Goal: Task Accomplishment & Management: Manage account settings

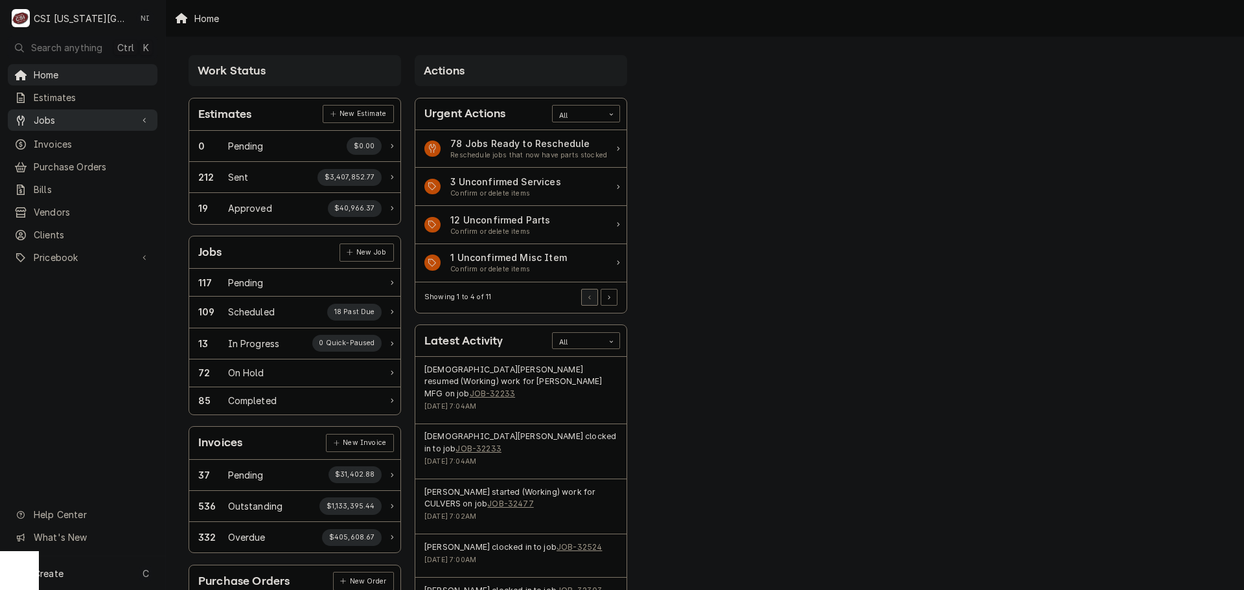
drag, startPoint x: 91, startPoint y: 108, endPoint x: 87, endPoint y: 116, distance: 9.3
click at [85, 119] on link "Jobs" at bounding box center [83, 119] width 150 height 21
click at [78, 142] on span "Jobs" at bounding box center [92, 143] width 117 height 14
click at [81, 209] on span "Purchase Orders" at bounding box center [92, 210] width 117 height 14
click at [86, 294] on span "Pricebook" at bounding box center [83, 301] width 98 height 14
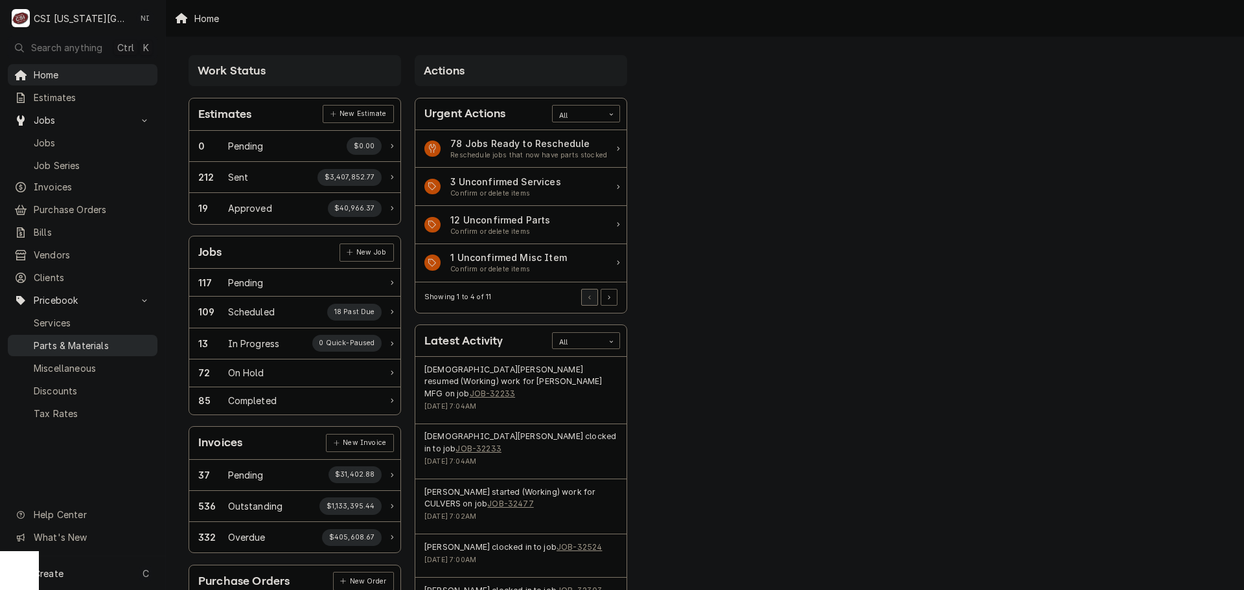
click at [80, 339] on span "Parts & Materials" at bounding box center [92, 346] width 117 height 14
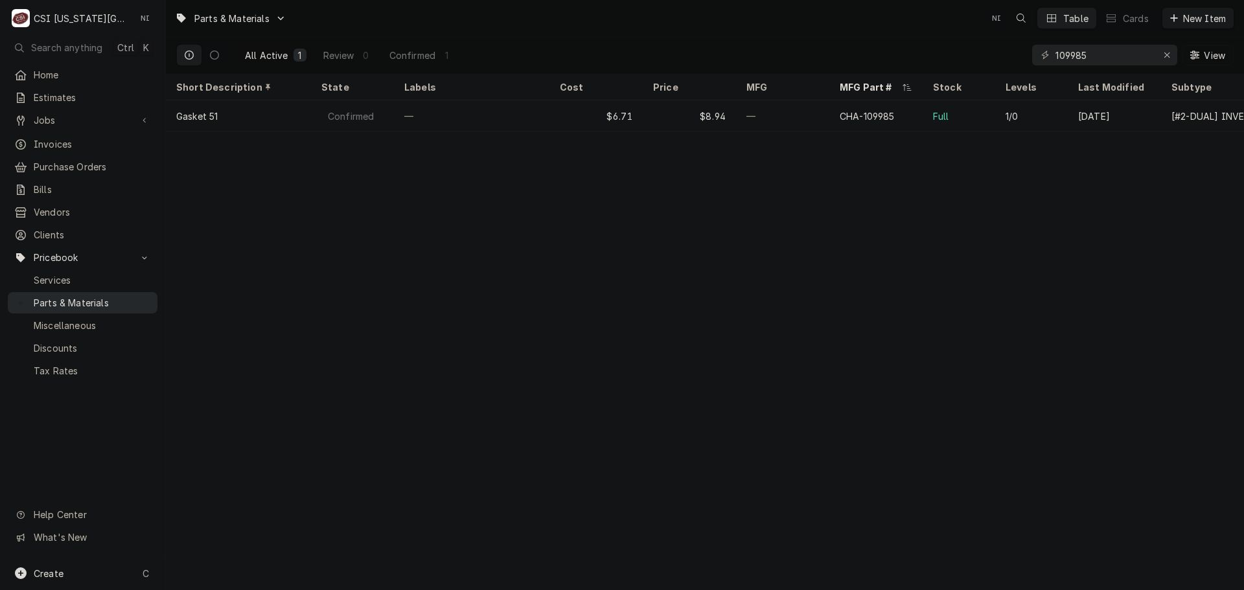
click at [79, 296] on span "Parts & Materials" at bounding box center [92, 303] width 117 height 14
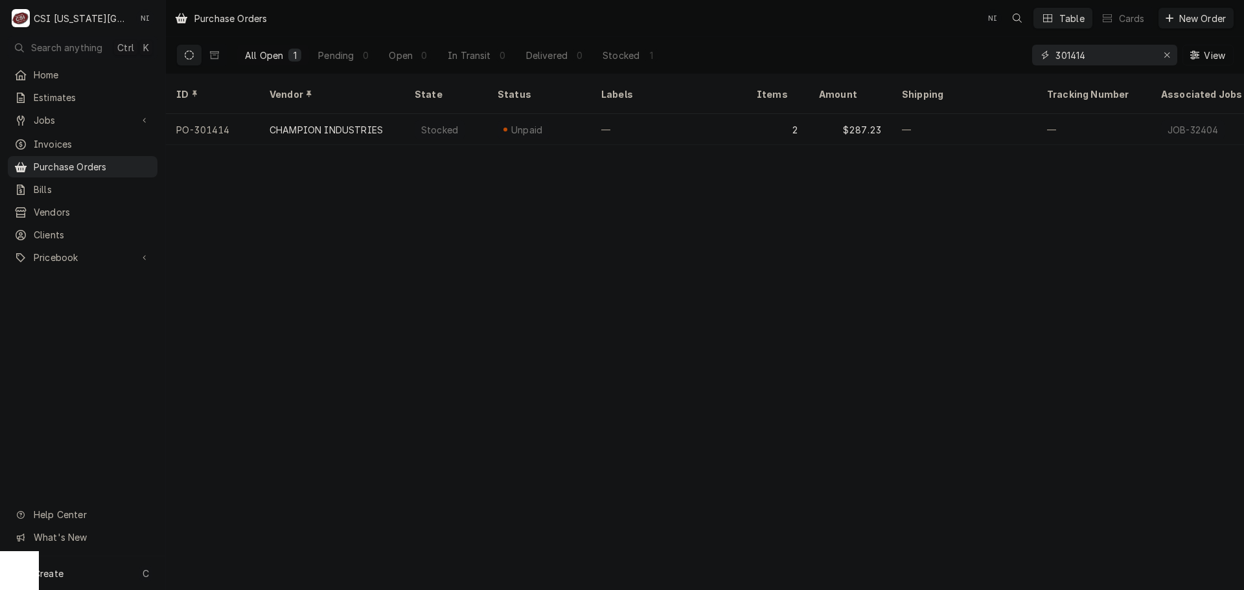
drag, startPoint x: 1042, startPoint y: 62, endPoint x: 958, endPoint y: 63, distance: 84.3
click at [955, 68] on div "All Open 1 Pending 0 Open 0 In Transit 0 Delivered 0 Stocked 1 301414 View" at bounding box center [704, 55] width 1057 height 36
type input "301455"
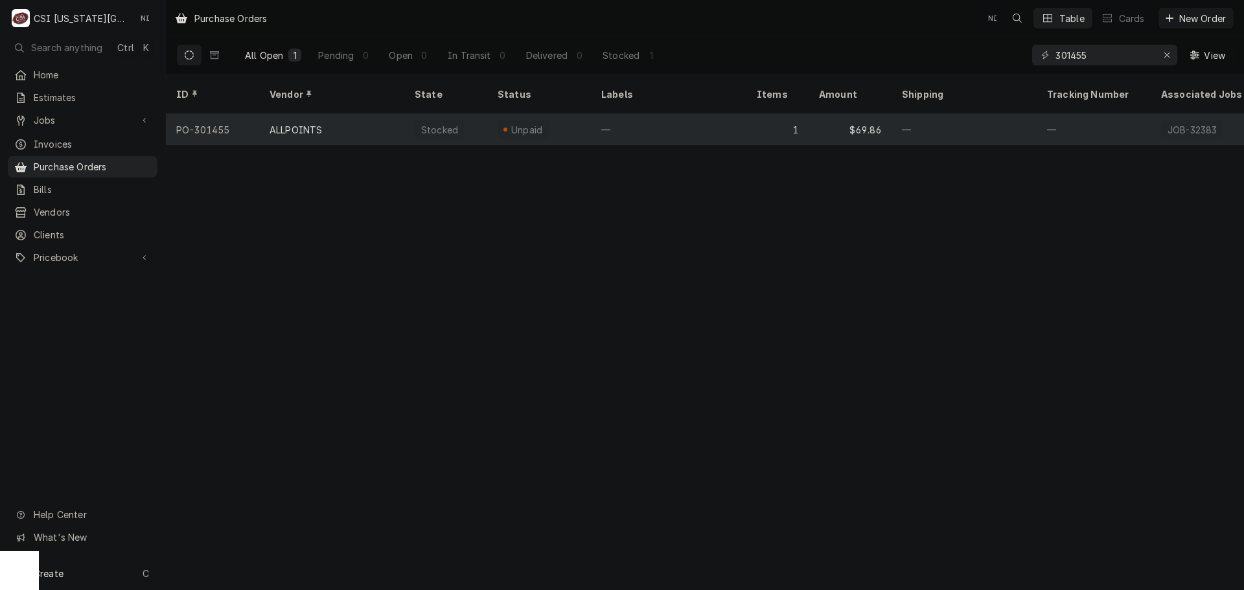
click at [680, 114] on div "—" at bounding box center [668, 129] width 155 height 31
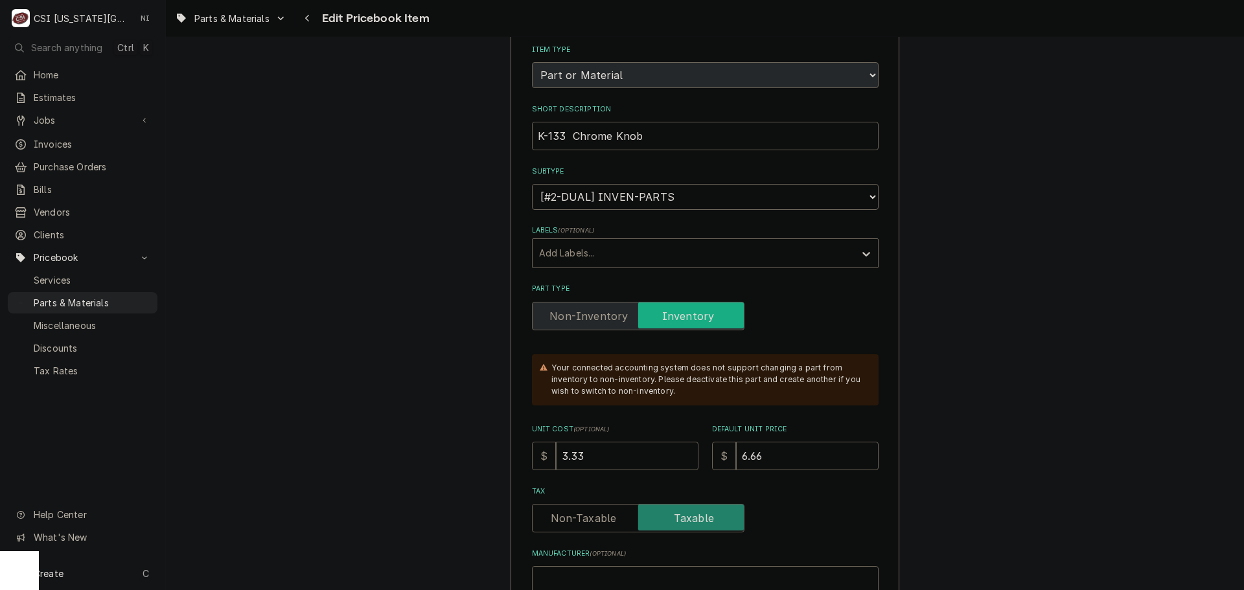
scroll to position [454, 0]
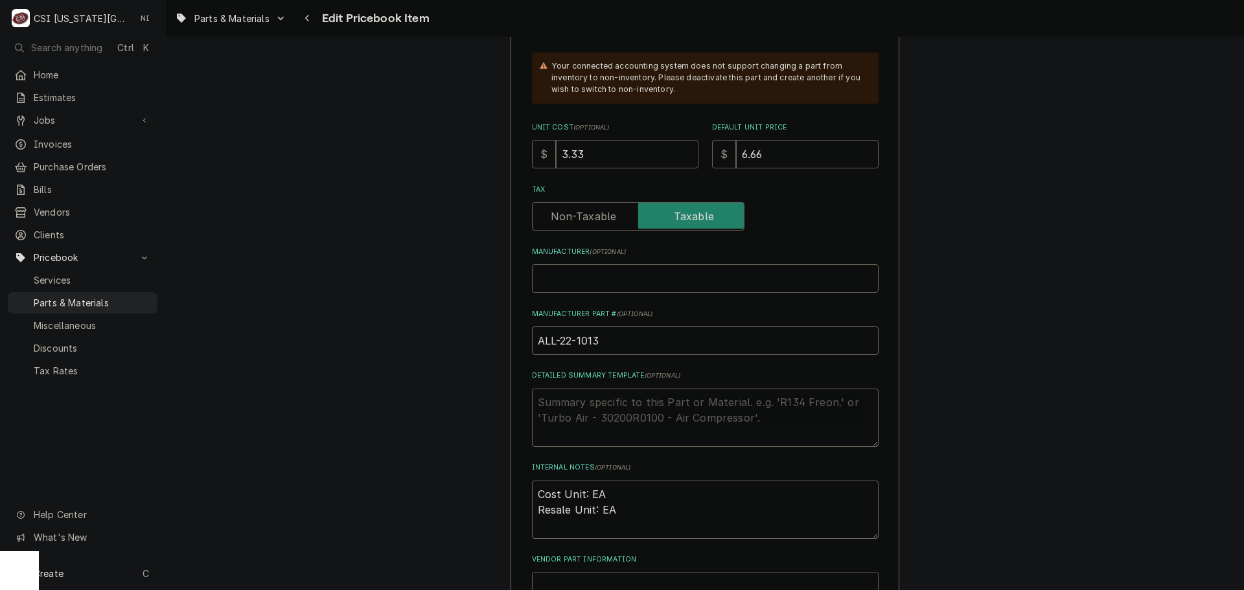
drag, startPoint x: 598, startPoint y: 154, endPoint x: 495, endPoint y: 155, distance: 103.0
type textarea "x"
type input "4"
type textarea "x"
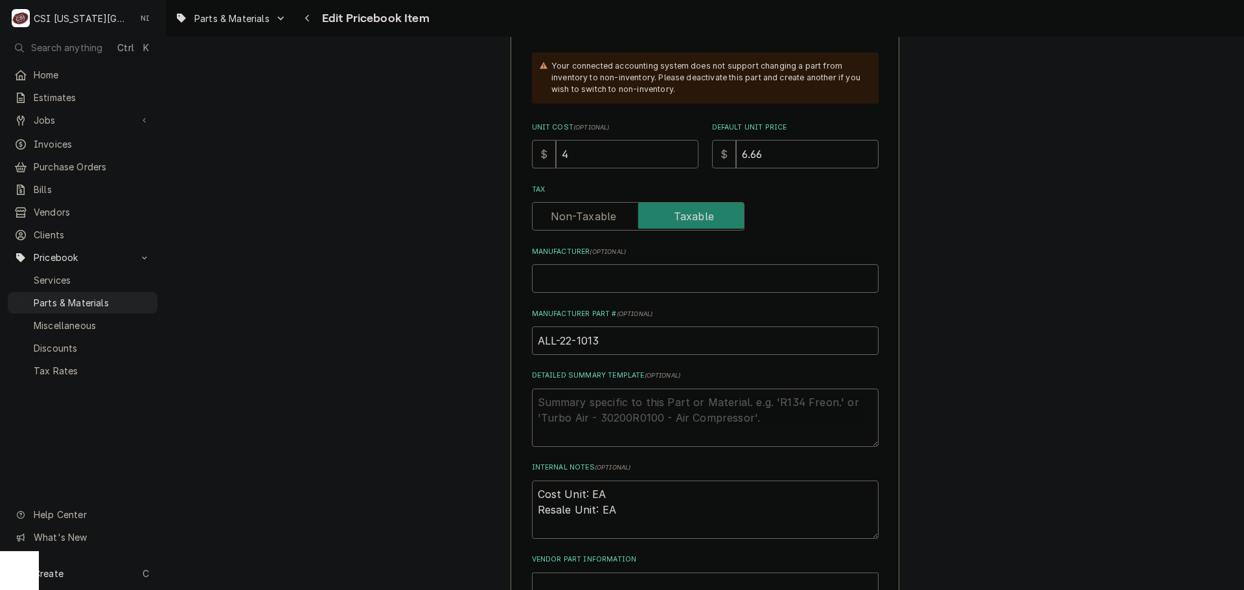
type input "4.3"
type textarea "x"
type input "4.31"
click at [793, 161] on input "6.66" at bounding box center [807, 154] width 143 height 29
click at [781, 156] on input "6.66" at bounding box center [807, 154] width 143 height 29
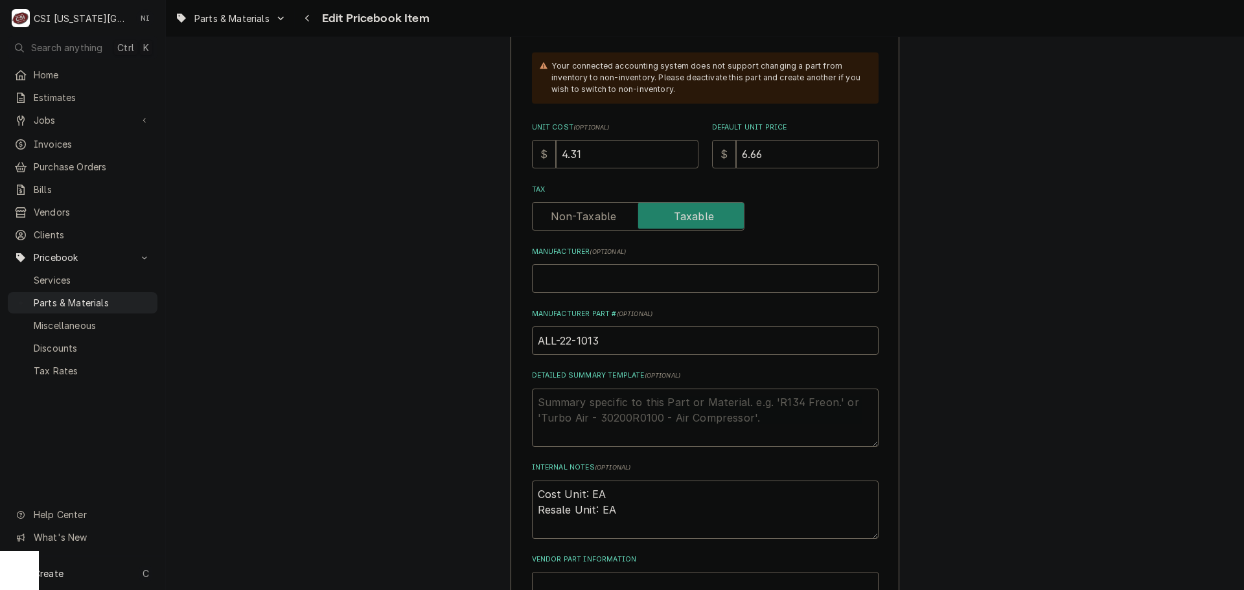
type textarea "x"
type input "6.6"
type textarea "x"
type input "6"
type textarea "x"
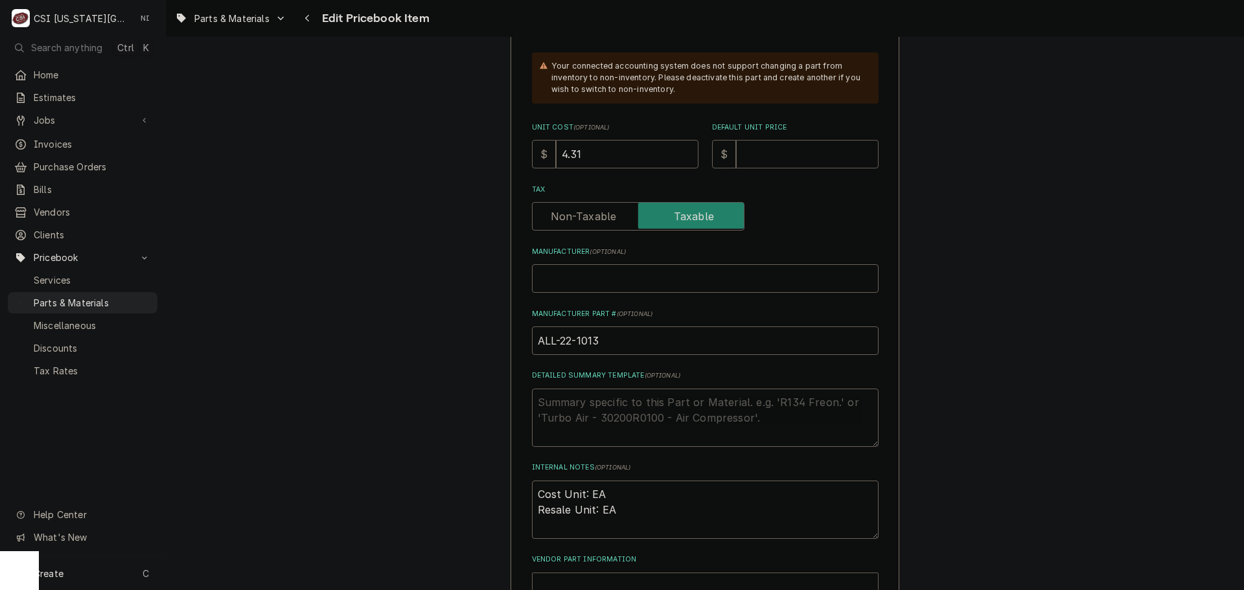
type textarea "x"
type input "8"
type textarea "x"
type input "8.6"
type textarea "x"
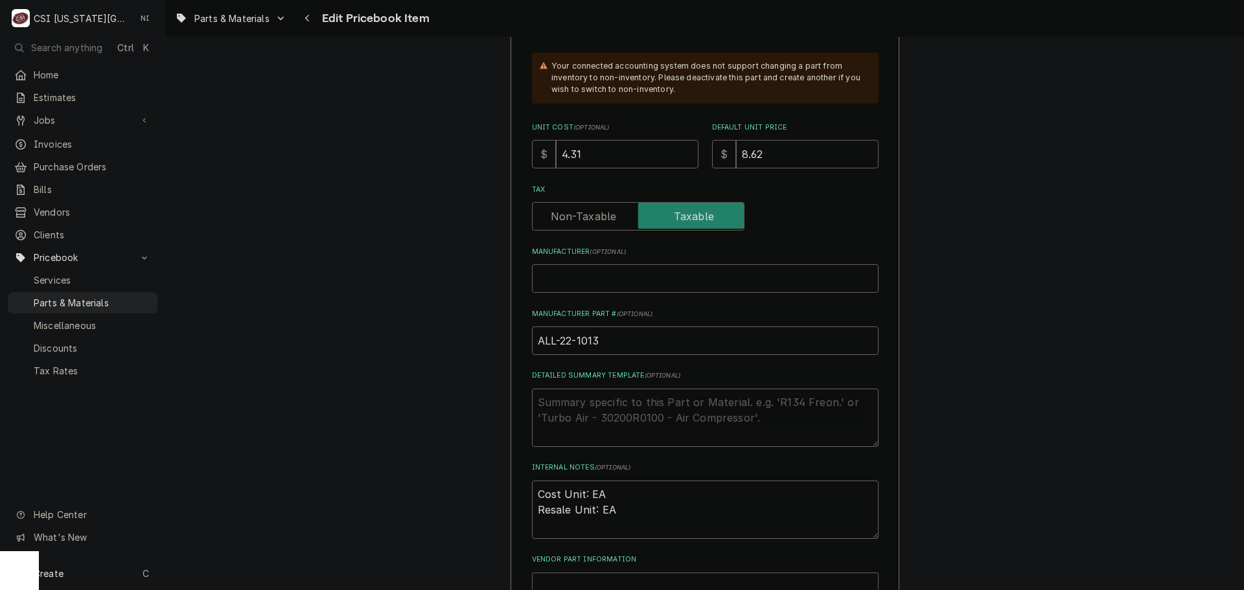
type input "8.62"
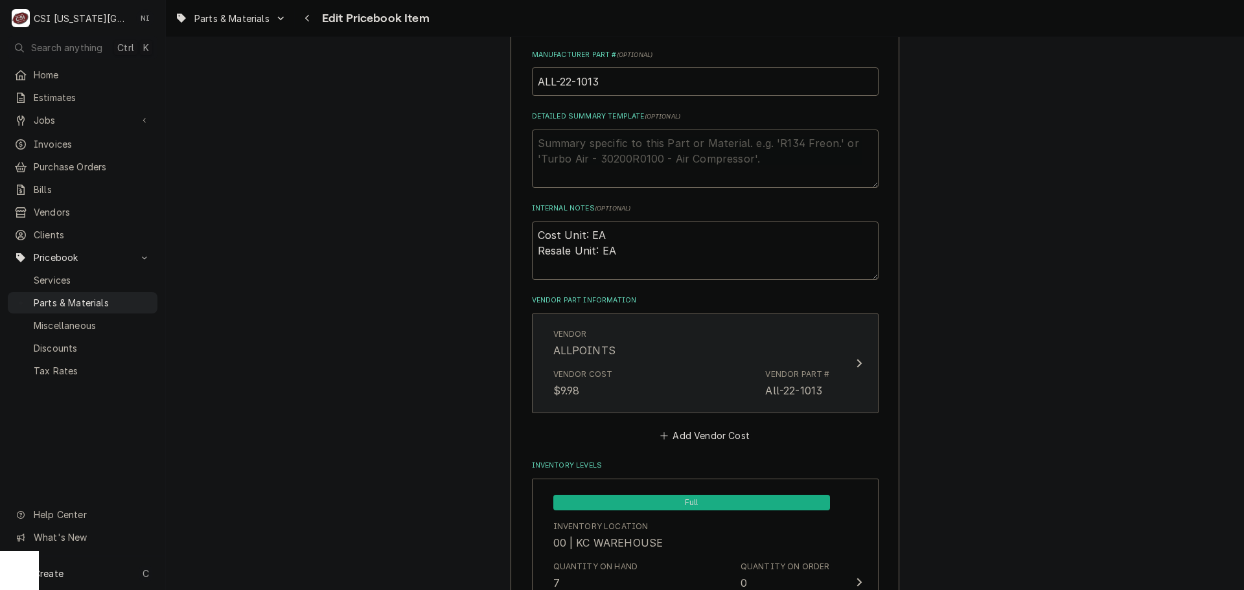
click at [725, 365] on div "Vendor Cost $9.98 Vendor Part # All-22-1013" at bounding box center [691, 383] width 277 height 40
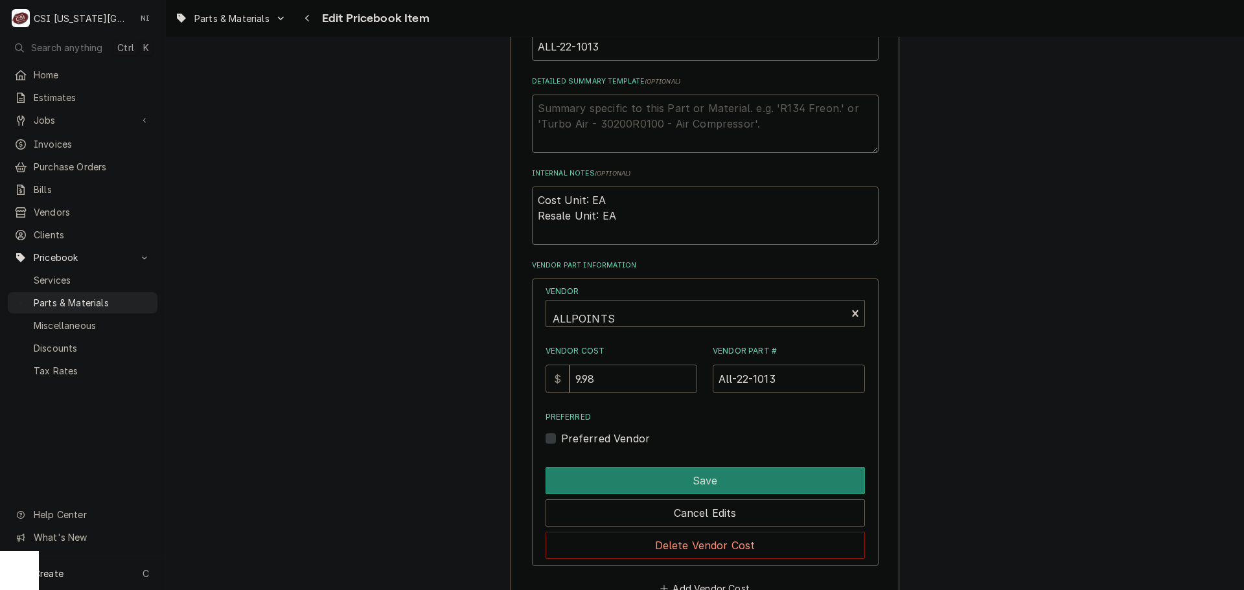
scroll to position [777, 0]
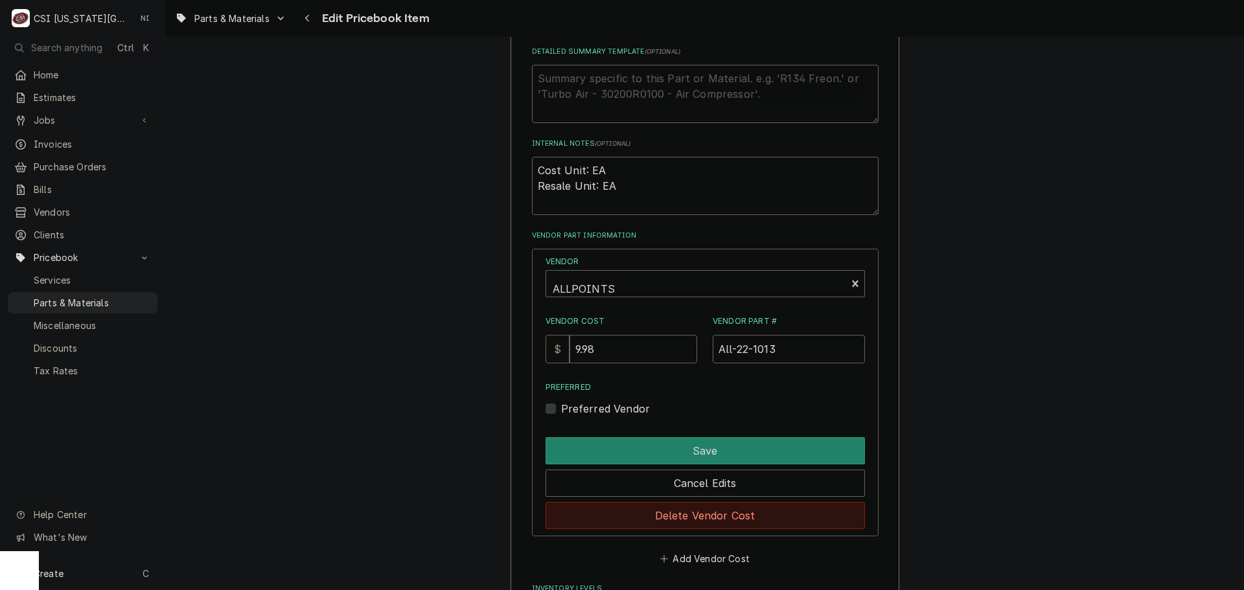
click at [729, 511] on button "Delete Vendor Cost" at bounding box center [705, 515] width 319 height 27
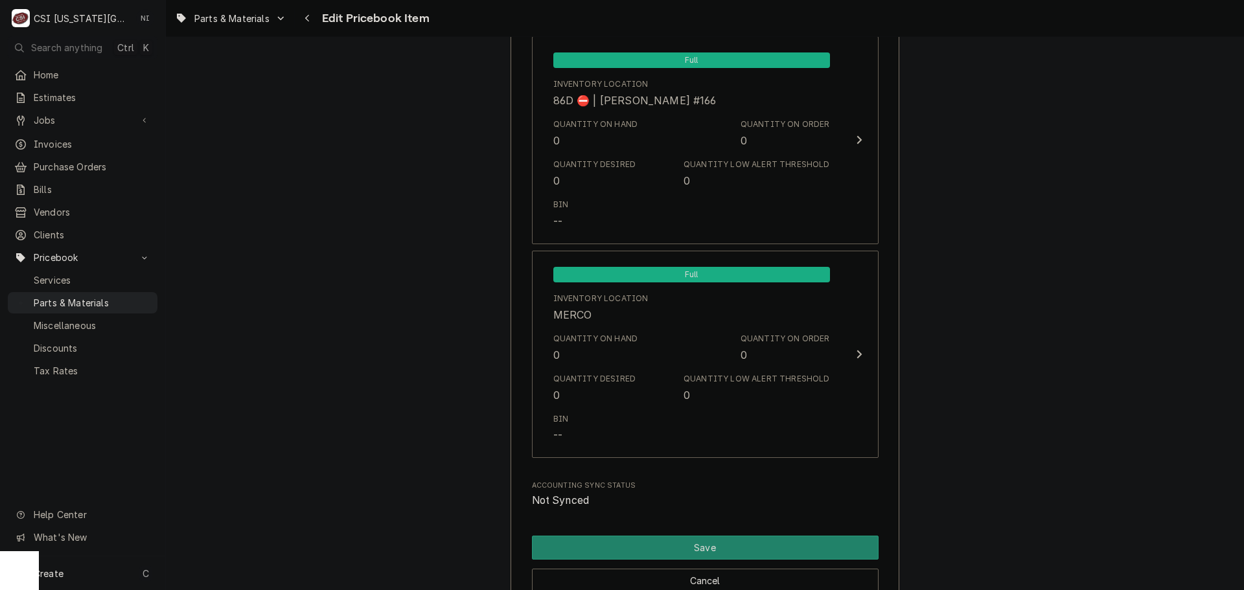
scroll to position [12559, 0]
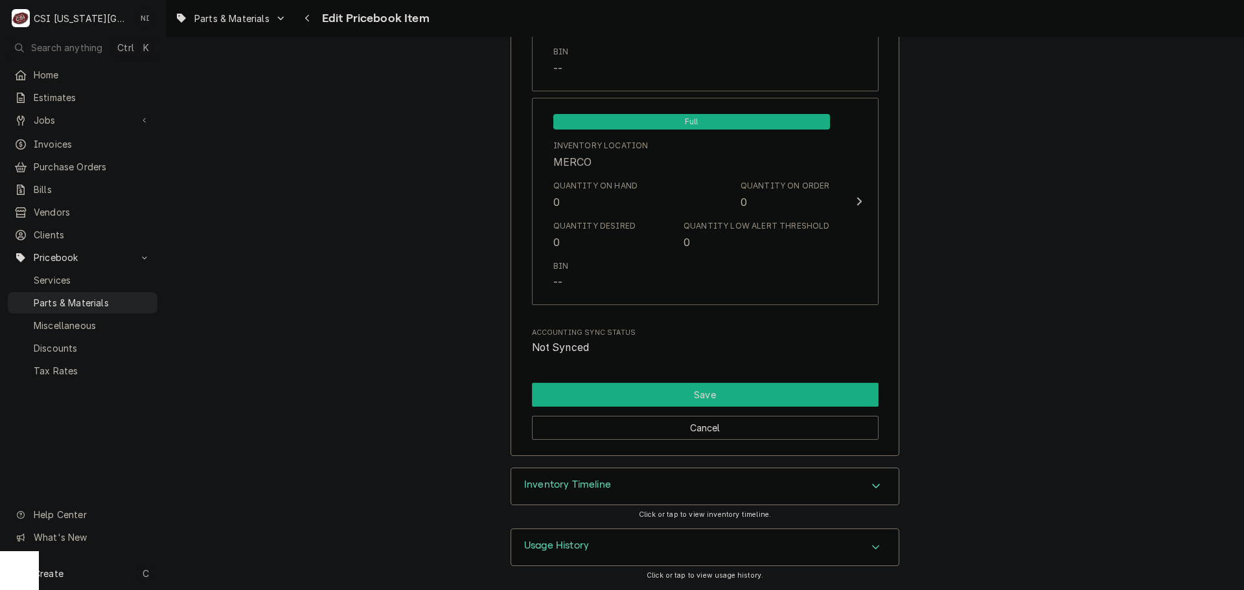
click at [809, 393] on button "Save" at bounding box center [705, 395] width 347 height 24
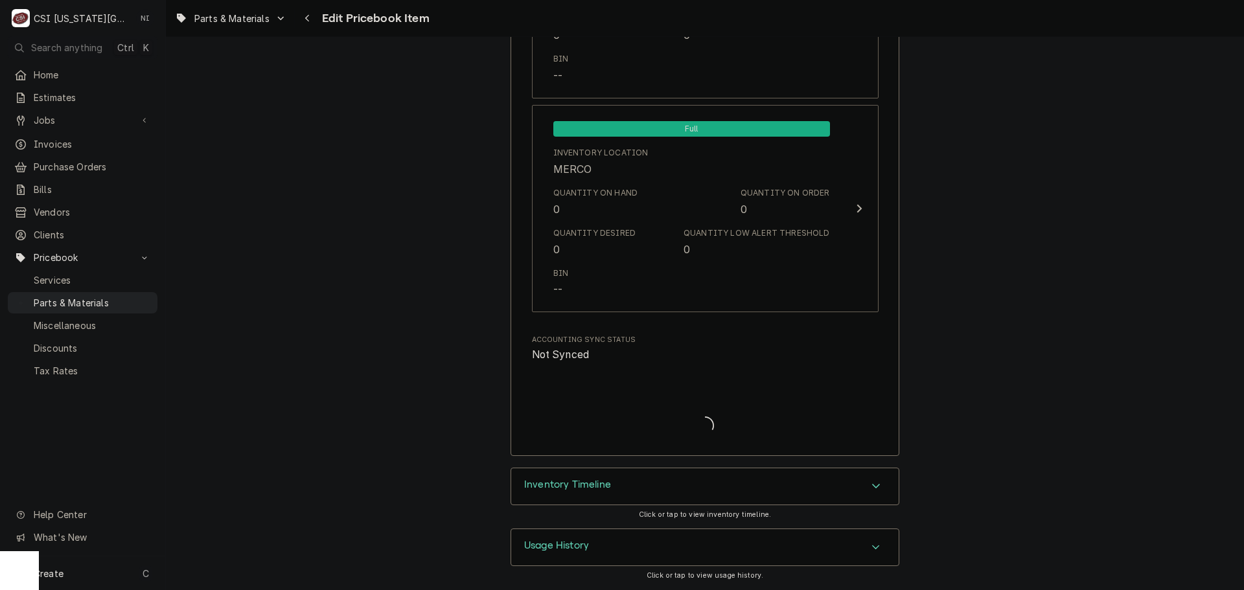
scroll to position [12552, 0]
type textarea "x"
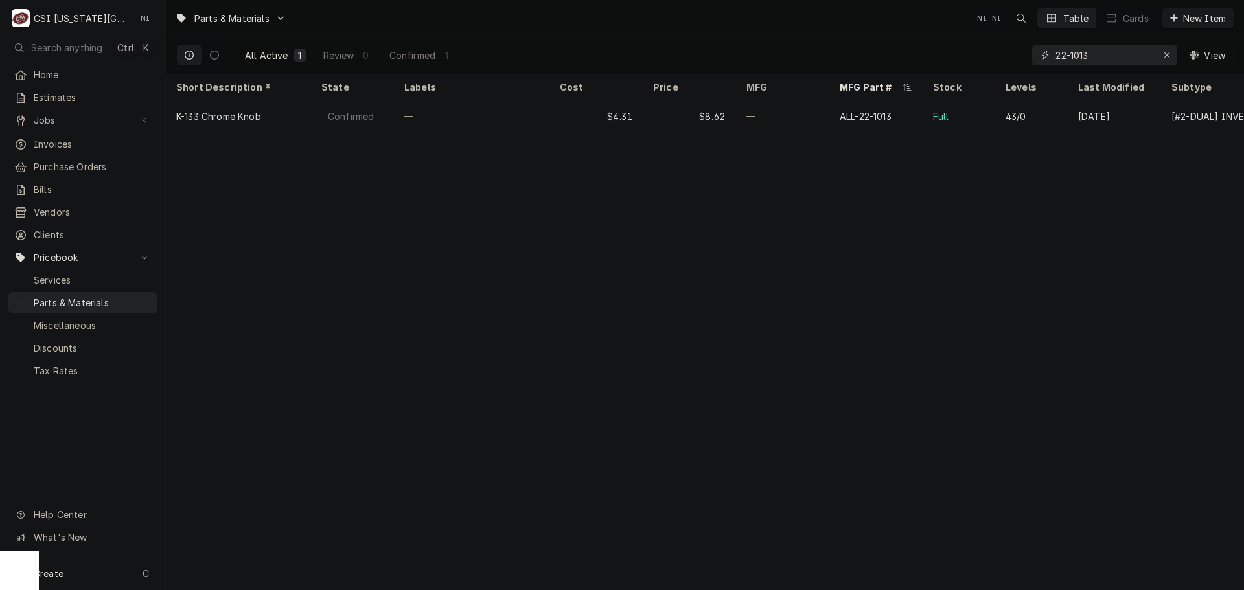
drag, startPoint x: 1094, startPoint y: 54, endPoint x: 995, endPoint y: 57, distance: 99.2
click at [995, 57] on div "All Active 1 Review 0 Confirmed 1 22-1013 View" at bounding box center [704, 55] width 1057 height 36
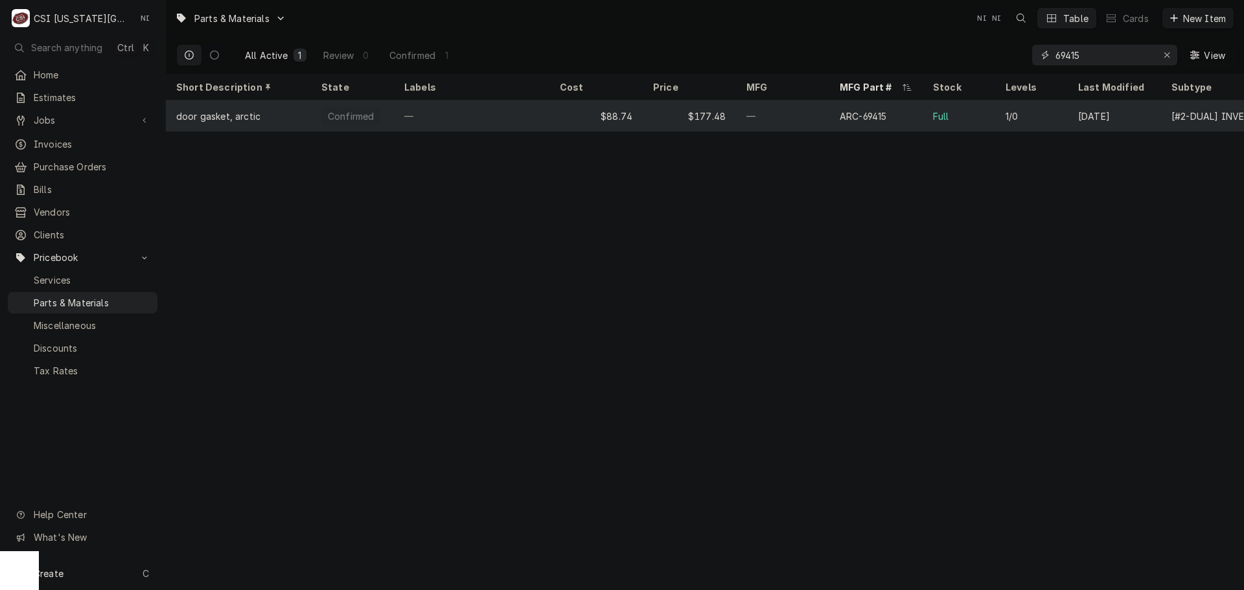
type input "69415"
click at [527, 111] on div "—" at bounding box center [471, 115] width 155 height 31
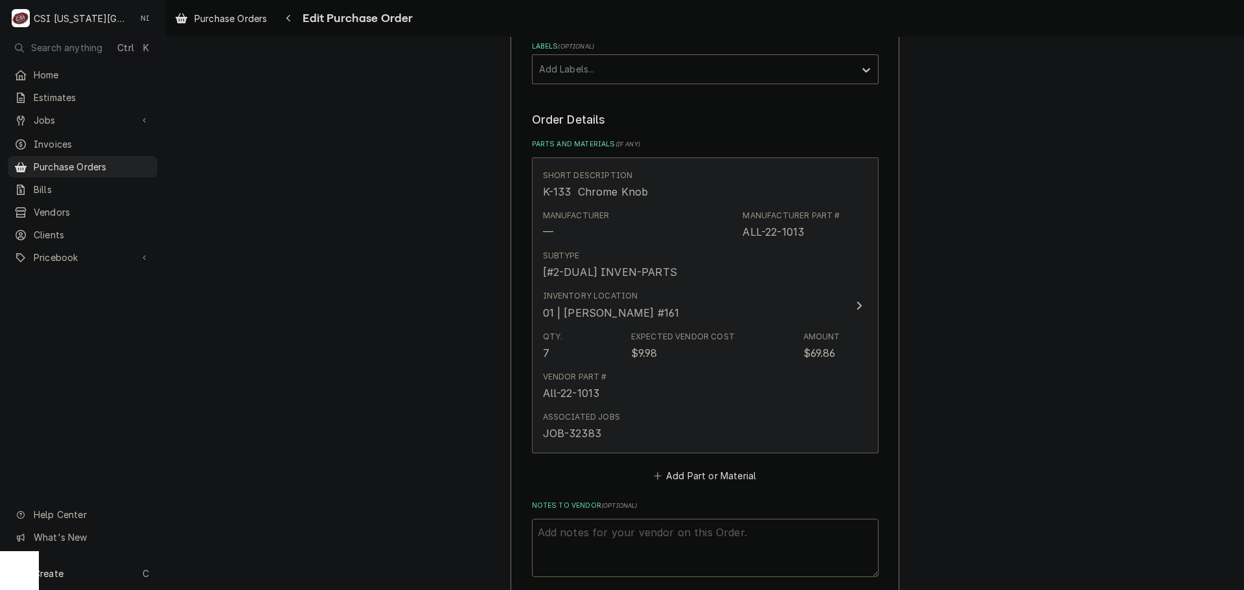
scroll to position [454, 0]
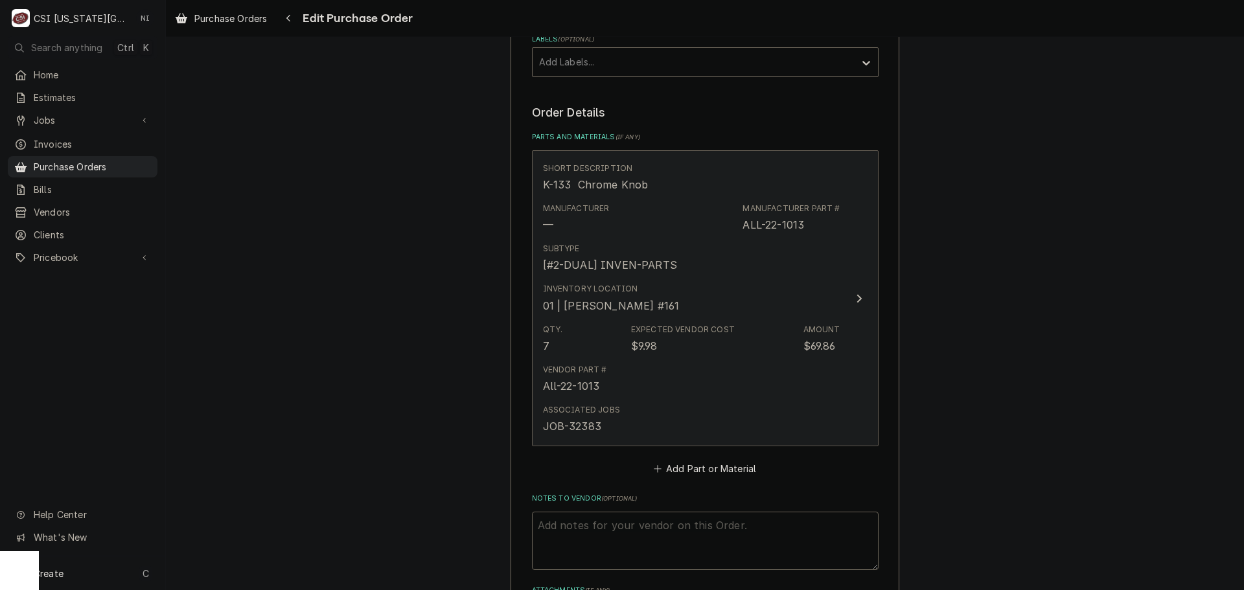
click at [725, 325] on div "Expected Vendor Cost" at bounding box center [683, 330] width 104 height 12
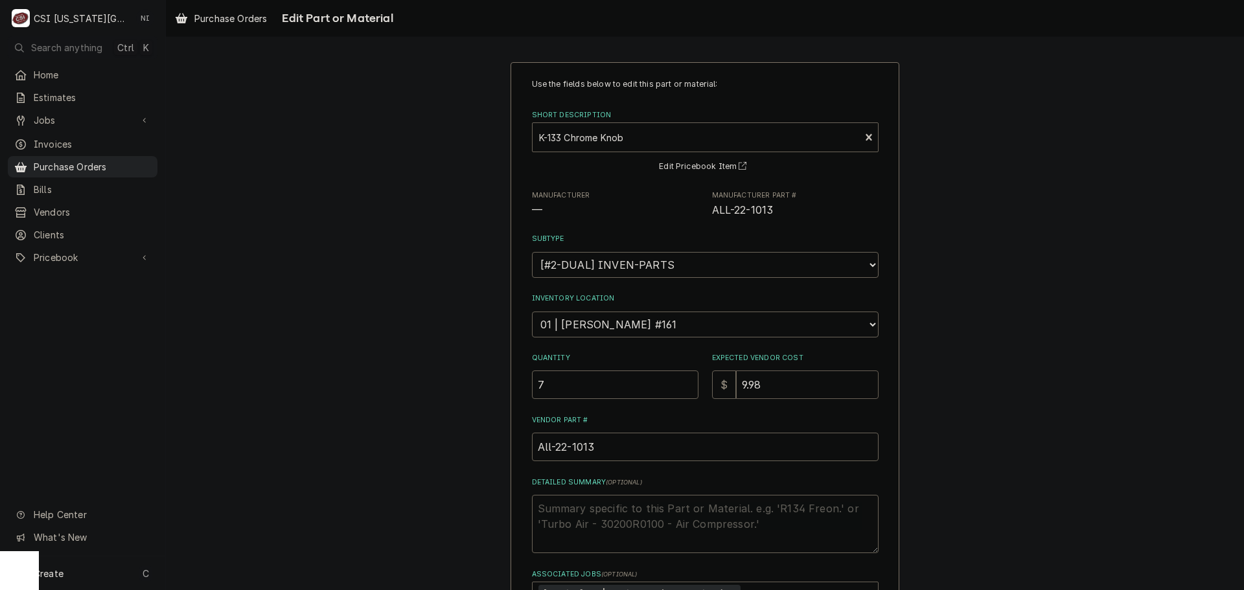
drag, startPoint x: 761, startPoint y: 391, endPoint x: 658, endPoint y: 380, distance: 103.5
click at [660, 382] on div "Quantity 7 Expected Vendor Cost $ 9.98" at bounding box center [705, 376] width 347 height 46
type textarea "x"
type input "4"
type textarea "x"
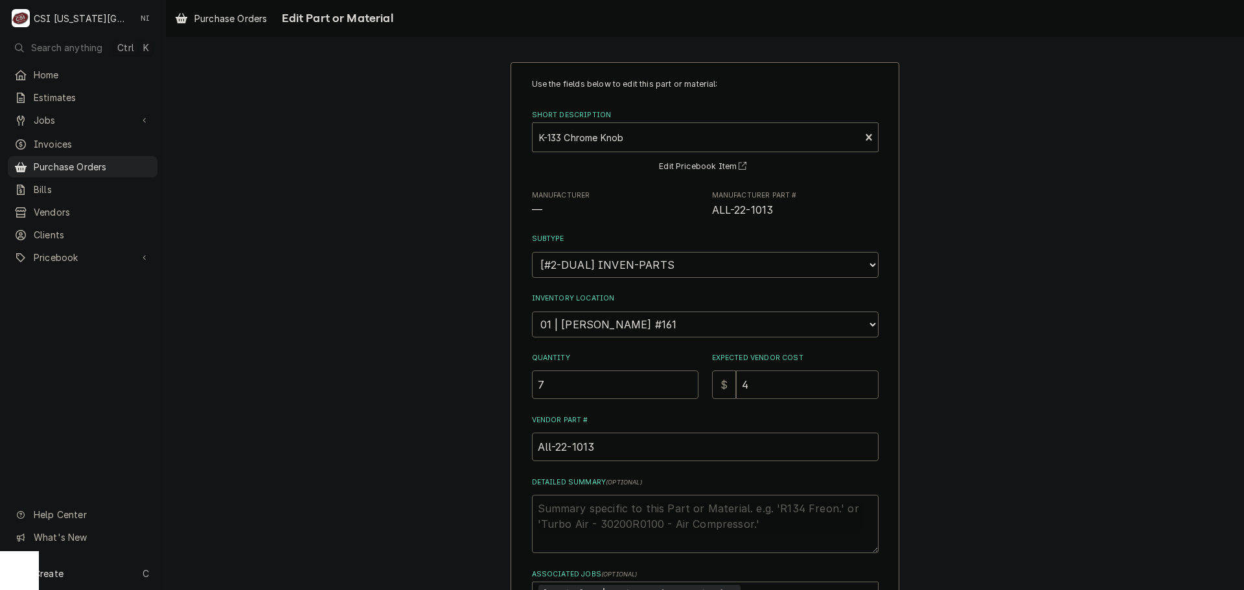
type input "4.3"
type textarea "x"
type input "4.31"
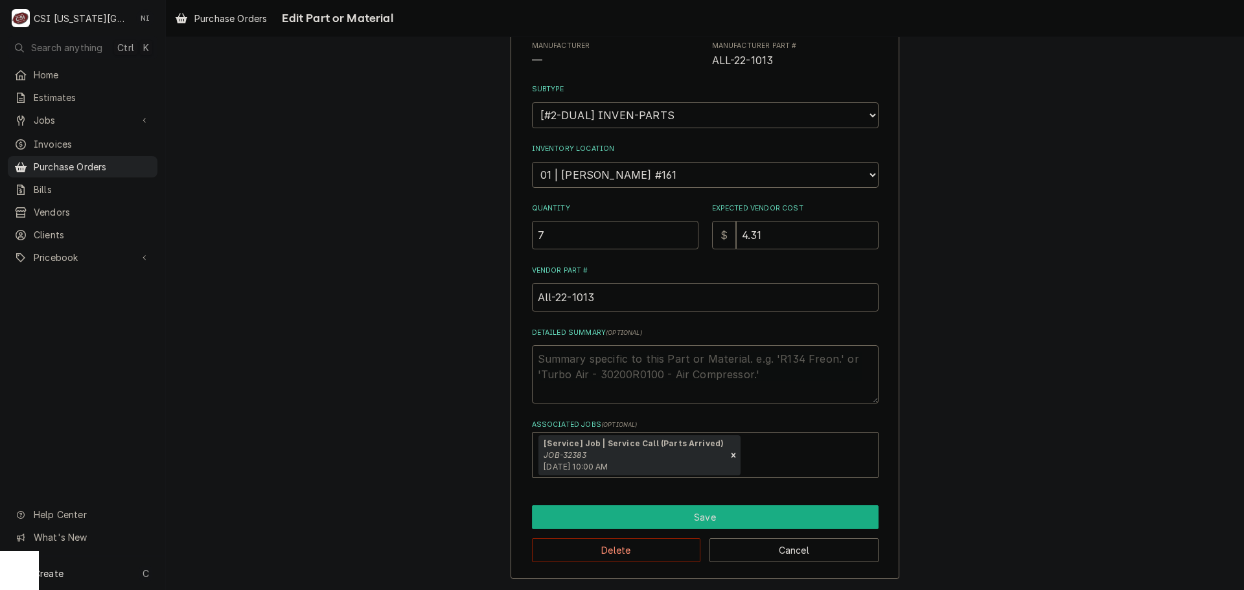
click at [638, 512] on button "Save" at bounding box center [705, 517] width 347 height 24
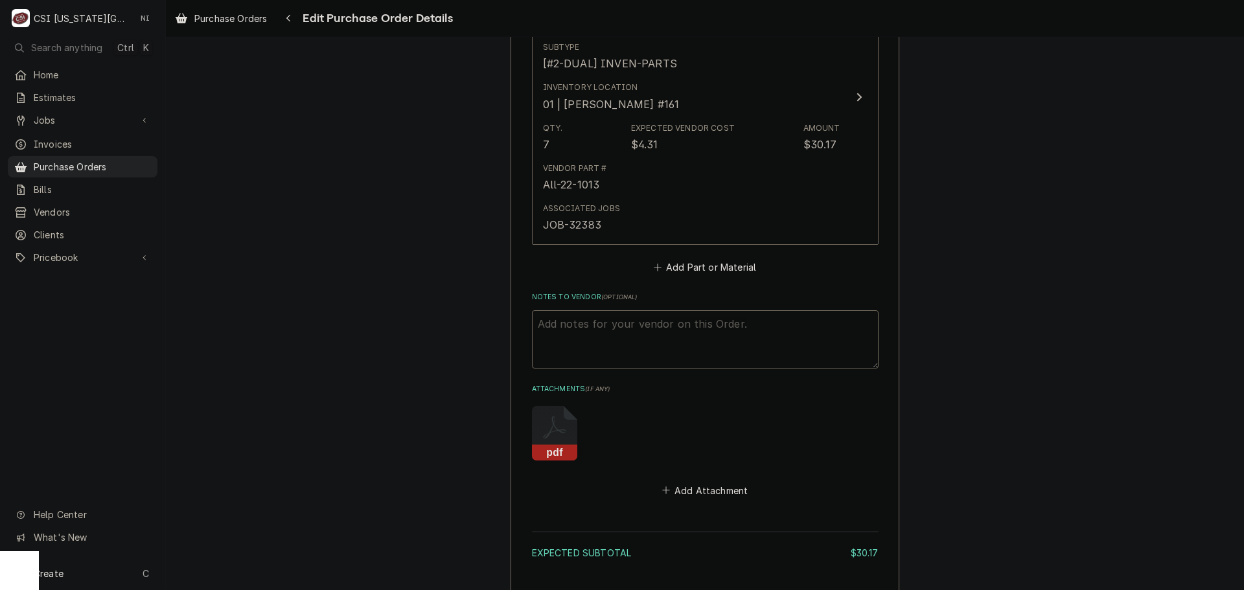
scroll to position [774, 0]
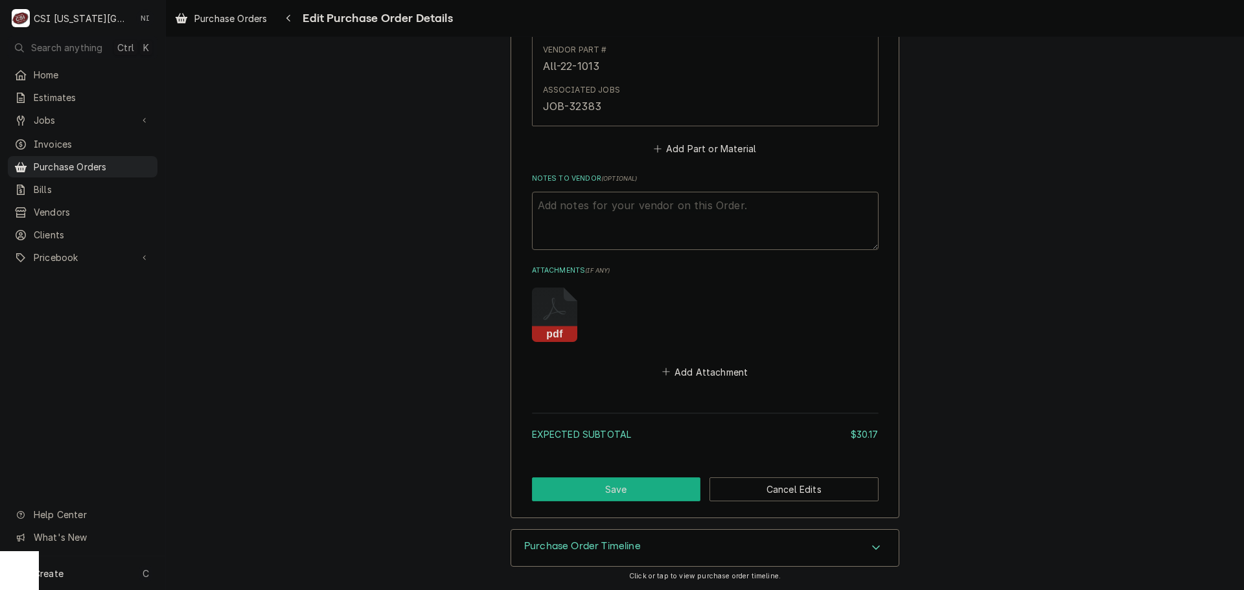
click at [667, 492] on button "Save" at bounding box center [616, 490] width 169 height 24
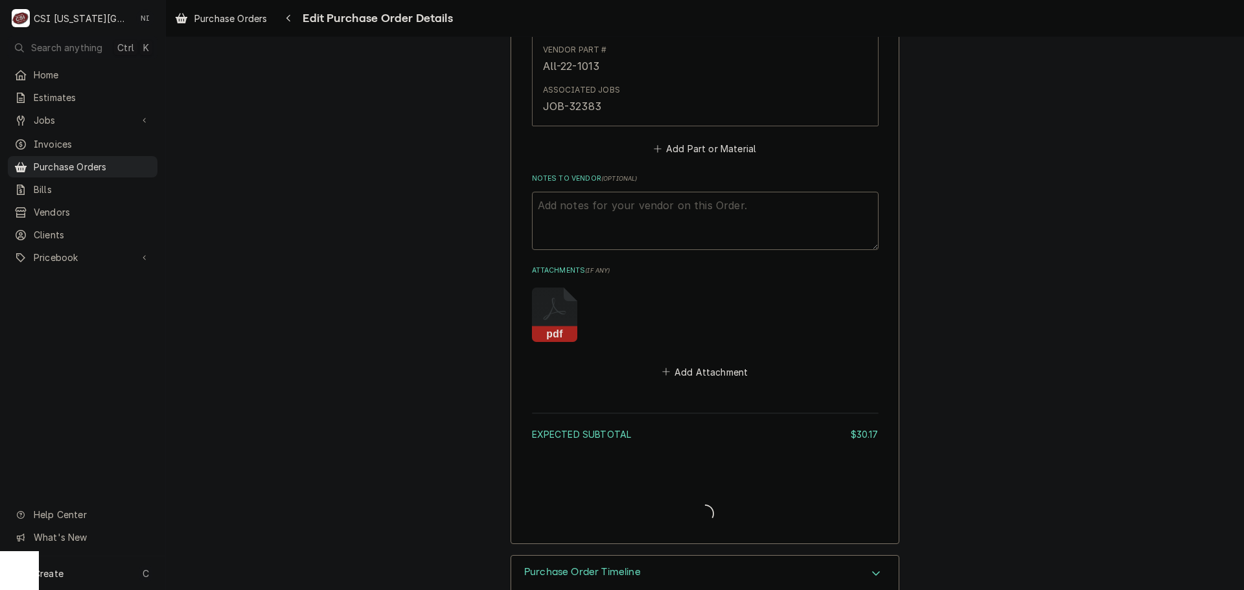
type textarea "x"
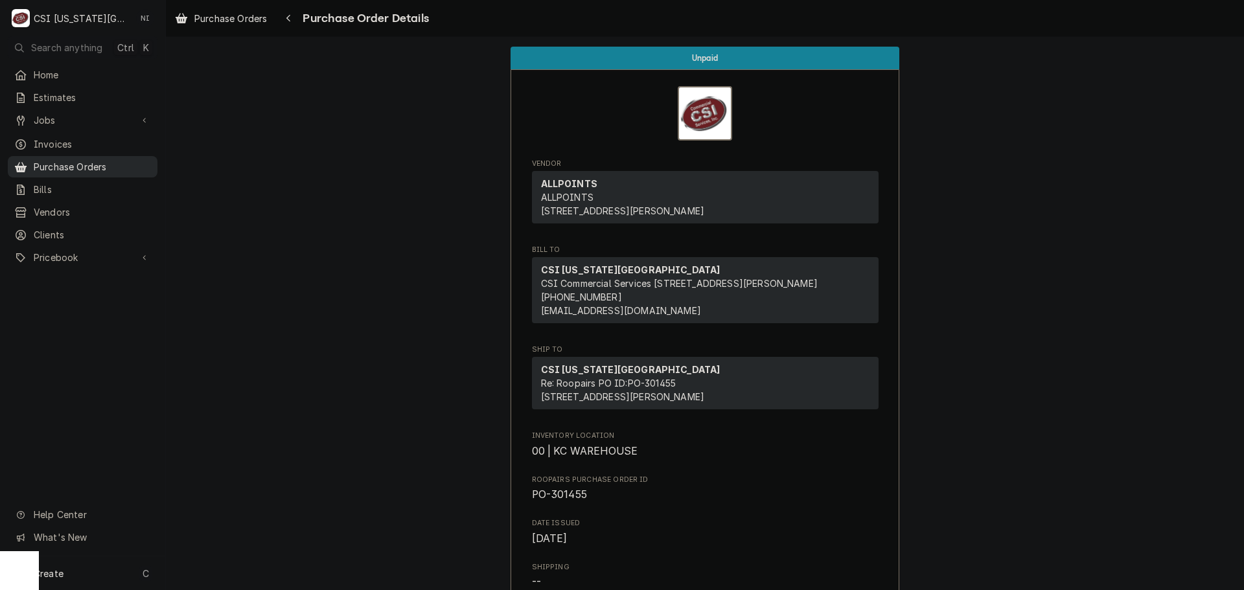
click at [130, 166] on span "Purchase Orders" at bounding box center [92, 167] width 117 height 14
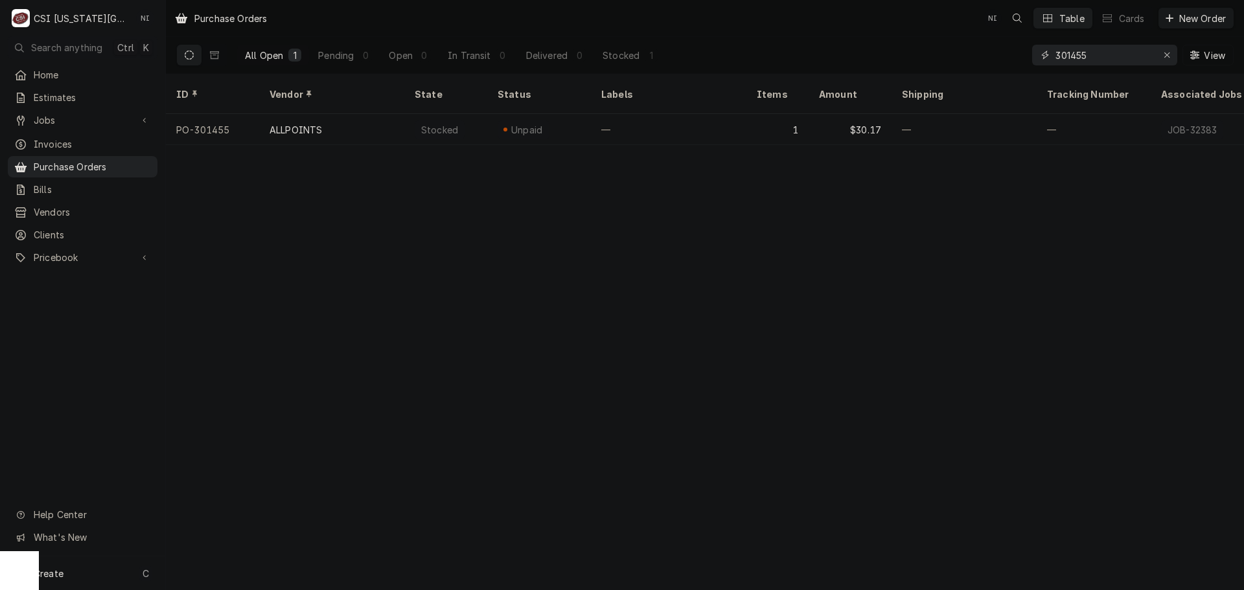
drag, startPoint x: 1095, startPoint y: 56, endPoint x: 1077, endPoint y: 56, distance: 18.1
click at [1077, 56] on input "301455" at bounding box center [1103, 55] width 97 height 21
type input "301473"
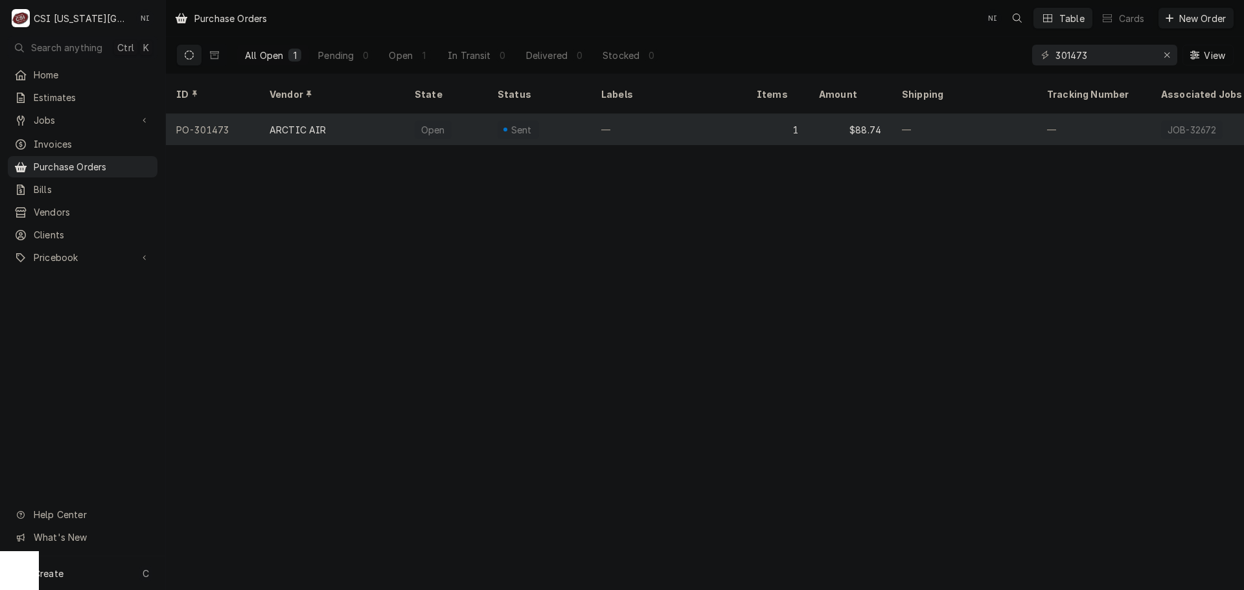
click at [573, 114] on div "Sent" at bounding box center [539, 129] width 104 height 31
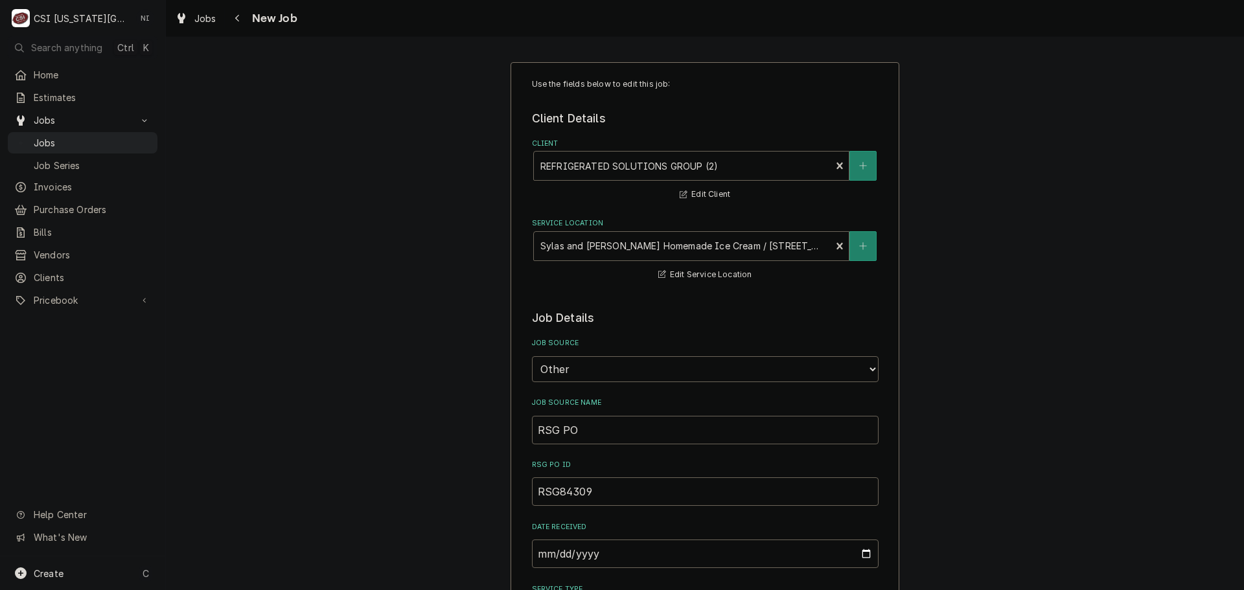
type textarea "x"
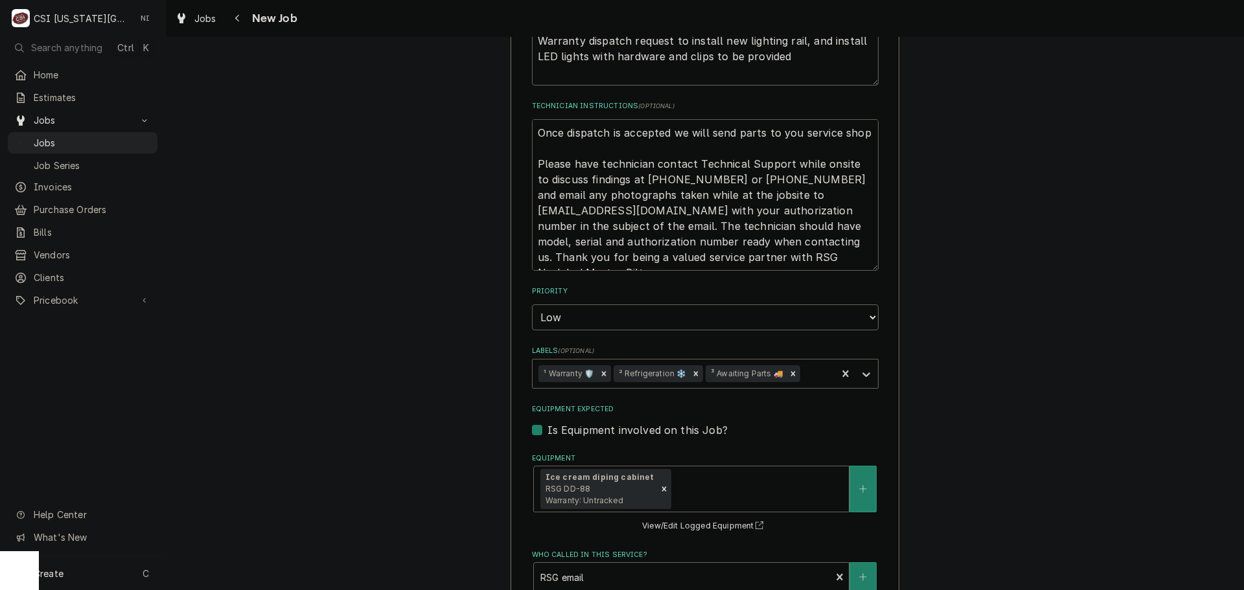
scroll to position [777, 0]
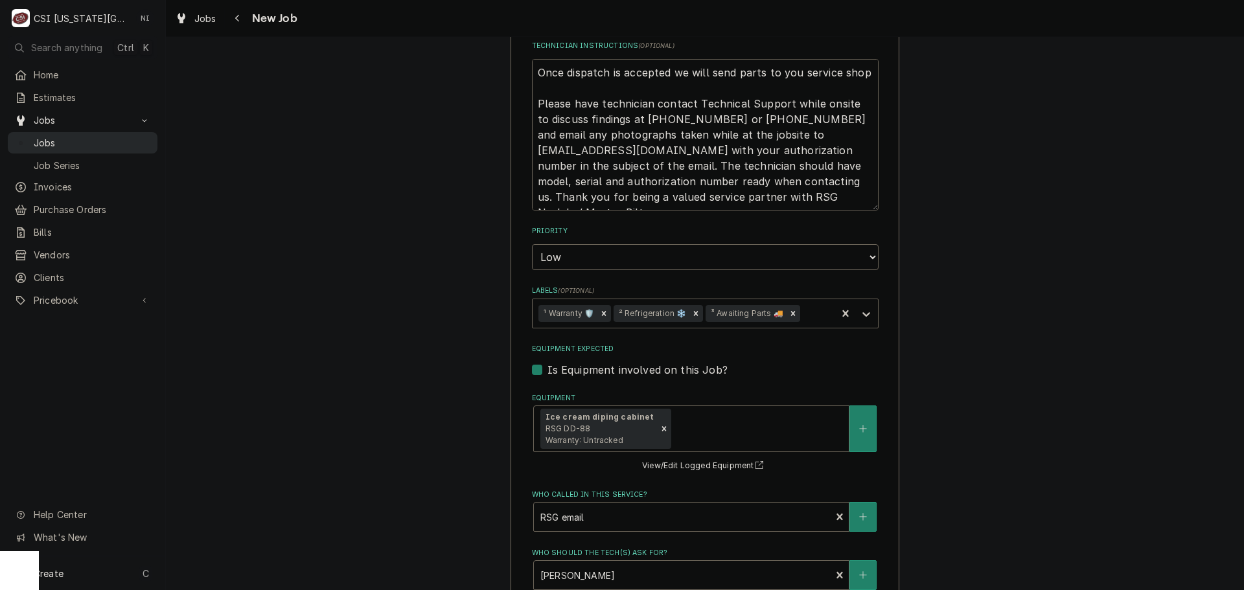
click at [113, 137] on span "Jobs" at bounding box center [92, 143] width 117 height 14
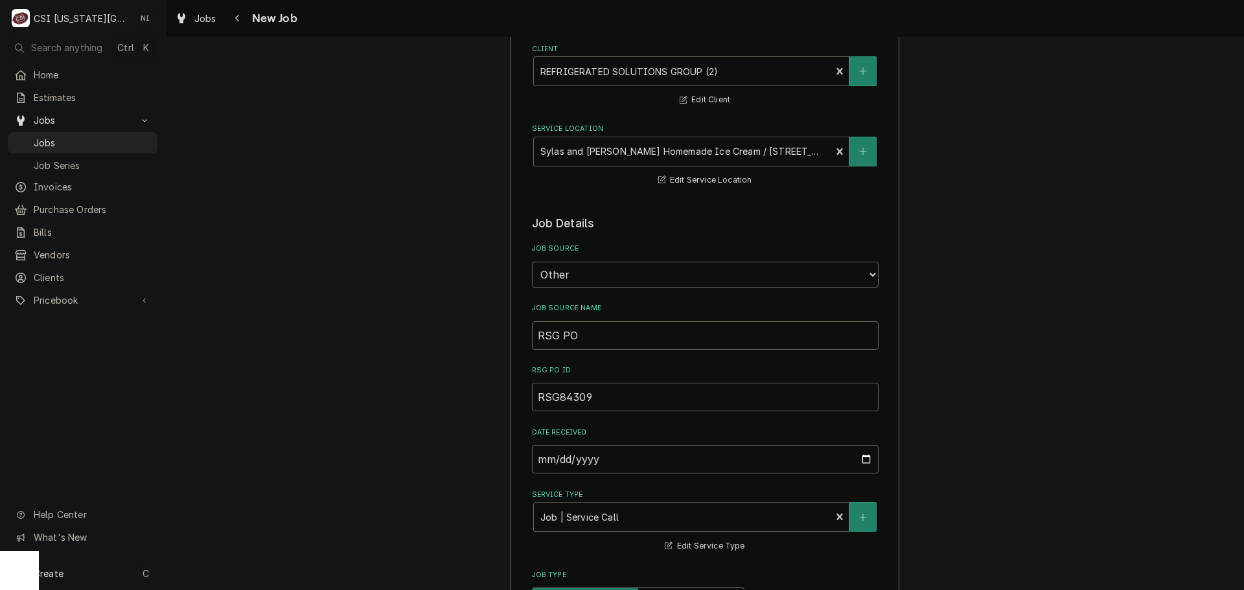
scroll to position [0, 0]
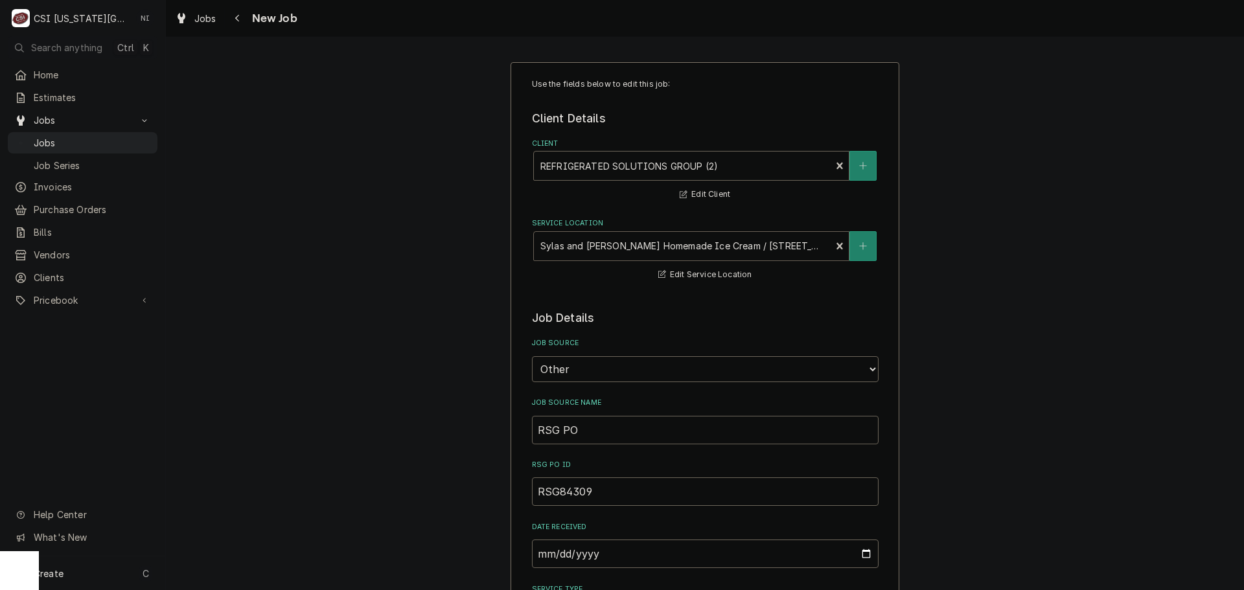
click at [774, 248] on div "Service Location" at bounding box center [682, 246] width 284 height 23
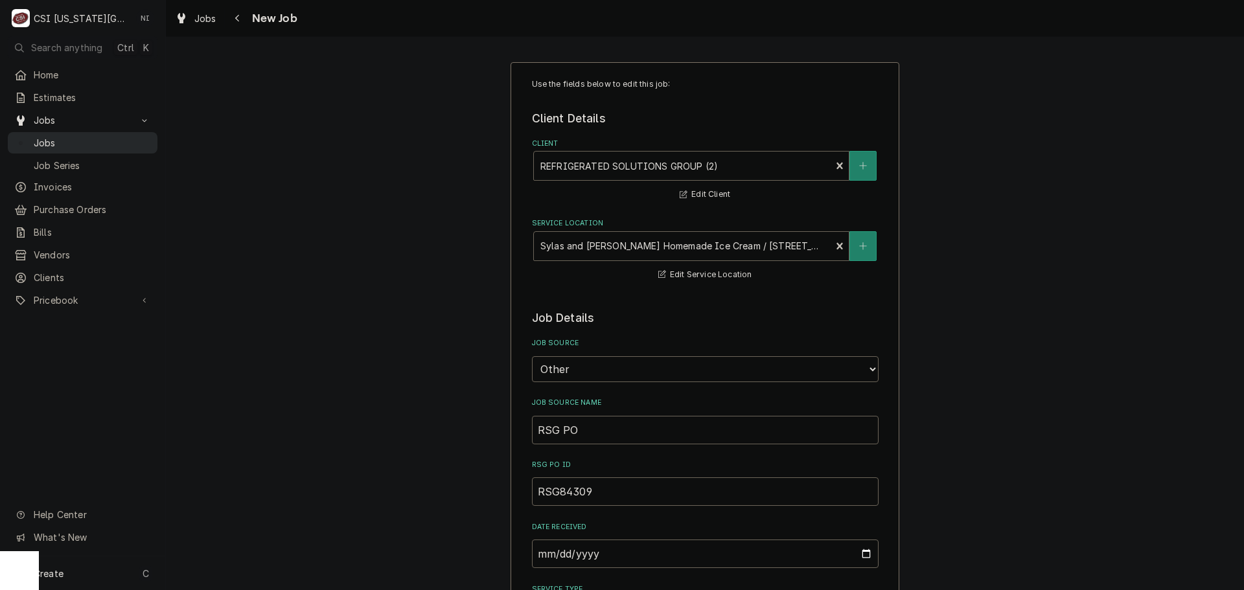
click at [104, 145] on div "Jobs" at bounding box center [82, 143] width 144 height 16
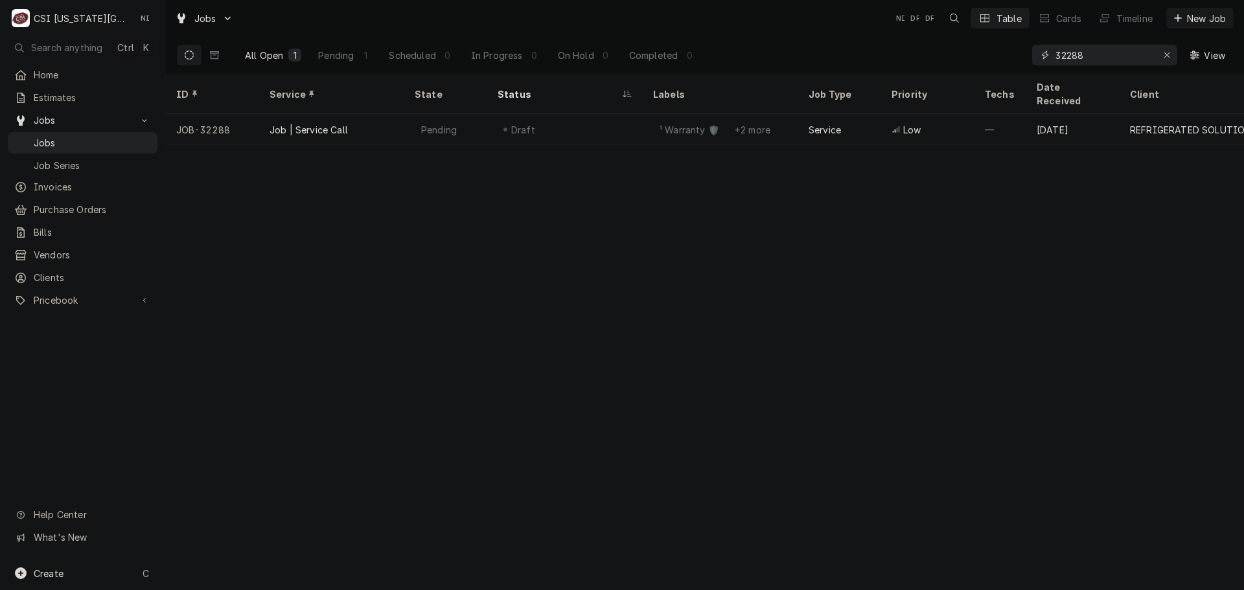
click at [1090, 54] on input "32288" at bounding box center [1103, 55] width 97 height 21
type input "32289"
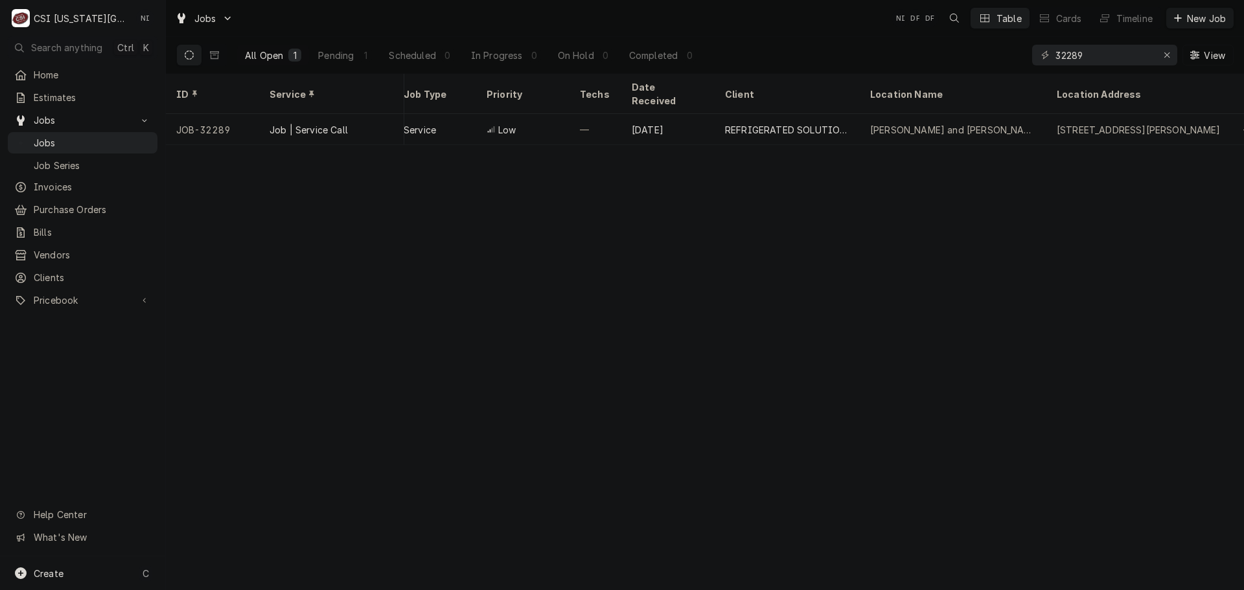
scroll to position [0, 461]
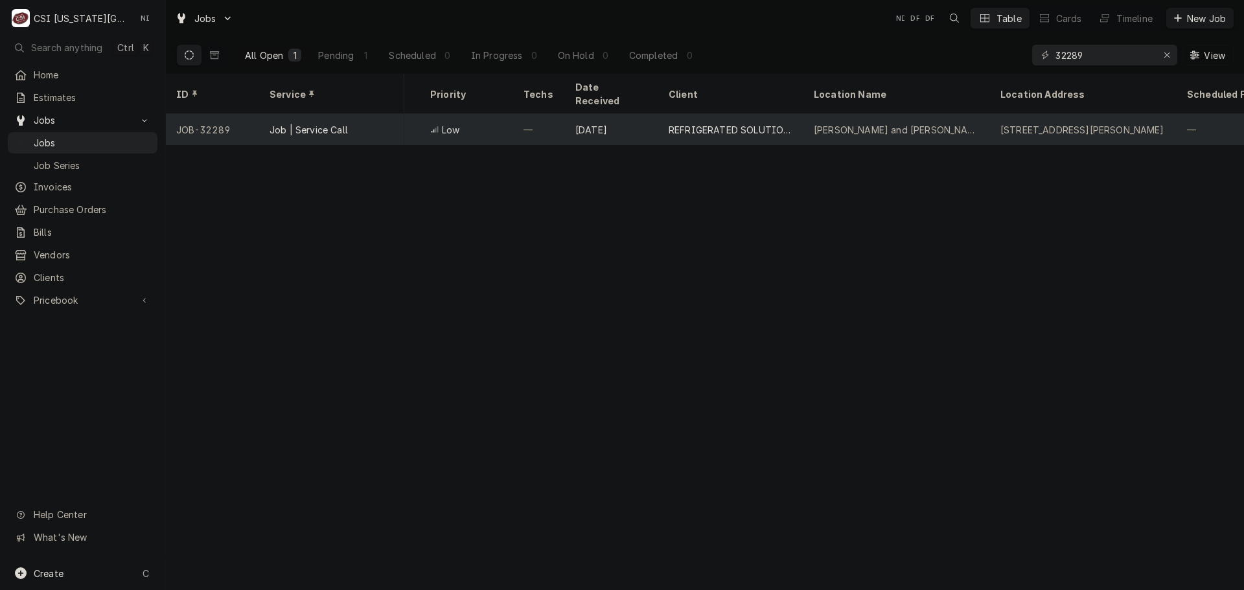
click at [649, 114] on div "[DATE]" at bounding box center [611, 129] width 93 height 31
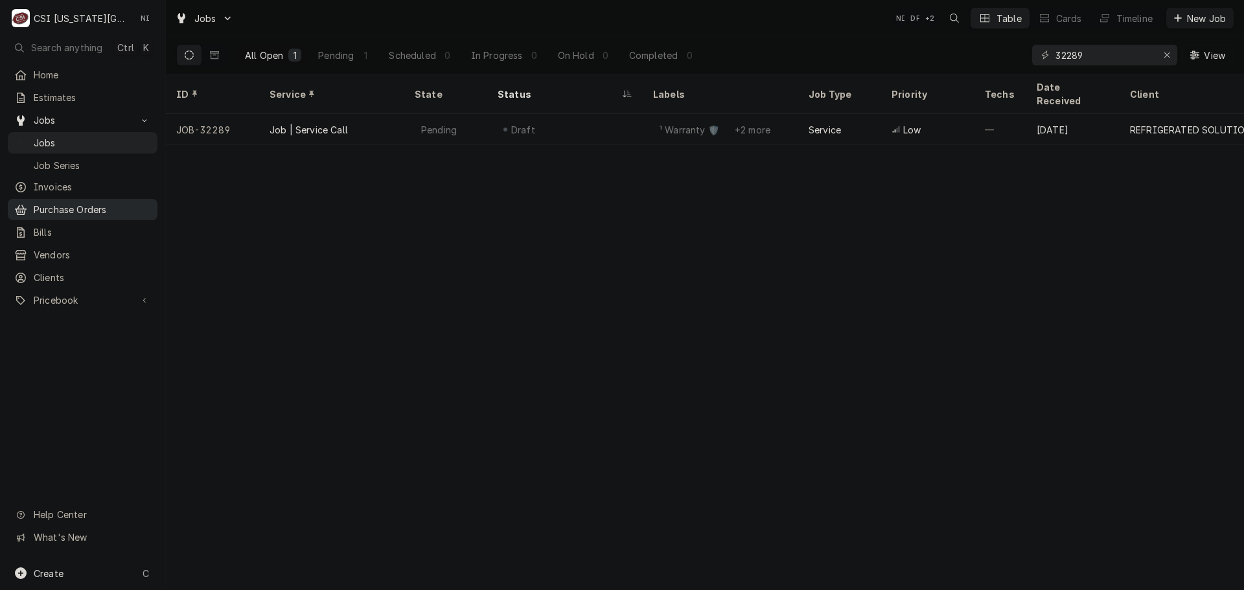
click at [89, 205] on span "Purchase Orders" at bounding box center [92, 210] width 117 height 14
click at [1168, 56] on icon "Erase input" at bounding box center [1167, 55] width 7 height 9
click at [1143, 58] on input "Dynamic Content Wrapper" at bounding box center [1116, 55] width 122 height 21
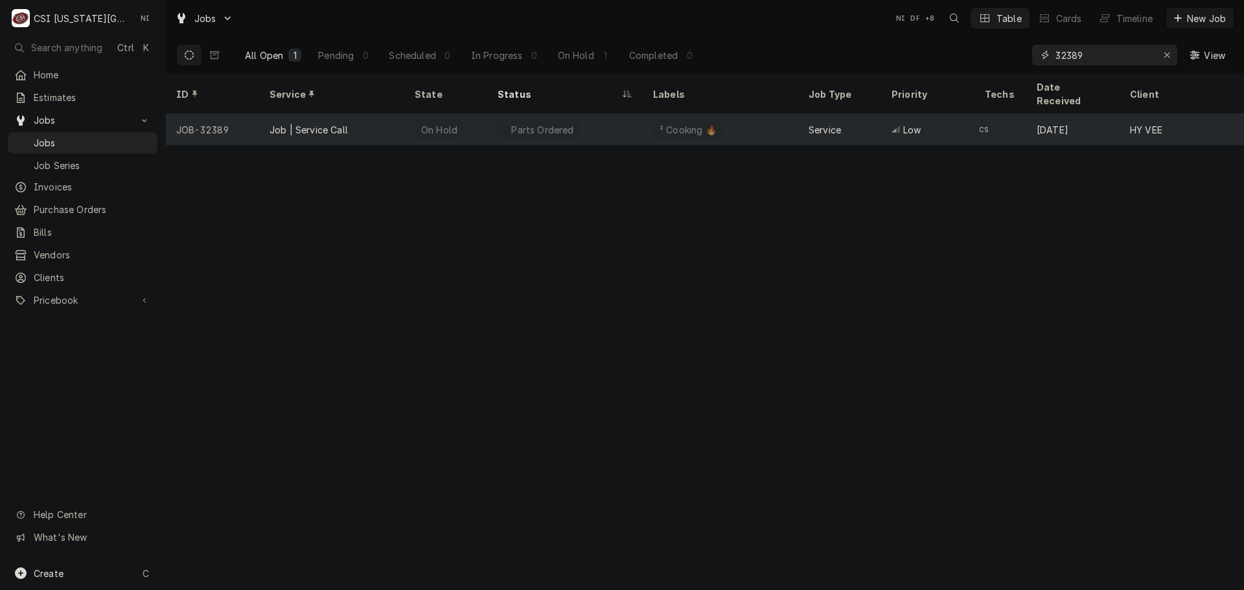
type input "32389"
click at [598, 121] on div "Parts Ordered" at bounding box center [564, 129] width 155 height 31
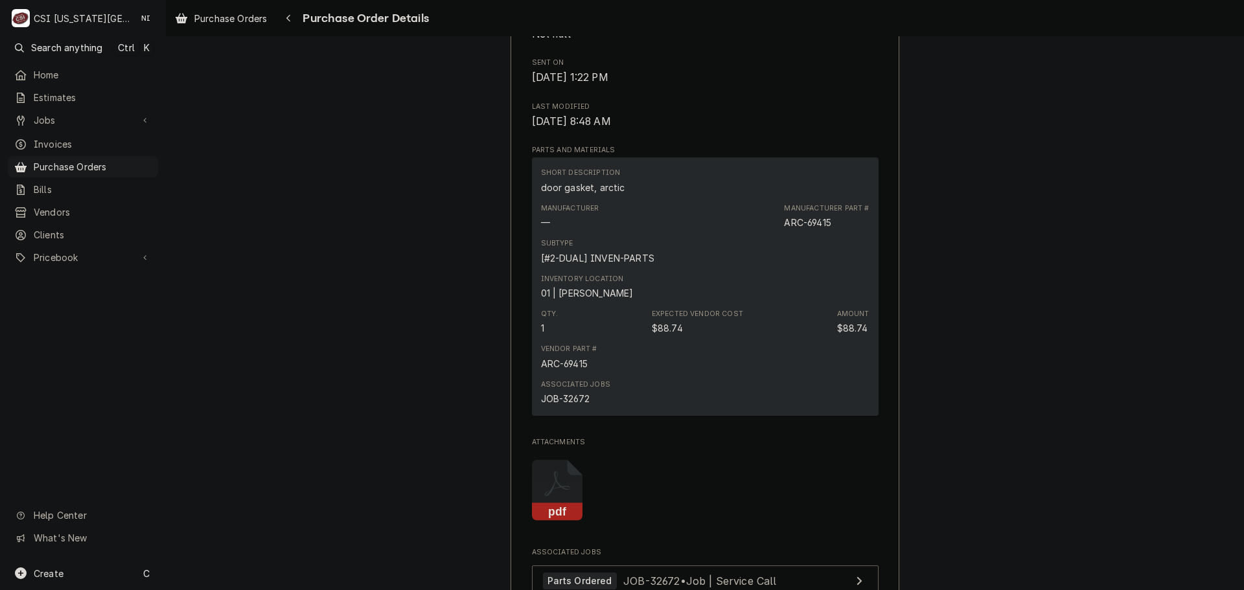
scroll to position [583, 0]
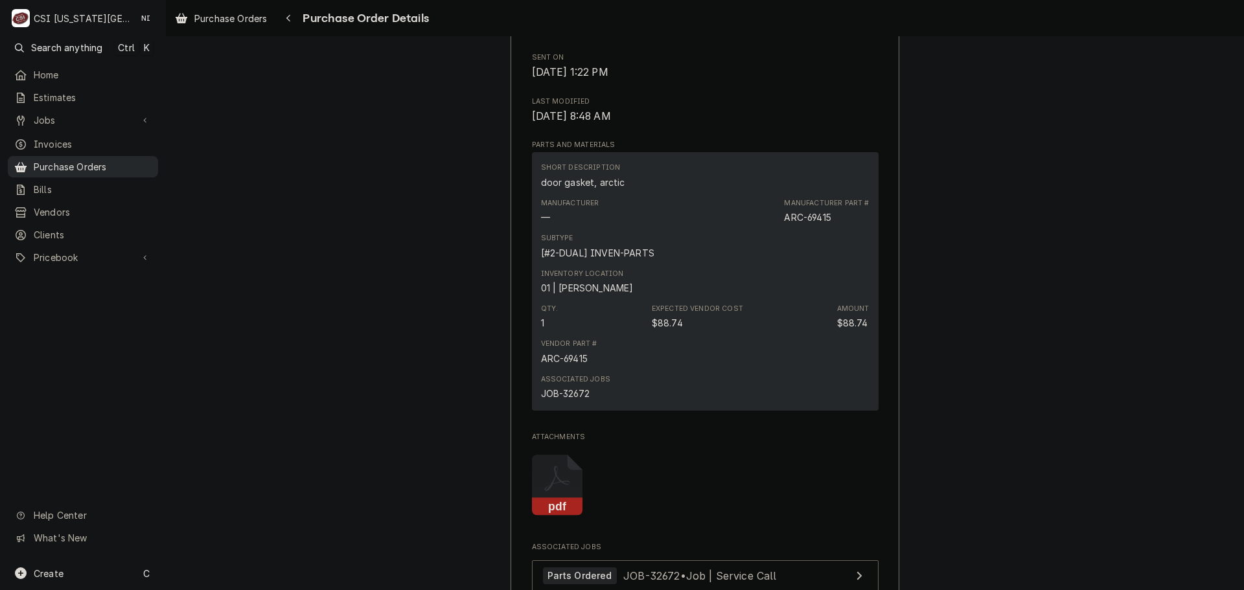
click at [126, 160] on span "Purchase Orders" at bounding box center [93, 167] width 118 height 14
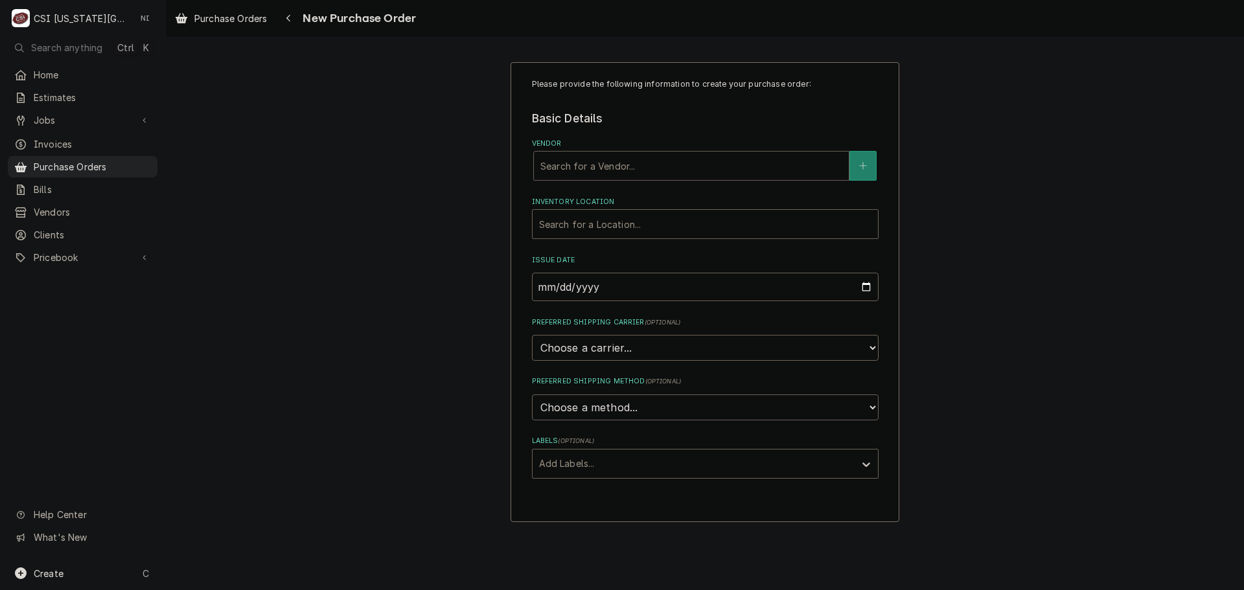
click at [576, 167] on div "Vendor" at bounding box center [691, 165] width 302 height 23
type input "home"
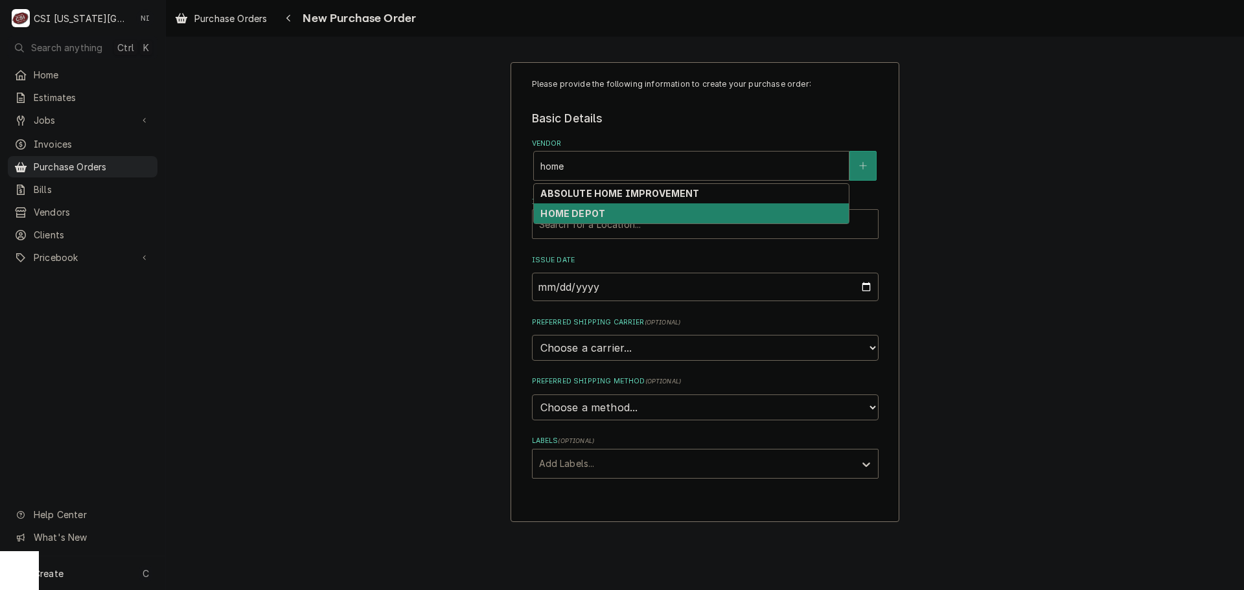
click at [577, 213] on strong "HOME DEPOT" at bounding box center [572, 213] width 65 height 11
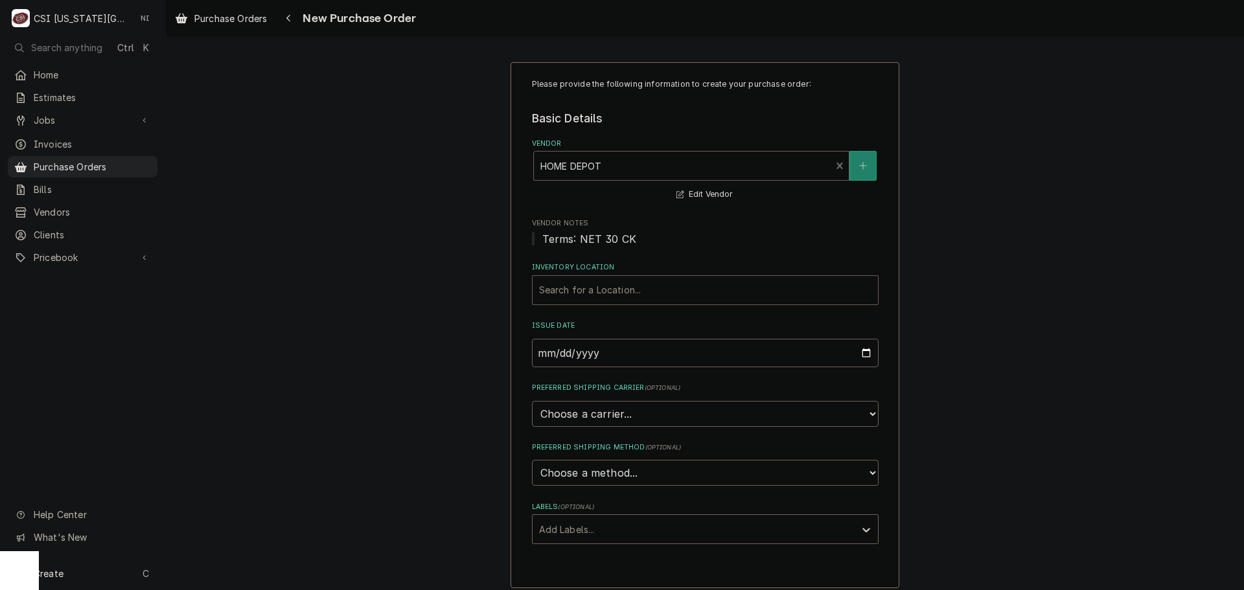
click at [575, 289] on div "Inventory Location" at bounding box center [705, 290] width 332 height 23
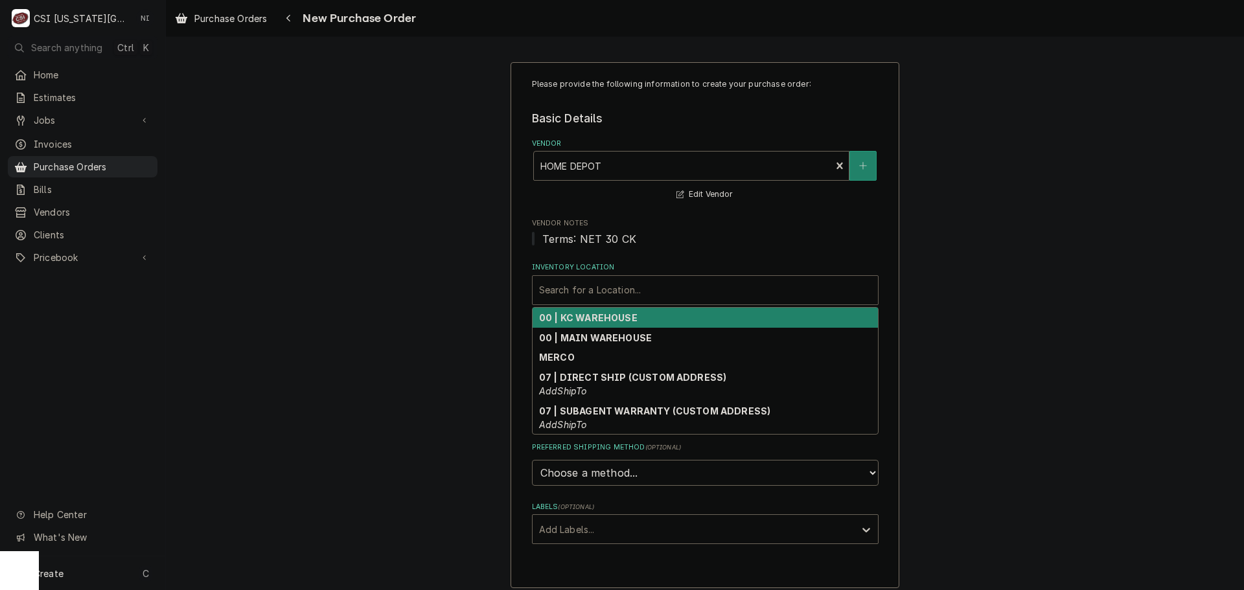
drag, startPoint x: 567, startPoint y: 310, endPoint x: 569, endPoint y: 319, distance: 9.3
click at [567, 313] on div "00 | KC WAREHOUSE" at bounding box center [705, 318] width 345 height 20
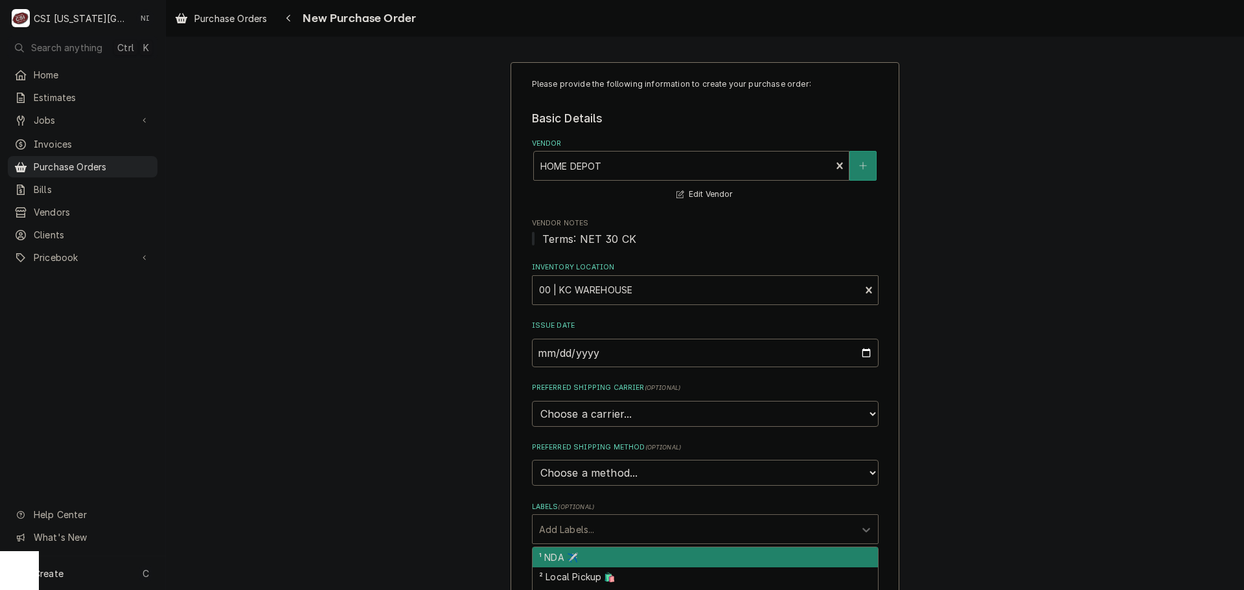
click at [591, 533] on div "Labels" at bounding box center [693, 529] width 309 height 23
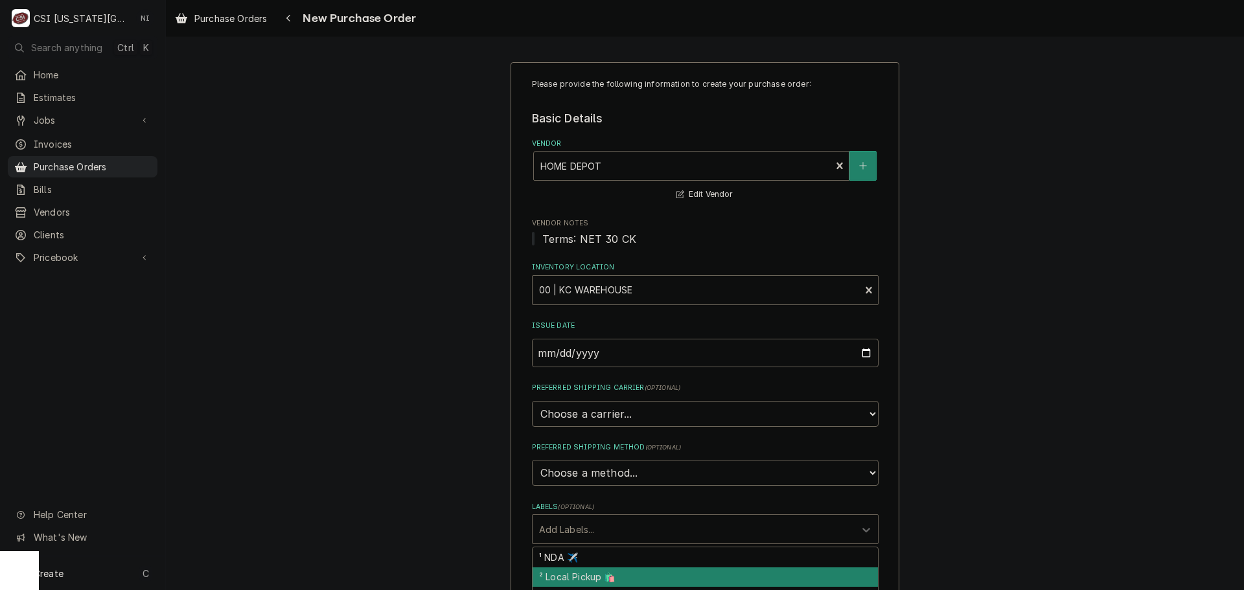
click at [592, 575] on div "² Local Pickup 🛍️" at bounding box center [705, 578] width 345 height 20
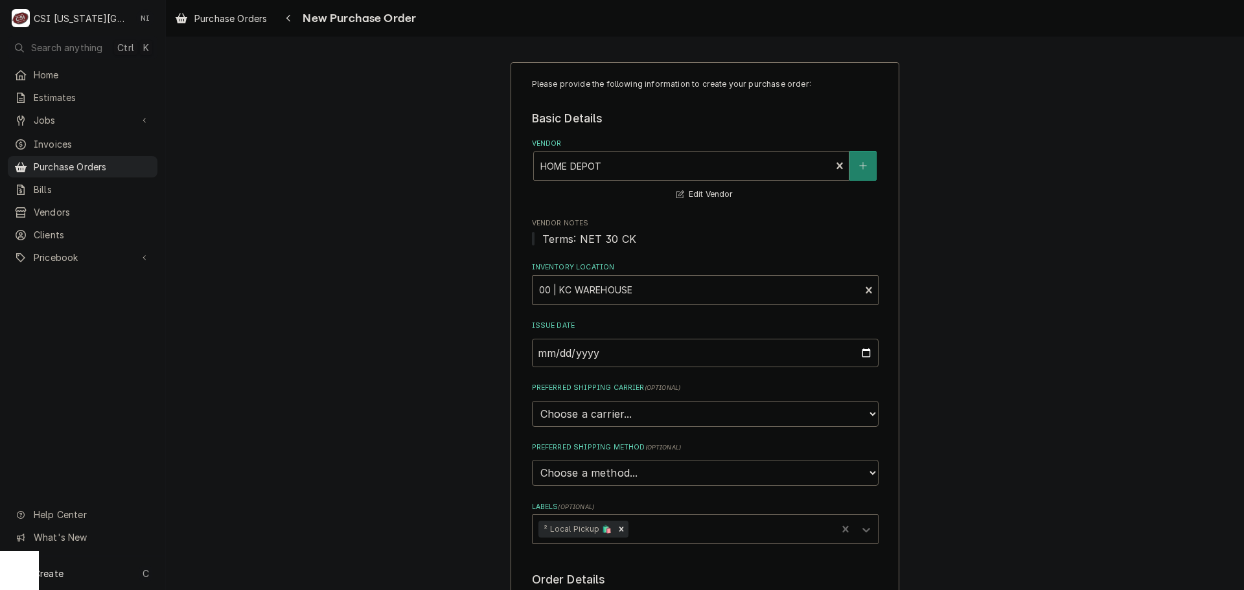
scroll to position [259, 0]
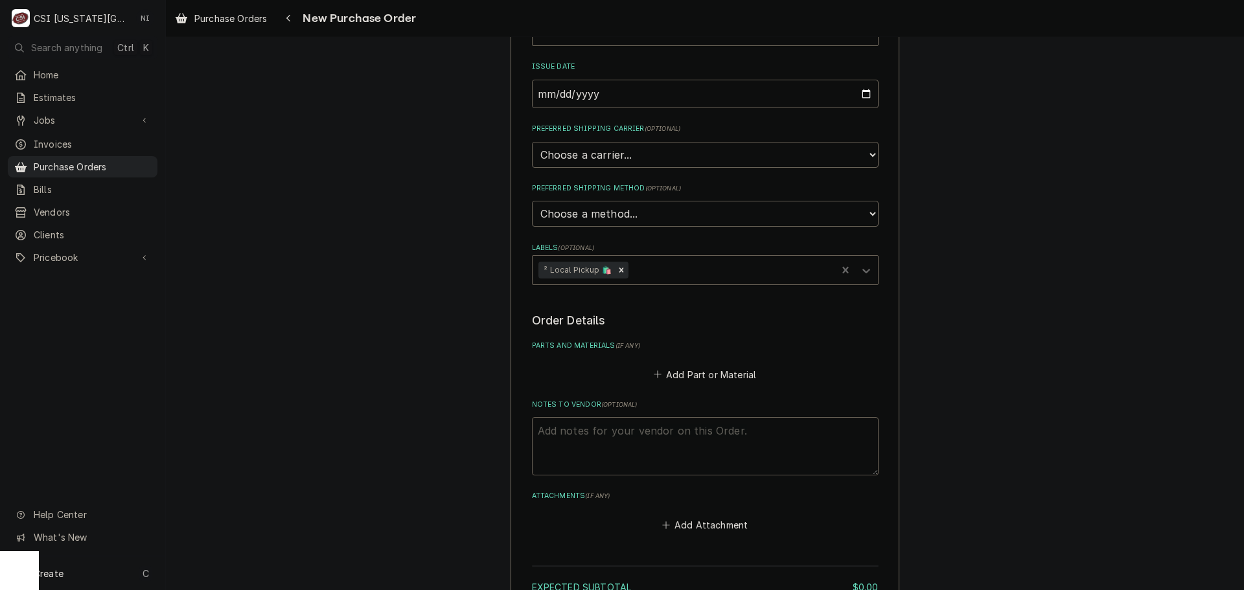
click at [618, 452] on textarea "Notes to Vendor ( optional )" at bounding box center [705, 446] width 347 height 58
type textarea "x"
type textarea "j"
type textarea "x"
type textarea "je"
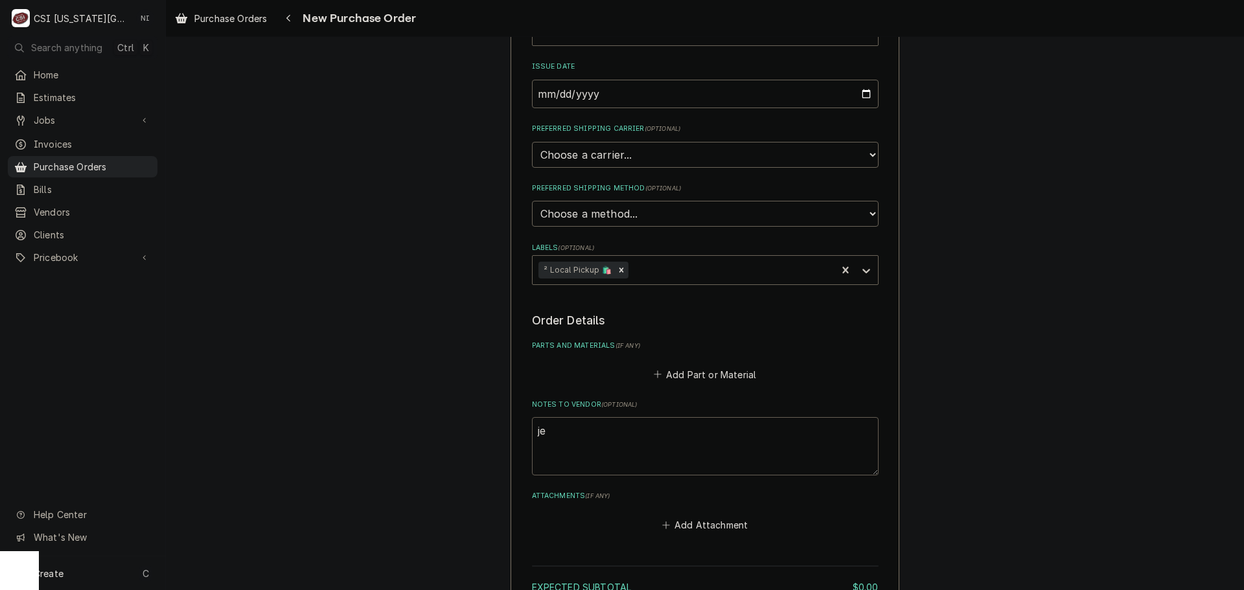
type textarea "x"
type textarea "jes"
type textarea "x"
type textarea "jess"
type textarea "x"
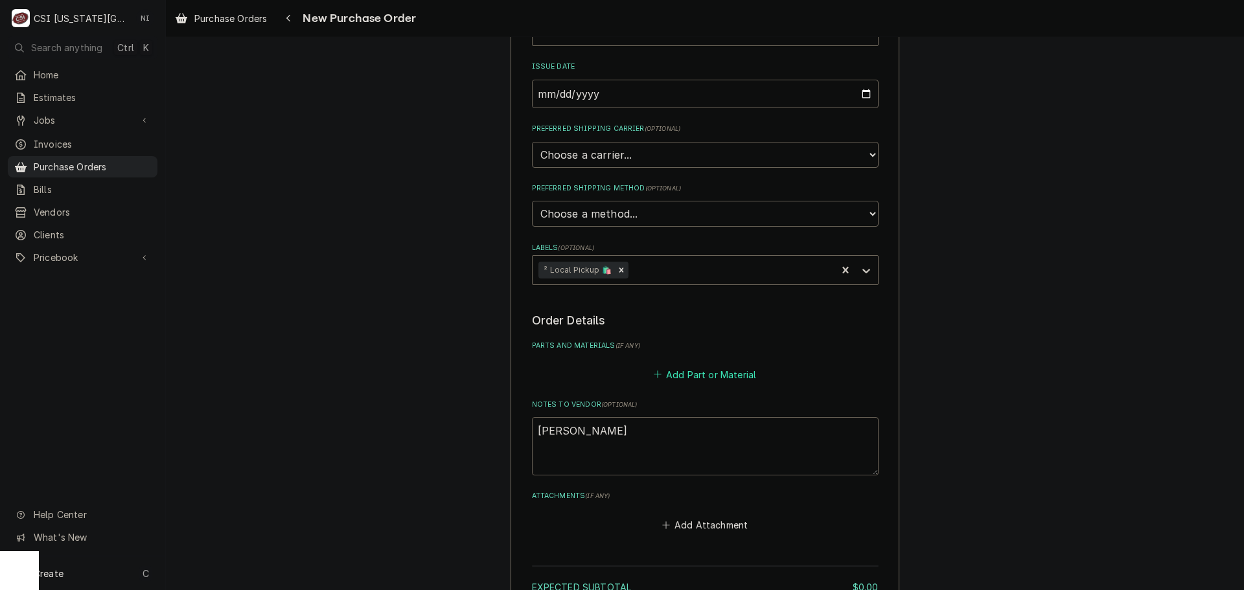
type textarea "jesse"
click at [711, 375] on button "Add Part or Material" at bounding box center [704, 374] width 107 height 18
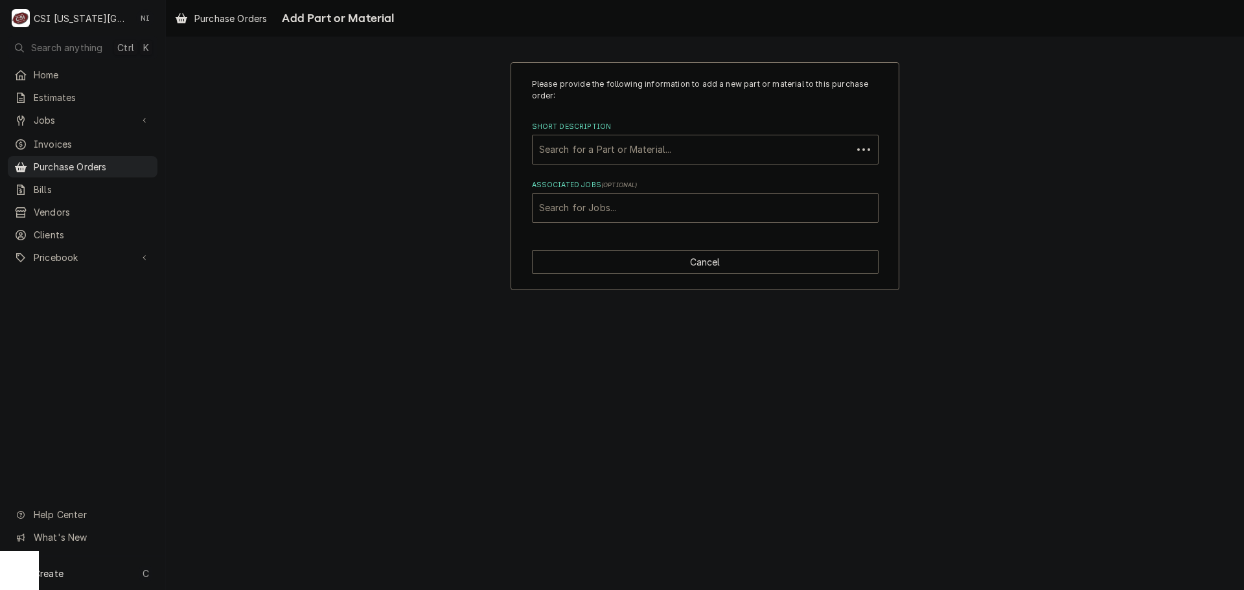
click at [672, 210] on div "Associated Jobs" at bounding box center [705, 207] width 332 height 23
type input "31611"
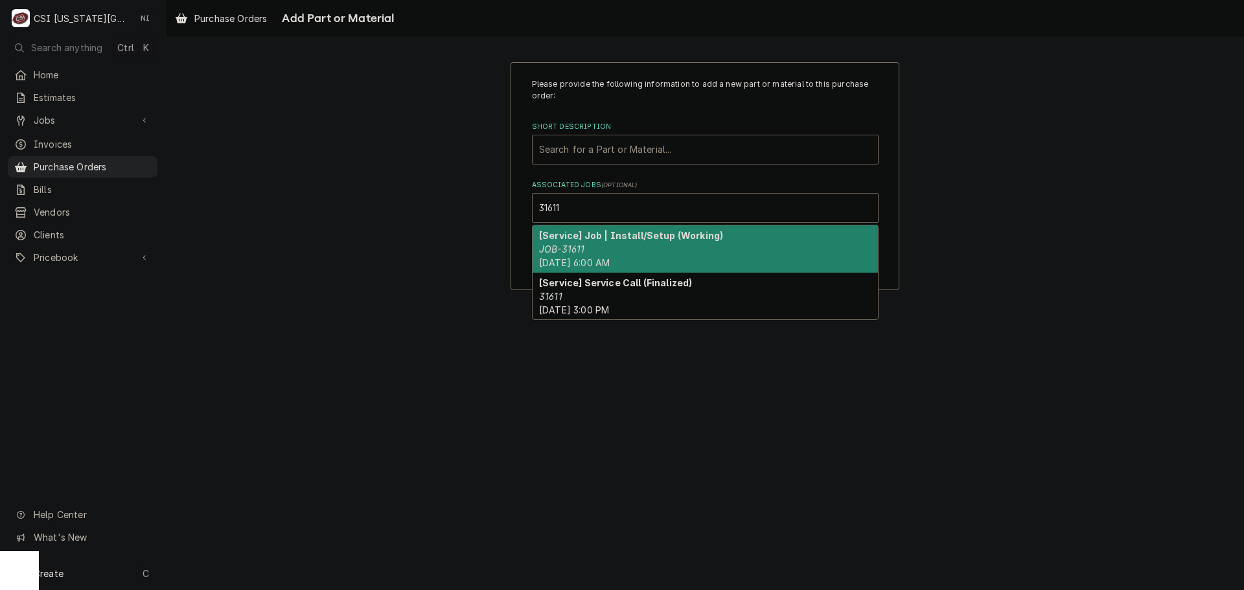
click at [596, 245] on div "[Service] Job | Install/Setup (Working) JOB-31611 Fri, Sep 12th, 2025 - 6:00 AM" at bounding box center [705, 248] width 345 height 47
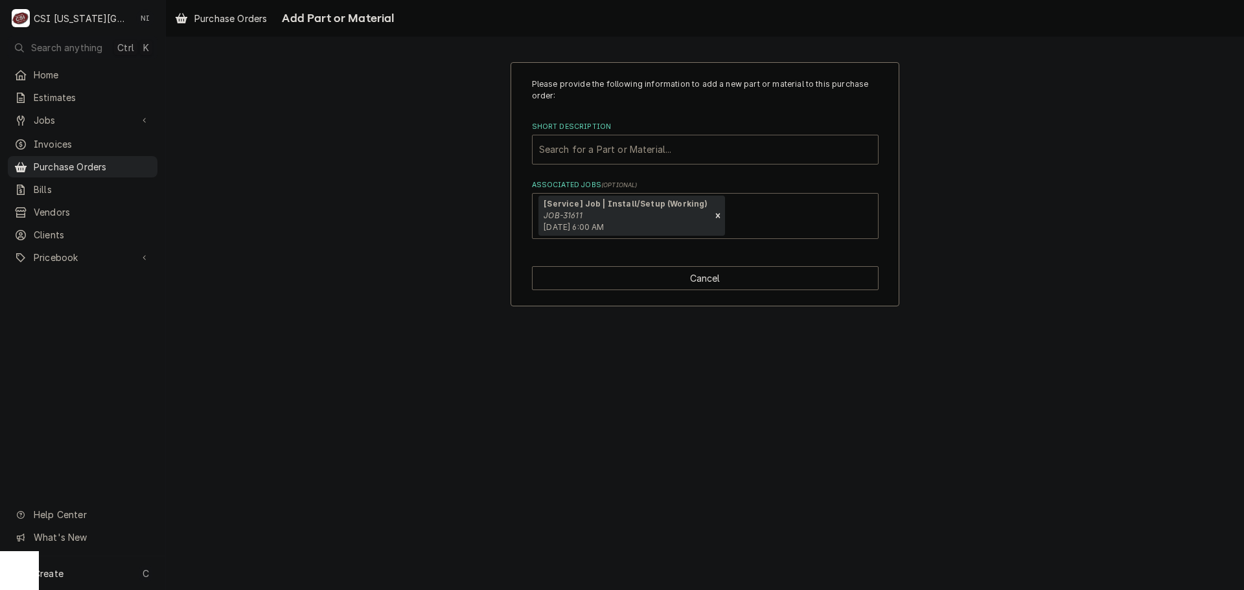
click at [626, 146] on div "Short Description" at bounding box center [705, 149] width 332 height 23
type input "misc pro"
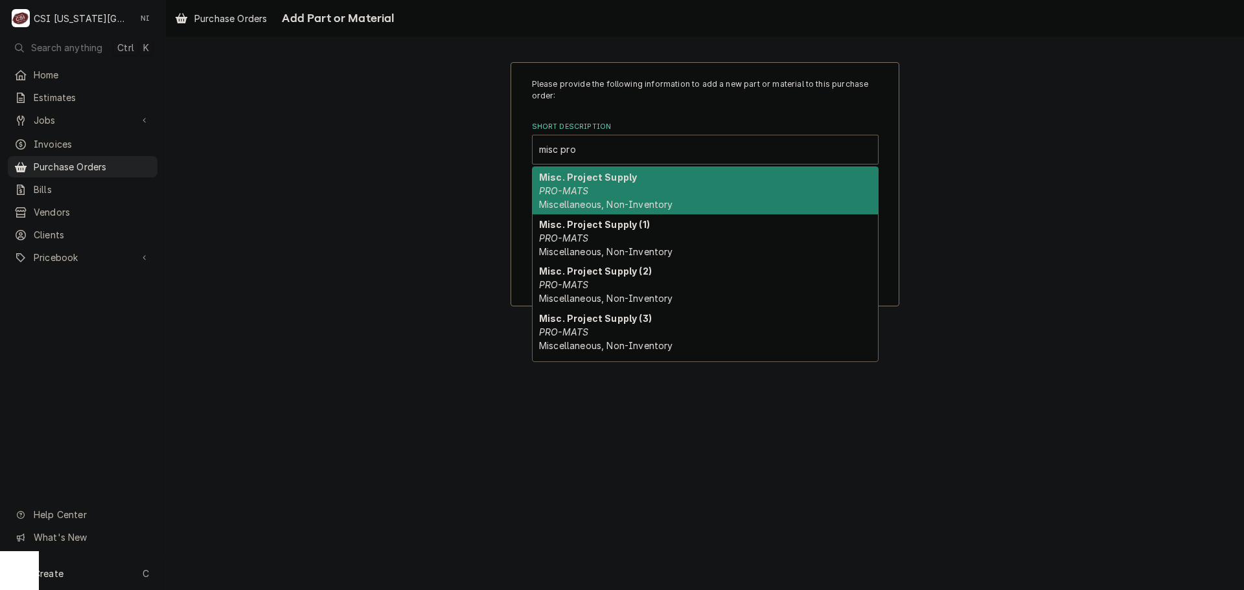
click at [614, 179] on strong "Misc. Project Supply" at bounding box center [588, 177] width 98 height 11
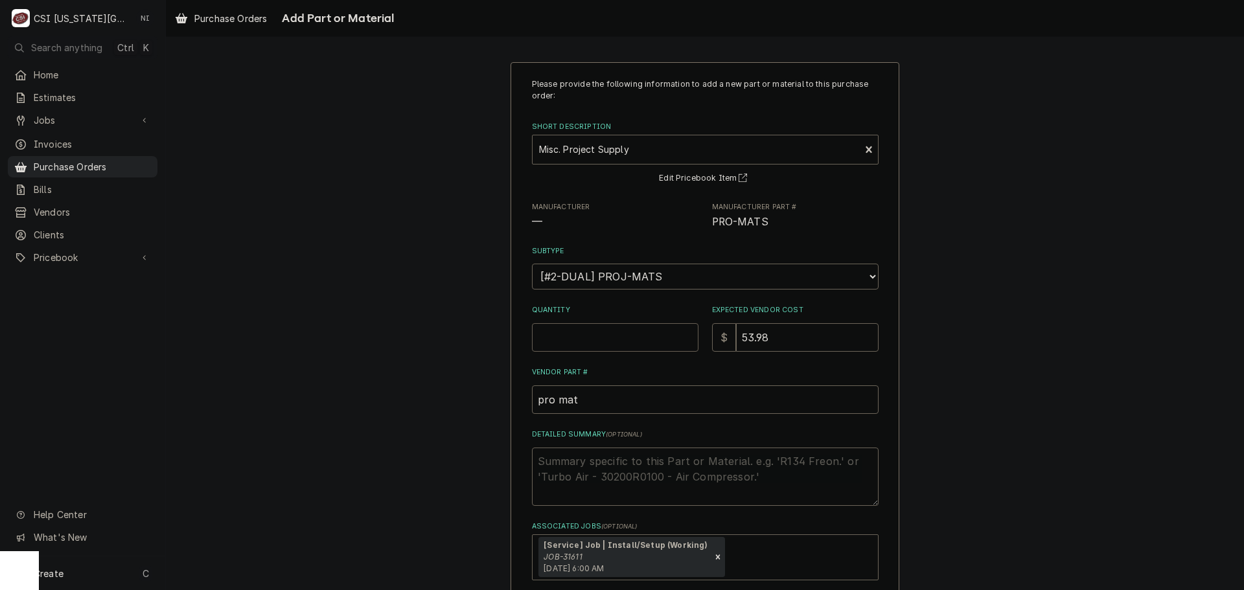
click at [579, 337] on input "Quantity" at bounding box center [615, 337] width 167 height 29
type textarea "x"
type input "1"
type textarea "x"
type input "0"
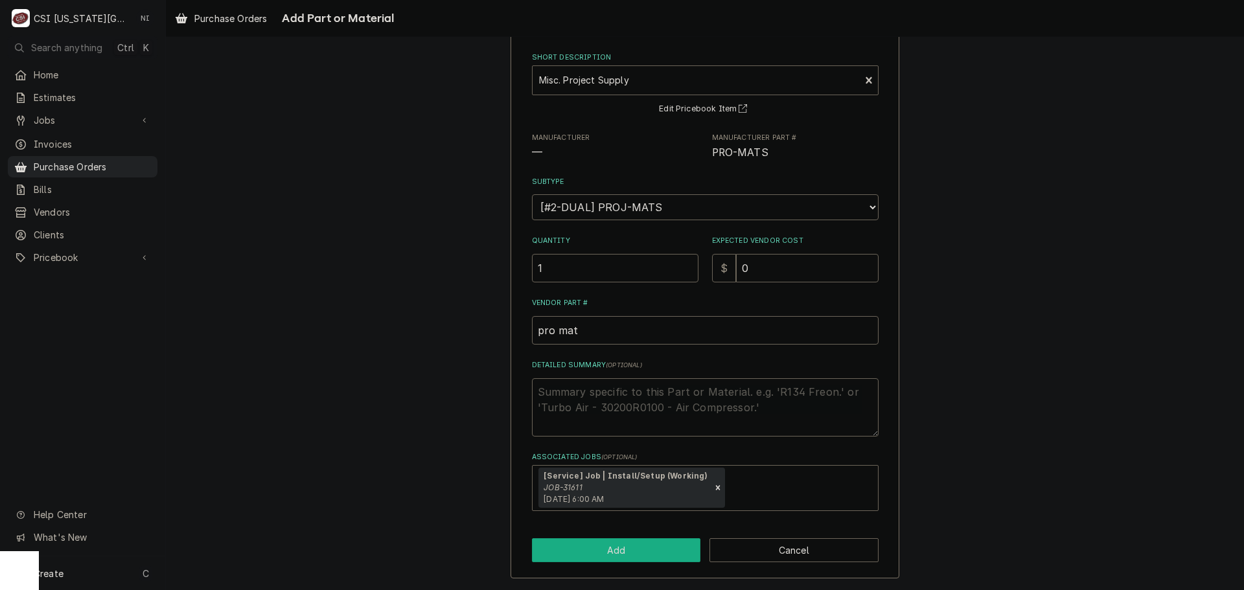
click at [625, 554] on button "Add" at bounding box center [616, 550] width 169 height 24
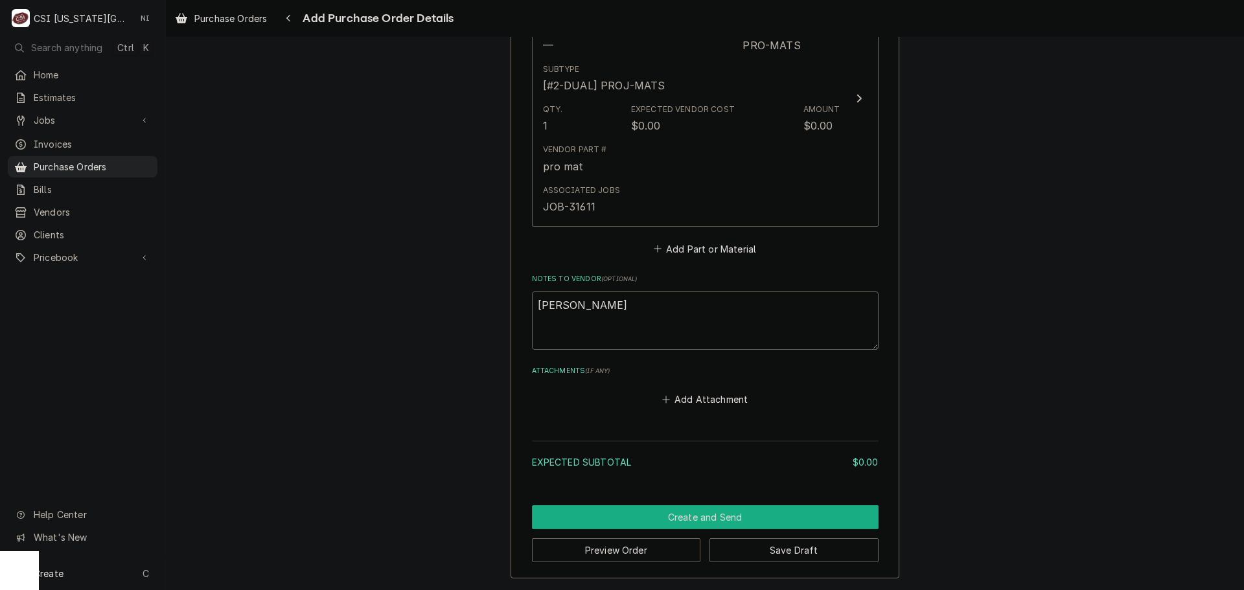
click at [708, 517] on button "Create and Send" at bounding box center [705, 517] width 347 height 24
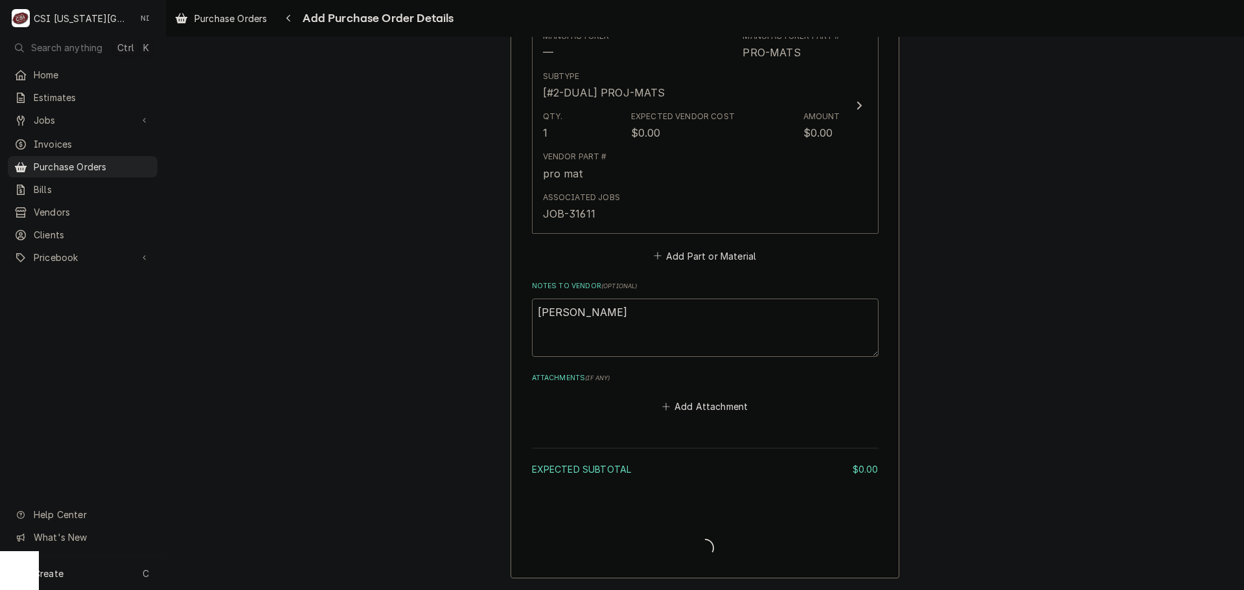
type textarea "x"
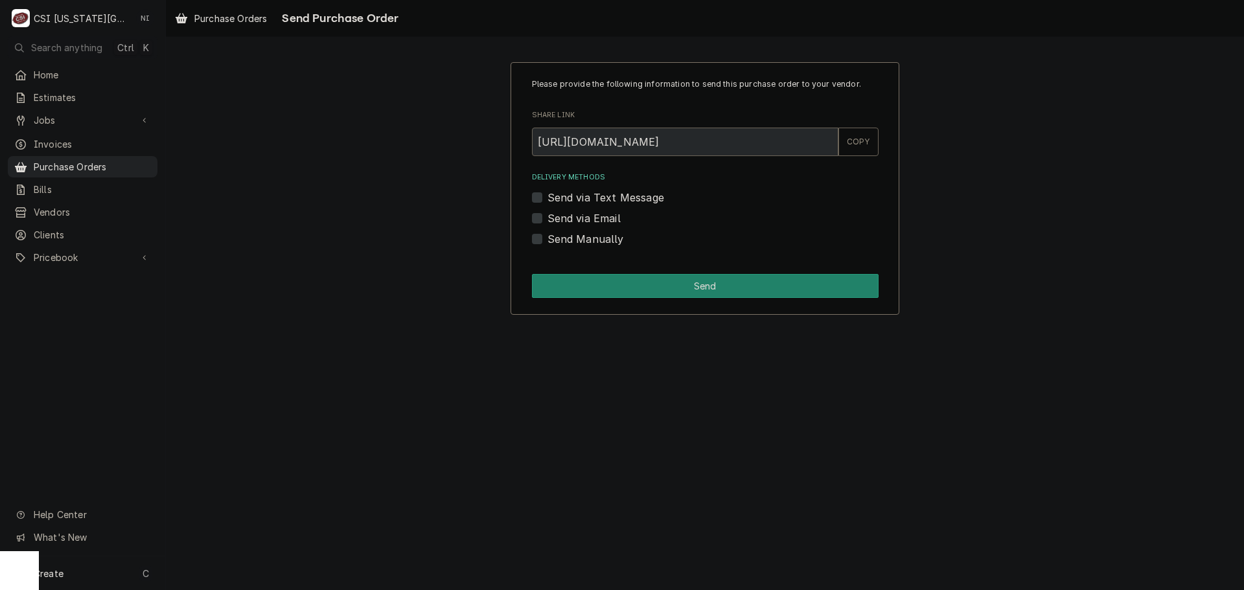
click at [547, 239] on label "Send Manually" at bounding box center [585, 239] width 76 height 16
click at [547, 239] on input "Send Manually" at bounding box center [720, 245] width 347 height 29
checkbox input "true"
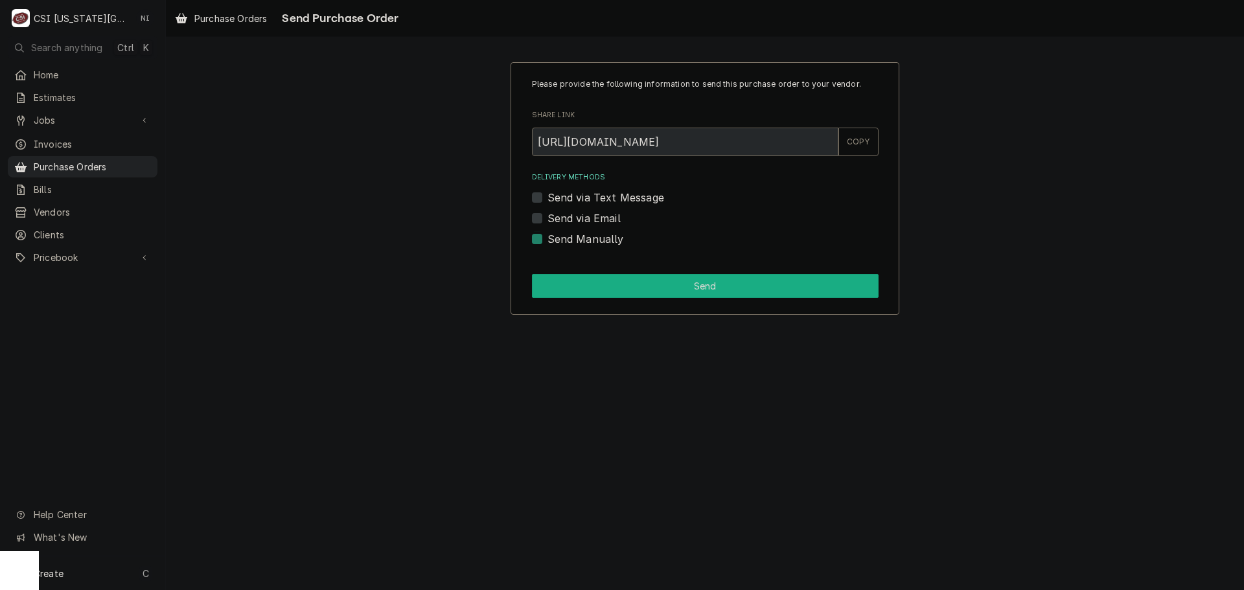
click at [561, 292] on button "Send" at bounding box center [705, 286] width 347 height 24
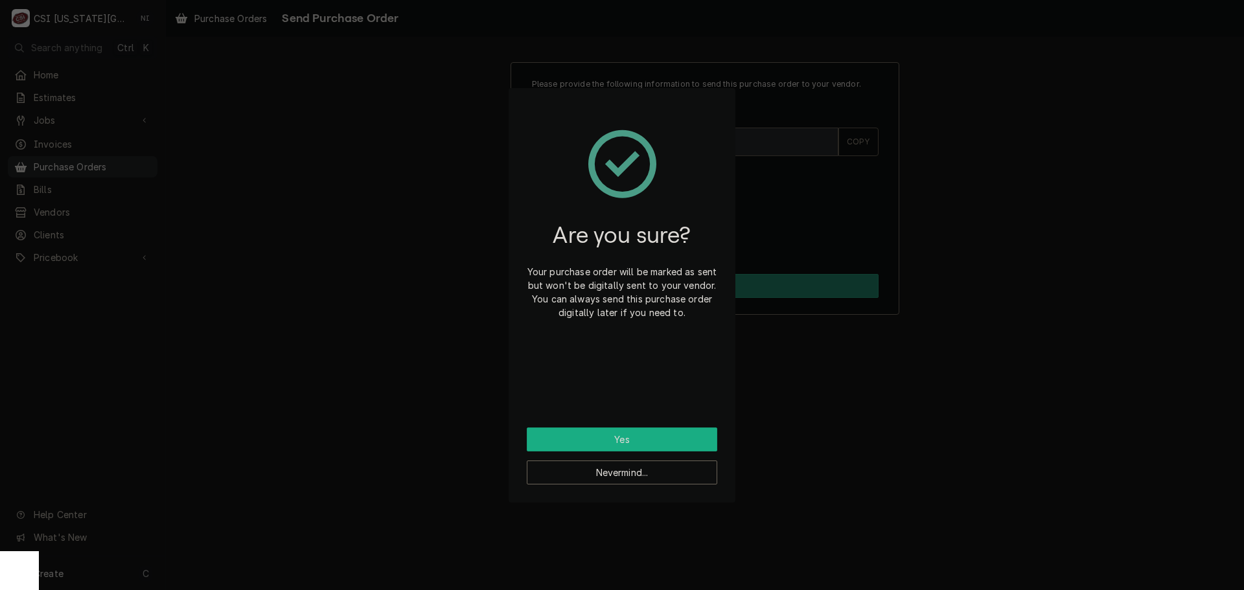
click at [615, 438] on button "Yes" at bounding box center [622, 440] width 190 height 24
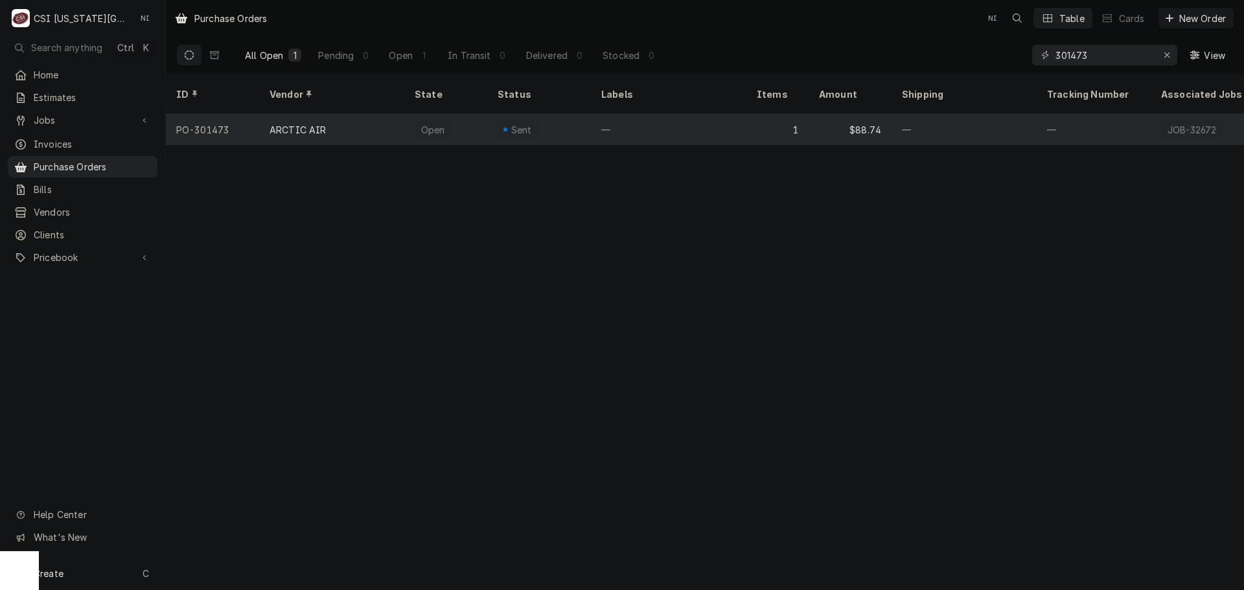
click at [717, 116] on div "—" at bounding box center [668, 129] width 155 height 31
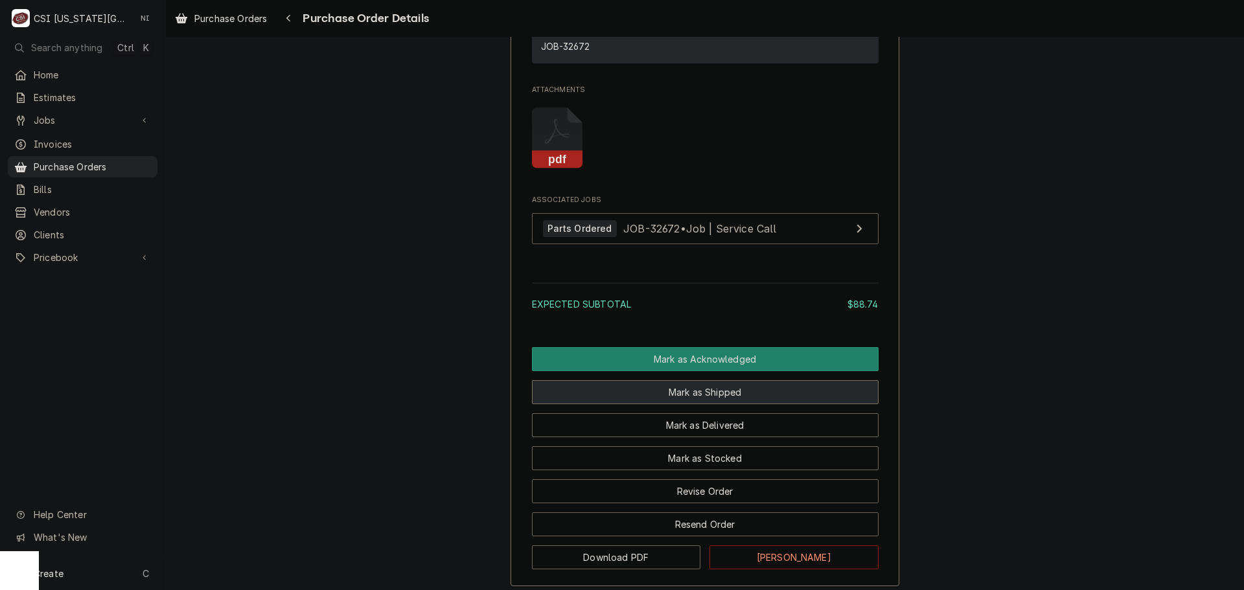
scroll to position [1027, 0]
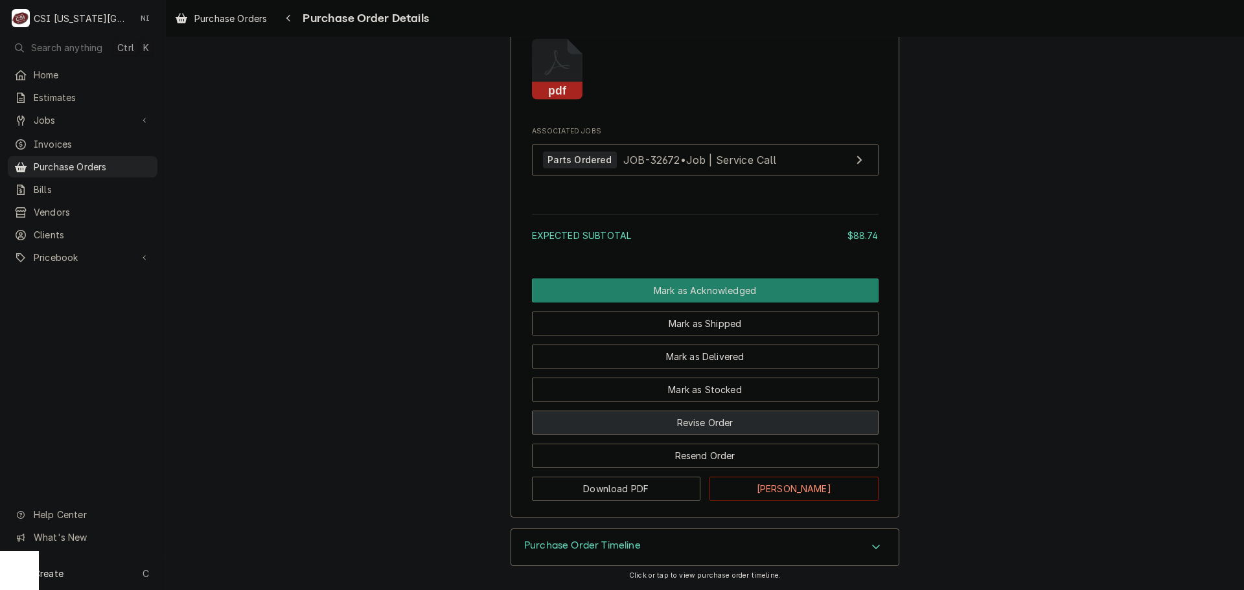
click at [754, 419] on button "Revise Order" at bounding box center [705, 423] width 347 height 24
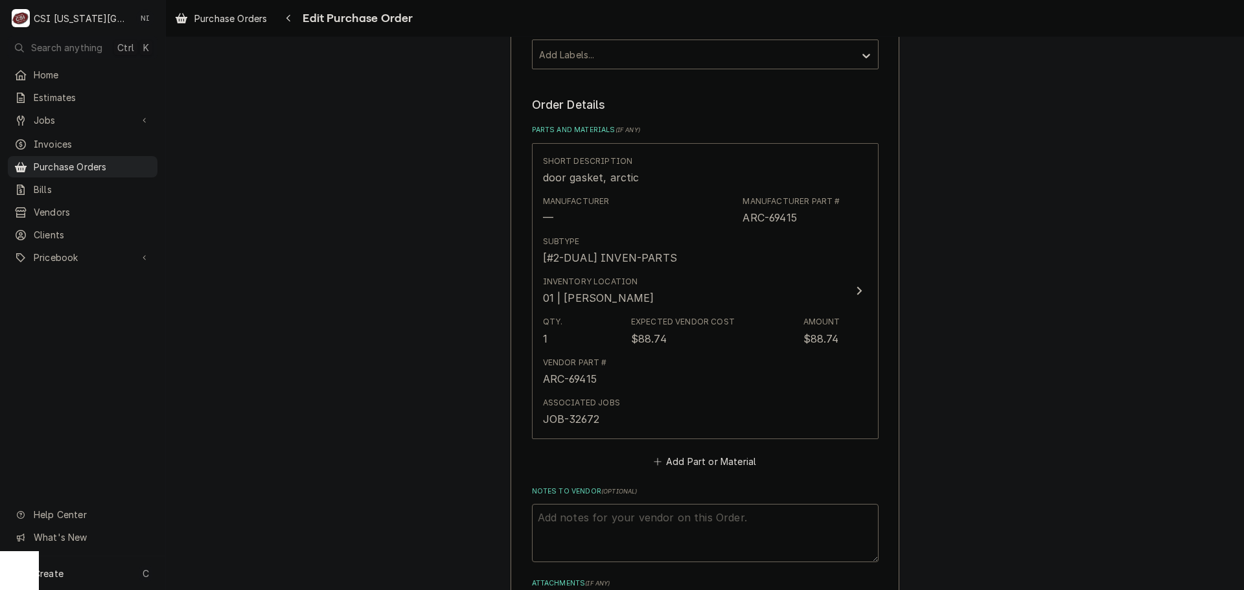
scroll to position [518, 0]
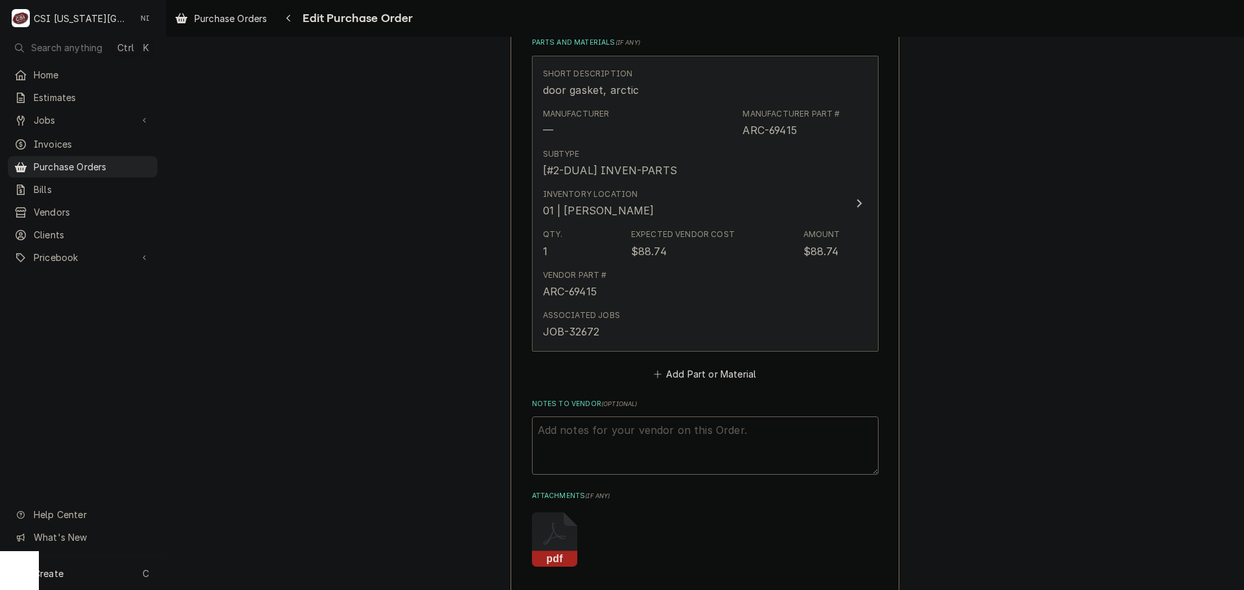
click at [753, 288] on div "Vendor Part # ARC-69415" at bounding box center [691, 284] width 297 height 40
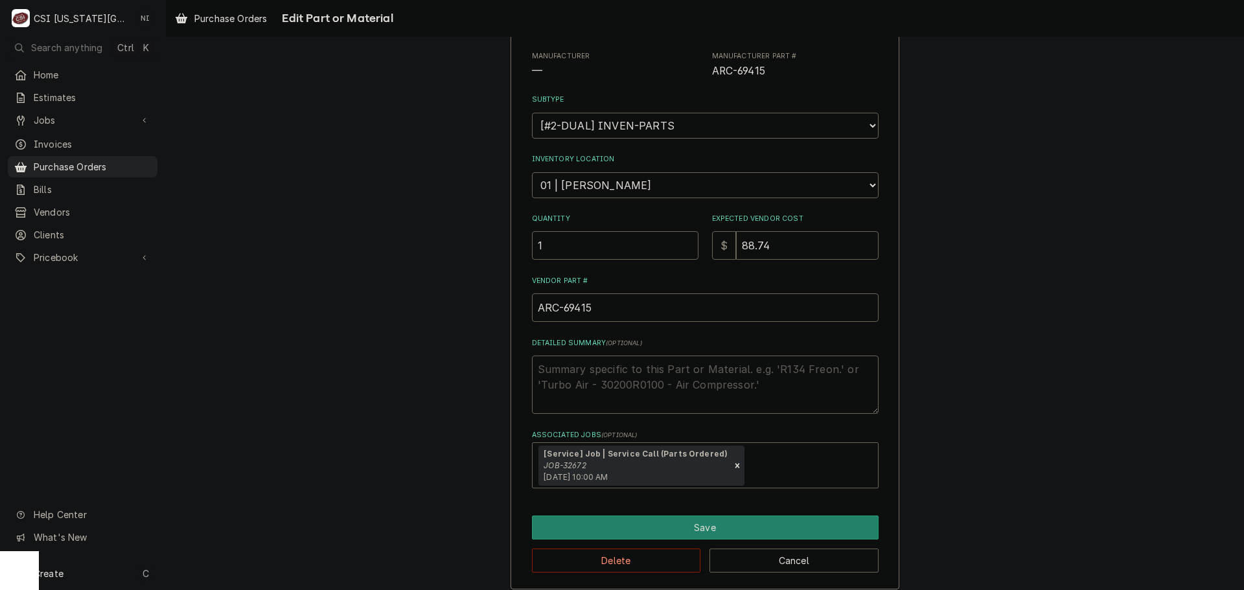
scroll to position [150, 0]
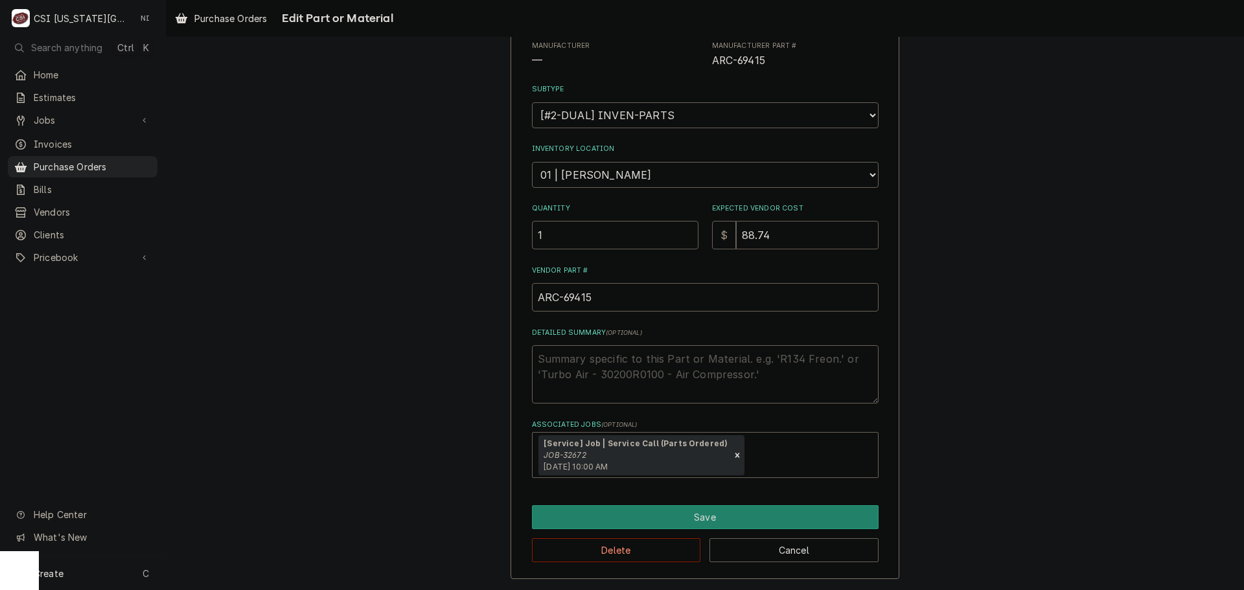
drag, startPoint x: 787, startPoint y: 242, endPoint x: 719, endPoint y: 245, distance: 68.1
click at [719, 245] on div "$ 88.74" at bounding box center [795, 235] width 167 height 29
type textarea "x"
type input "1"
type textarea "x"
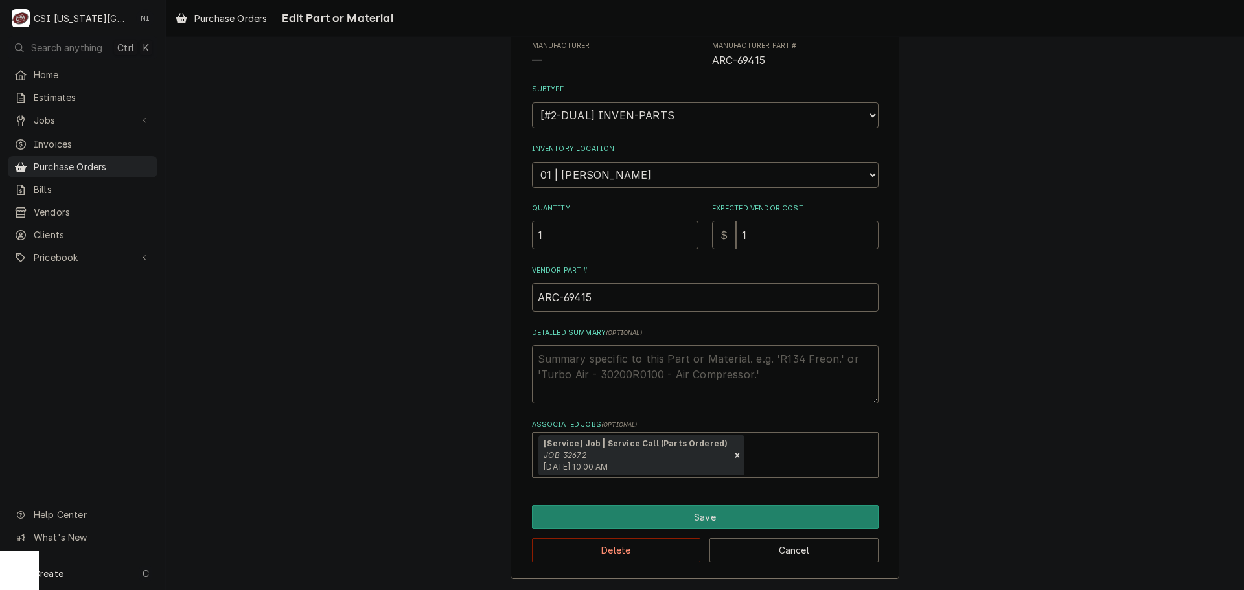
type input "12"
type textarea "x"
type input "12.25"
type textarea "x"
type input "12.2"
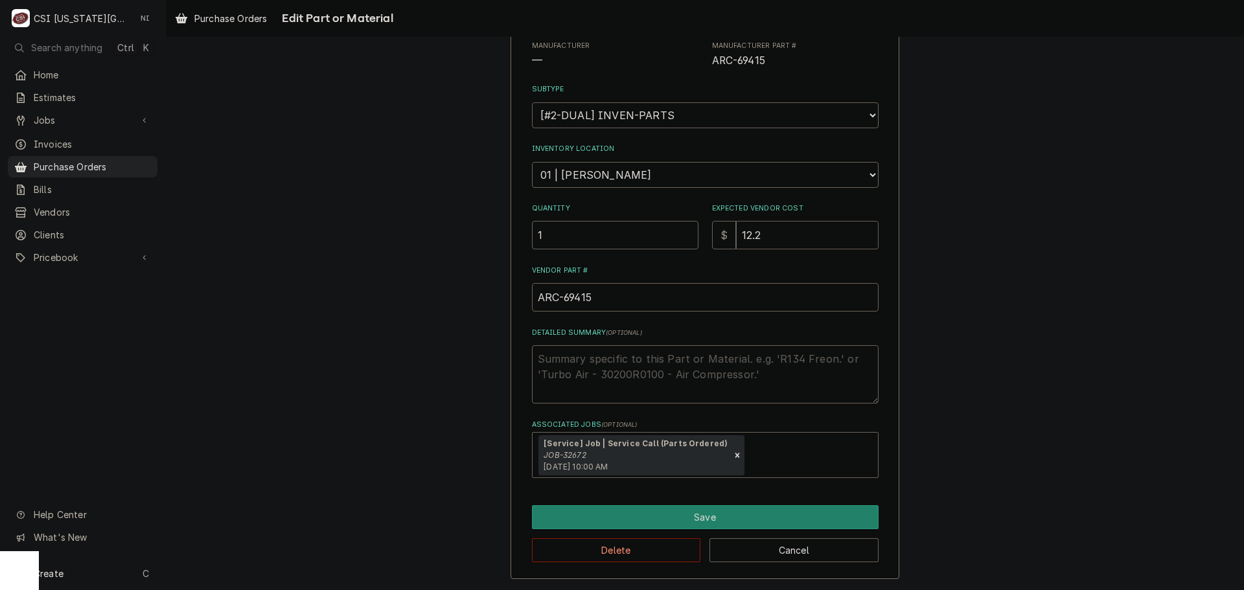
type textarea "x"
type input "12"
type textarea "x"
type input "1"
type textarea "x"
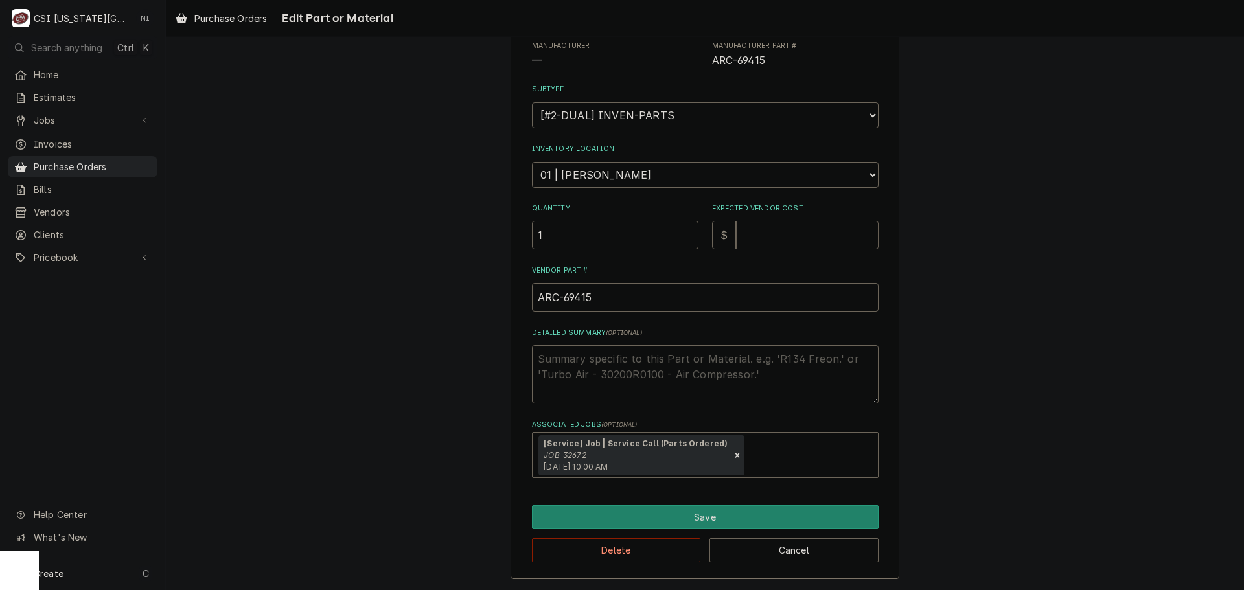
type textarea "x"
type input "4"
type textarea "x"
type input "45"
type textarea "x"
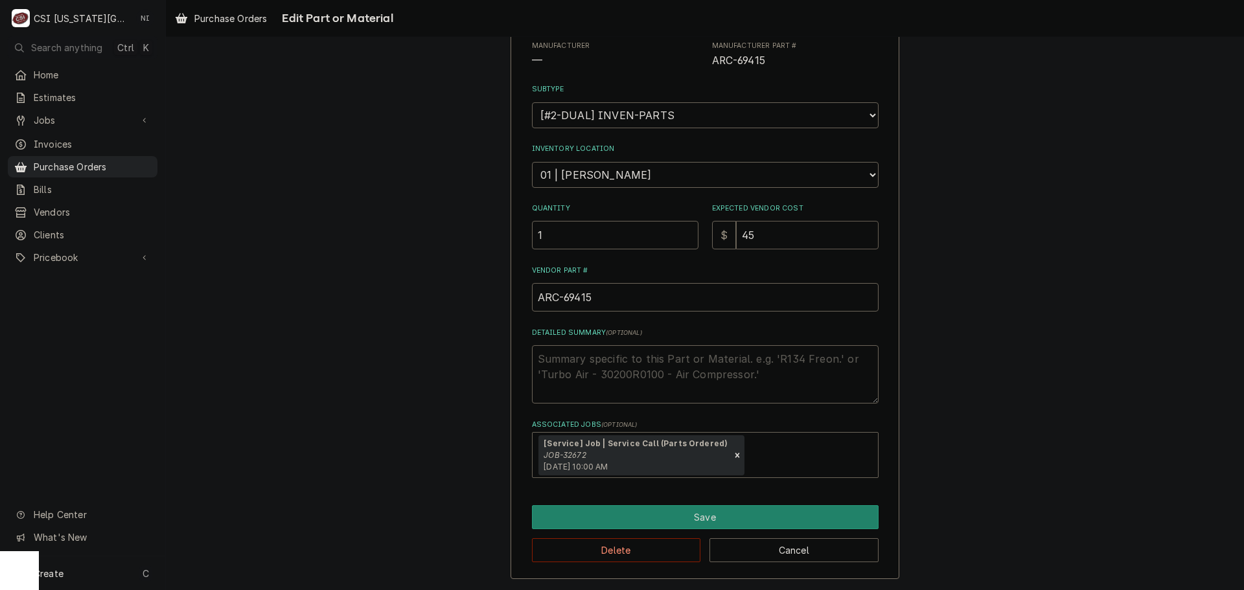
type input "45.5"
type textarea "x"
type input "45.53"
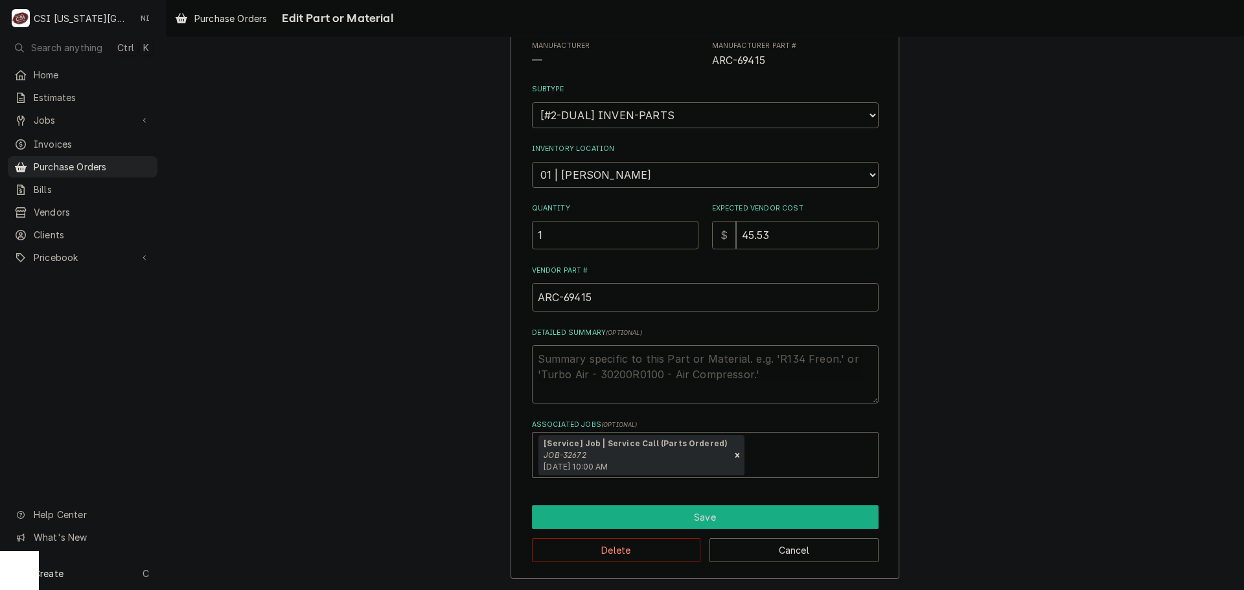
click at [764, 507] on button "Save" at bounding box center [705, 517] width 347 height 24
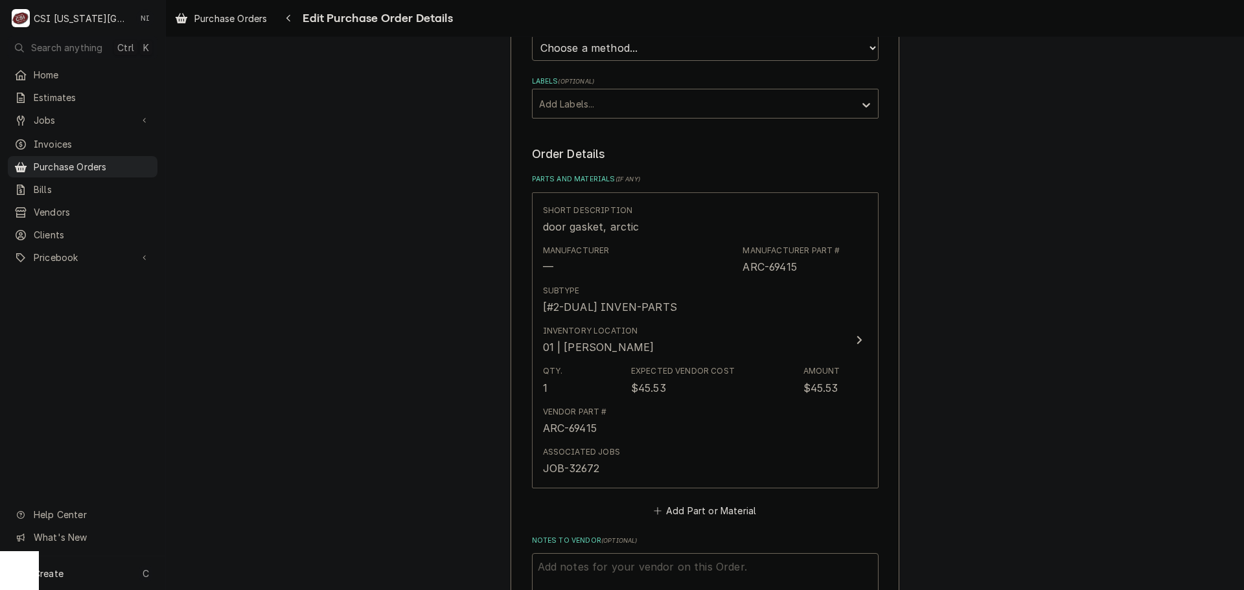
scroll to position [744, 0]
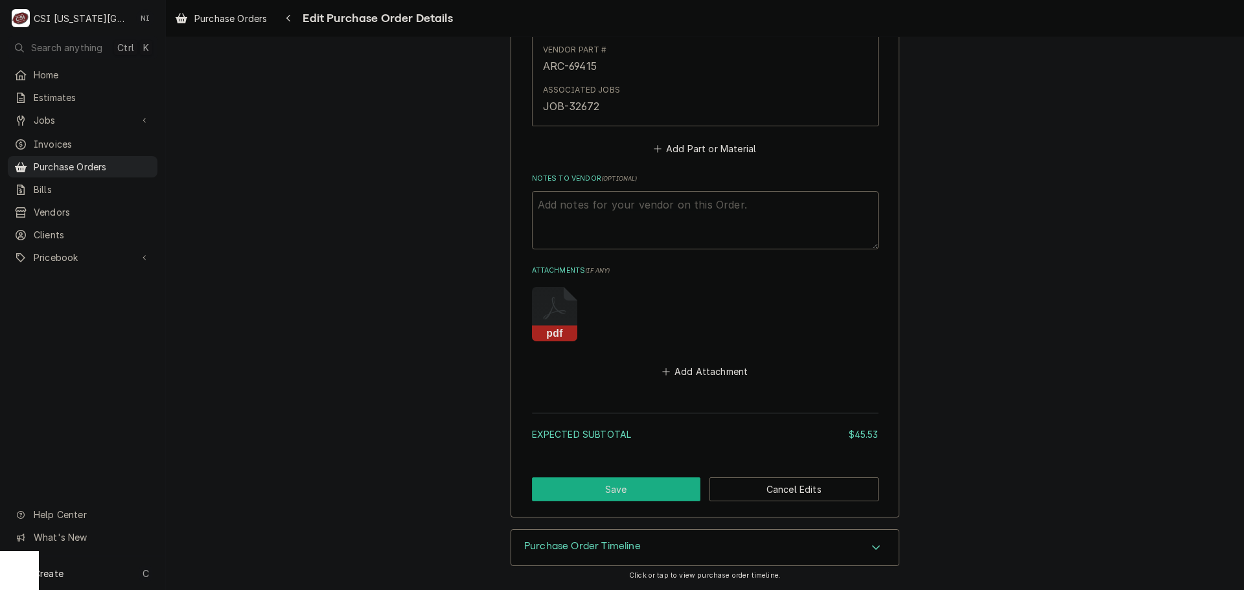
click at [603, 484] on button "Save" at bounding box center [616, 490] width 169 height 24
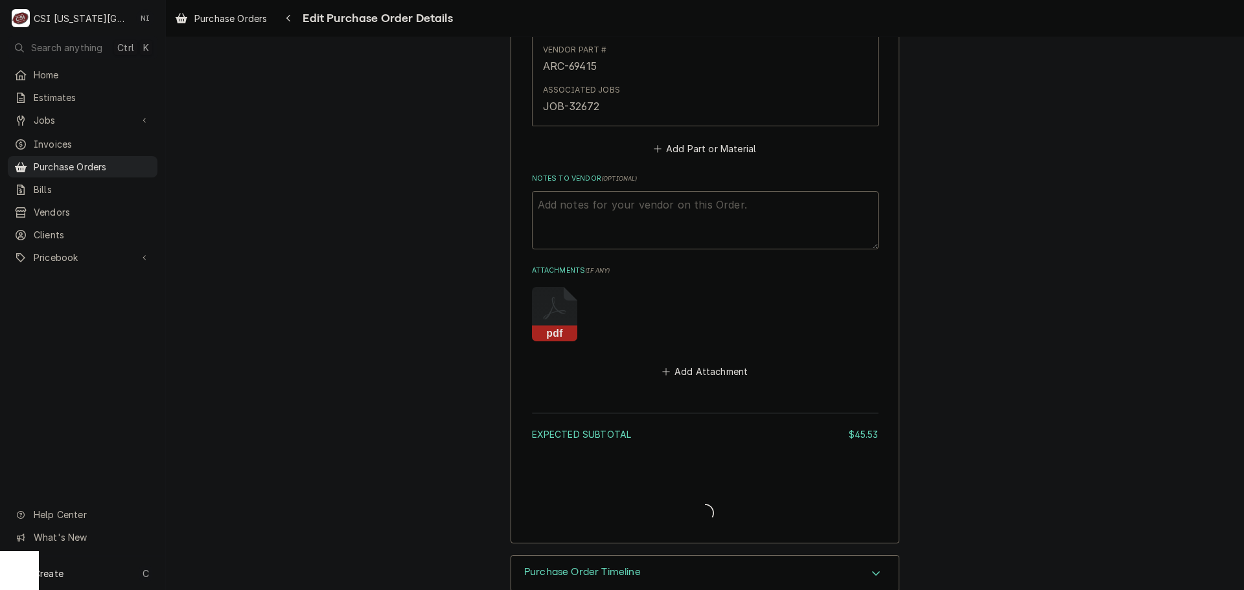
type textarea "x"
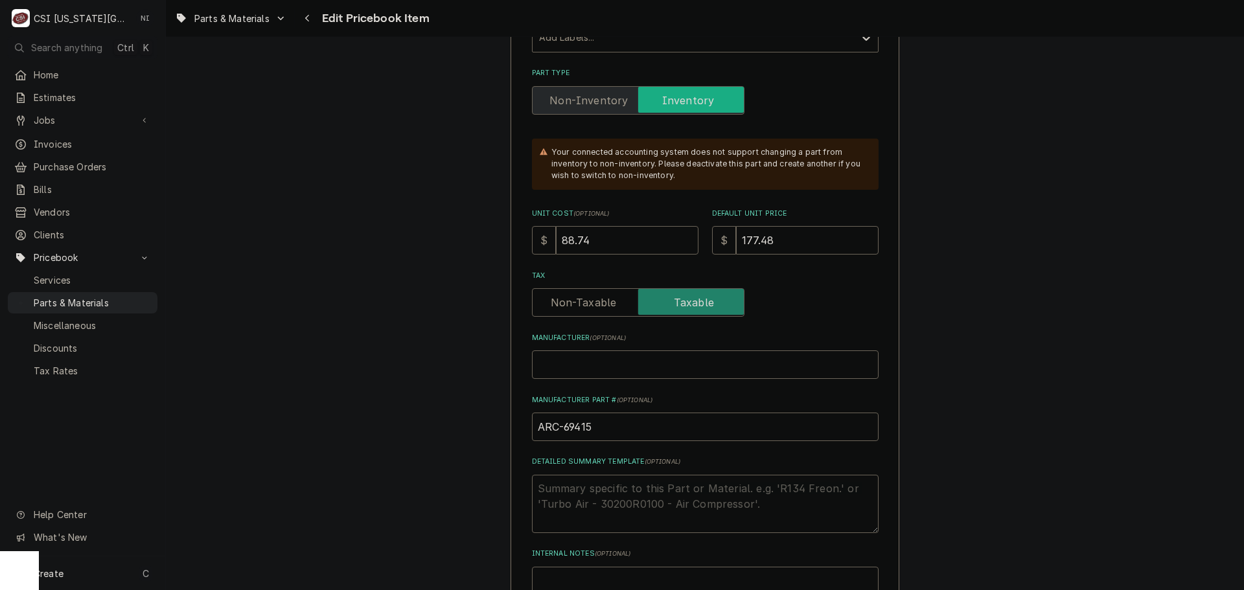
scroll to position [454, 0]
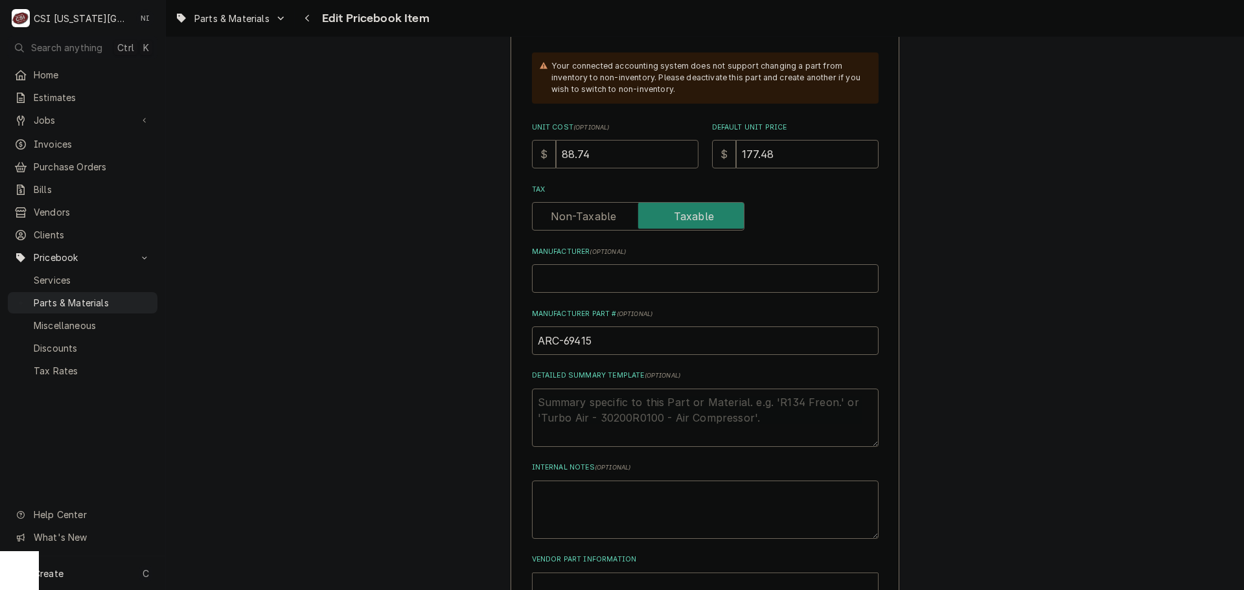
drag, startPoint x: 568, startPoint y: 154, endPoint x: 513, endPoint y: 154, distance: 55.1
type textarea "x"
type input "4"
type textarea "x"
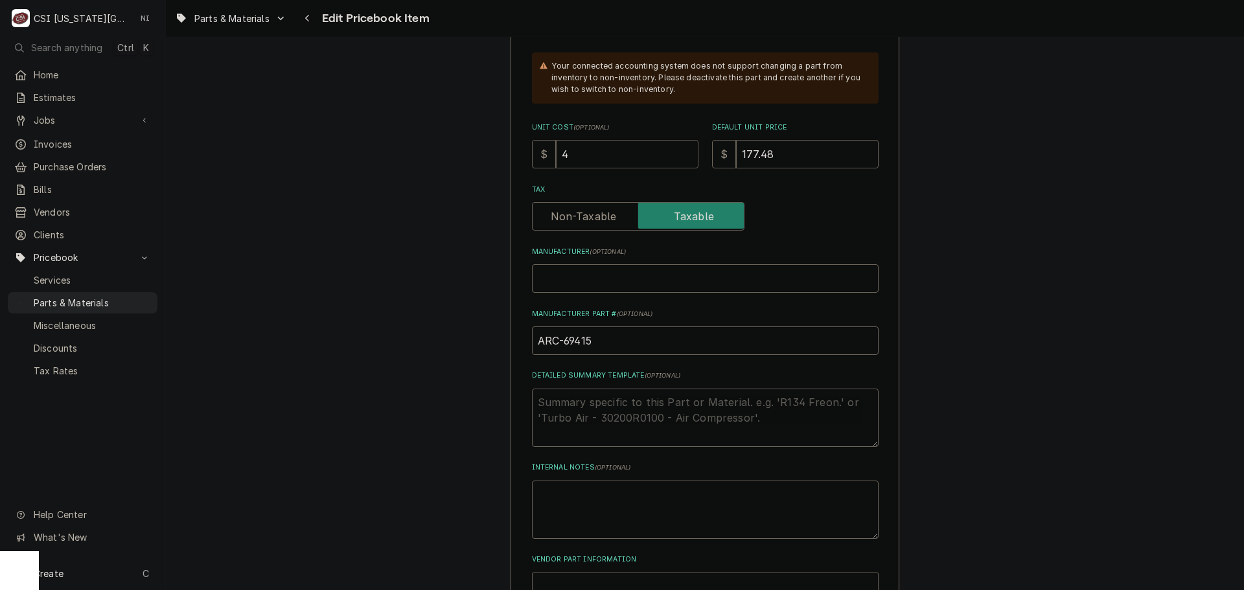
type input "45"
type textarea "x"
type input "45.5"
type textarea "x"
type input "45.53"
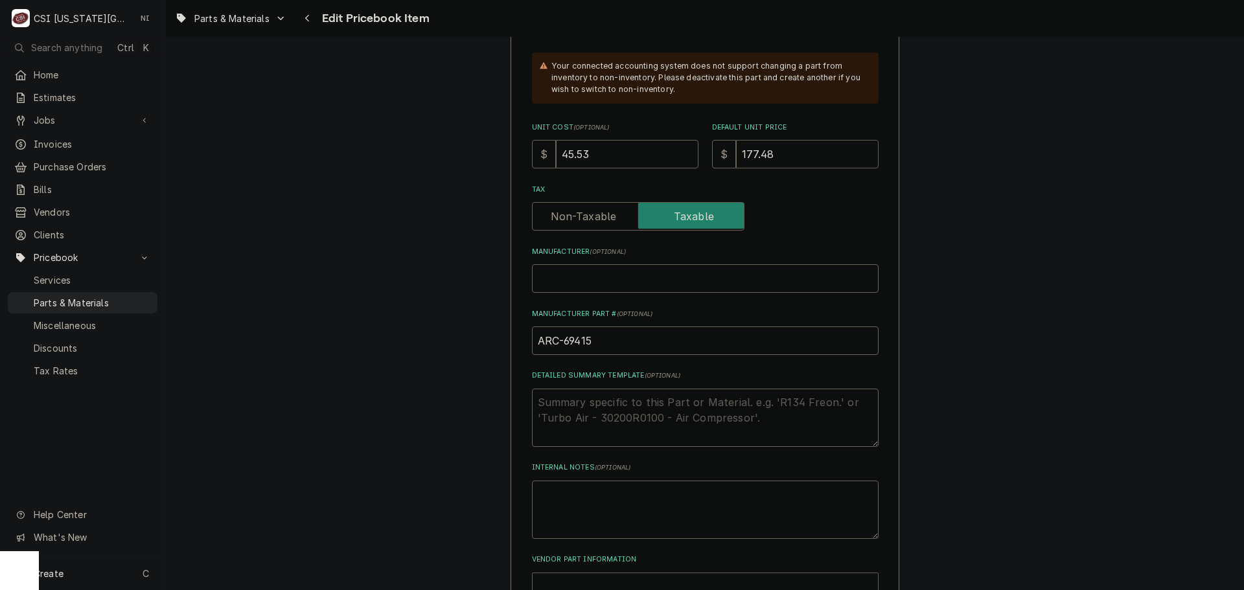
drag, startPoint x: 739, startPoint y: 155, endPoint x: 662, endPoint y: 157, distance: 77.1
click at [662, 157] on div "Unit Cost ( optional ) $ 45.53 Default Unit Price $ 177.48" at bounding box center [705, 145] width 347 height 46
type textarea "x"
type input "9"
type textarea "x"
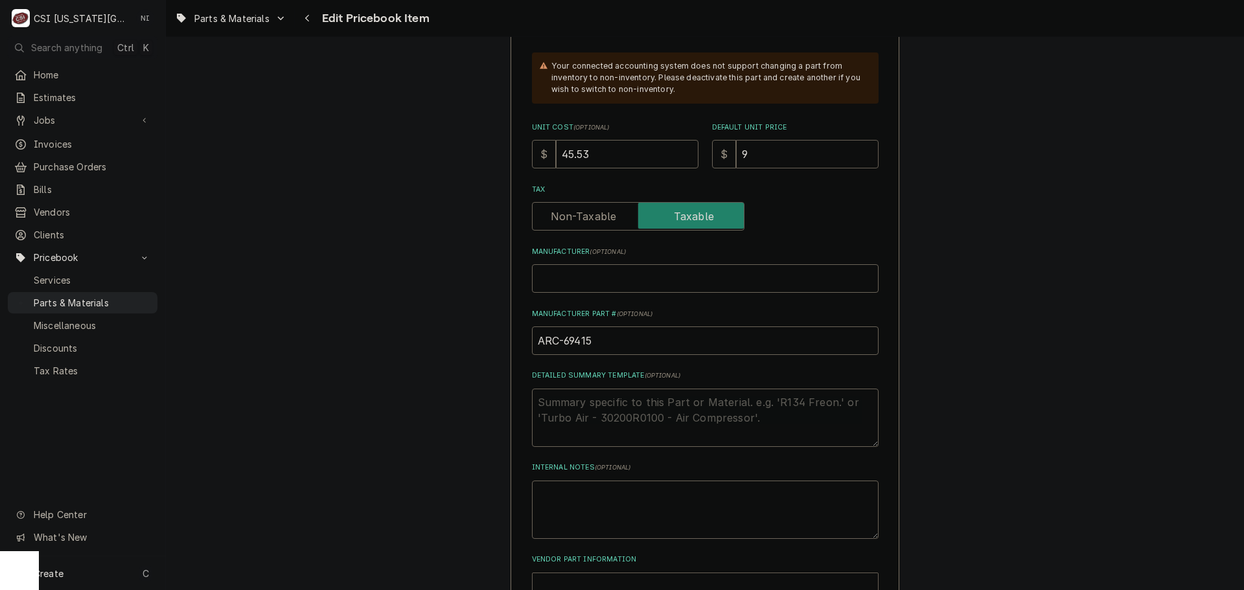
type input "91"
type textarea "x"
type input "91.0"
type textarea "x"
type input "91.06"
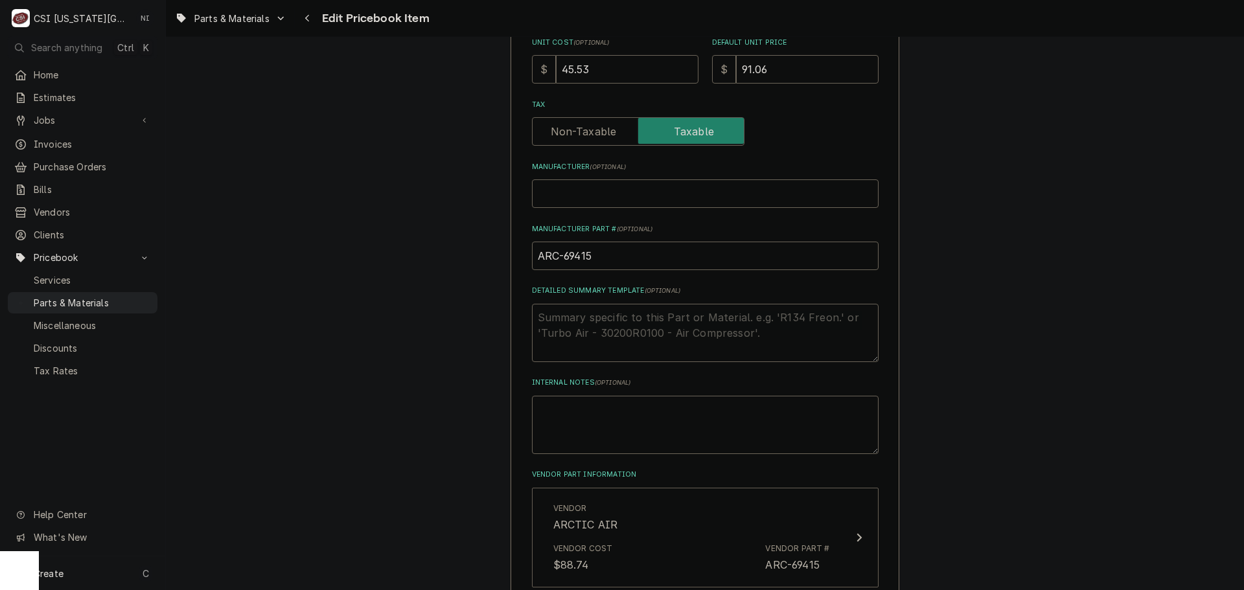
scroll to position [713, 0]
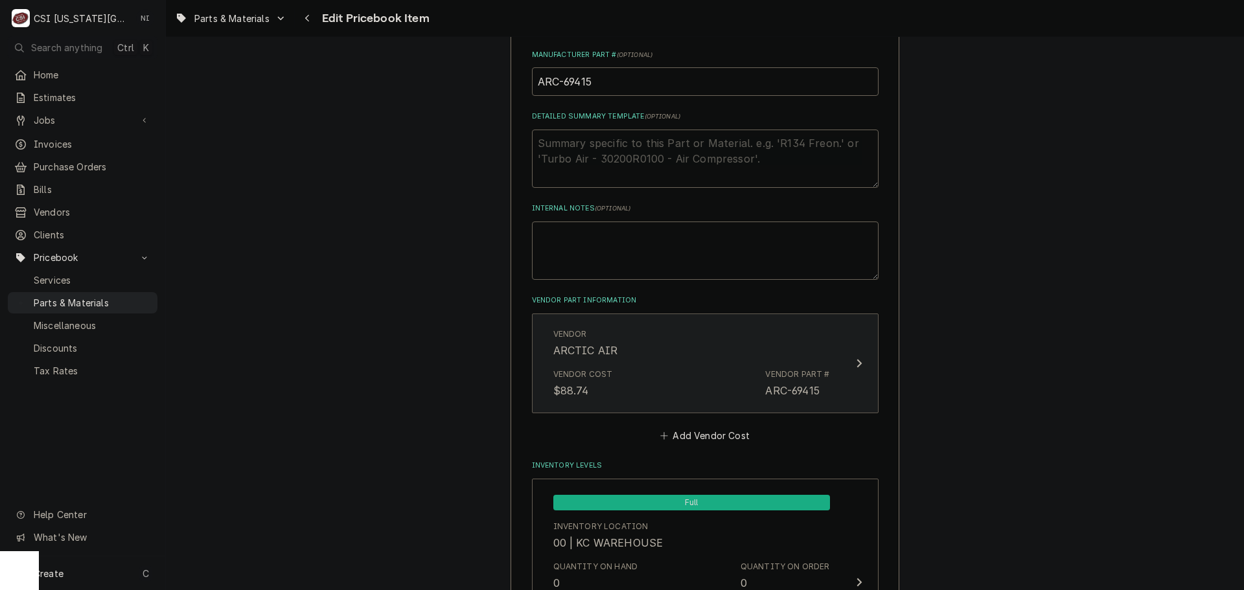
click at [678, 389] on div "Vendor Cost $88.74 Vendor Part # ARC-69415" at bounding box center [691, 383] width 277 height 40
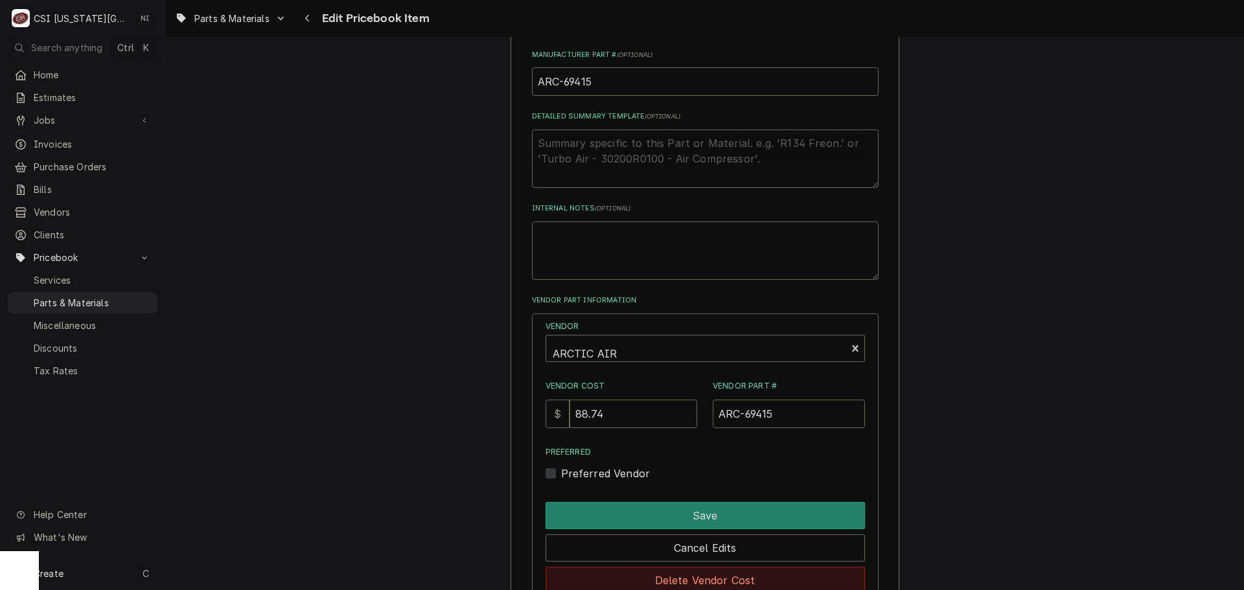
click at [698, 579] on button "Delete Vendor Cost" at bounding box center [705, 580] width 319 height 27
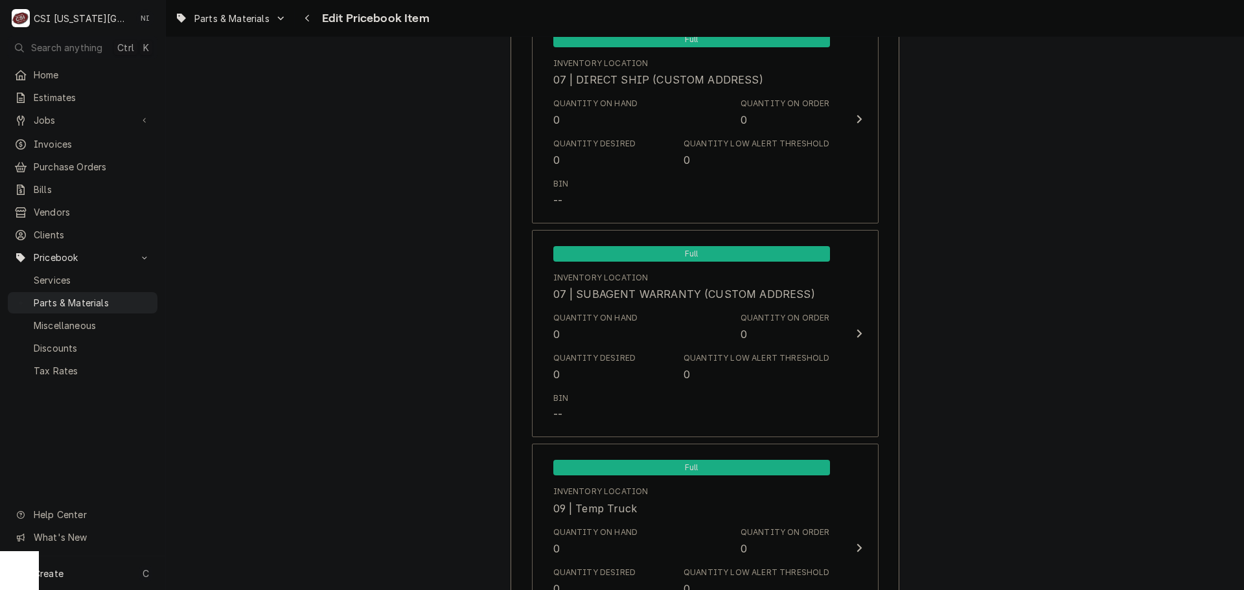
scroll to position [12559, 0]
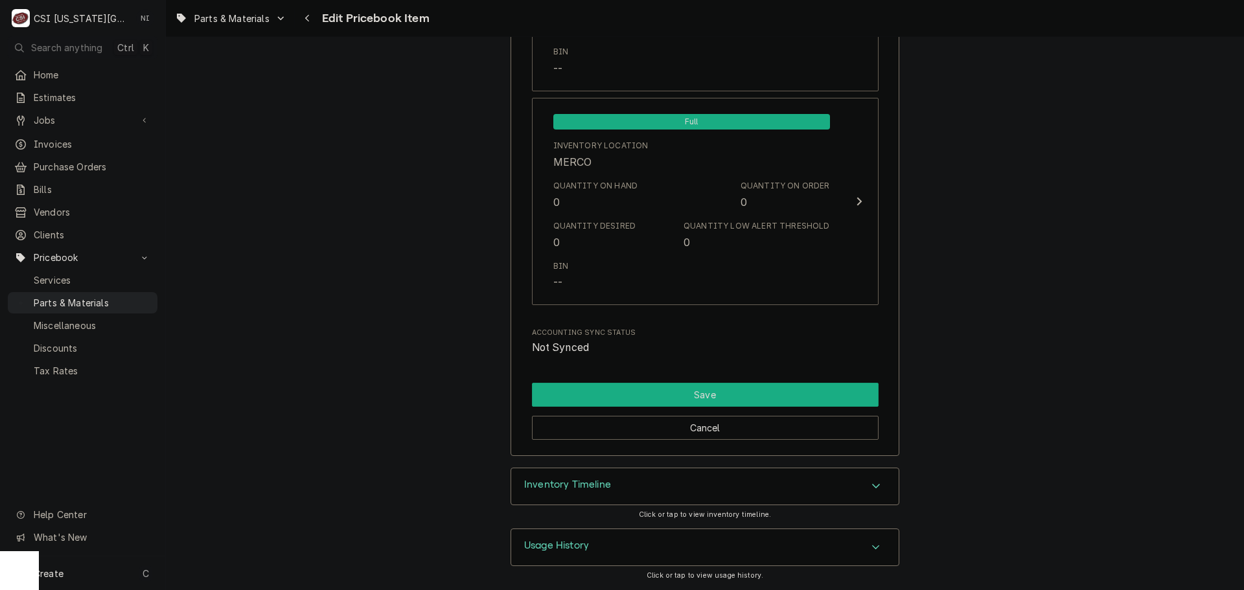
click at [777, 400] on button "Save" at bounding box center [705, 395] width 347 height 24
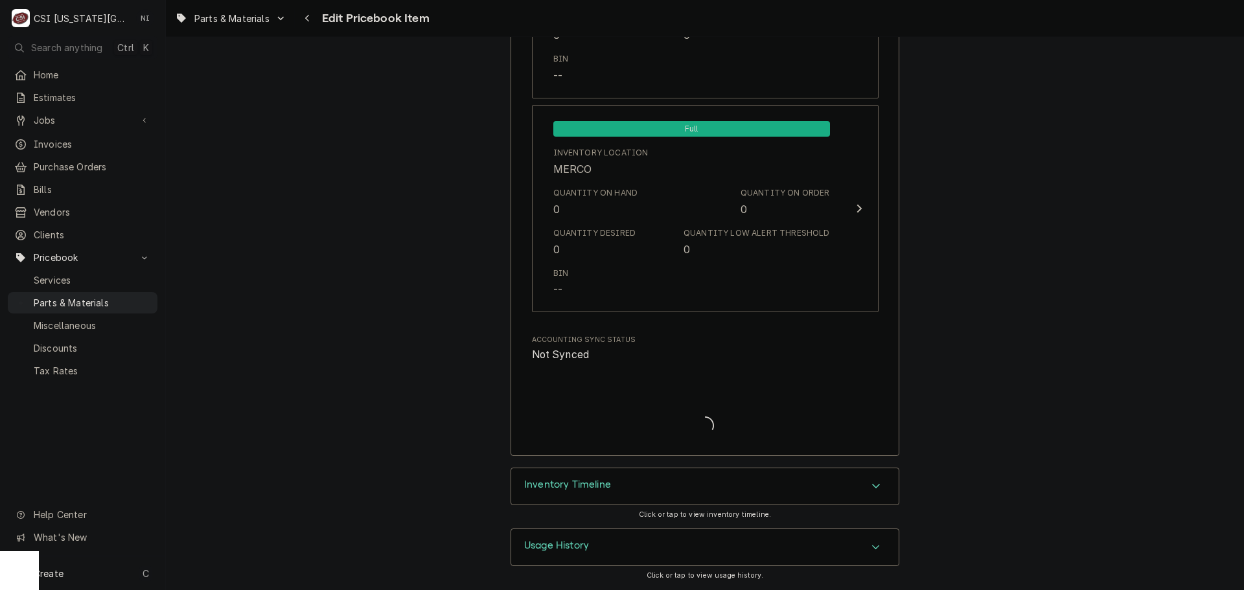
scroll to position [12552, 0]
type textarea "x"
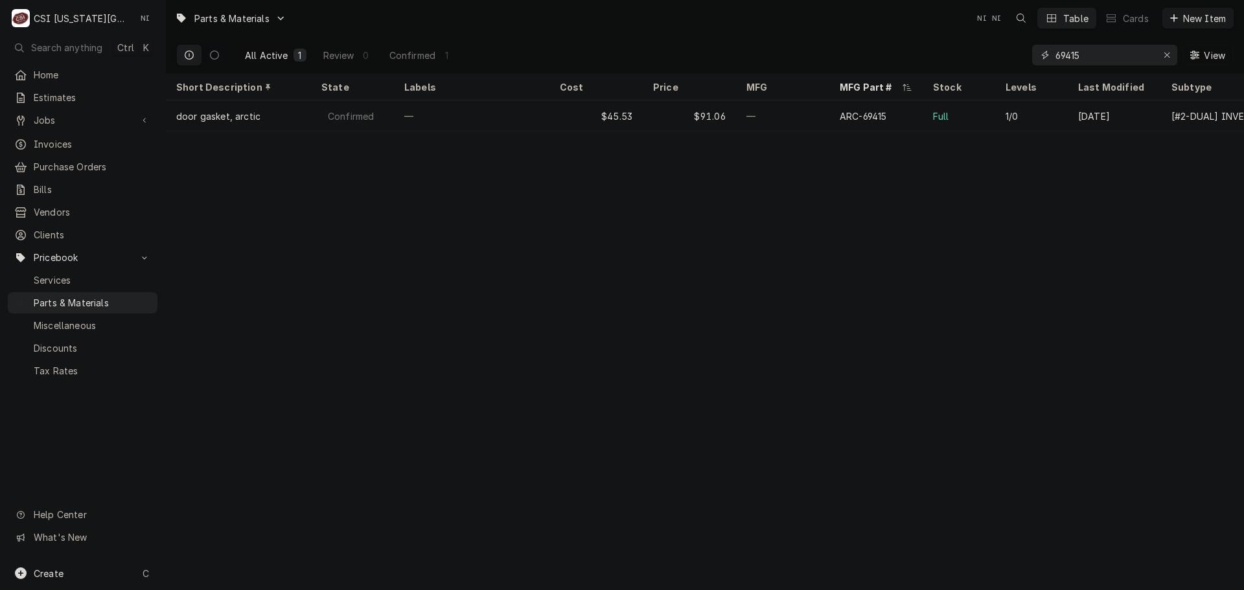
drag, startPoint x: 1097, startPoint y: 57, endPoint x: 982, endPoint y: 60, distance: 115.4
click at [982, 60] on div "All Active 1 Review 0 Confirmed 1 69415 View" at bounding box center [704, 55] width 1057 height 36
type input "25328"
click at [1164, 58] on icon "Erase input" at bounding box center [1167, 55] width 7 height 9
click at [1135, 56] on input "Dynamic Content Wrapper" at bounding box center [1116, 55] width 122 height 21
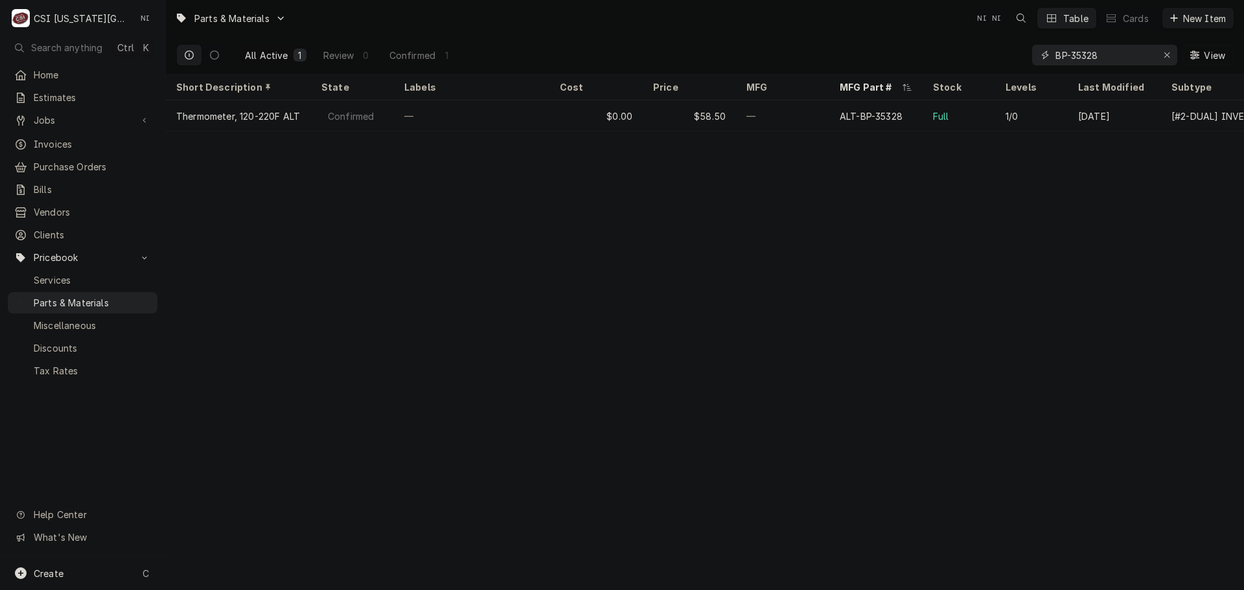
type input "BP-35328"
drag, startPoint x: 1112, startPoint y: 62, endPoint x: 1003, endPoint y: 67, distance: 109.7
click at [1014, 65] on div "All Active 1 Review 0 Confirmed 1 BP-35328 View" at bounding box center [704, 55] width 1057 height 36
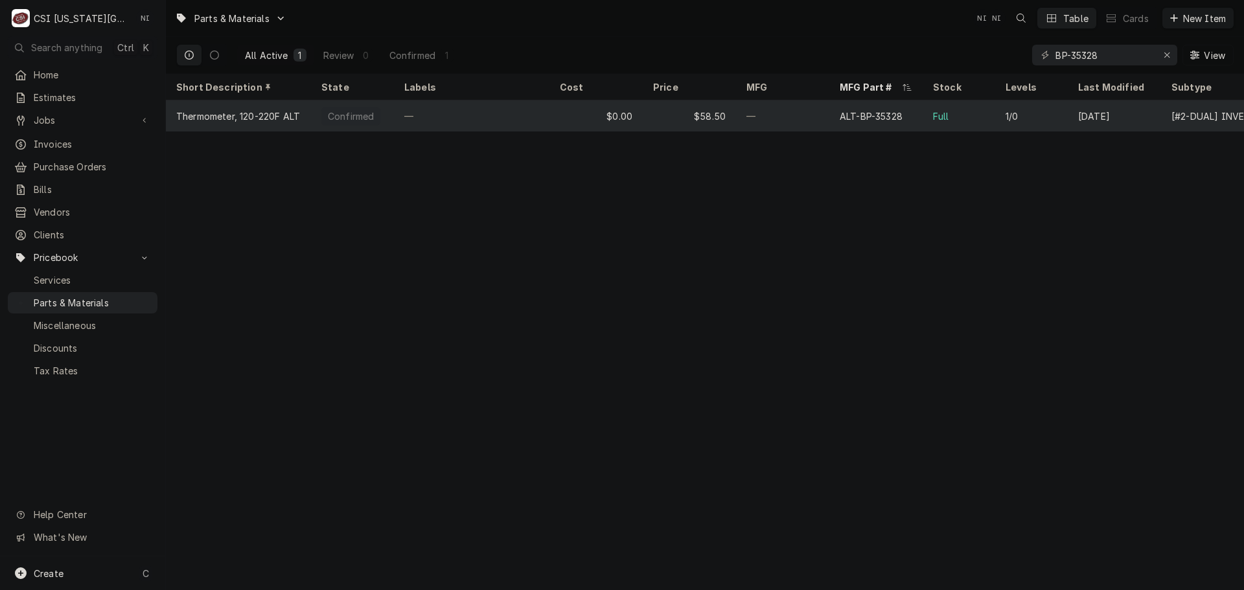
click at [761, 128] on div "—" at bounding box center [782, 115] width 93 height 31
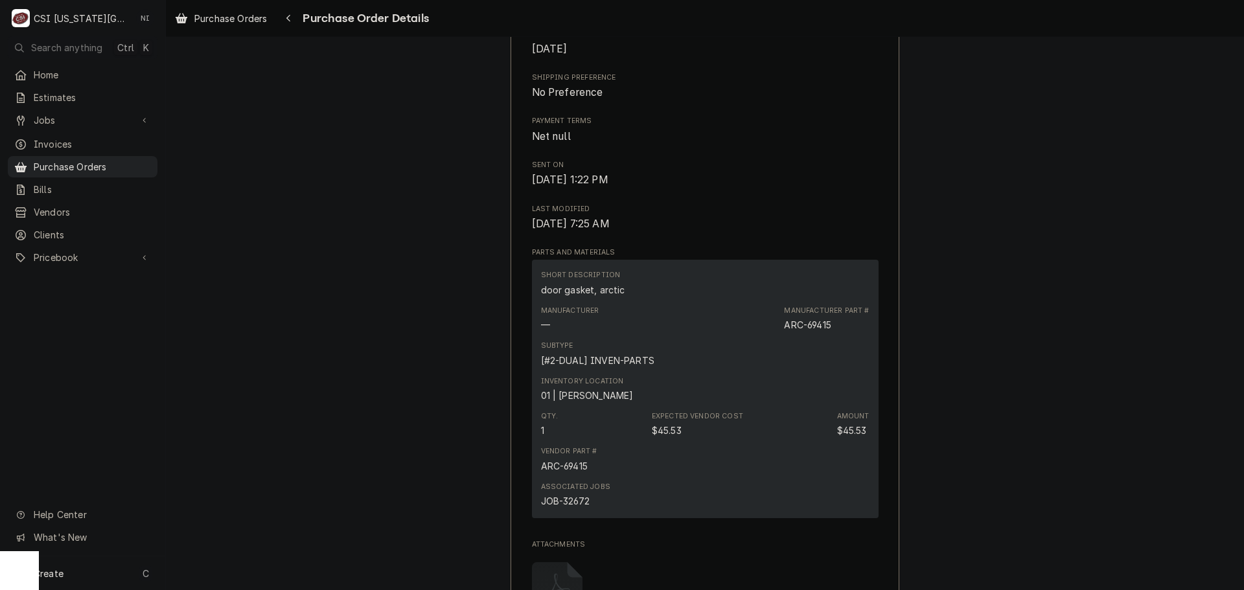
scroll to position [314, 0]
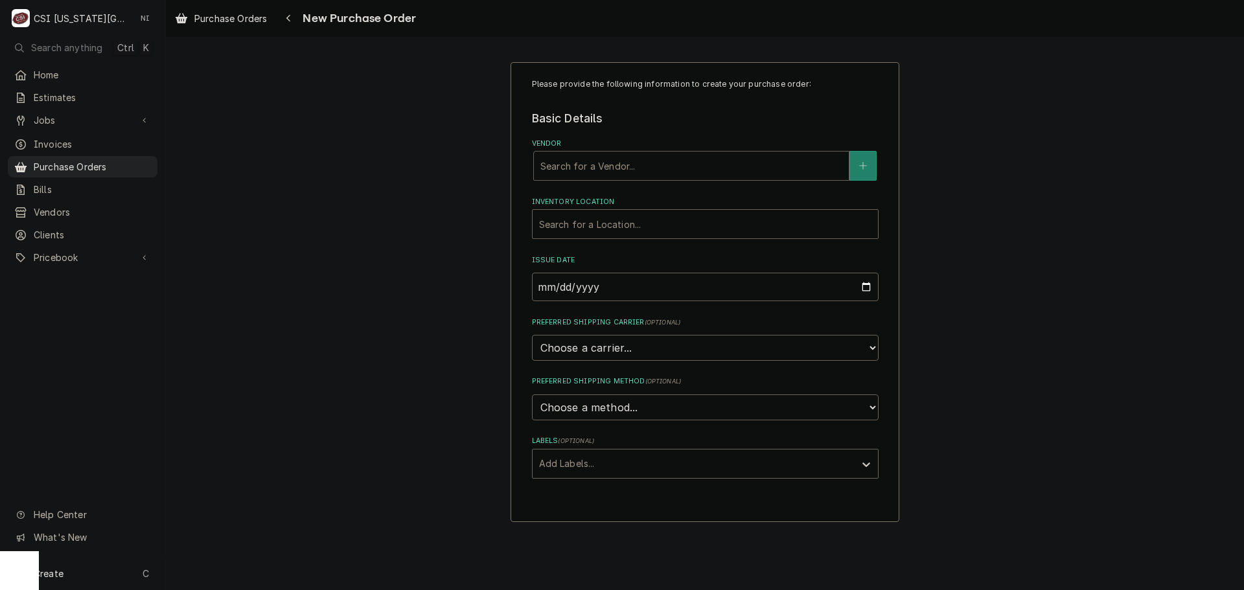
click at [661, 168] on div "Vendor" at bounding box center [691, 165] width 302 height 23
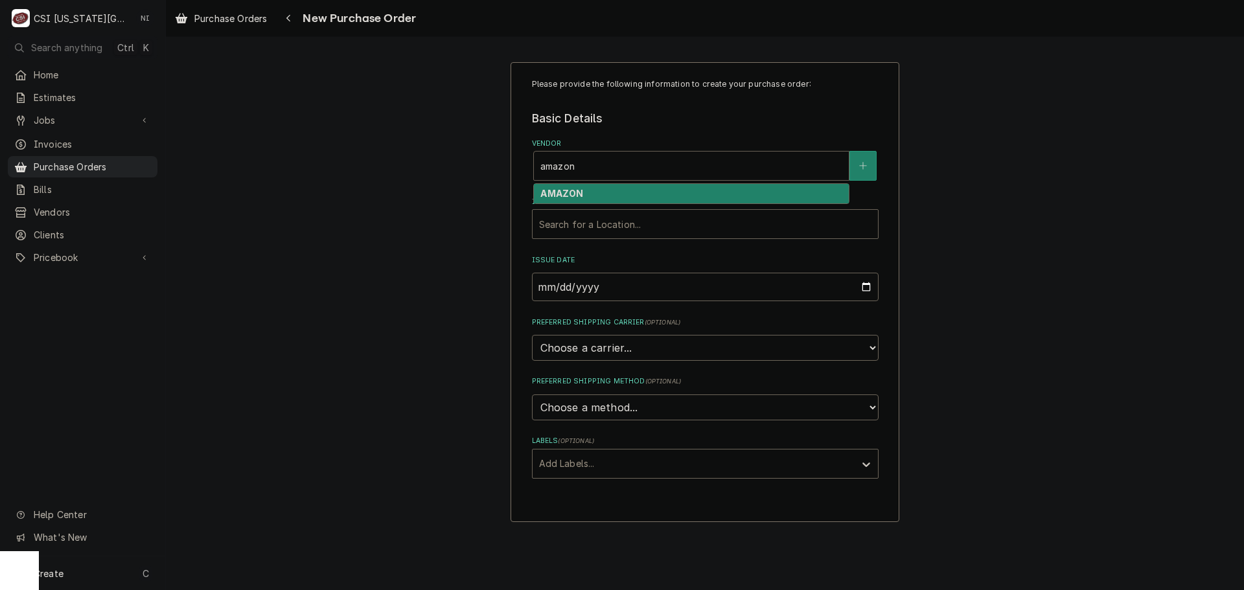
type input "amazon"
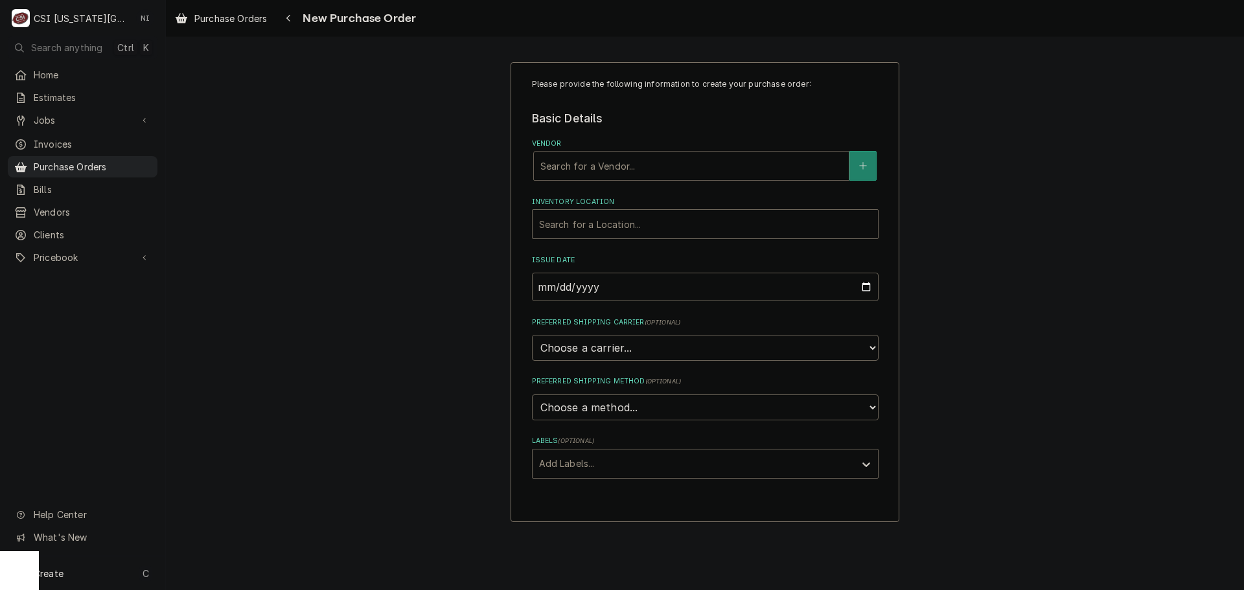
click at [628, 166] on div "Vendor" at bounding box center [691, 165] width 302 height 23
type input "amazon"
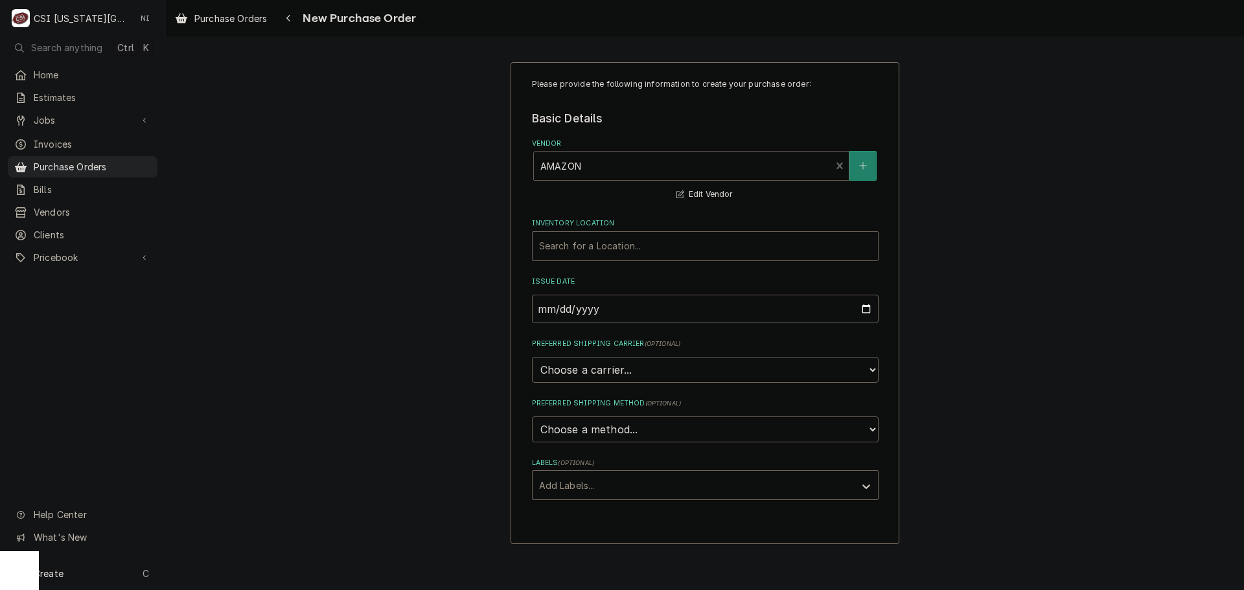
click at [601, 251] on div "Inventory Location" at bounding box center [705, 246] width 332 height 23
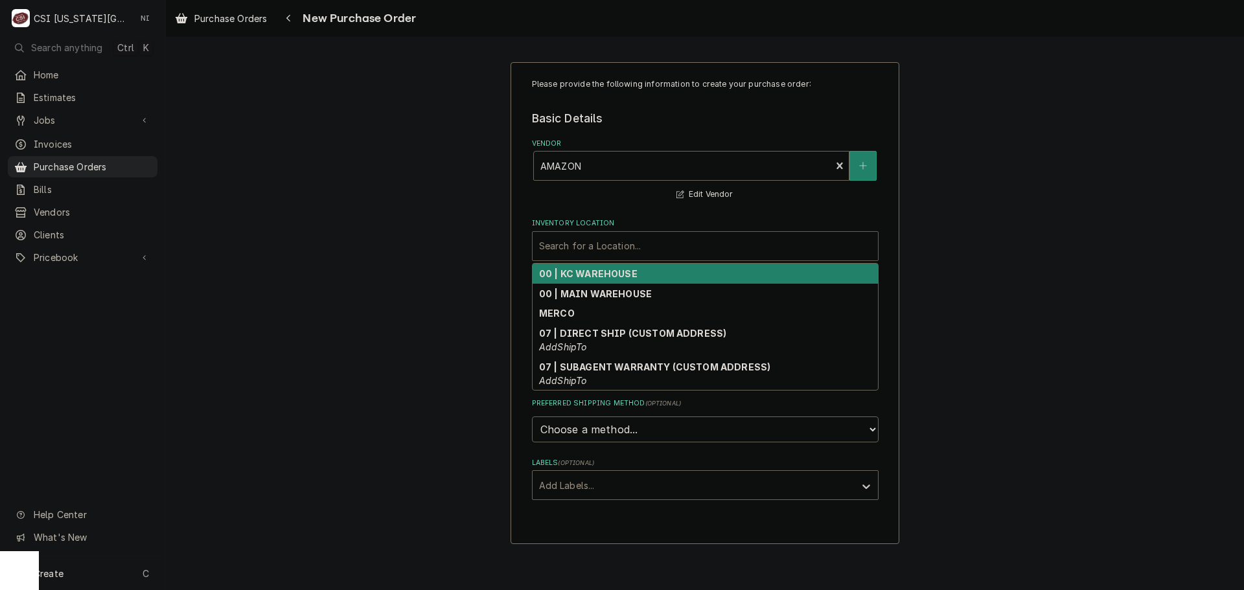
click at [582, 273] on strong "00 | KC WAREHOUSE" at bounding box center [588, 273] width 98 height 11
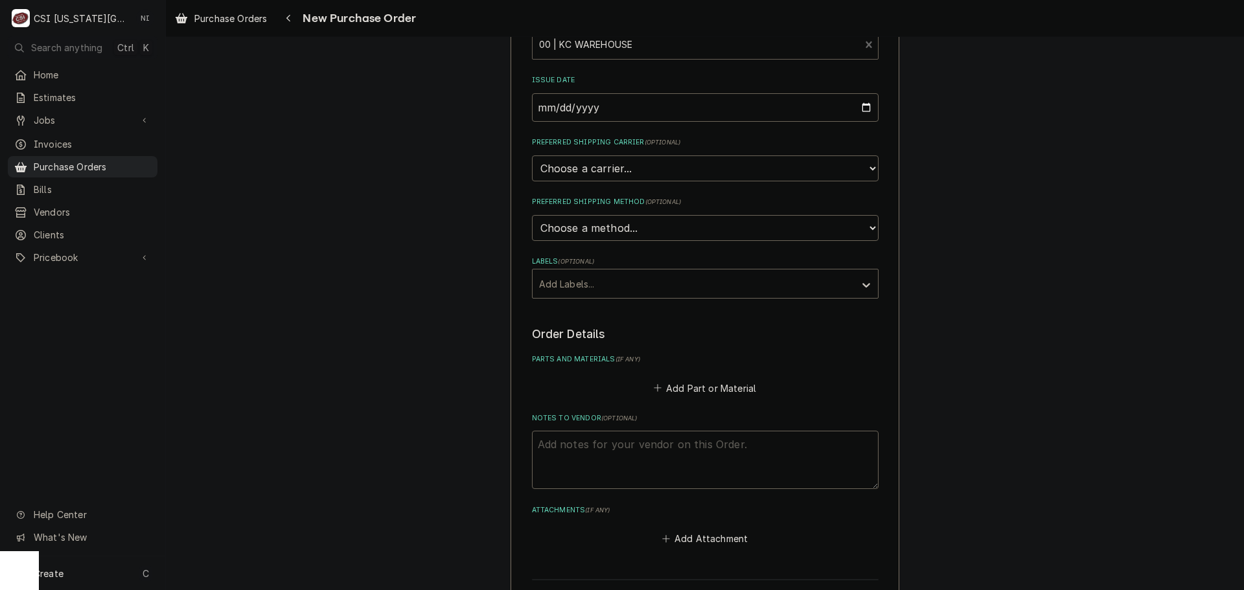
scroll to position [340, 0]
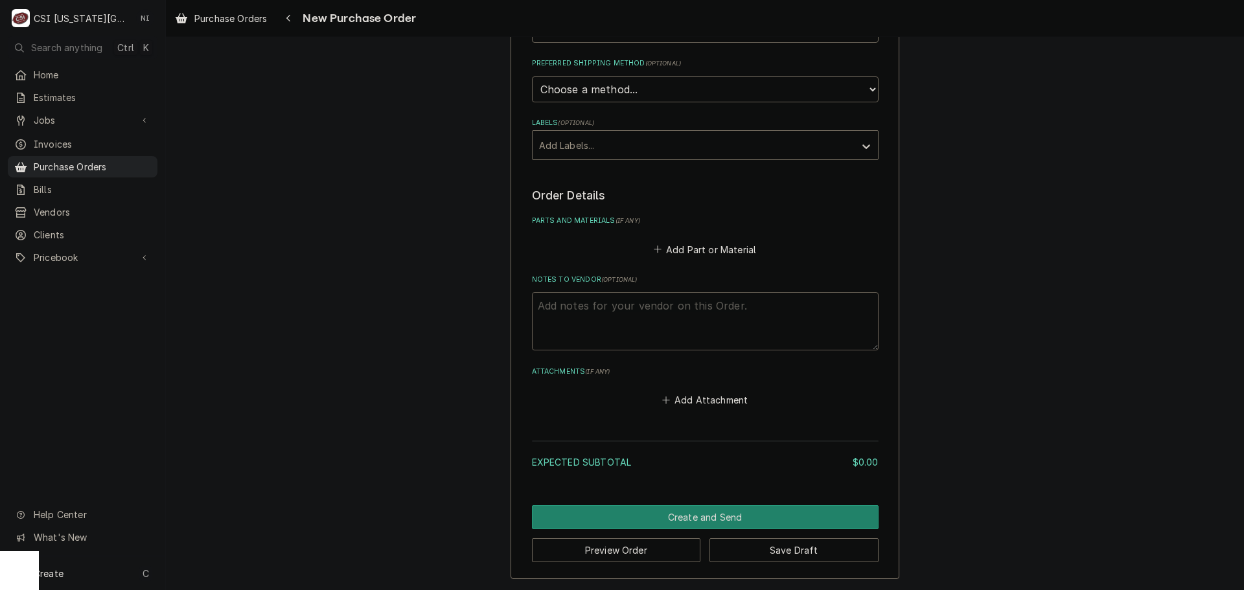
click at [650, 308] on textarea "Notes to Vendor ( optional )" at bounding box center [705, 321] width 347 height 58
type textarea "x"
type textarea "w"
type textarea "x"
type textarea "war"
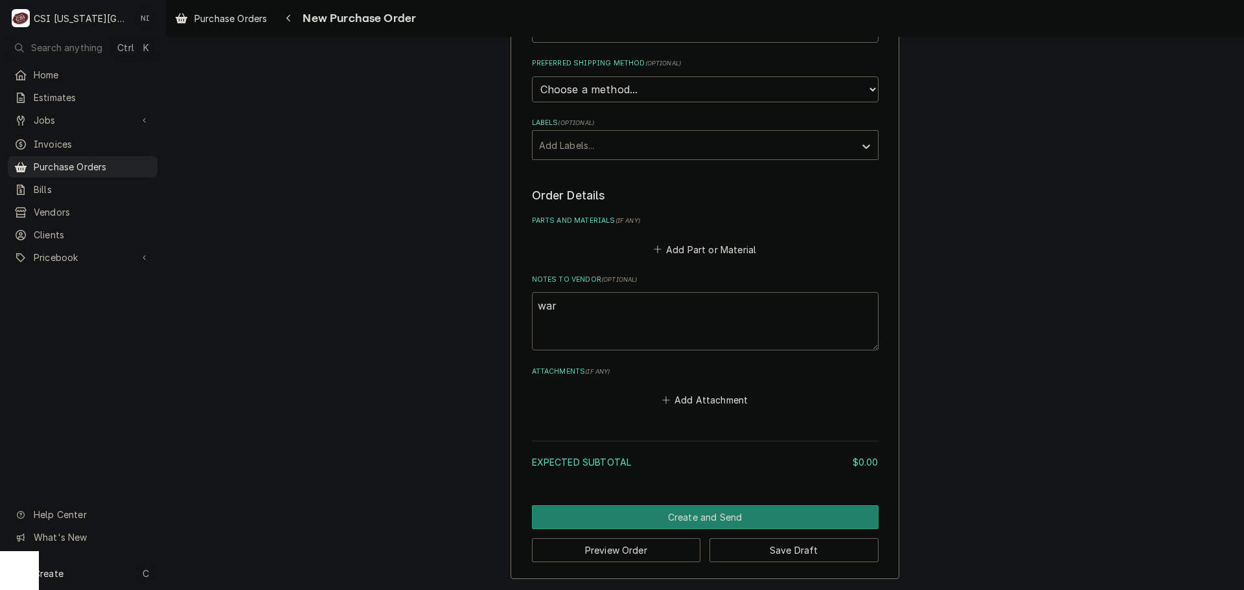
type textarea "x"
type textarea "ware"
type textarea "x"
type textarea "wareh"
type textarea "x"
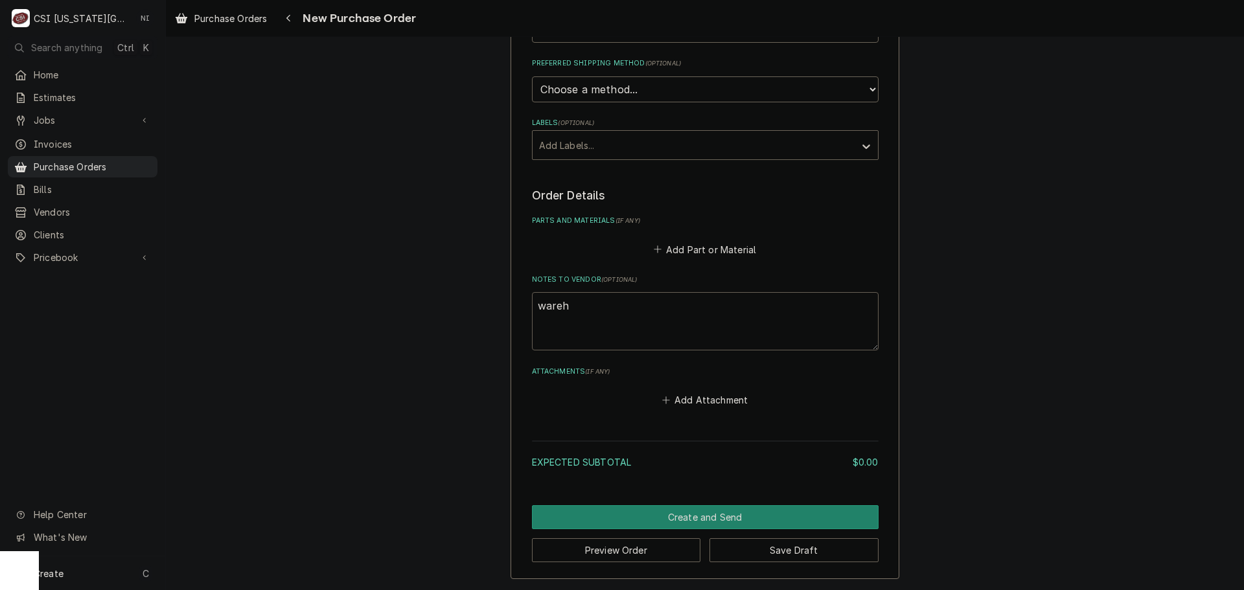
type textarea "wareho"
type textarea "x"
type textarea "warehou"
type textarea "x"
type textarea "warehous"
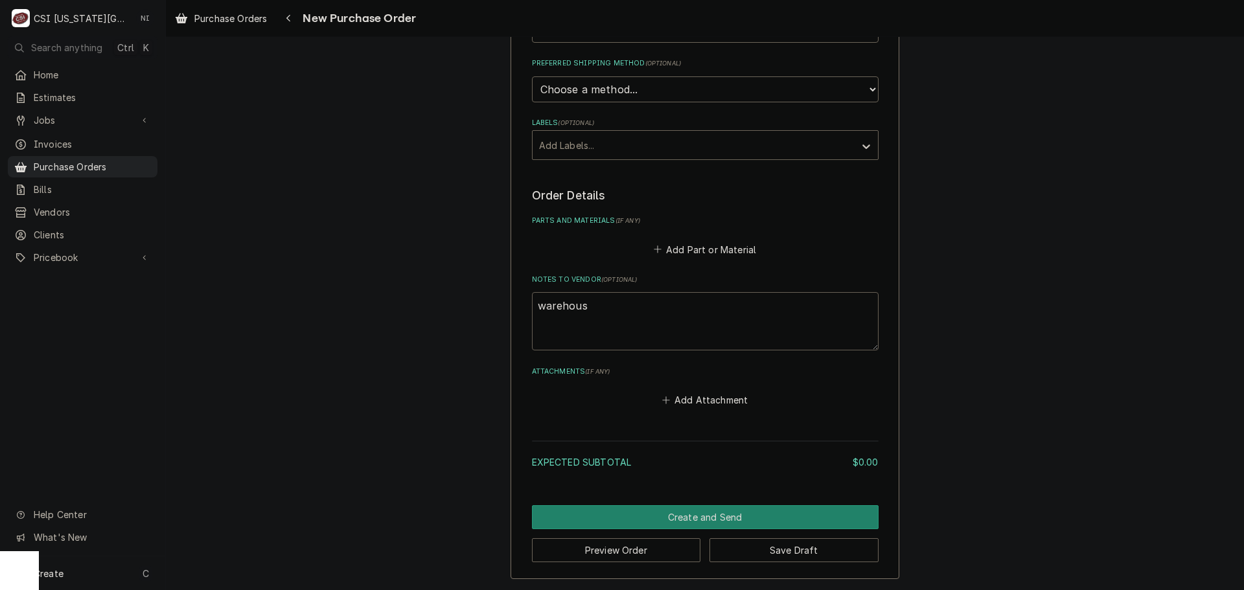
type textarea "x"
type textarea "warehouse"
type textarea "x"
type textarea "warehouse"
type textarea "x"
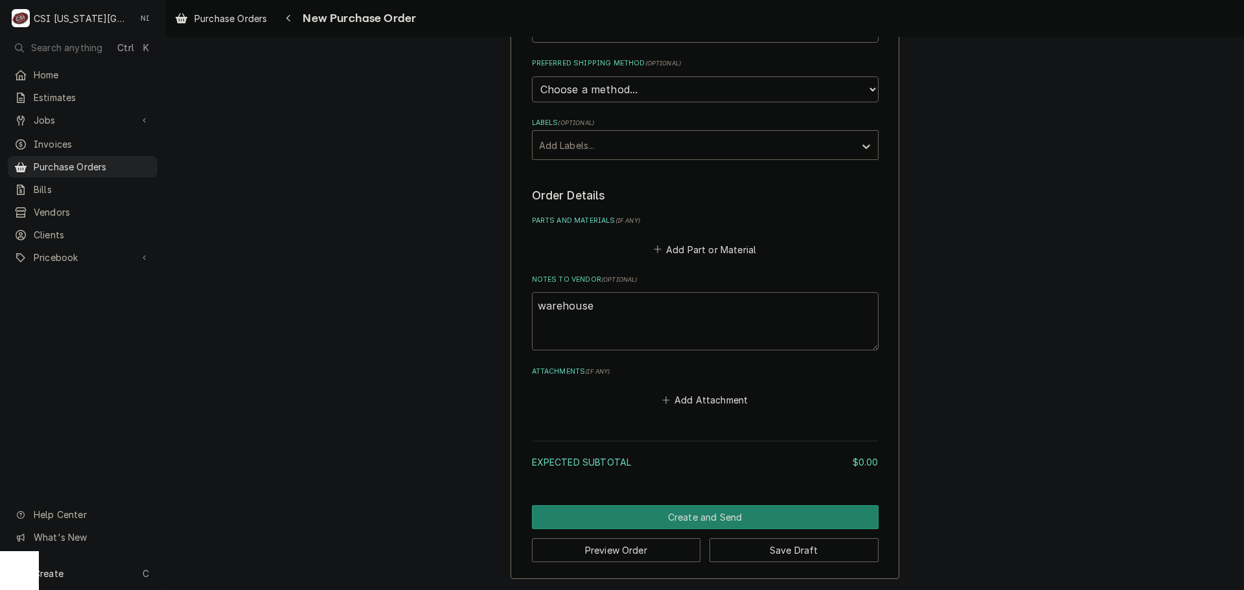
type textarea "warehouse s"
type textarea "x"
type textarea "warehouse su"
type textarea "x"
type textarea "warehouse sup"
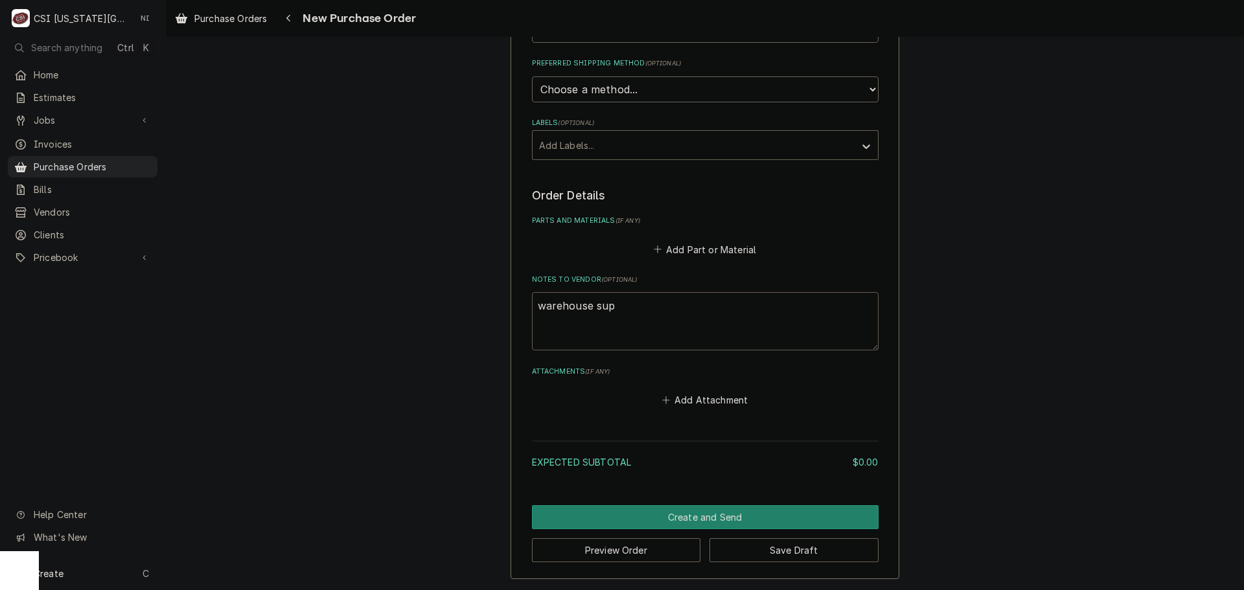
type textarea "x"
type textarea "warehouse supp"
type textarea "x"
type textarea "warehouse suppl"
type textarea "x"
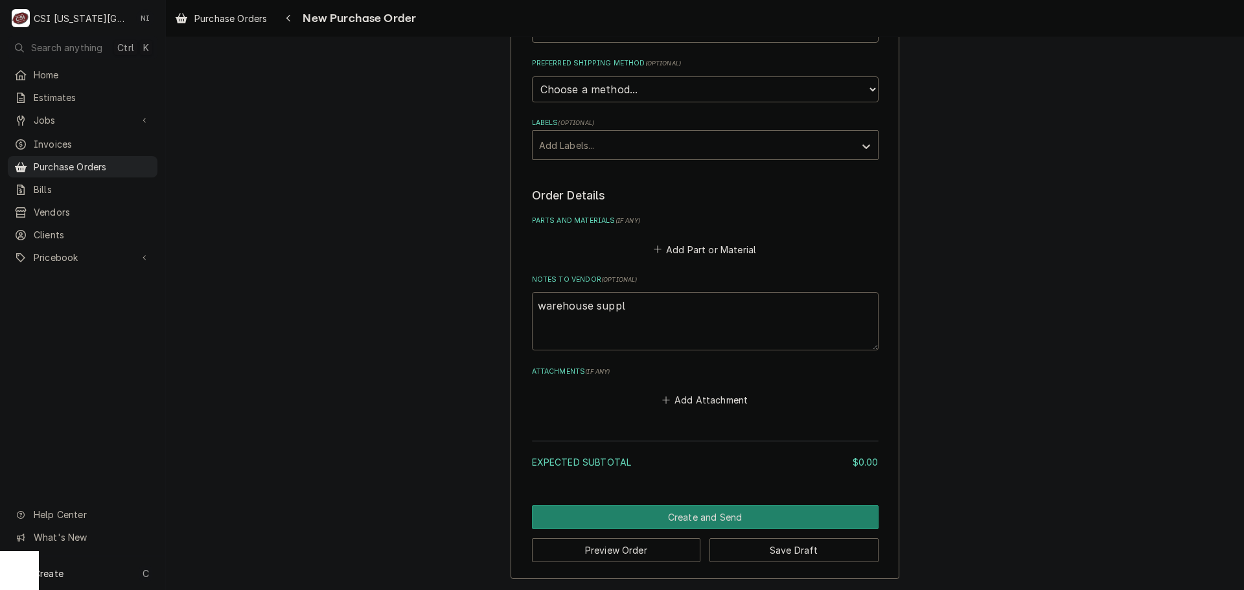
type textarea "warehouse supp"
type textarea "x"
type textarea "warehouse sup"
type textarea "x"
type textarea "warehouse su"
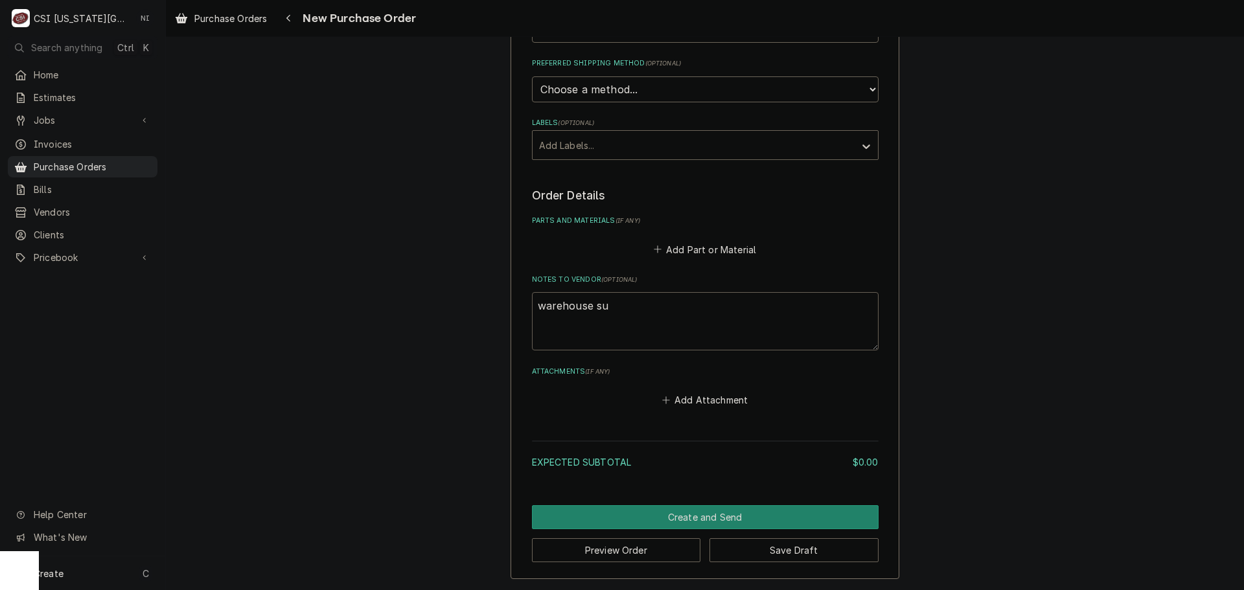
type textarea "x"
type textarea "warehouse s"
type textarea "x"
type textarea "warehouse"
type textarea "x"
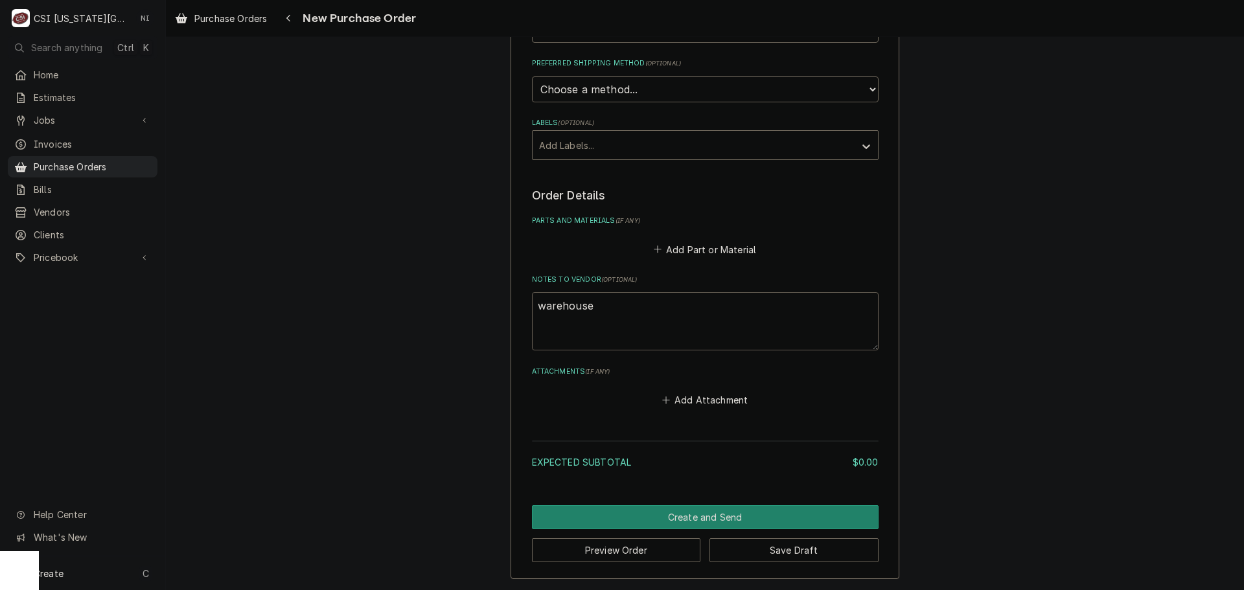
type textarea "warehouse"
type textarea "x"
type textarea "warehous"
type textarea "x"
type textarea "warehou"
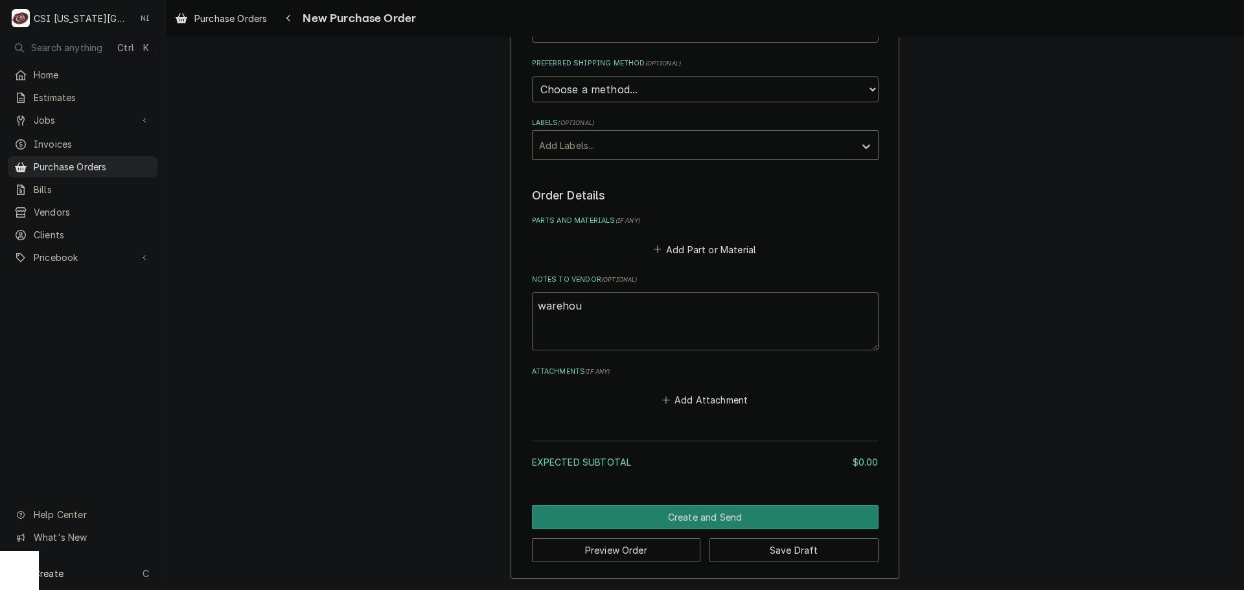
type textarea "x"
type textarea "wareho"
type textarea "x"
type textarea "wareh"
type textarea "x"
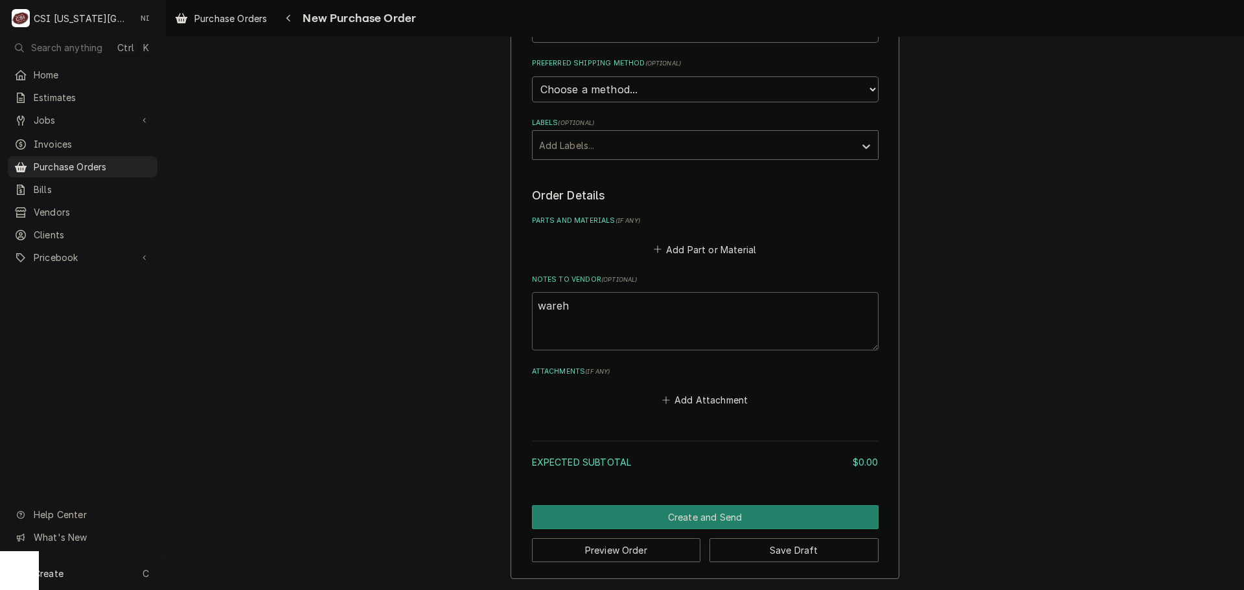
type textarea "ware"
type textarea "x"
type textarea "war"
type textarea "x"
type textarea "wa"
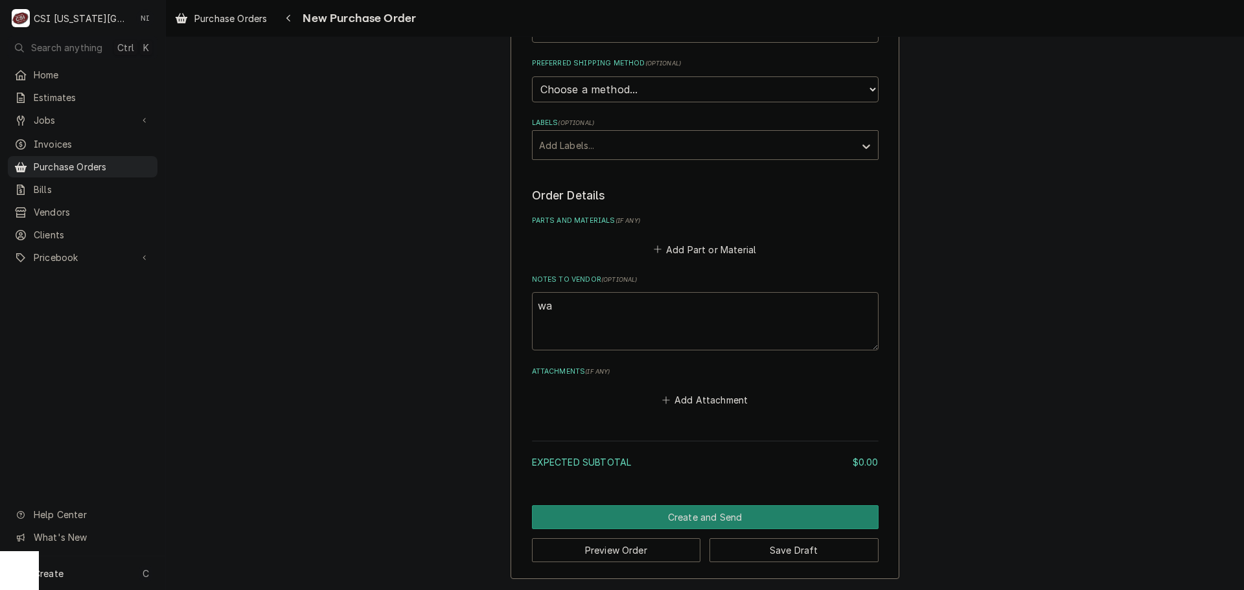
type textarea "x"
type textarea "w"
type textarea "x"
type textarea "o"
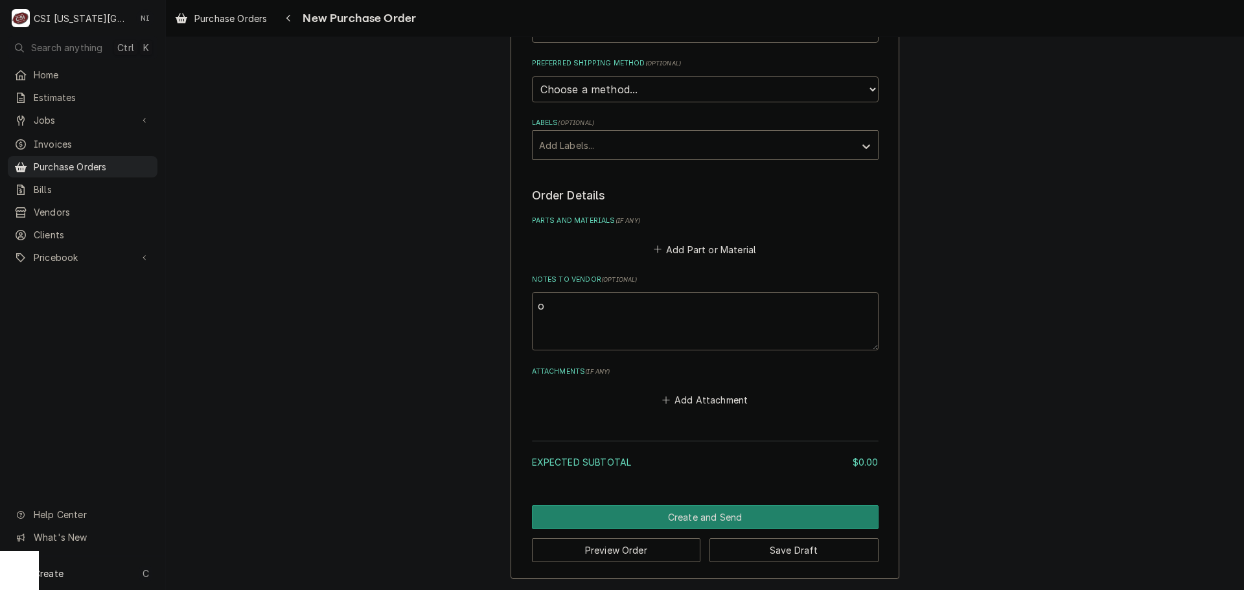
type textarea "x"
type textarea "of"
type textarea "x"
type textarea "off"
type textarea "x"
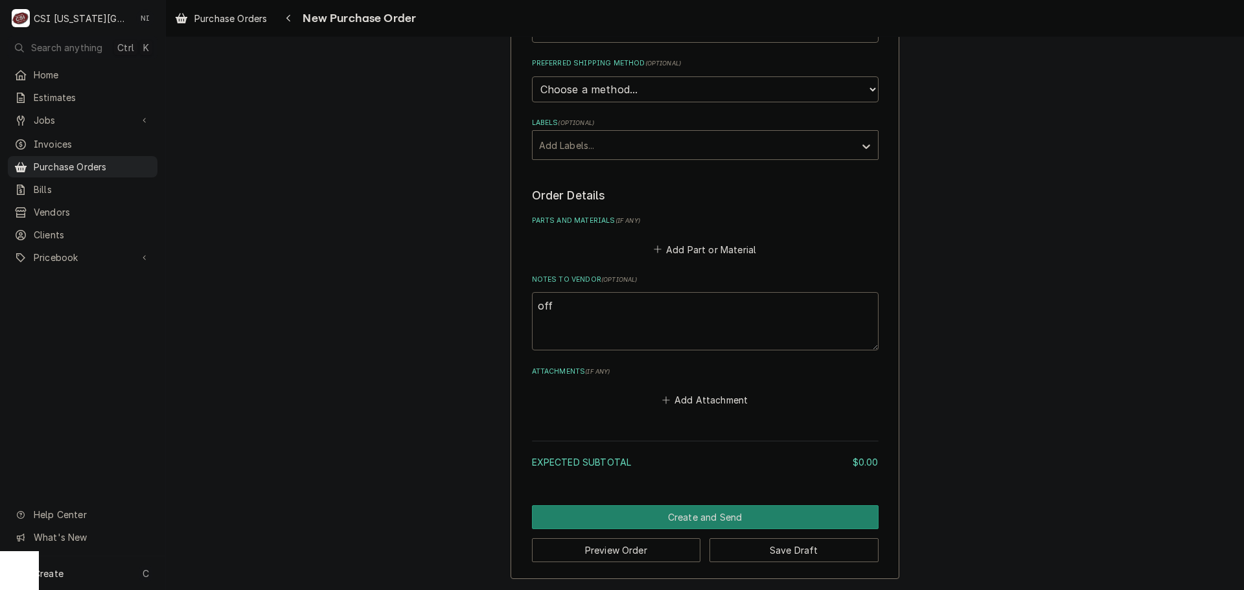
type textarea "offi"
type textarea "x"
type textarea "offic"
type textarea "x"
type textarea "office"
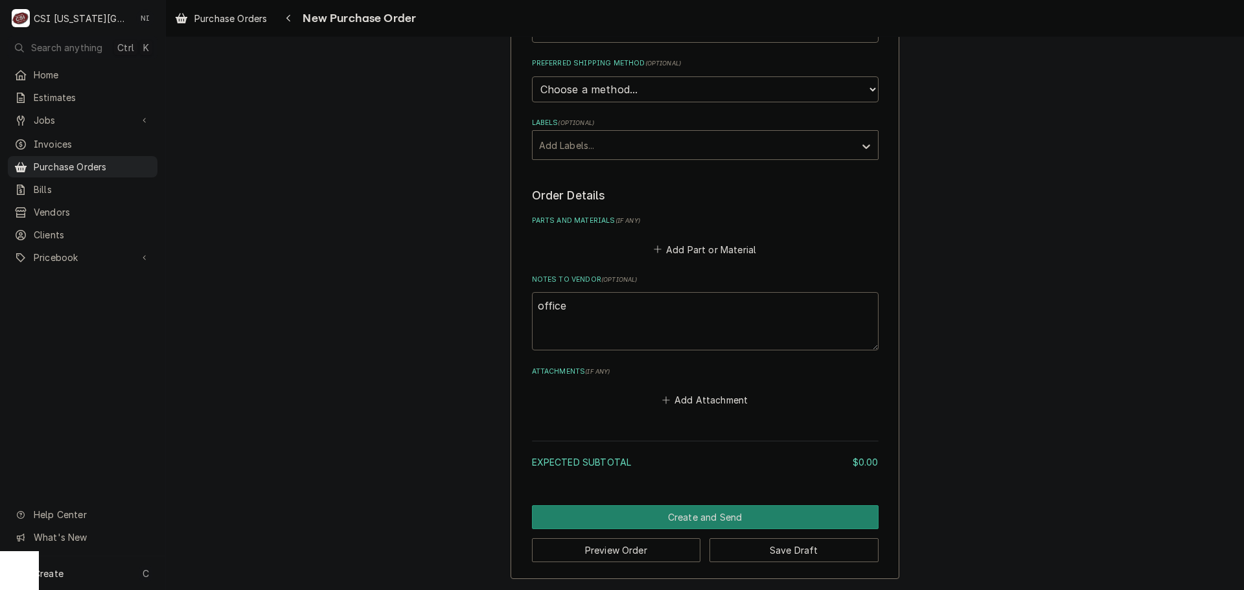
type textarea "x"
type textarea "office"
type textarea "x"
type textarea "office sl"
type textarea "x"
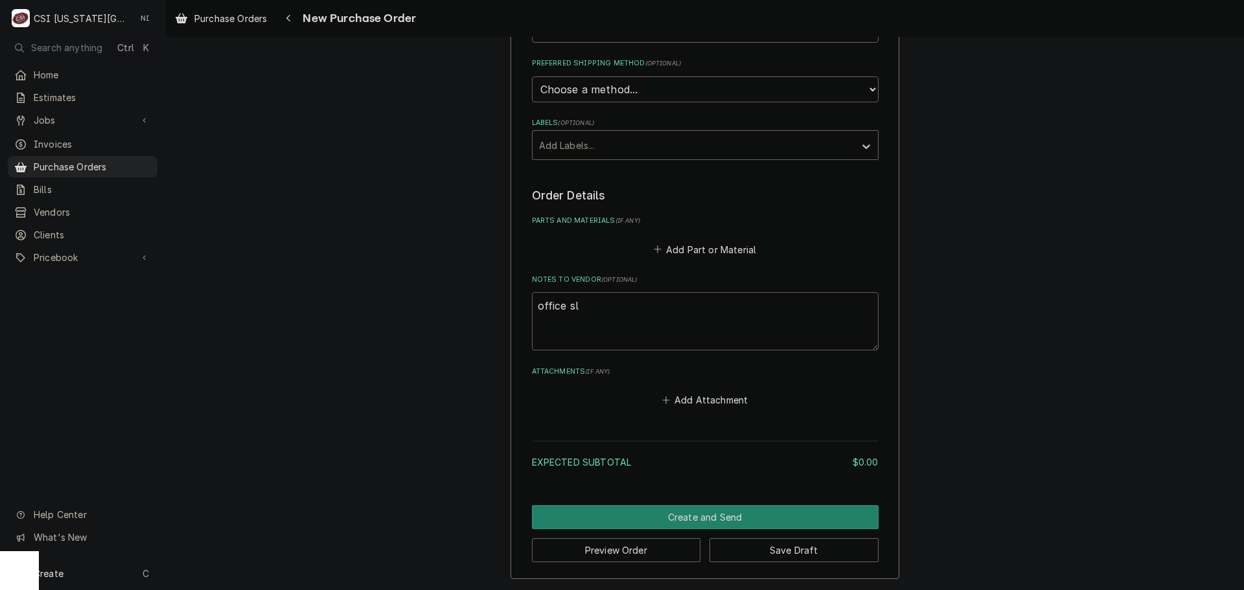
type textarea "office slu"
type textarea "x"
type textarea "office slup"
type textarea "x"
type textarea "office slupp"
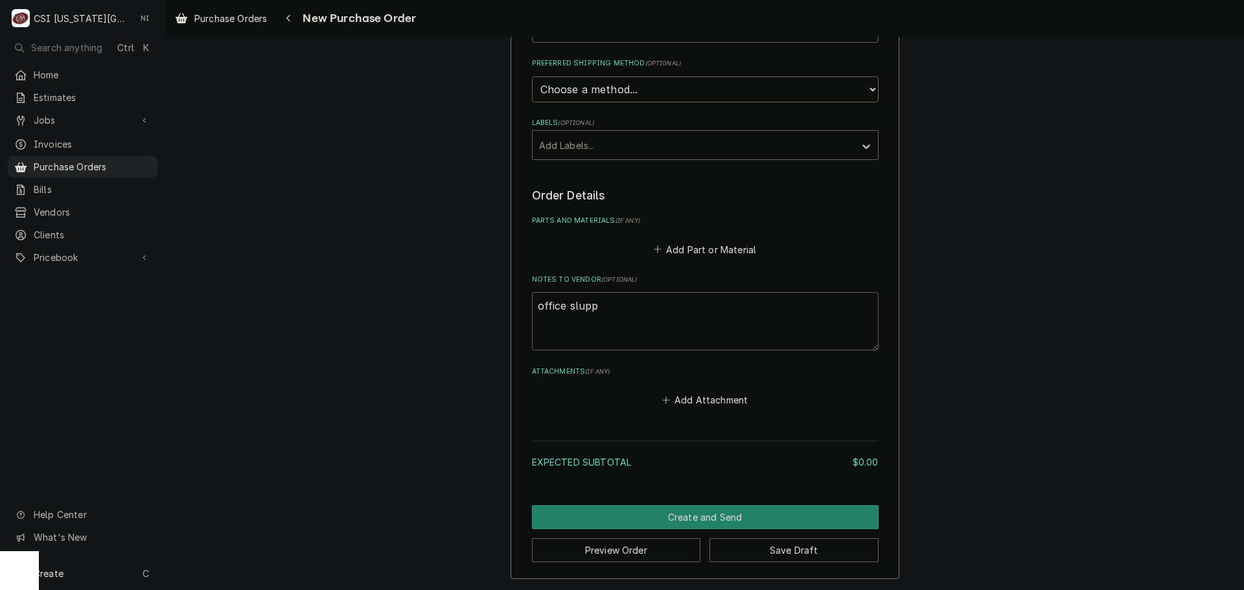
type textarea "x"
type textarea "office slup"
type textarea "x"
type textarea "office slu"
type textarea "x"
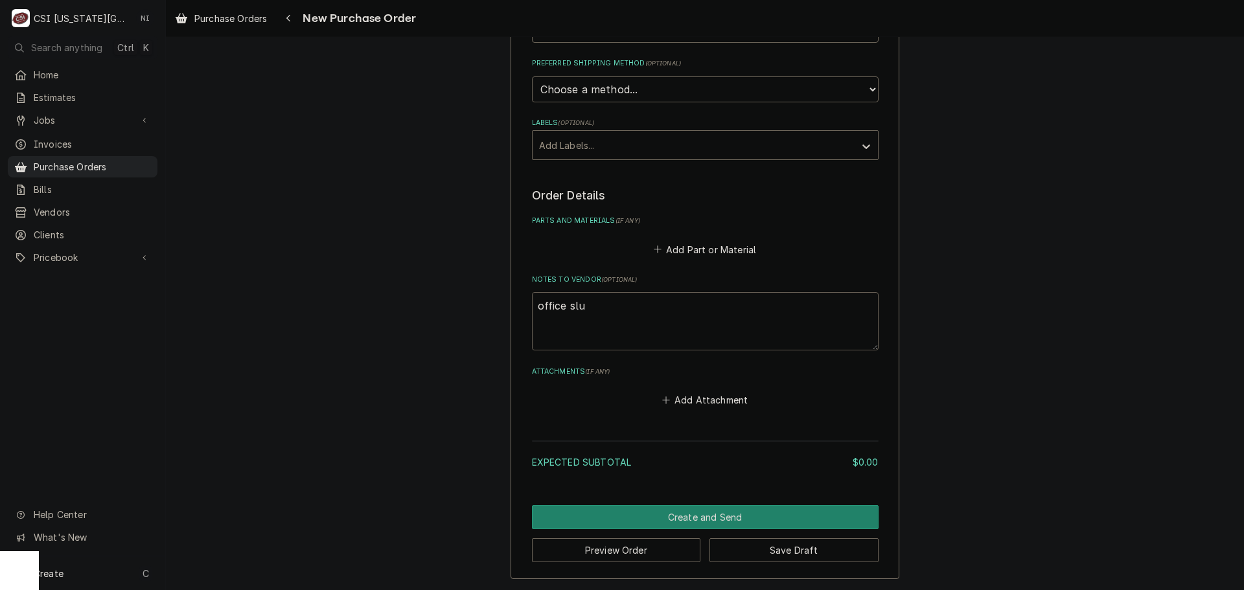
type textarea "office sl"
type textarea "x"
type textarea "office s"
type textarea "x"
type textarea "office su"
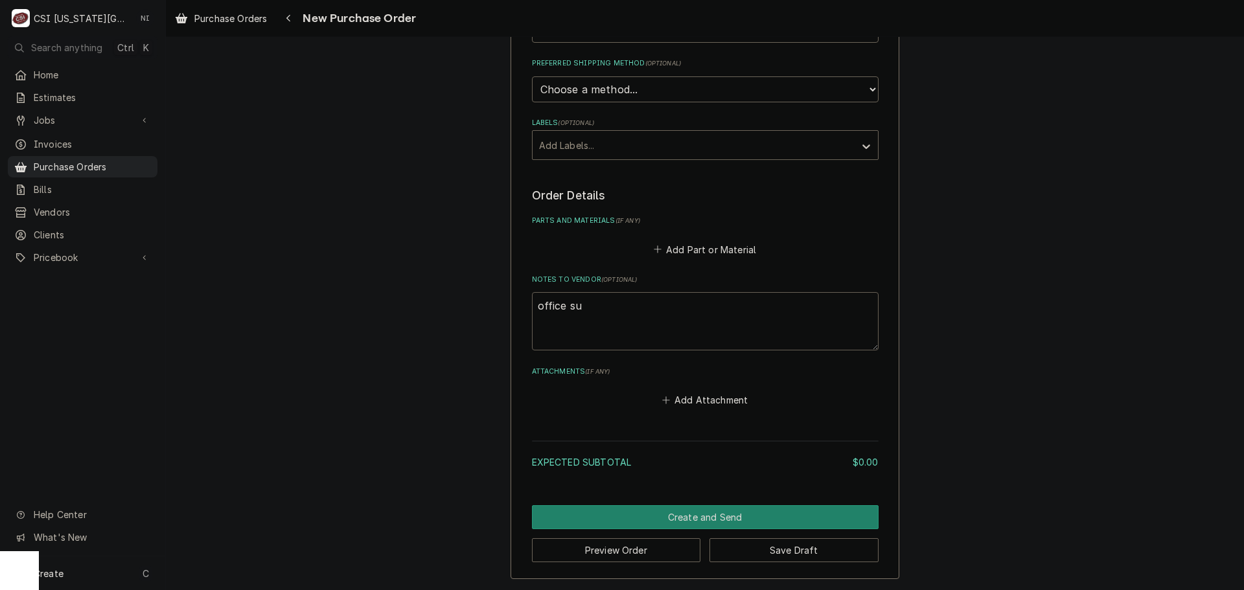
type textarea "x"
type textarea "office sup"
type textarea "x"
type textarea "office supp"
type textarea "x"
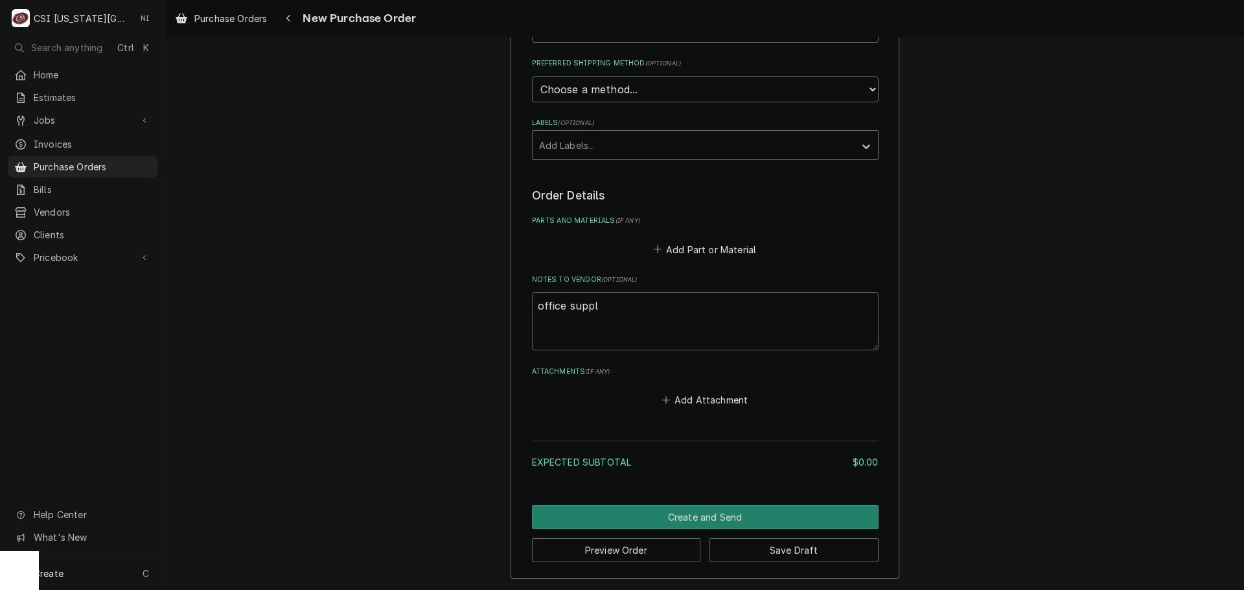
type textarea "office suppll"
type textarea "x"
type textarea "office supplli"
type textarea "x"
type textarea "office supplli"
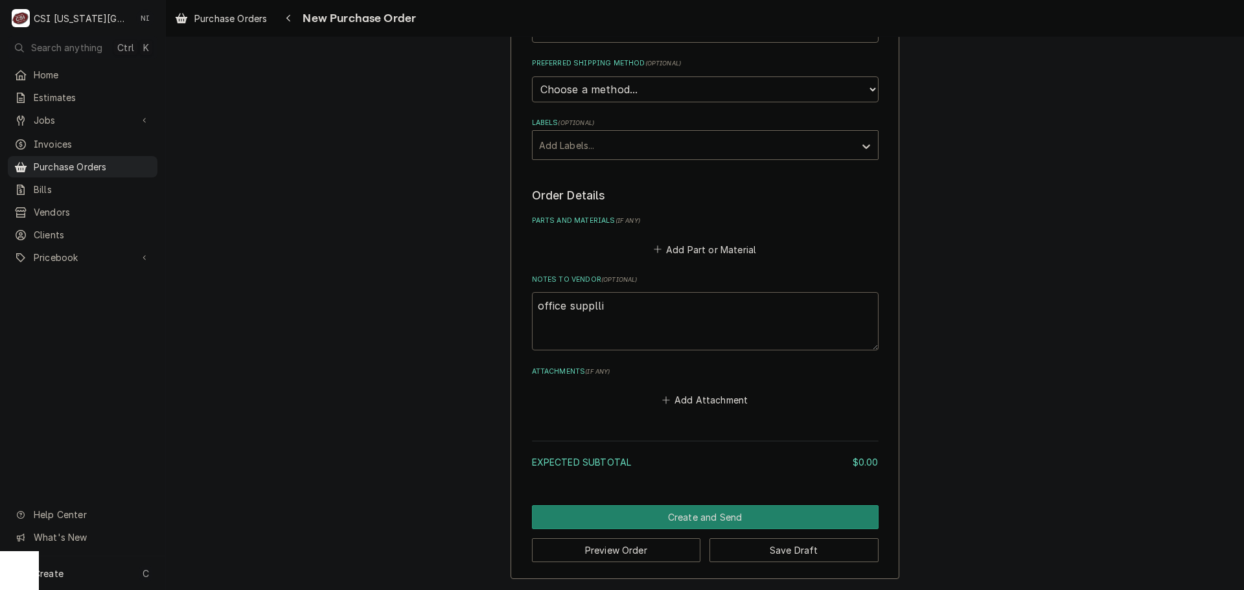
type textarea "x"
type textarea "office suppll"
type textarea "x"
type textarea "office suppl"
type textarea "x"
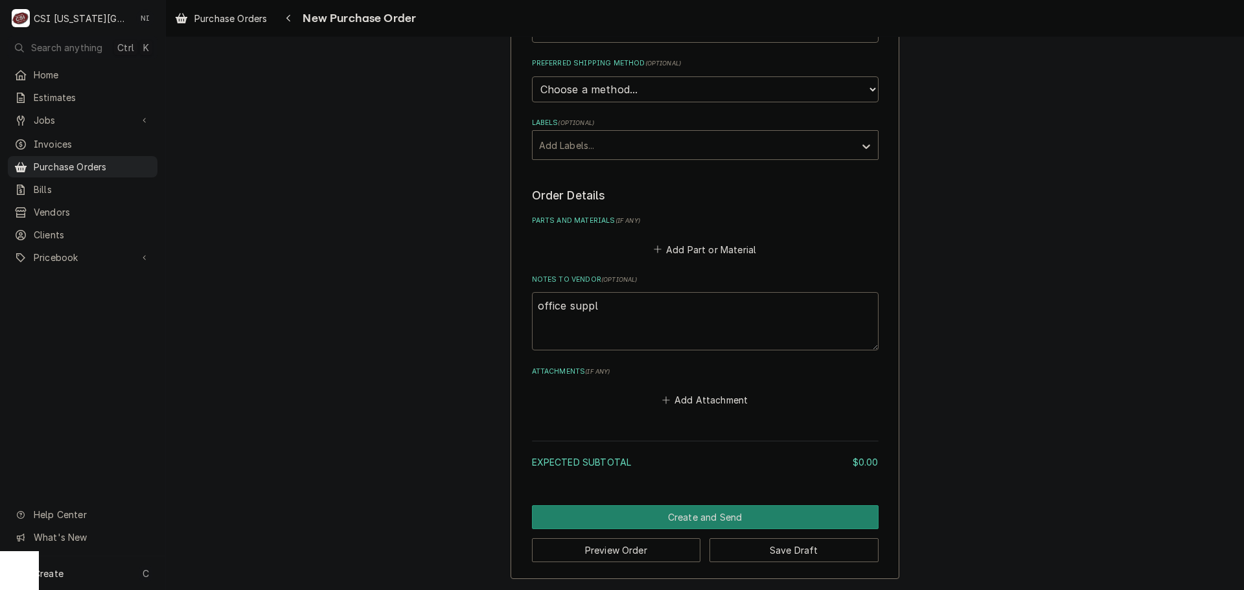
type textarea "office suppli"
type textarea "x"
type textarea "office supplie"
type textarea "x"
type textarea "office supplies"
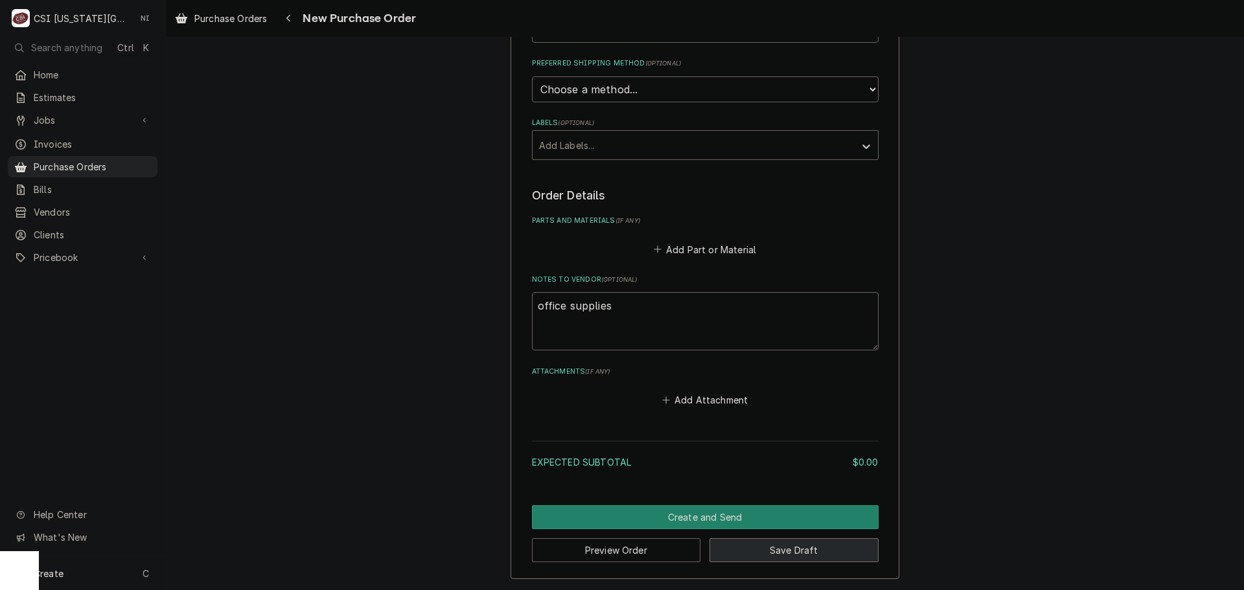
click at [799, 549] on button "Save Draft" at bounding box center [793, 550] width 169 height 24
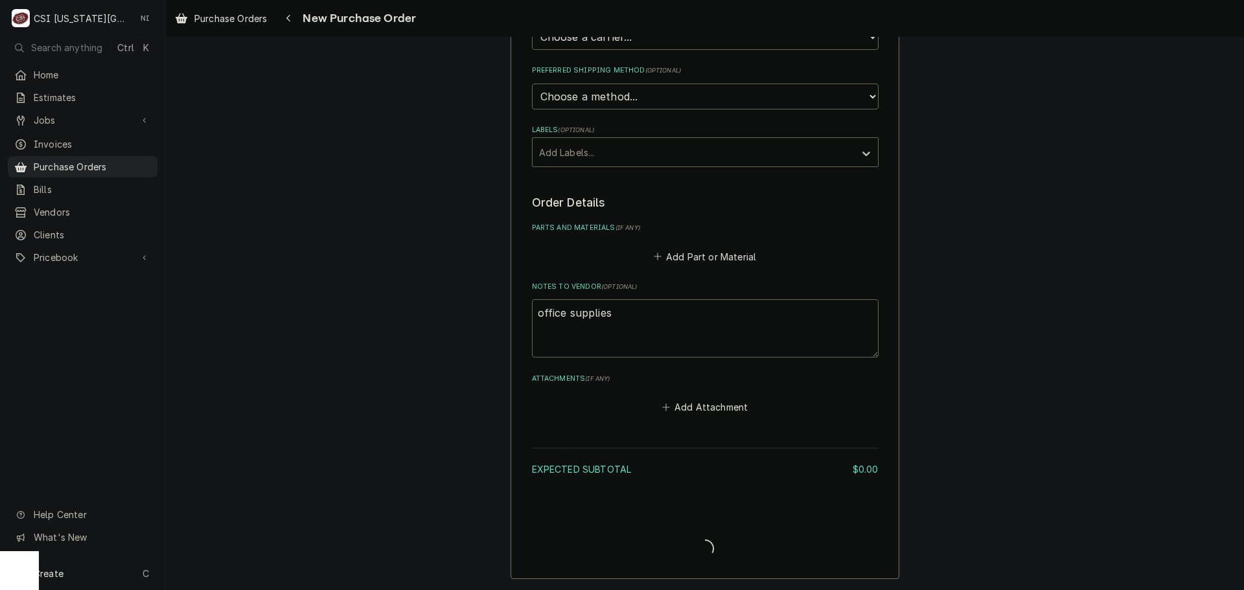
scroll to position [333, 0]
type textarea "x"
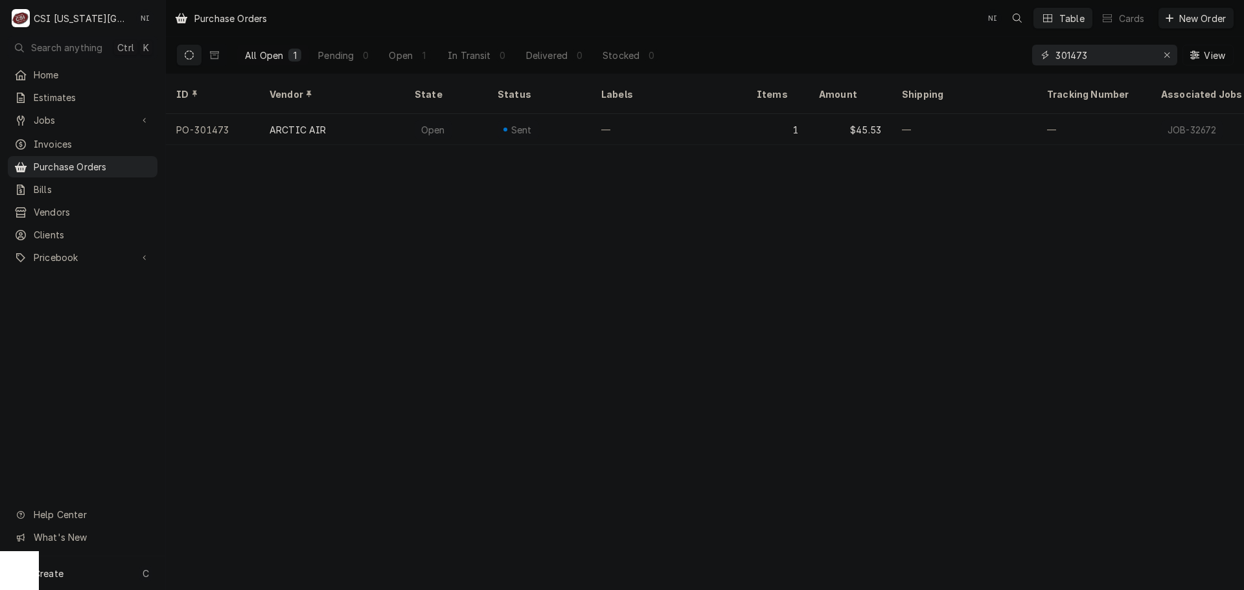
click at [1101, 56] on input "301473" at bounding box center [1103, 55] width 97 height 21
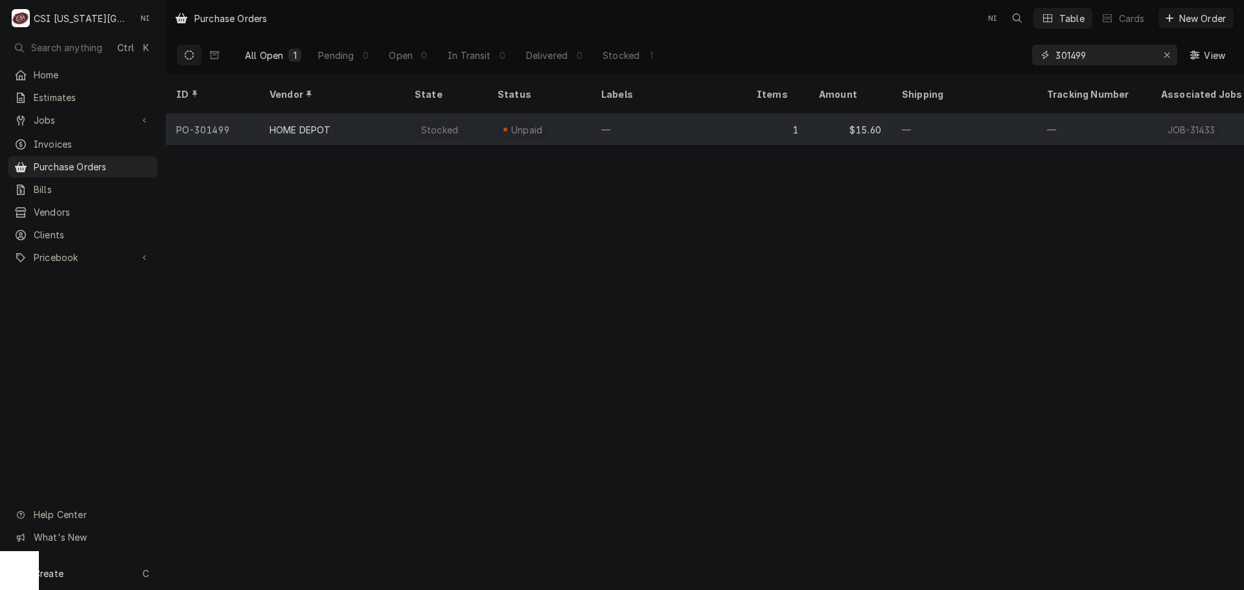
type input "301499"
click at [646, 116] on div "—" at bounding box center [668, 129] width 155 height 31
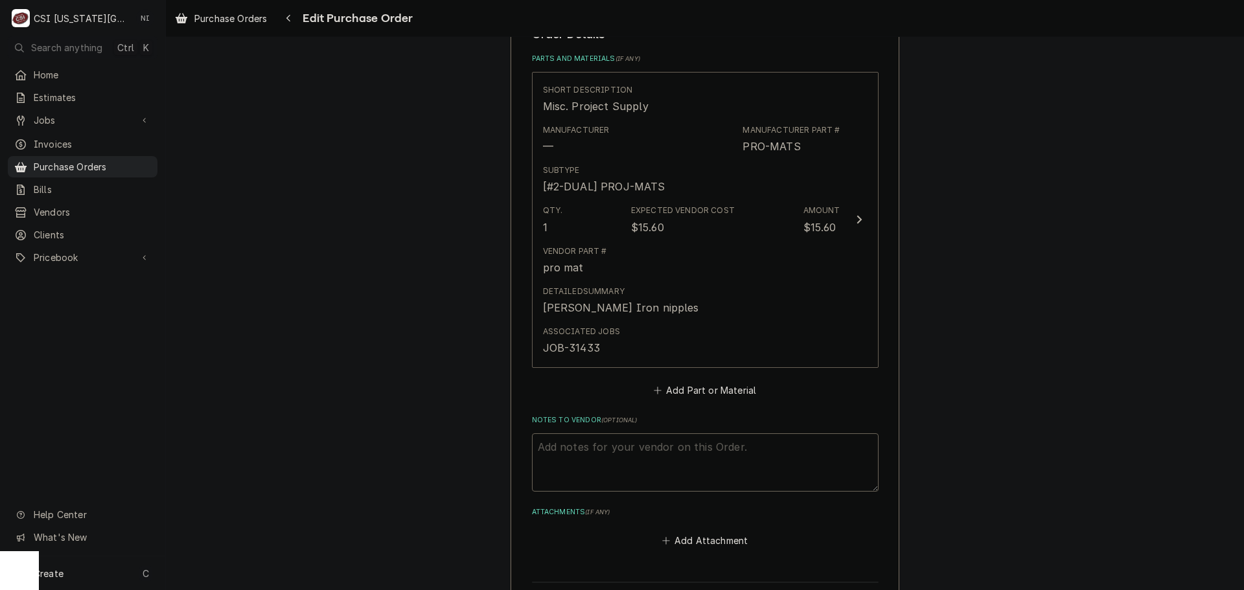
scroll to position [583, 0]
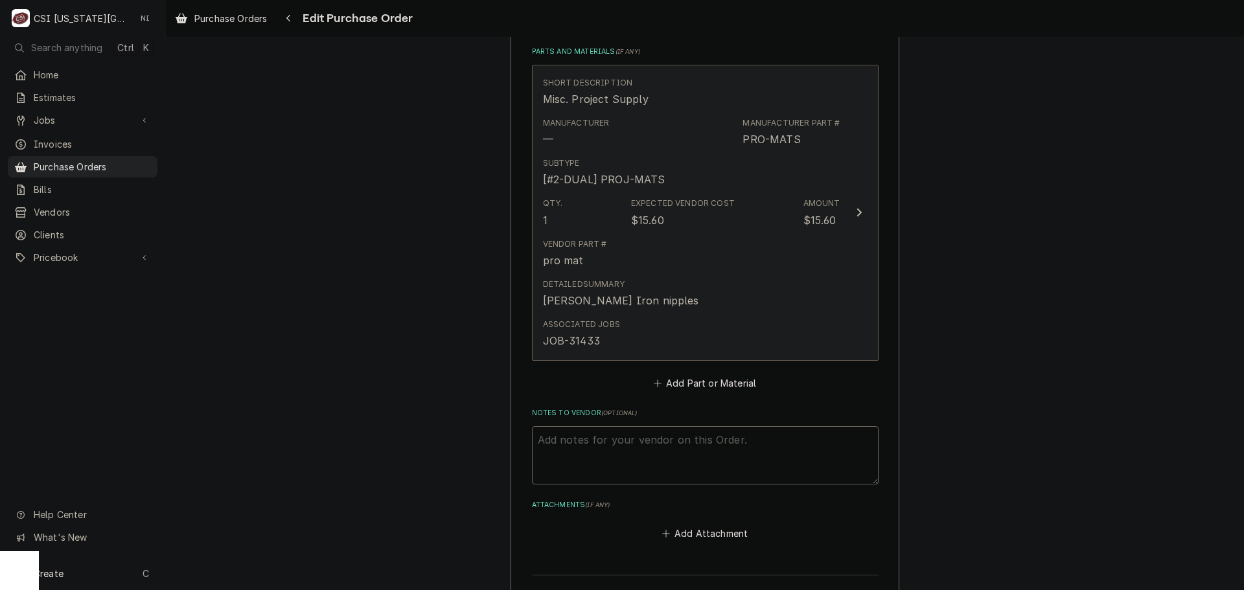
click at [679, 294] on div "Detailed Summary [PERSON_NAME] Iron nipples" at bounding box center [691, 293] width 297 height 40
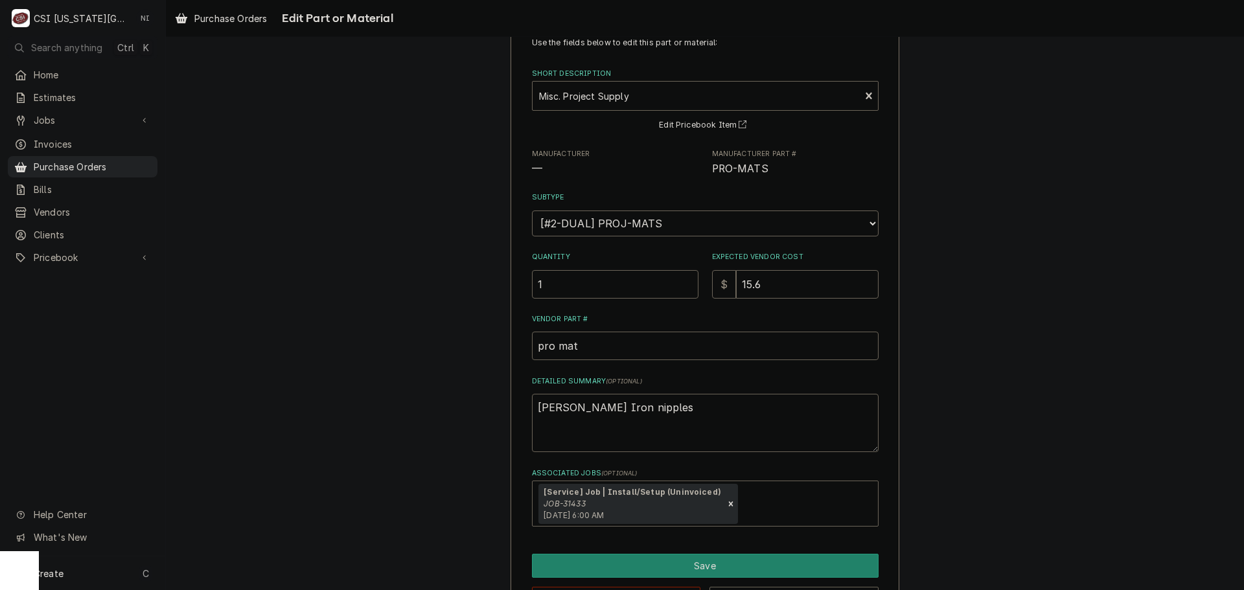
scroll to position [90, 0]
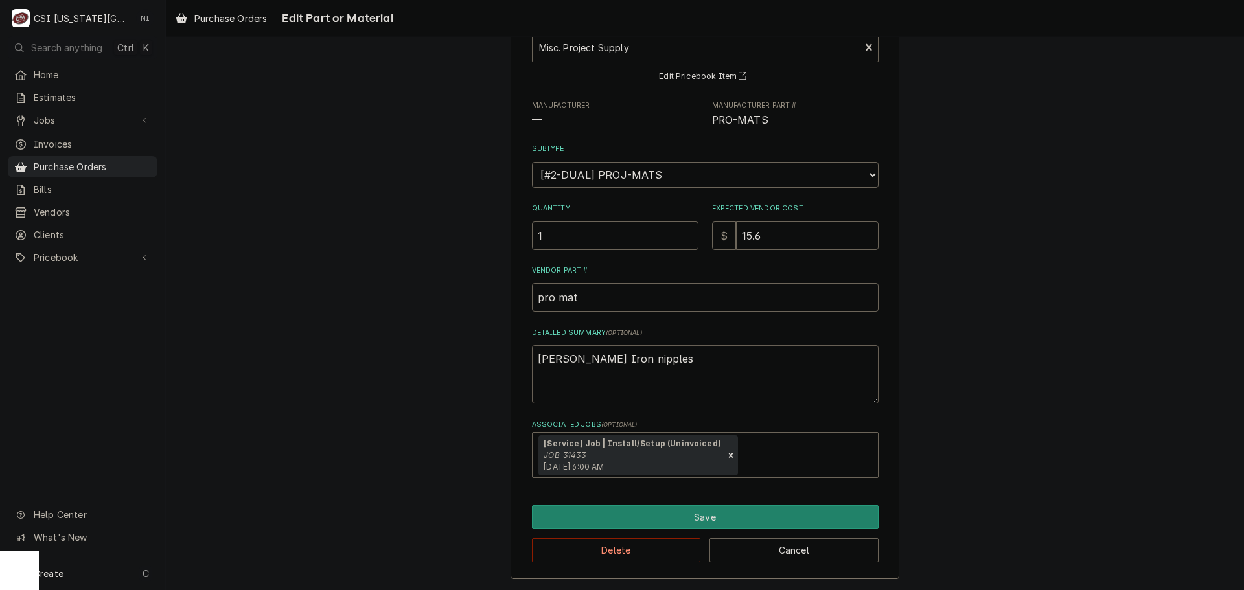
drag, startPoint x: 577, startPoint y: 358, endPoint x: 517, endPoint y: 360, distance: 59.6
click at [517, 360] on div "Use the fields below to edit this part or material: Short Description Misc. Pro…" at bounding box center [705, 275] width 389 height 607
type textarea "x"
type textarea "Blk Iron nipples"
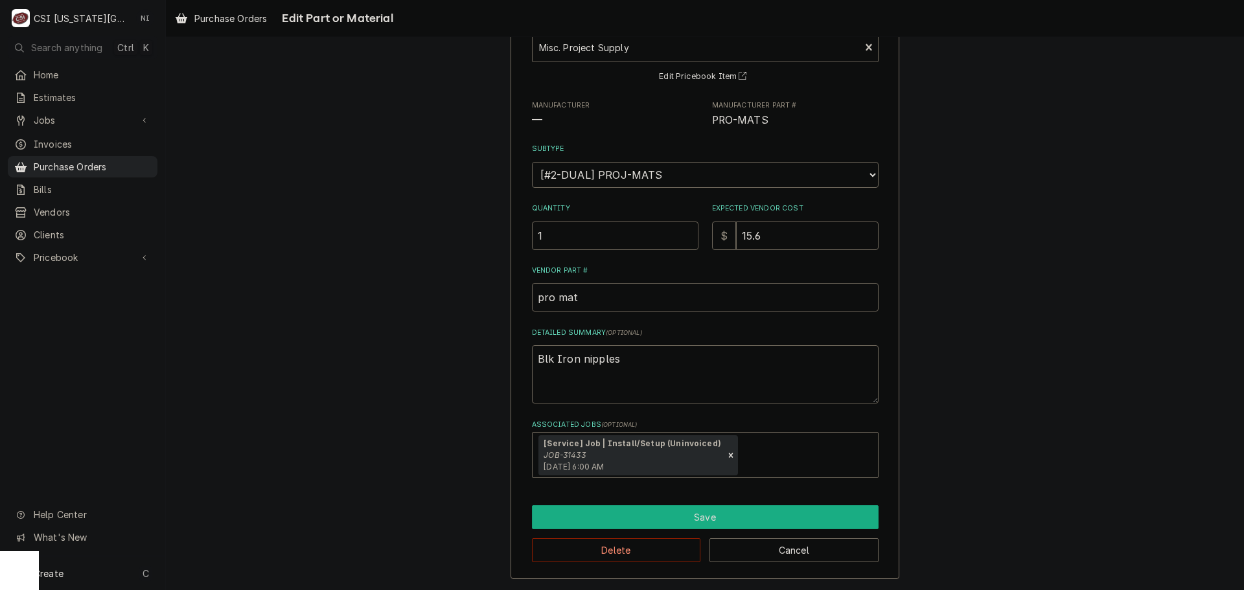
click at [623, 512] on button "Save" at bounding box center [705, 517] width 347 height 24
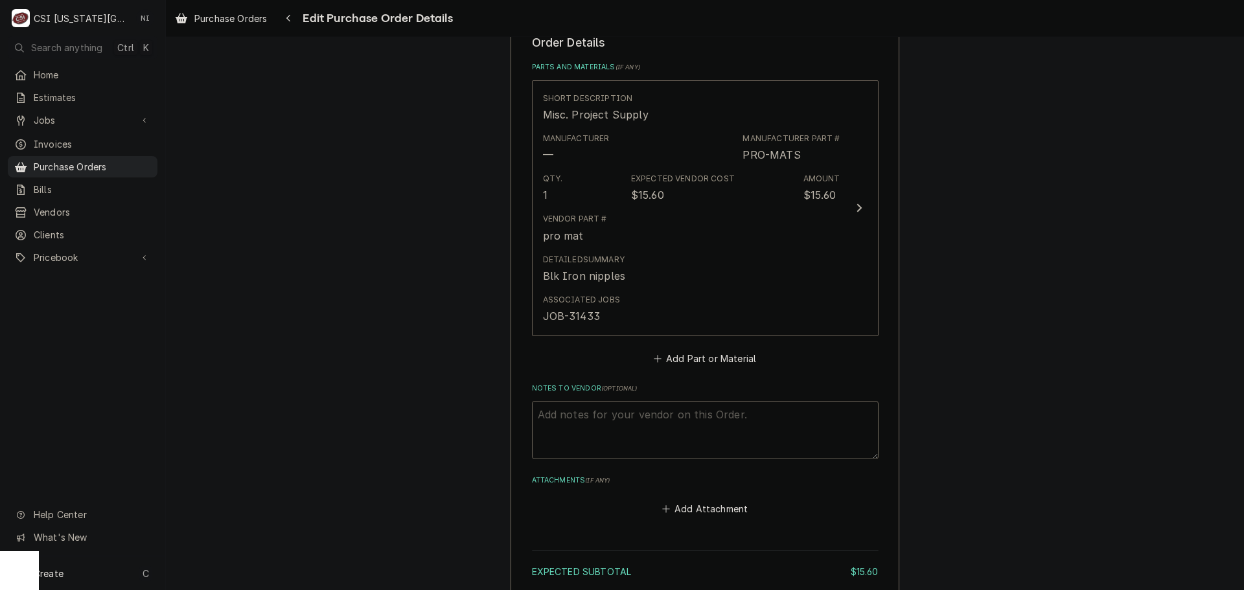
scroll to position [568, 0]
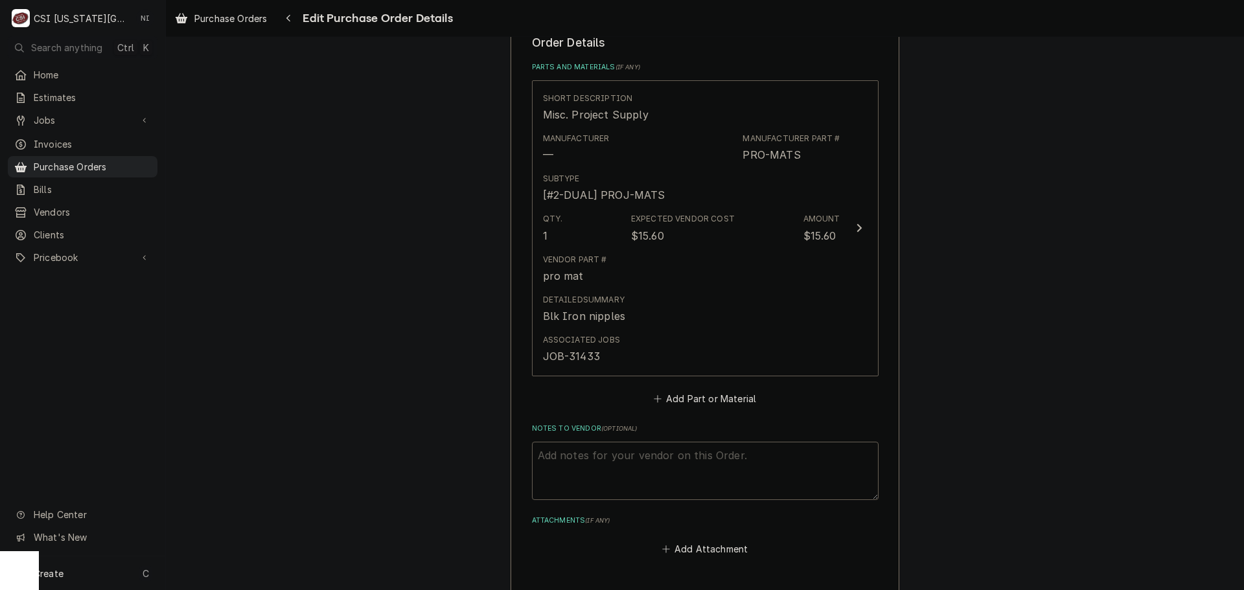
paste textarea "Jesse H"
type textarea "x"
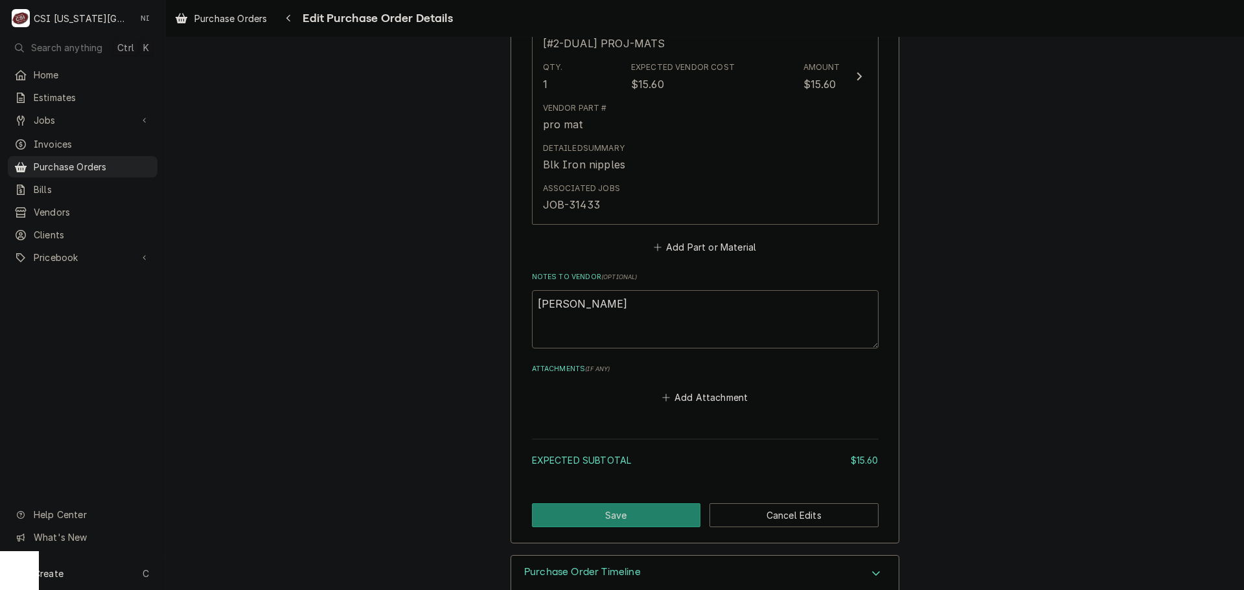
scroll to position [745, 0]
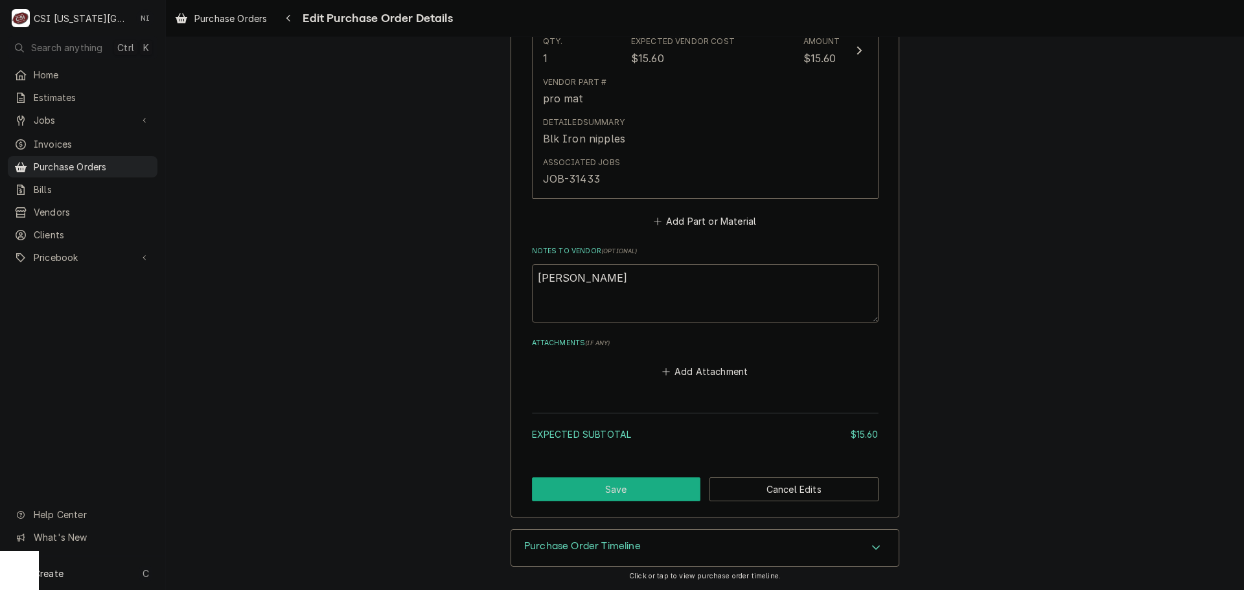
type textarea "Jesse H"
click at [669, 489] on button "Save" at bounding box center [616, 490] width 169 height 24
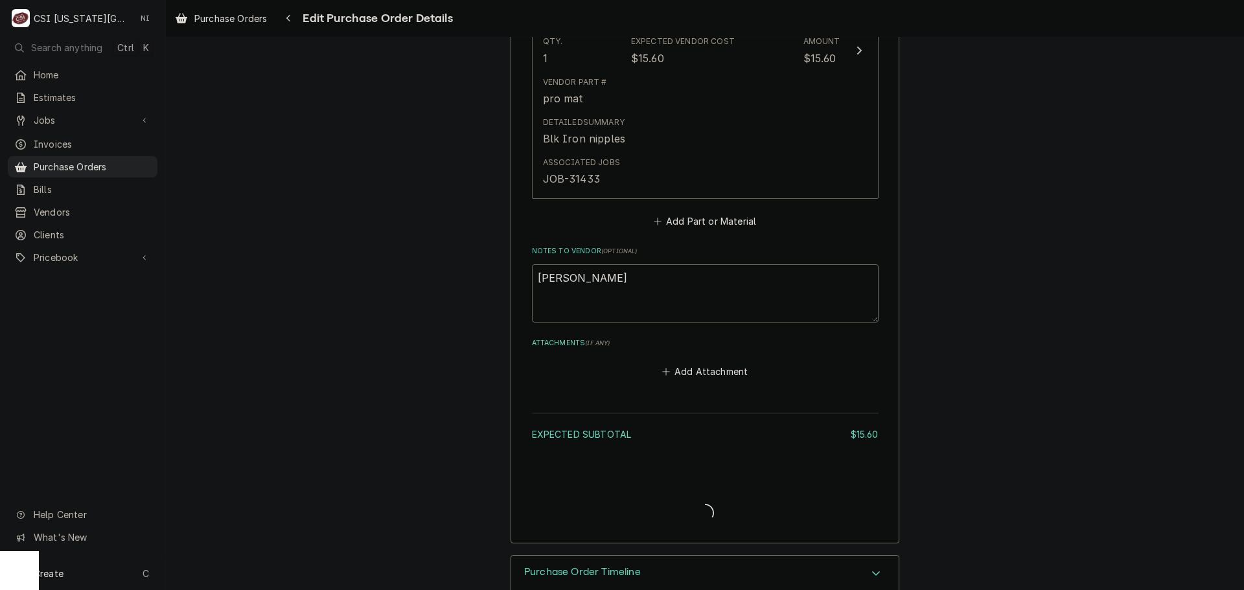
type textarea "x"
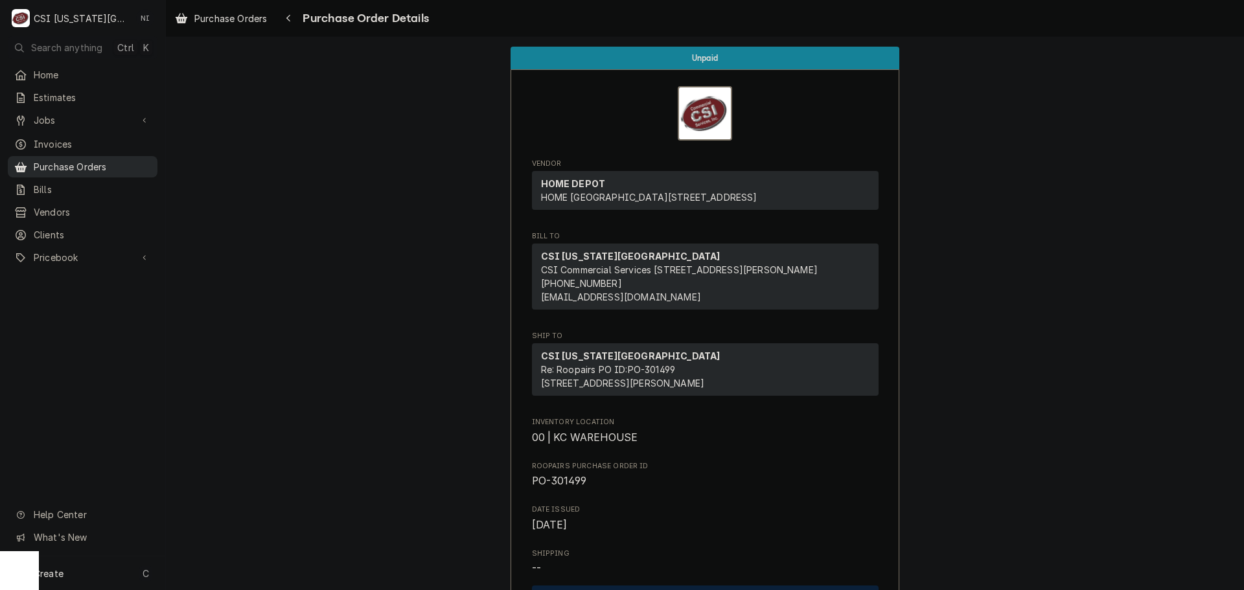
click at [130, 167] on span "Purchase Orders" at bounding box center [92, 167] width 117 height 14
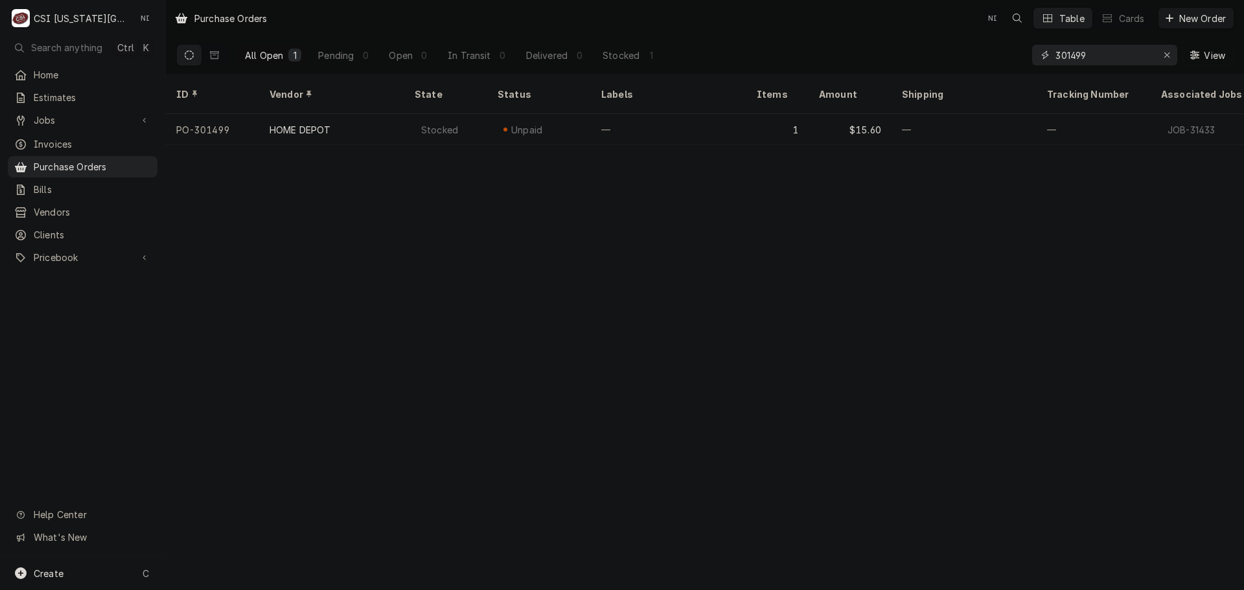
drag, startPoint x: 1090, startPoint y: 58, endPoint x: 971, endPoint y: 63, distance: 119.3
click at [971, 63] on div "All Open 1 Pending 0 Open 0 In Transit 0 Delivered 0 Stocked 1 301499 View" at bounding box center [704, 55] width 1057 height 36
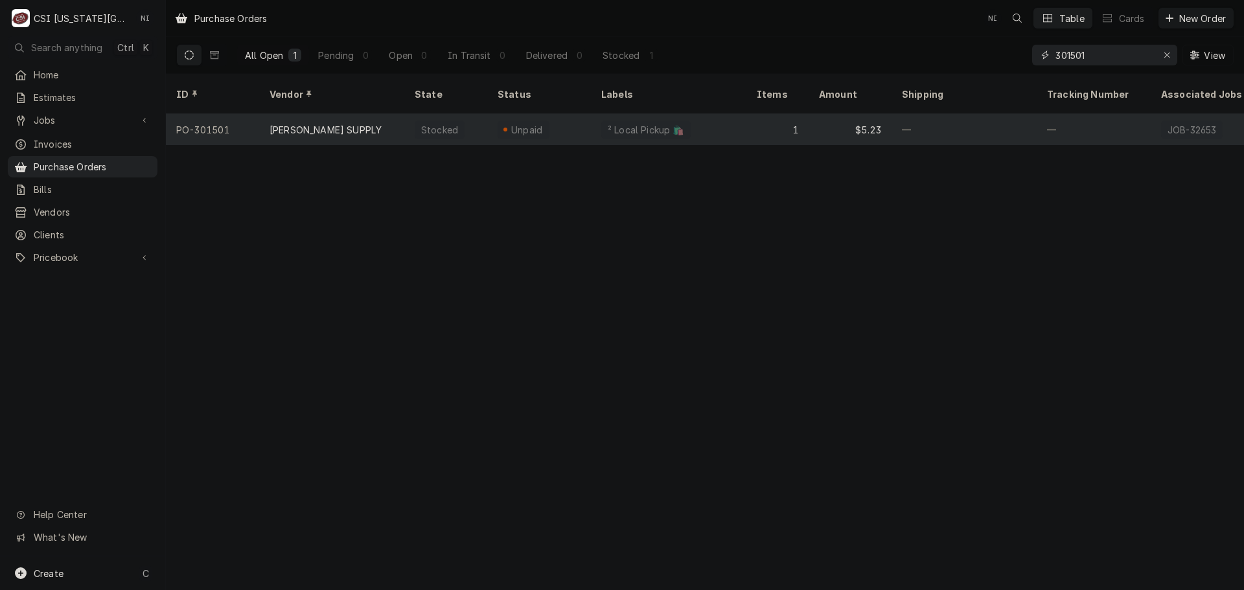
type input "301501"
click at [595, 126] on div "² Local Pickup 🛍️" at bounding box center [668, 129] width 155 height 31
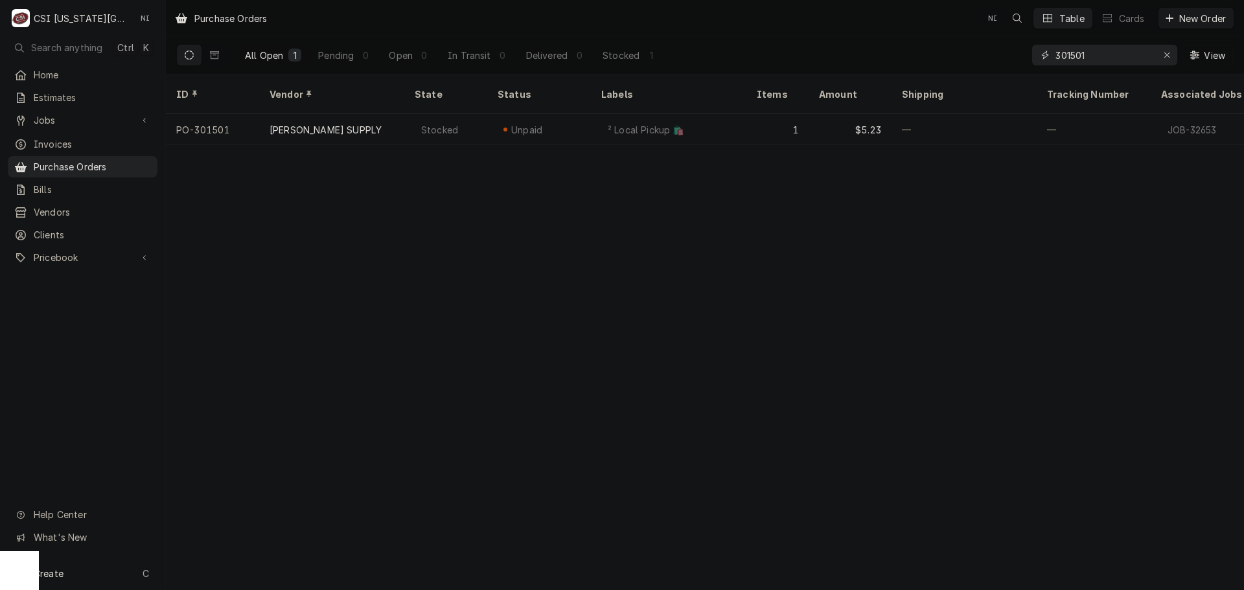
drag, startPoint x: 1167, startPoint y: 53, endPoint x: 1144, endPoint y: 56, distance: 22.8
click at [1167, 54] on icon "Erase input" at bounding box center [1167, 55] width 7 height 9
click at [1142, 52] on input "Dynamic Content Wrapper" at bounding box center [1116, 55] width 122 height 21
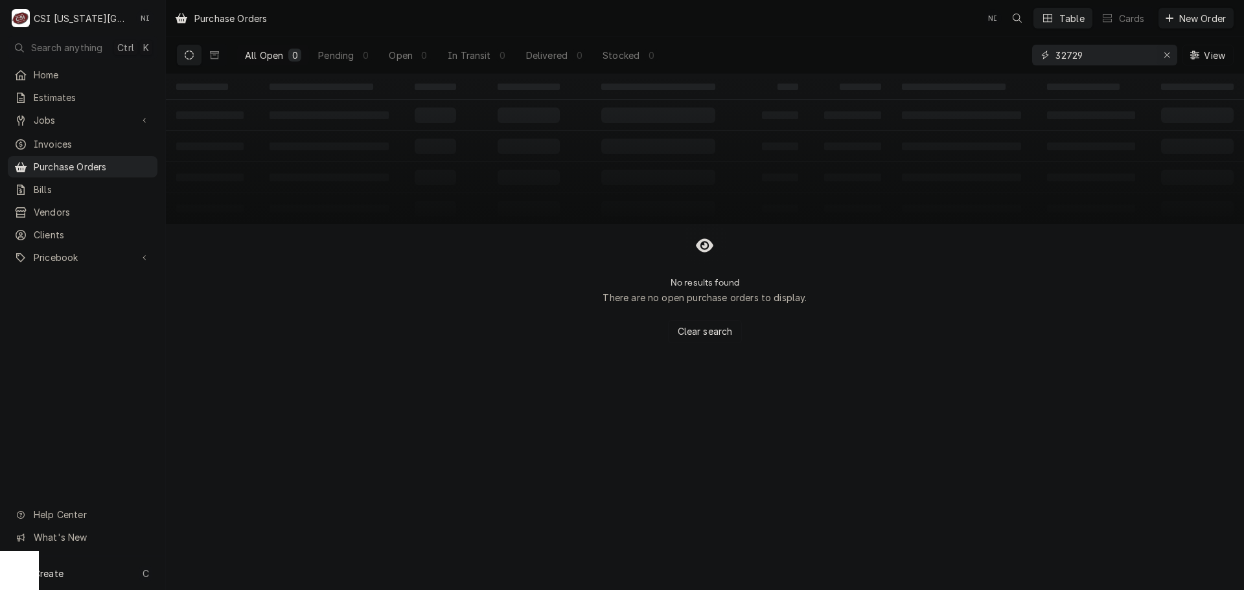
type input "32729"
click at [1166, 53] on icon "Erase input" at bounding box center [1167, 55] width 7 height 9
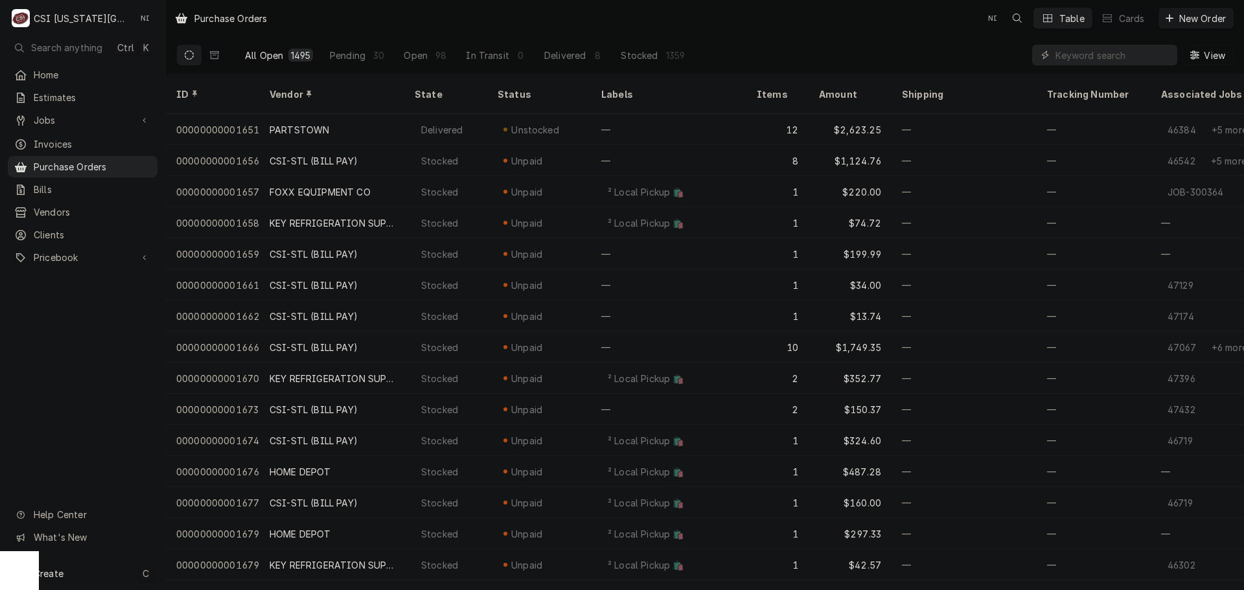
click at [102, 572] on div "Create C" at bounding box center [82, 574] width 165 height 34
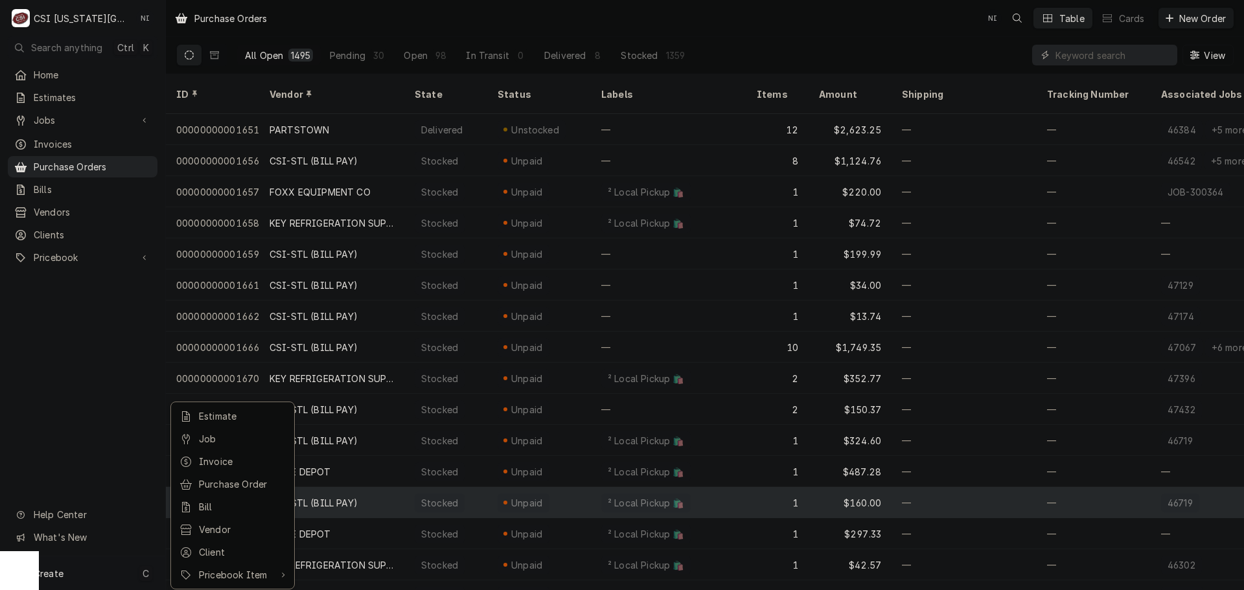
click at [250, 481] on div "Purchase Order" at bounding box center [242, 485] width 87 height 14
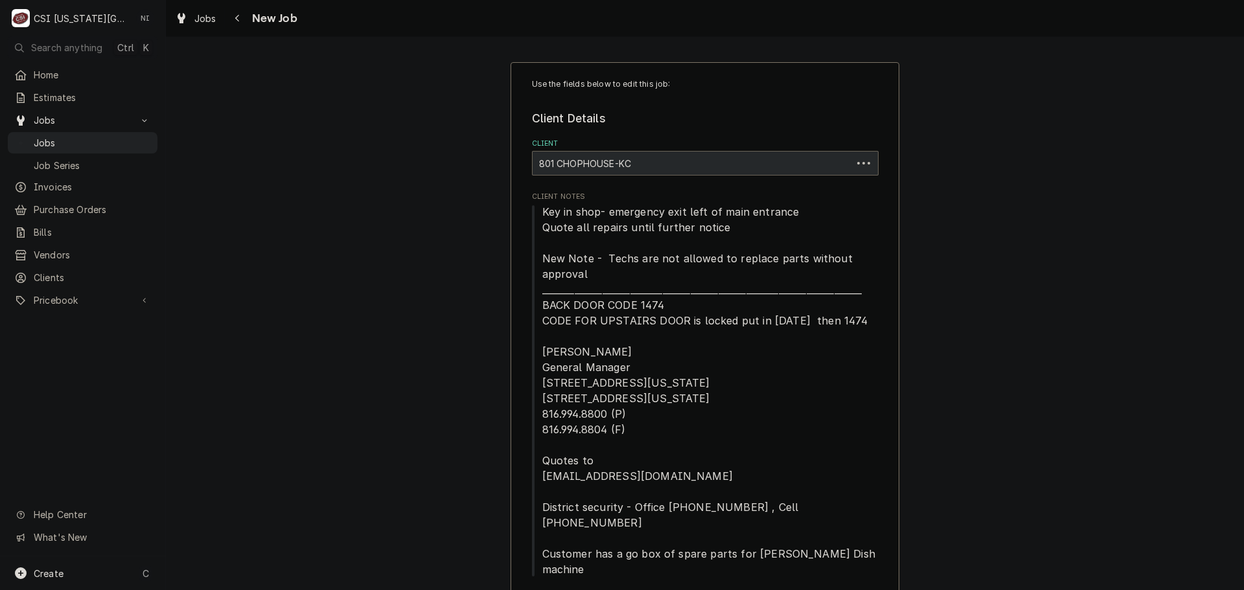
type textarea "x"
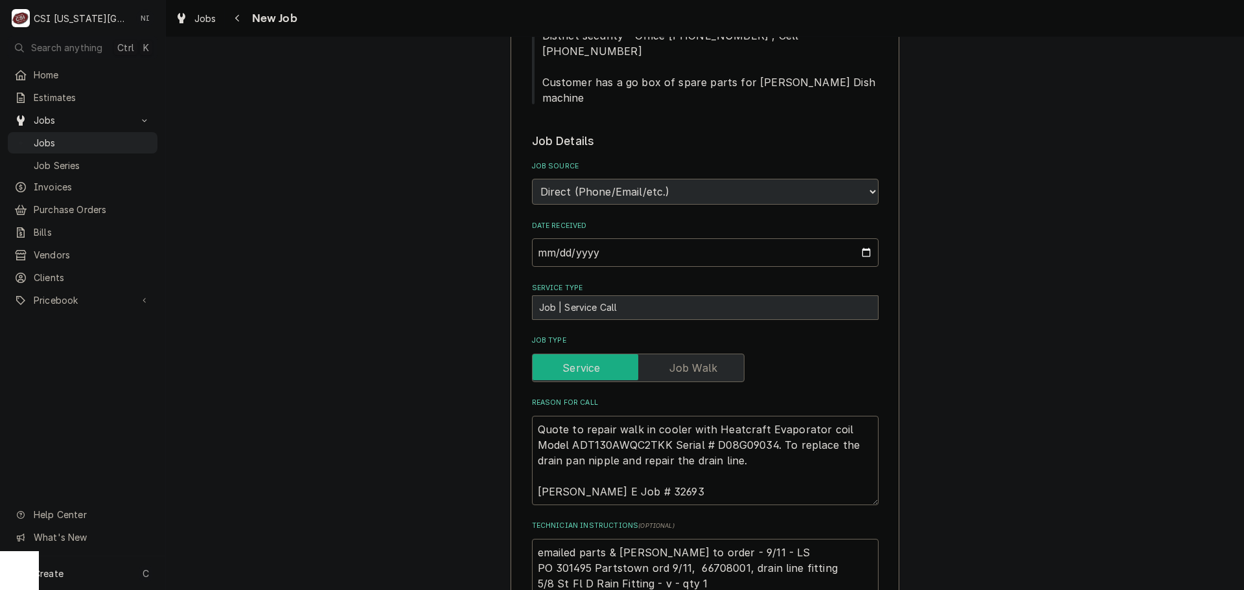
scroll to position [1101, 0]
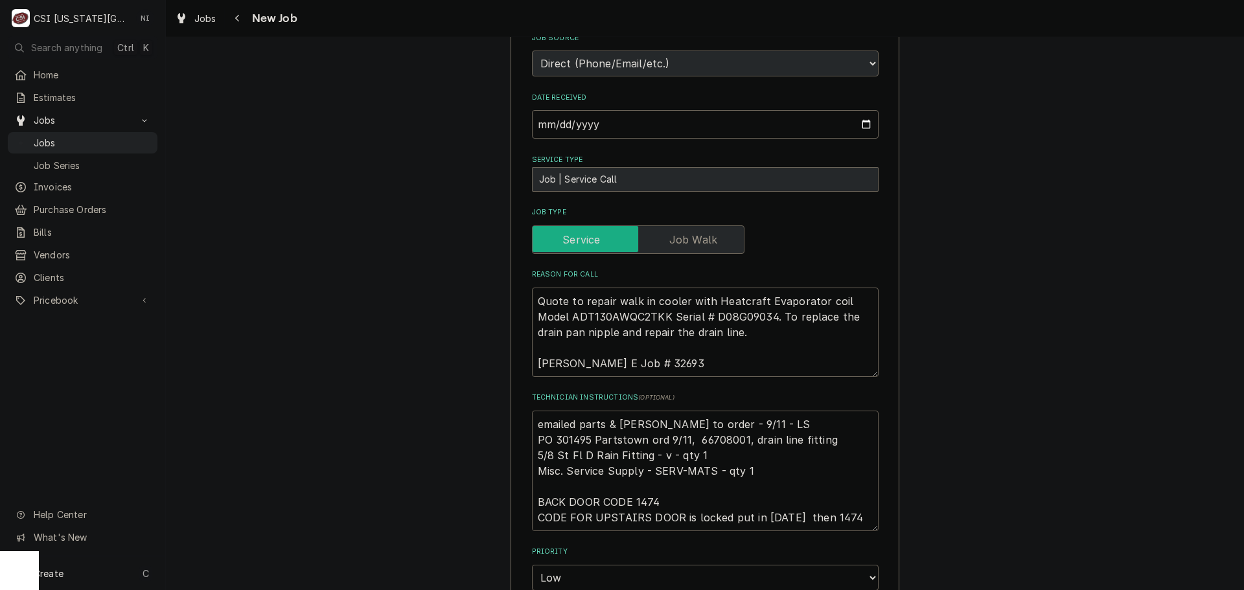
drag, startPoint x: 680, startPoint y: 408, endPoint x: 535, endPoint y: 409, distance: 144.5
click at [535, 411] on textarea "emailed parts & lindy to order - 9/11 - LS PO 301495 Partstown ord 9/11, 667080…" at bounding box center [705, 471] width 347 height 121
type textarea "emailed parts & lindy to order - 9/11 - LS , 66708001, drain line fitting 5/8 S…"
type textarea "x"
type textarea "emailed parts & lindy to order - 9/11 - LS , 66708001, drain line fitting 5/8 S…"
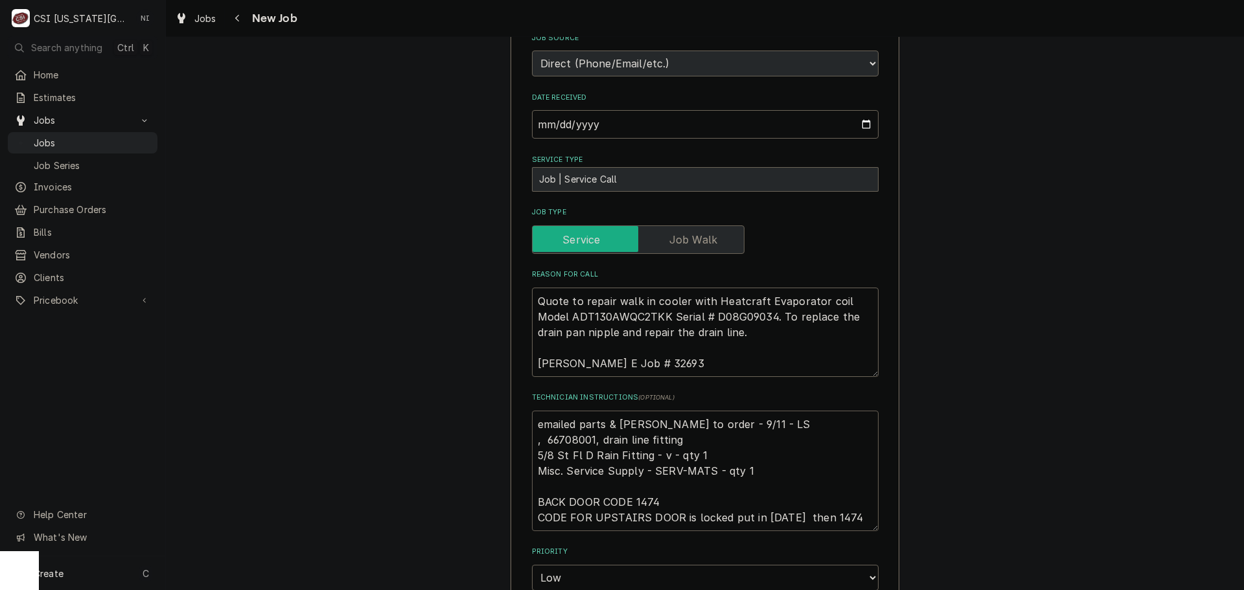
type textarea "x"
type textarea "emailed parts & lindy to order - 9/11 - LS ,66708001, drain line fitting 5/8 St…"
type textarea "x"
type textarea "emailed parts & lindy to order - 9/11 - LS 66708001, drain line fitting 5/8 St …"
type textarea "x"
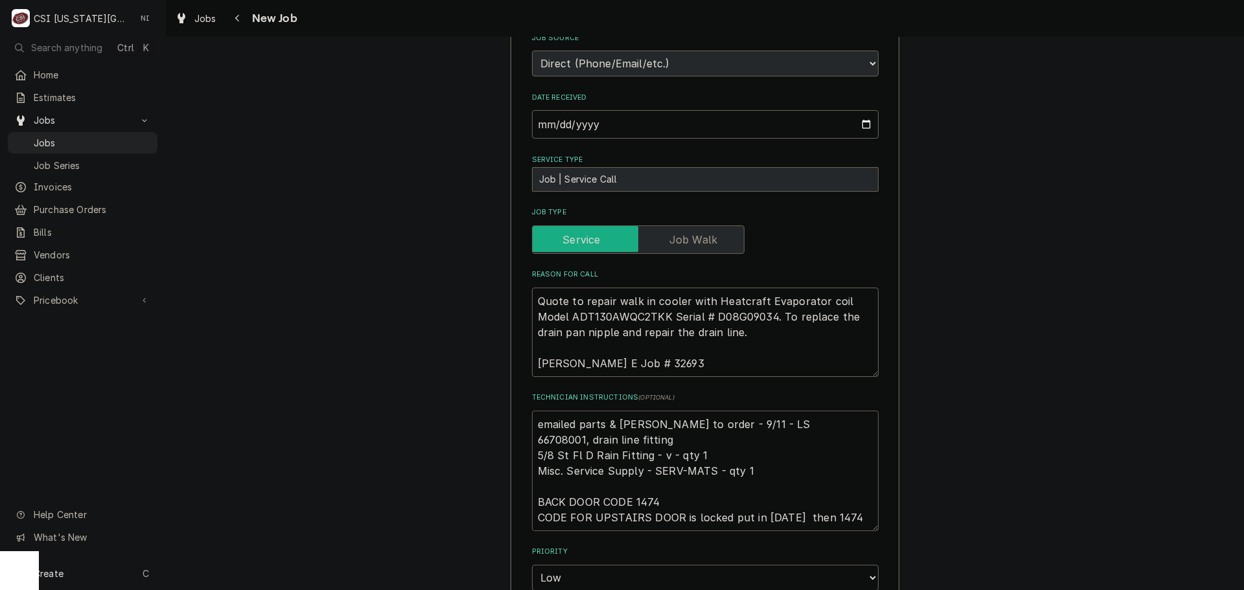
type textarea "emailed parts & lindy to order - 9/11 - LS66708001, drain line fitting 5/8 St F…"
type textarea "x"
type textarea "emailed parts & lindy to order - 9/11 - LS 66708001, drain line fitting 5/8 St …"
type textarea "x"
click at [535, 411] on textarea "emailed parts & lindy to order - 9/11 - LS 66708001, drain line fitting 5/8 St …" at bounding box center [705, 471] width 347 height 121
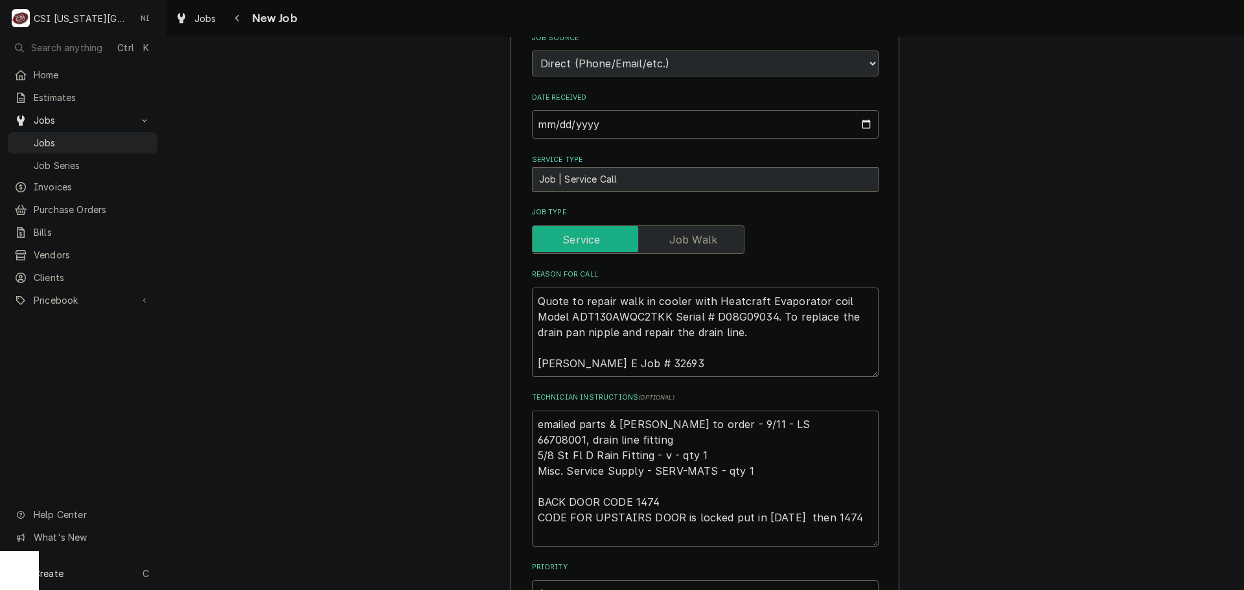
type textarea "emailed parts & lindy to order - 9/11 - LS 66708001, drain line fitting 5/8 St …"
type textarea "x"
type textarea "emailed parts & lindy to order - 9/11 - LS 66708001, drain line fitting 5/8 St …"
type textarea "x"
click at [615, 411] on textarea "emailed parts & lindy to order - 9/11 - LS 66708001, drain line fitting 5/8 St …" at bounding box center [705, 487] width 347 height 152
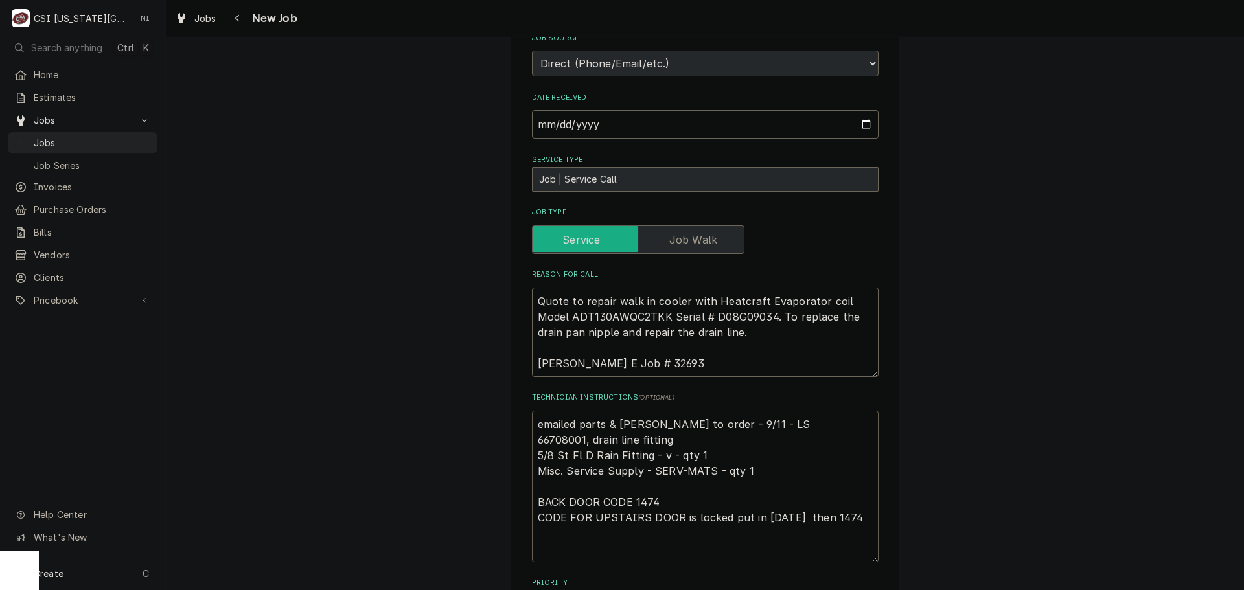
paste textarea "PO 301495 Partstown ord 9/11"
type textarea "PO 301495 Partstown ord 9/11 emailed parts & lindy to order - 9/11 - LS 6670800…"
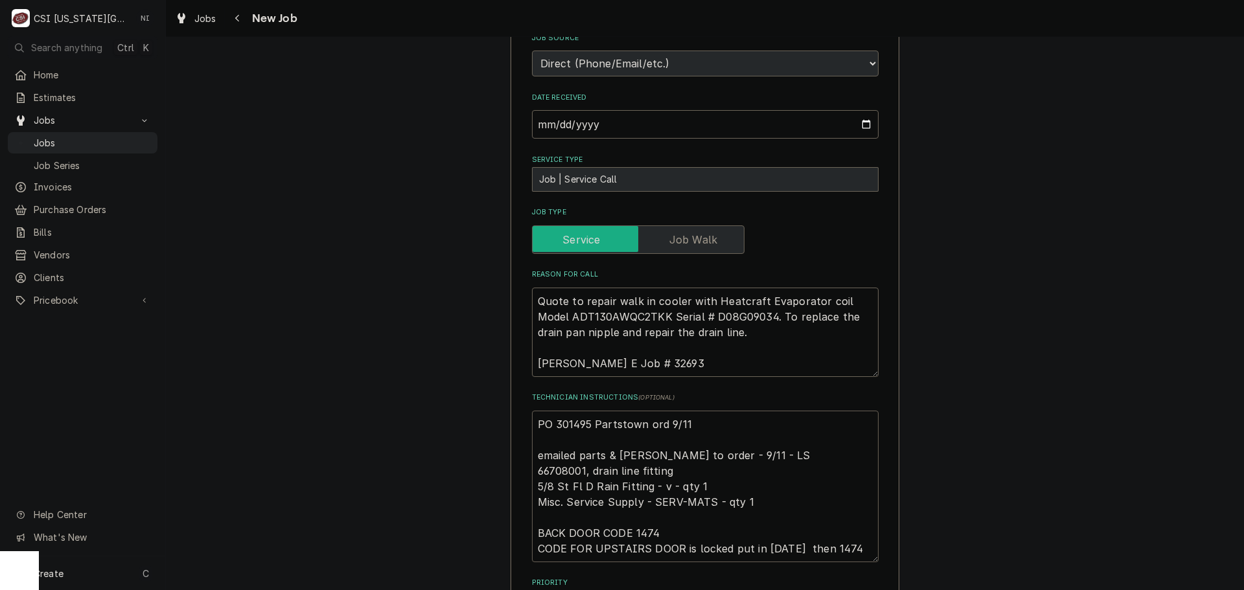
type textarea "x"
type textarea "PO 301495 Partstown ord 9/11 emailed parts & lindy to order - 9/11 - LS 6670800…"
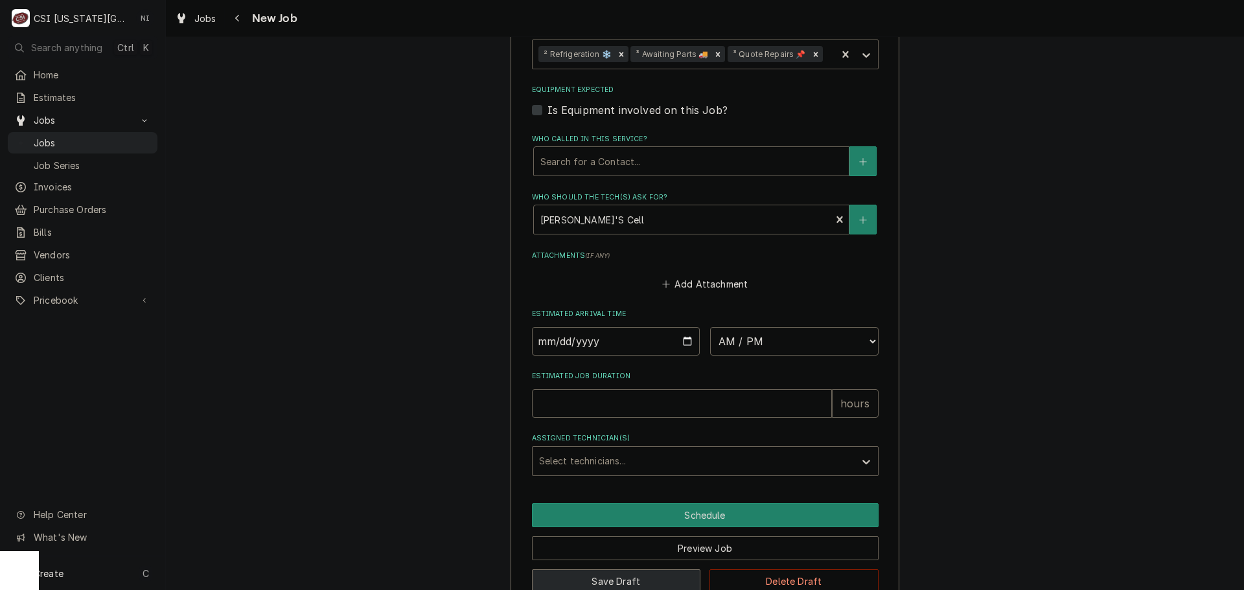
click at [597, 570] on button "Save Draft" at bounding box center [616, 582] width 169 height 24
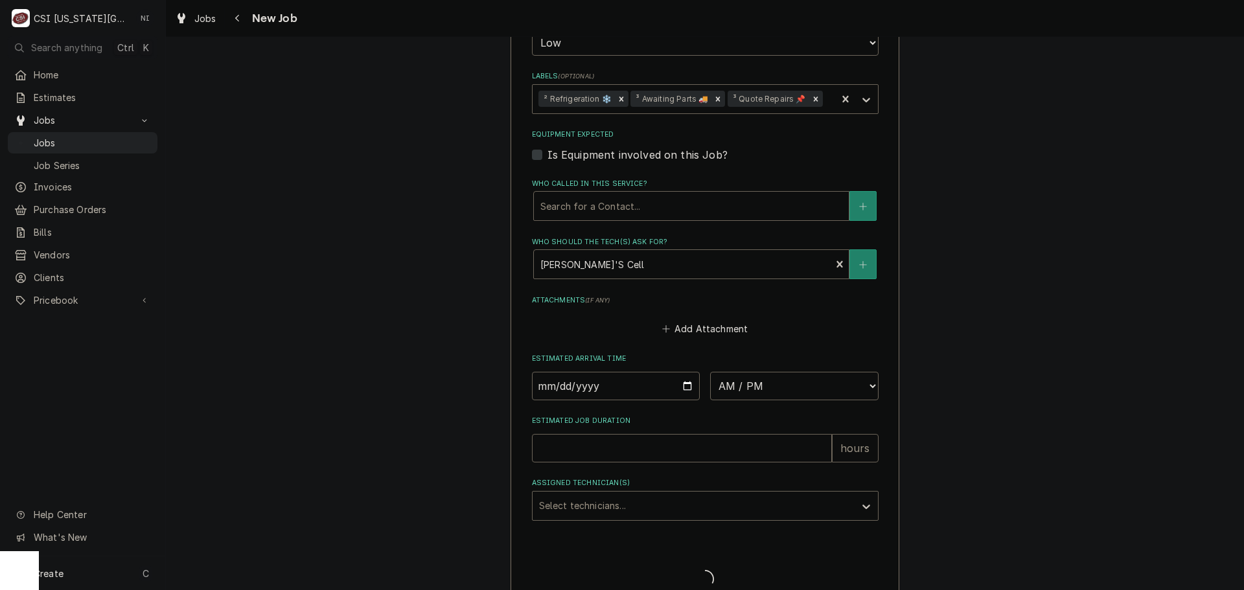
type textarea "x"
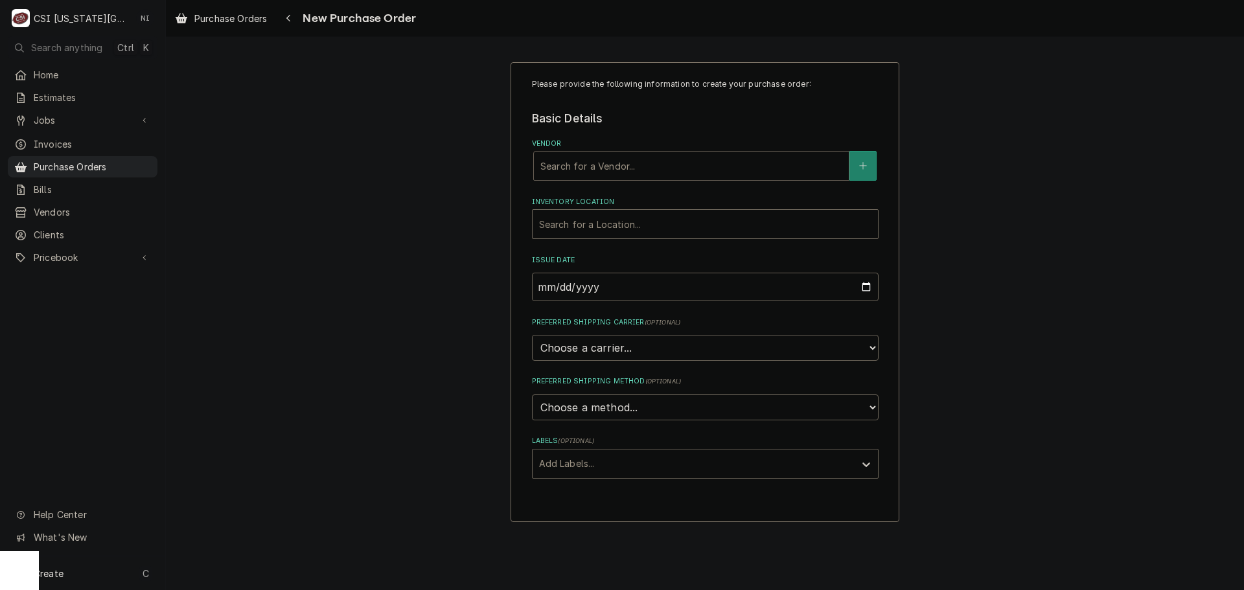
click at [665, 172] on div "Vendor" at bounding box center [691, 165] width 302 height 23
type input "home"
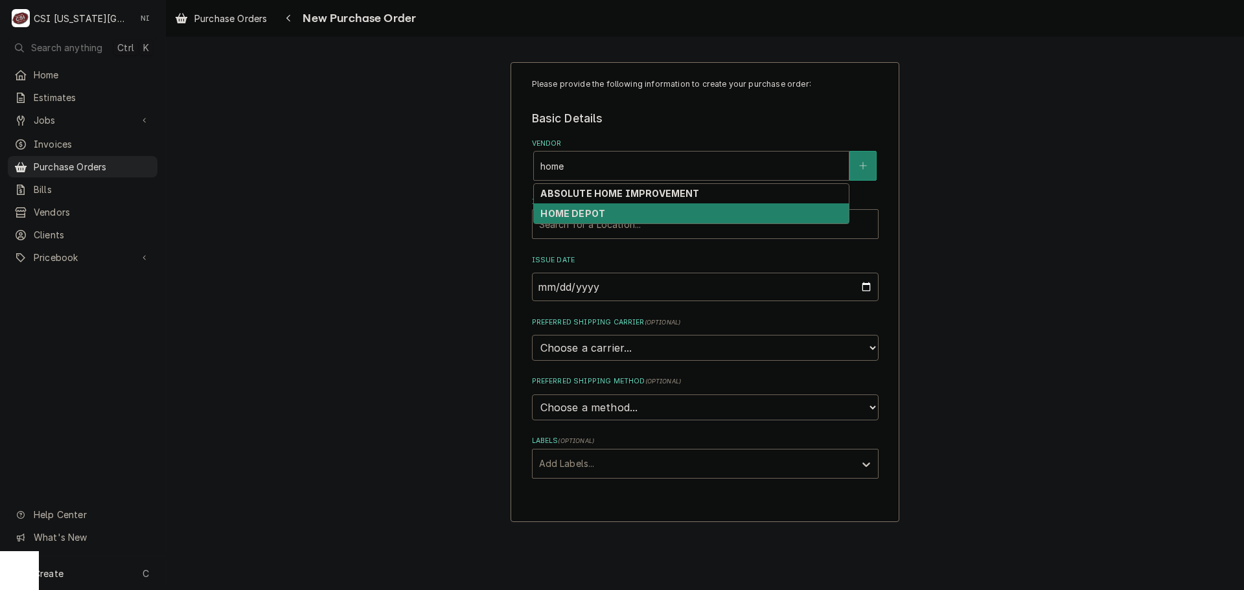
click at [592, 212] on strong "HOME DEPOT" at bounding box center [572, 213] width 65 height 11
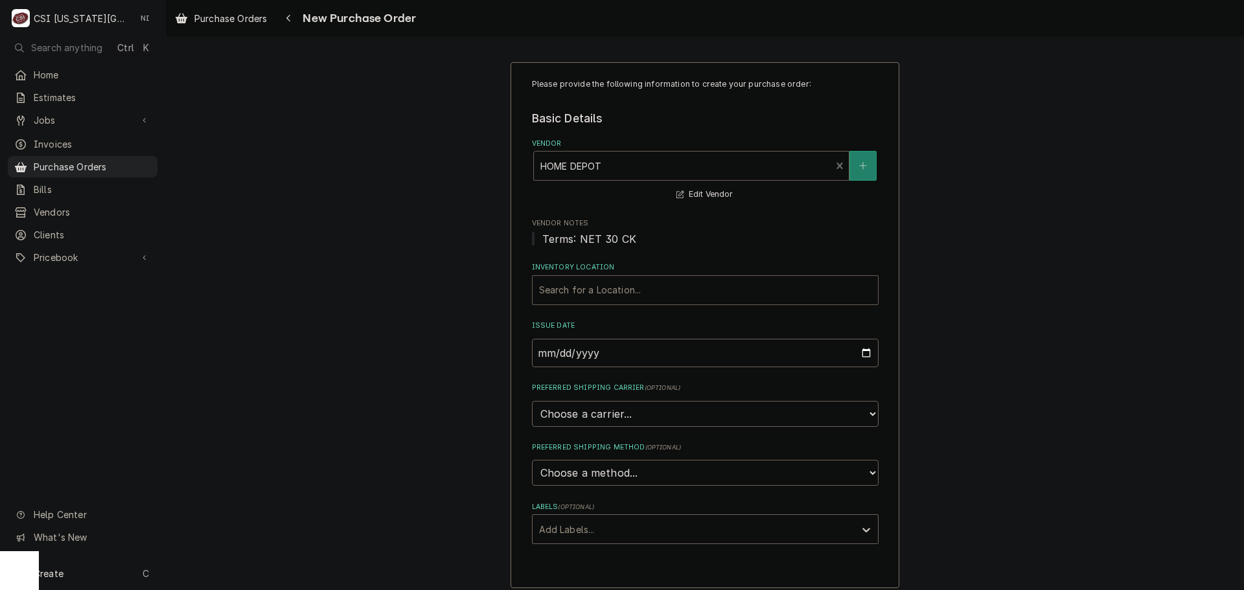
click at [593, 295] on div "Inventory Location" at bounding box center [705, 290] width 332 height 23
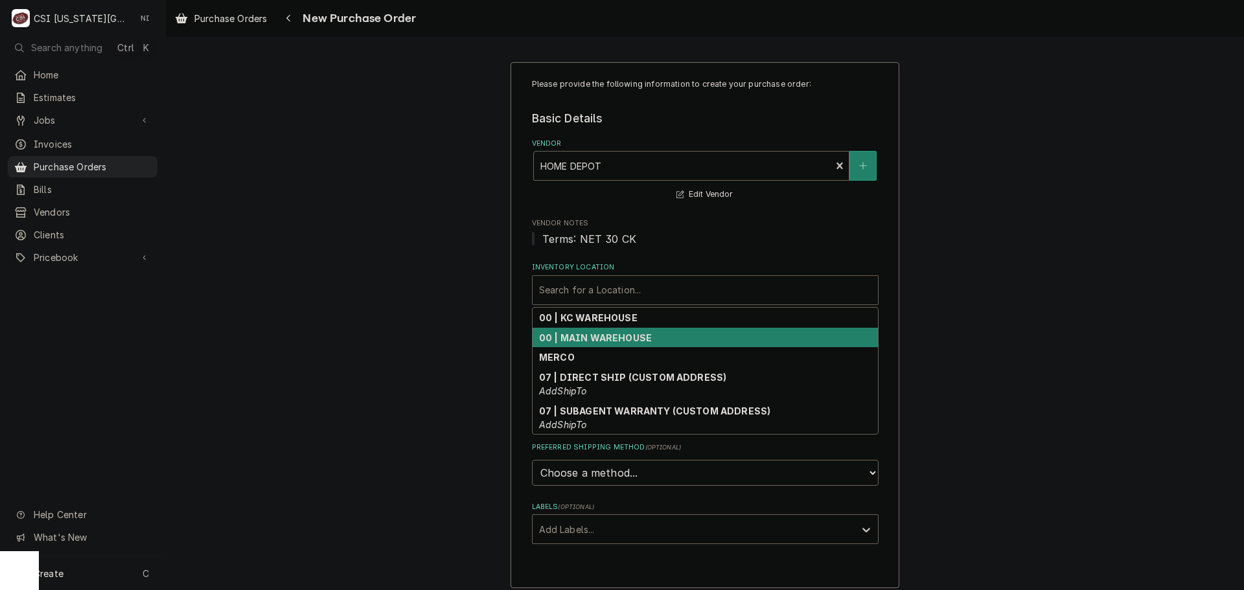
click at [600, 321] on strong "00 | KC WAREHOUSE" at bounding box center [588, 317] width 98 height 11
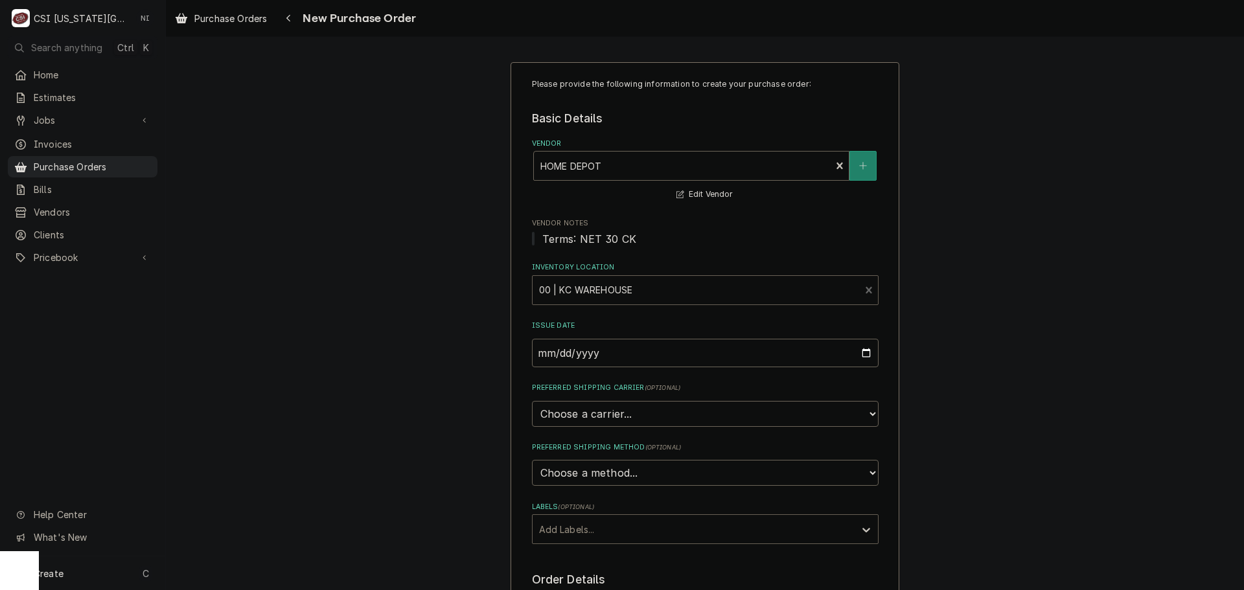
click at [576, 531] on div "Labels" at bounding box center [693, 529] width 309 height 23
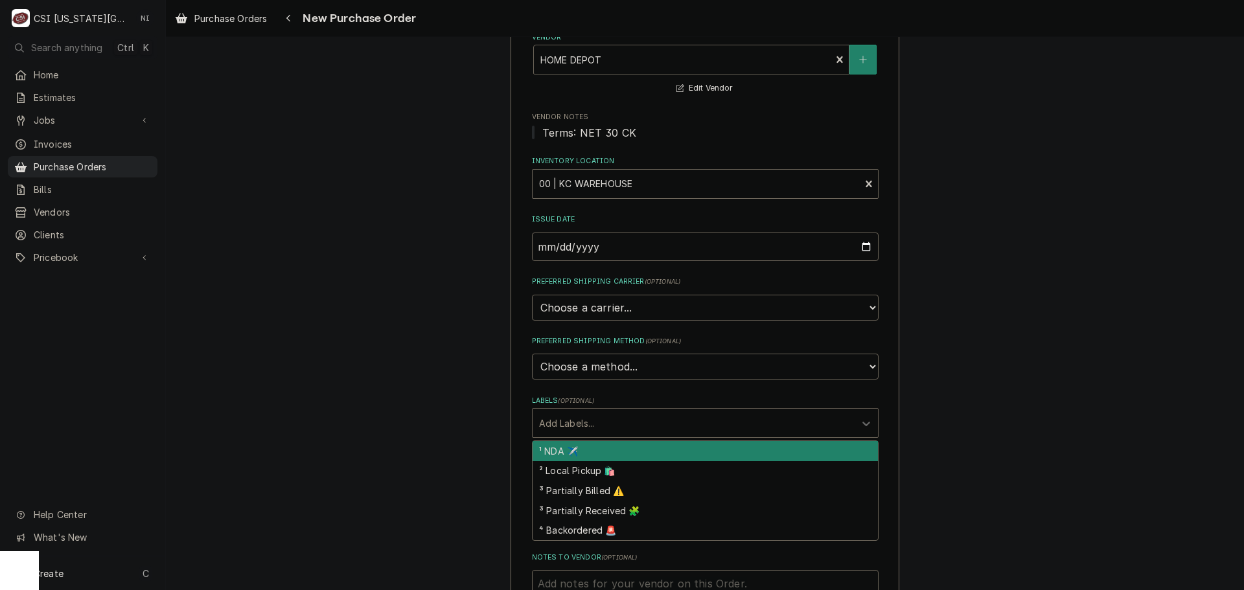
scroll to position [324, 0]
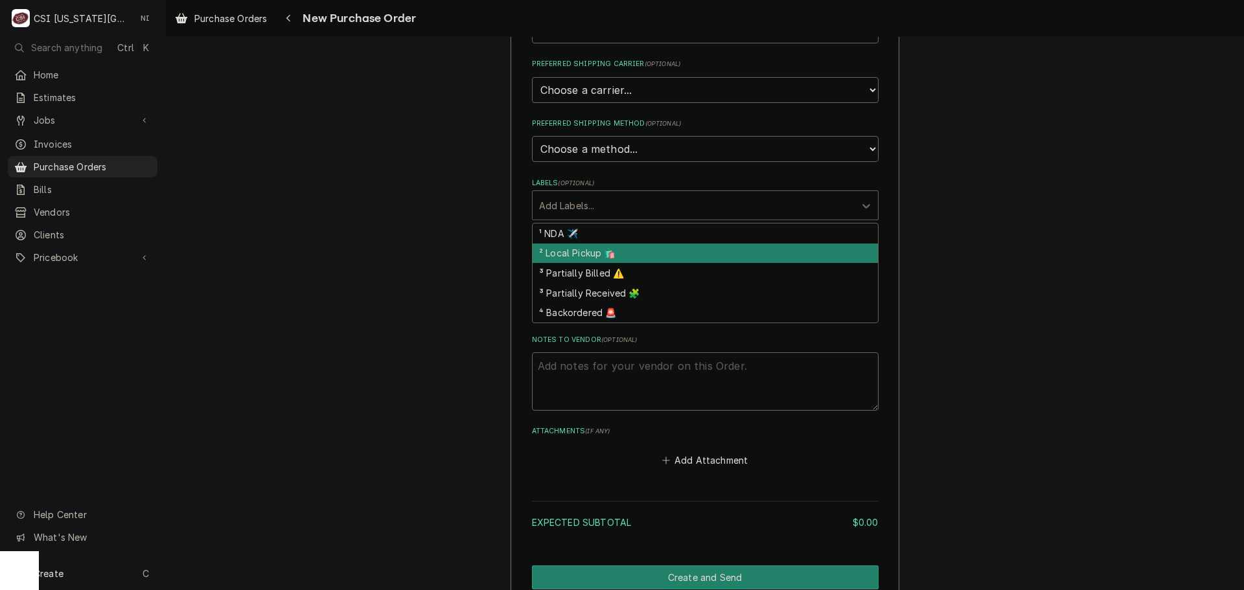
click at [575, 255] on div "² Local Pickup 🛍️" at bounding box center [705, 254] width 345 height 20
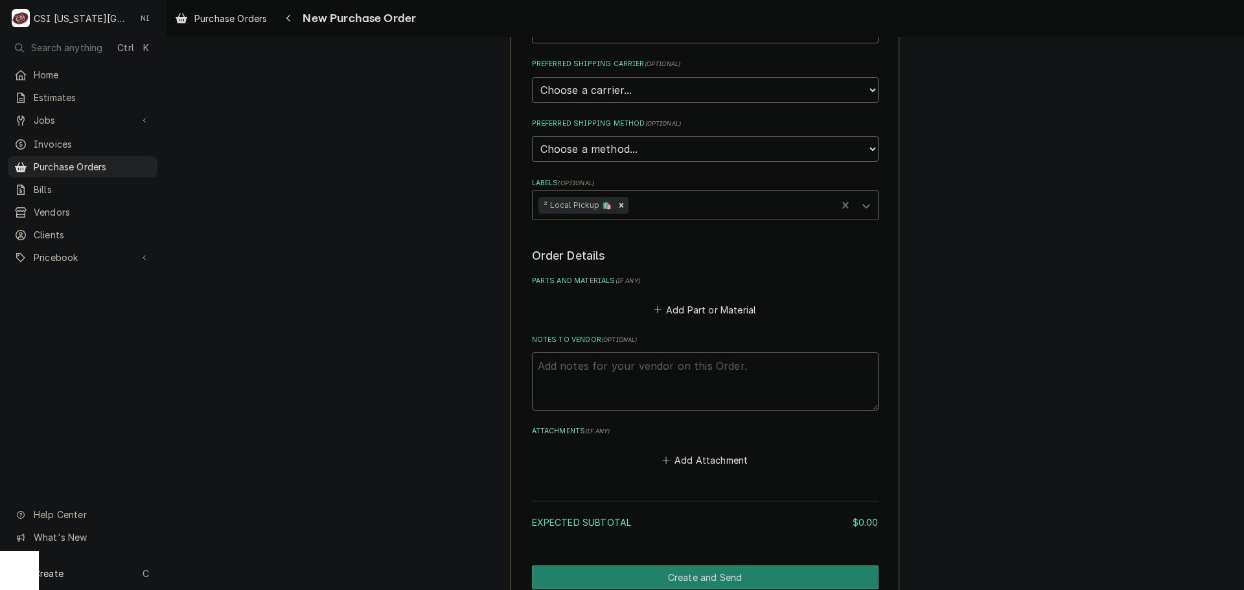
click at [587, 376] on textarea "Notes to Vendor ( optional )" at bounding box center [705, 381] width 347 height 58
type textarea "x"
type textarea "s"
type textarea "x"
type textarea "se"
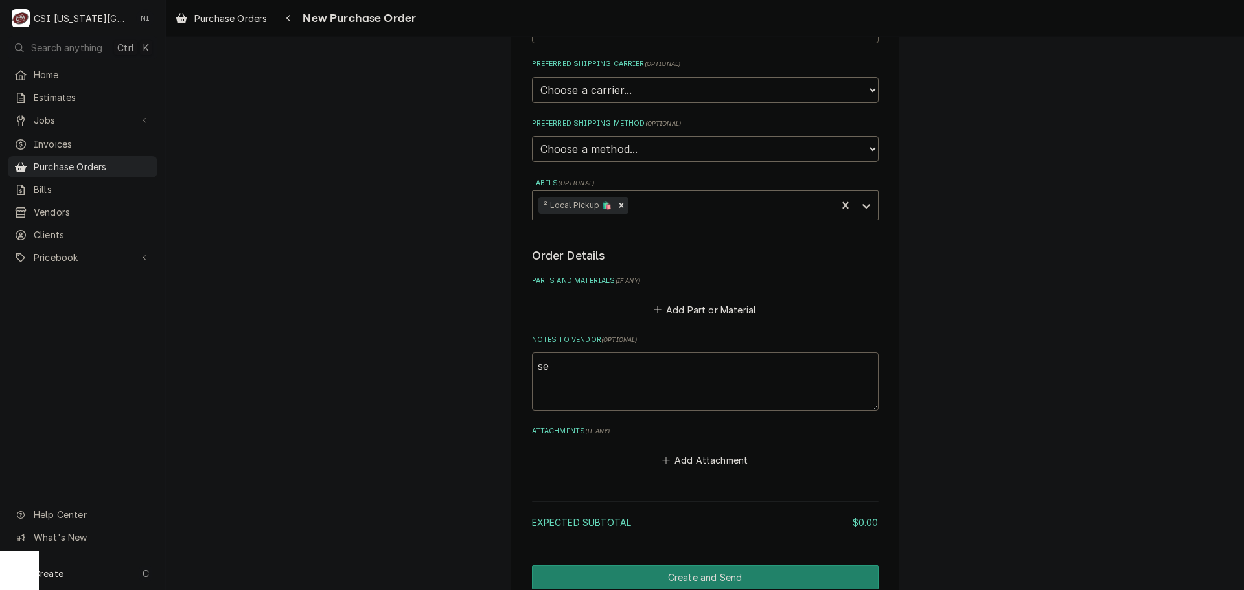
type textarea "x"
type textarea "sea"
type textarea "x"
type textarea "sean"
type textarea "x"
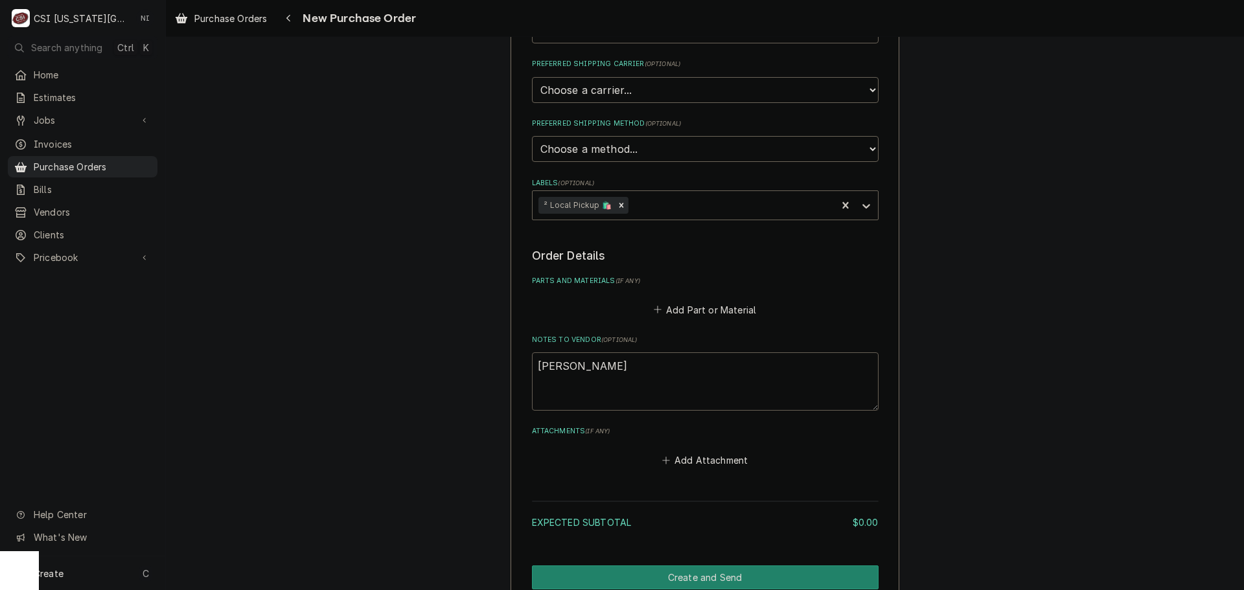
type textarea "sean"
type textarea "x"
type textarea "sean t"
type textarea "x"
type textarea "sean tr"
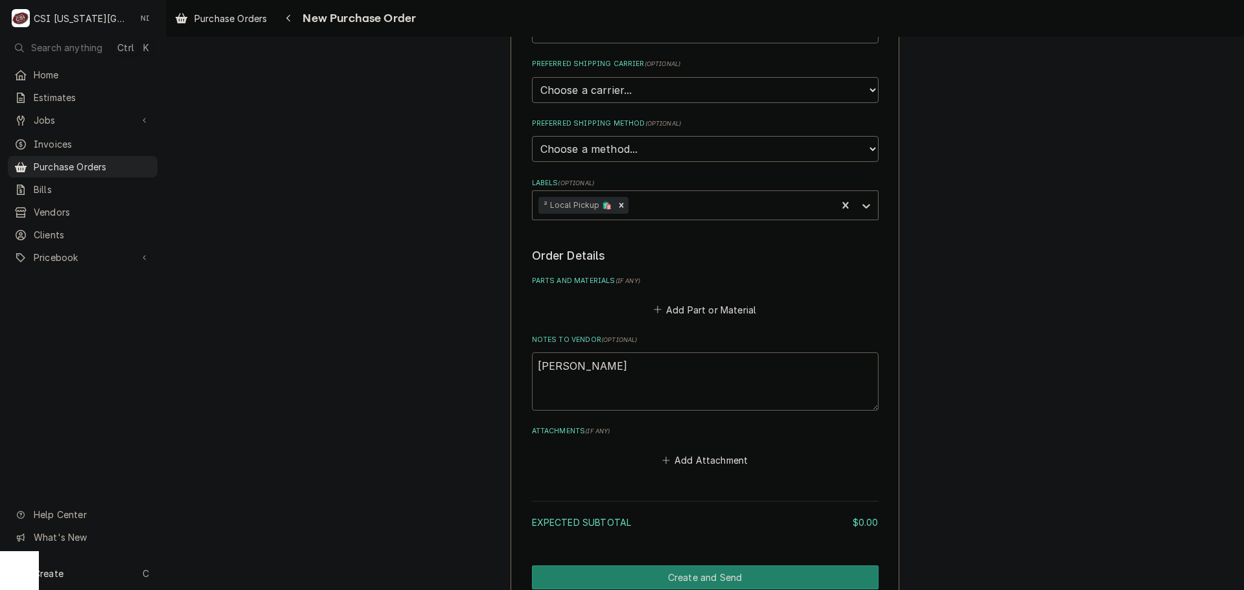
type textarea "x"
type textarea "sean tru"
type textarea "x"
type textarea "sean truc"
type textarea "x"
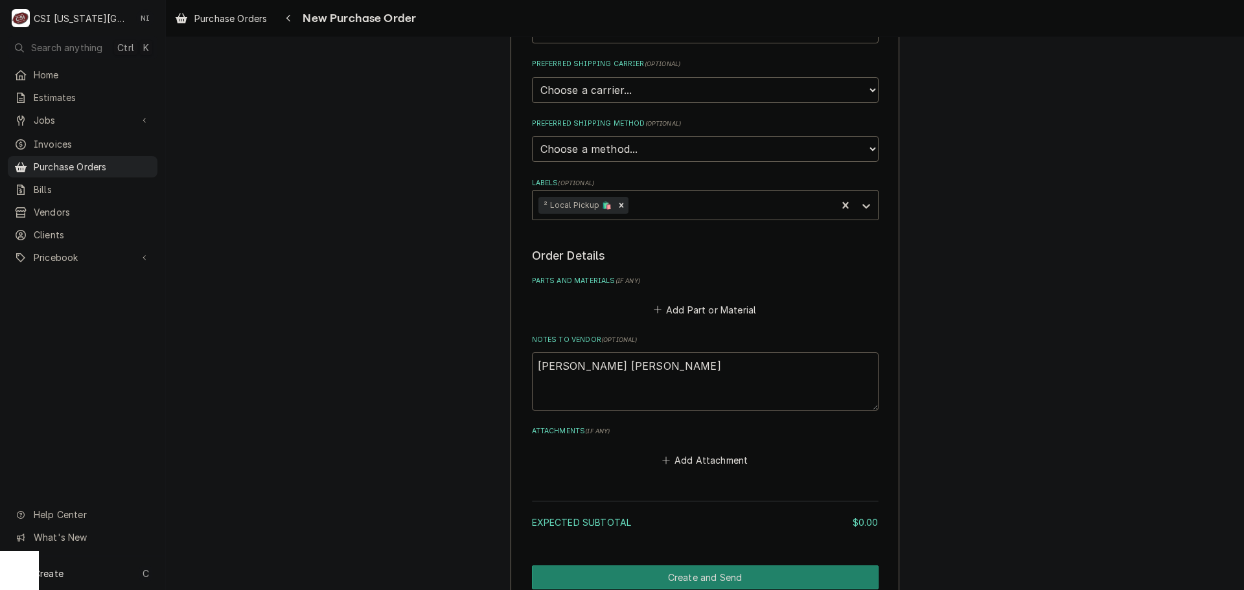
type textarea "sean truck"
type textarea "x"
type textarea "sean truck"
type textarea "x"
type textarea "sean truck s"
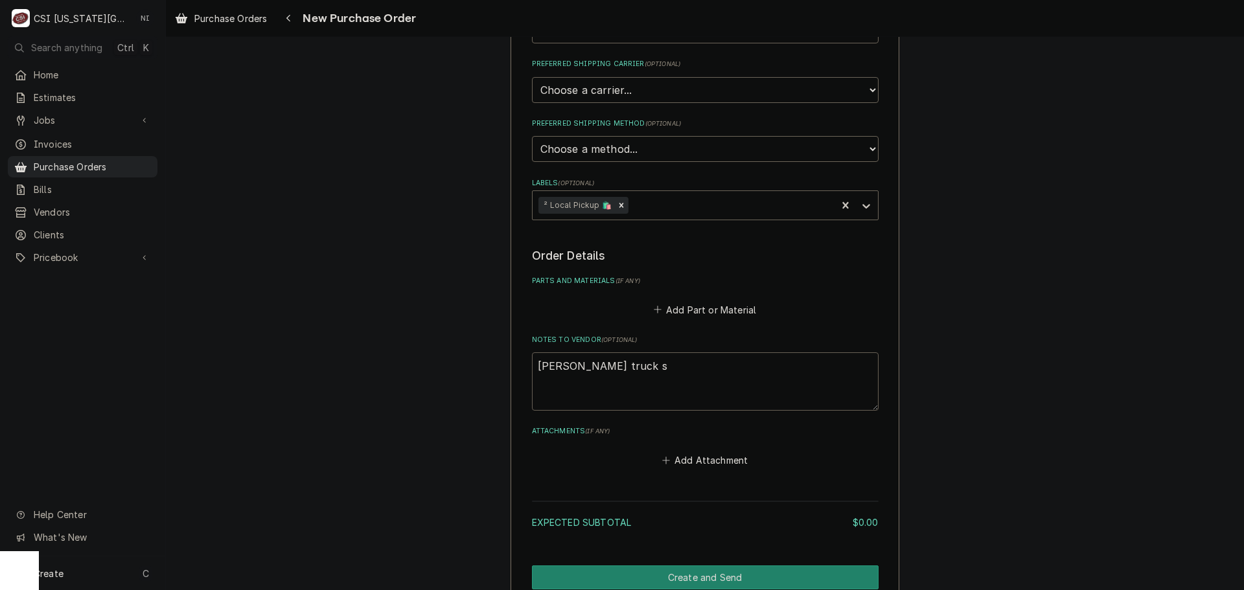
type textarea "x"
type textarea "sean truck st"
type textarea "x"
type textarea "sean truck sto"
type textarea "x"
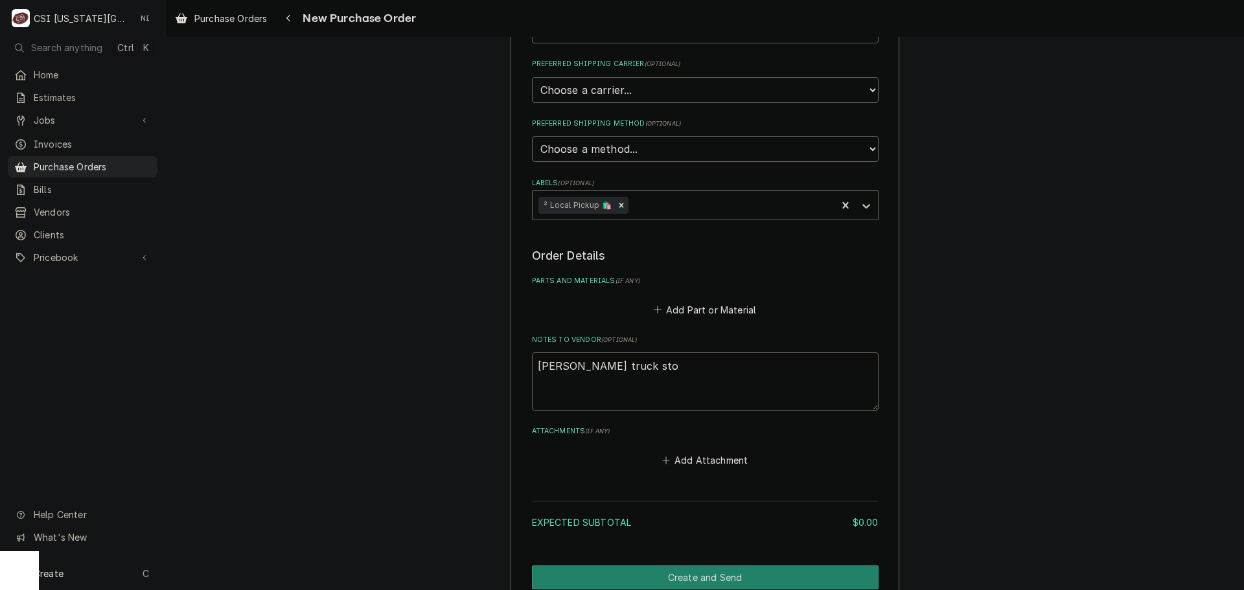
type textarea "sean truck stoc"
type textarea "x"
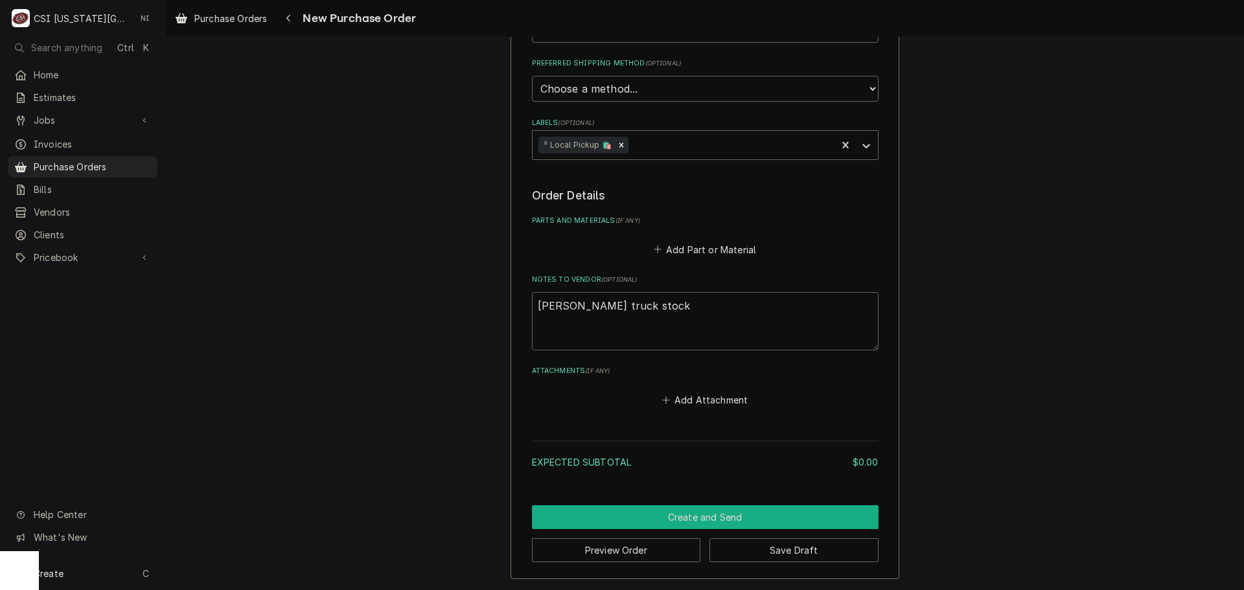
type textarea "sean truck stock"
click at [720, 514] on button "Create and Send" at bounding box center [705, 517] width 347 height 24
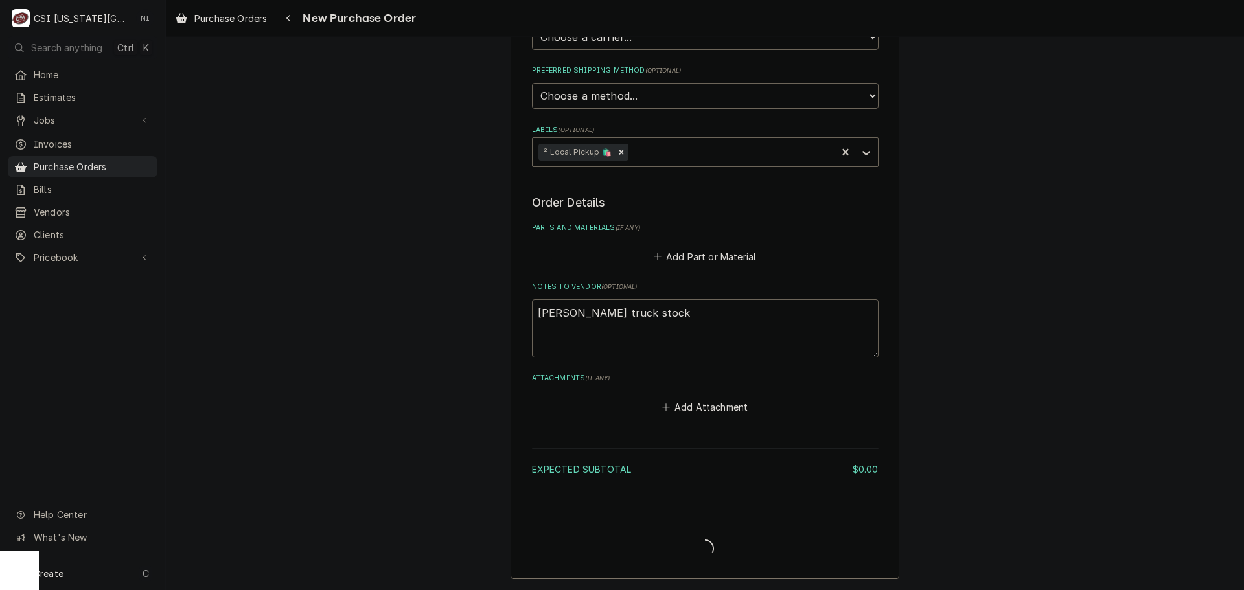
scroll to position [377, 0]
type textarea "x"
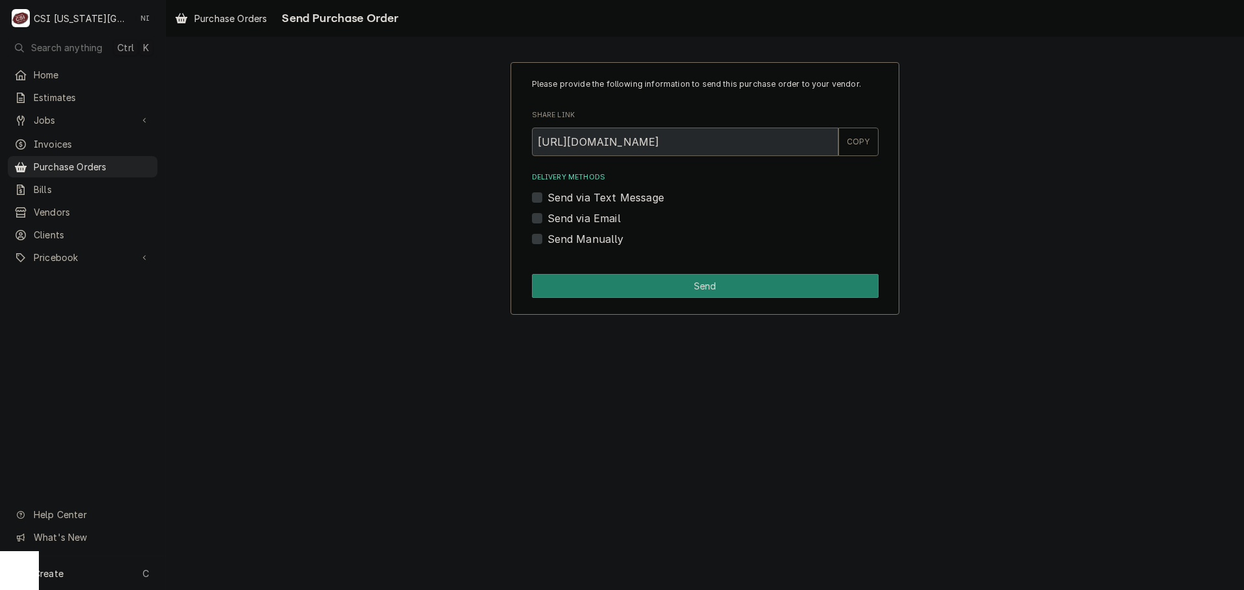
click at [547, 235] on label "Send Manually" at bounding box center [585, 239] width 76 height 16
click at [547, 235] on input "Send Manually" at bounding box center [720, 245] width 347 height 29
checkbox input "true"
click at [562, 301] on div "Please provide the following information to send this purchase order to your ve…" at bounding box center [705, 188] width 389 height 253
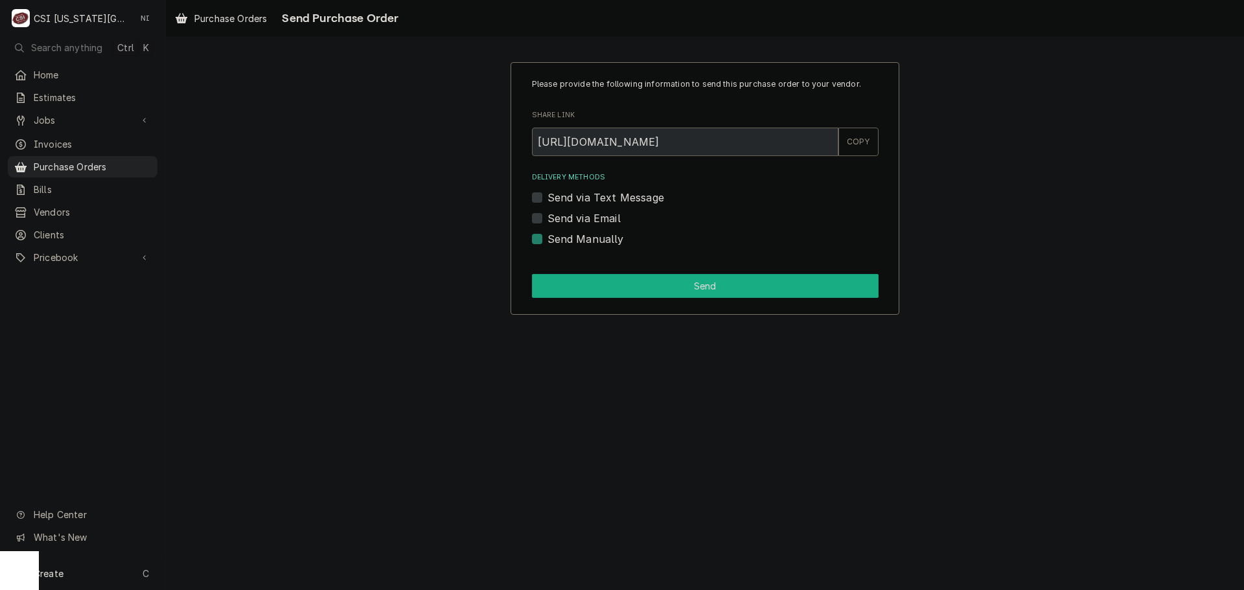
click at [566, 292] on button "Send" at bounding box center [705, 286] width 347 height 24
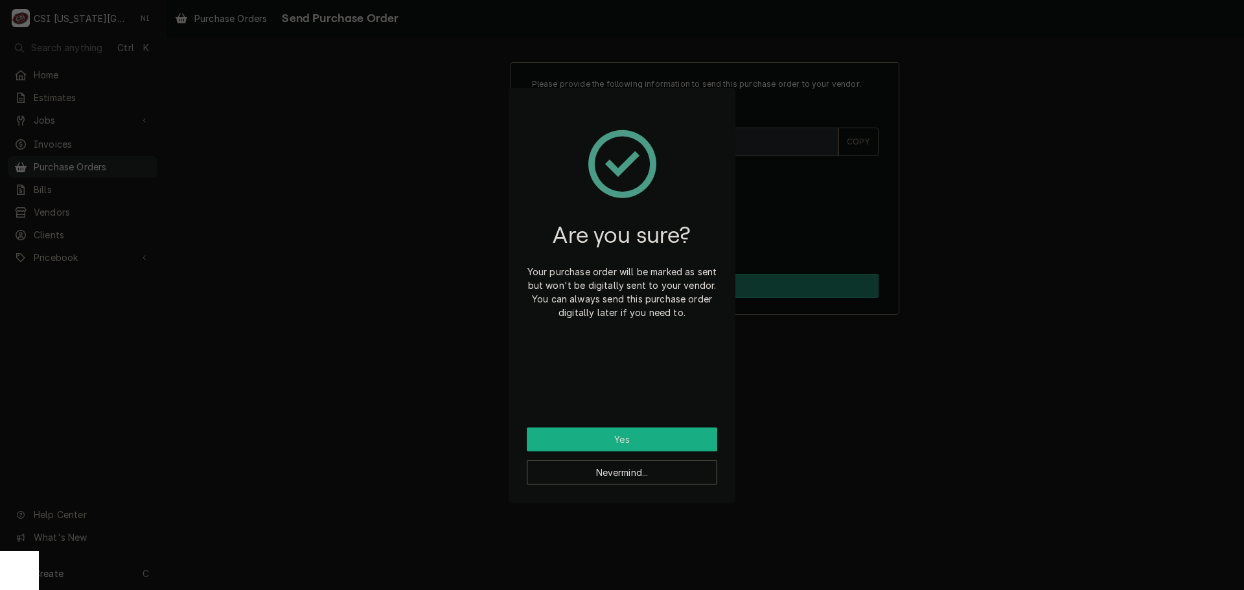
click at [603, 448] on button "Yes" at bounding box center [622, 440] width 190 height 24
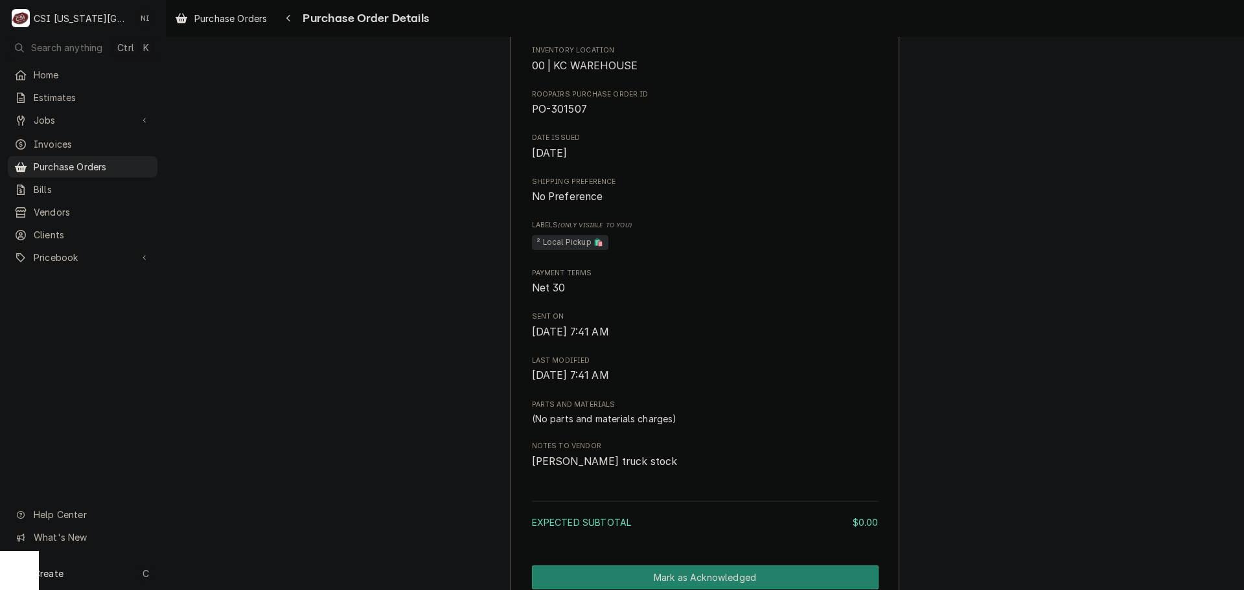
scroll to position [454, 0]
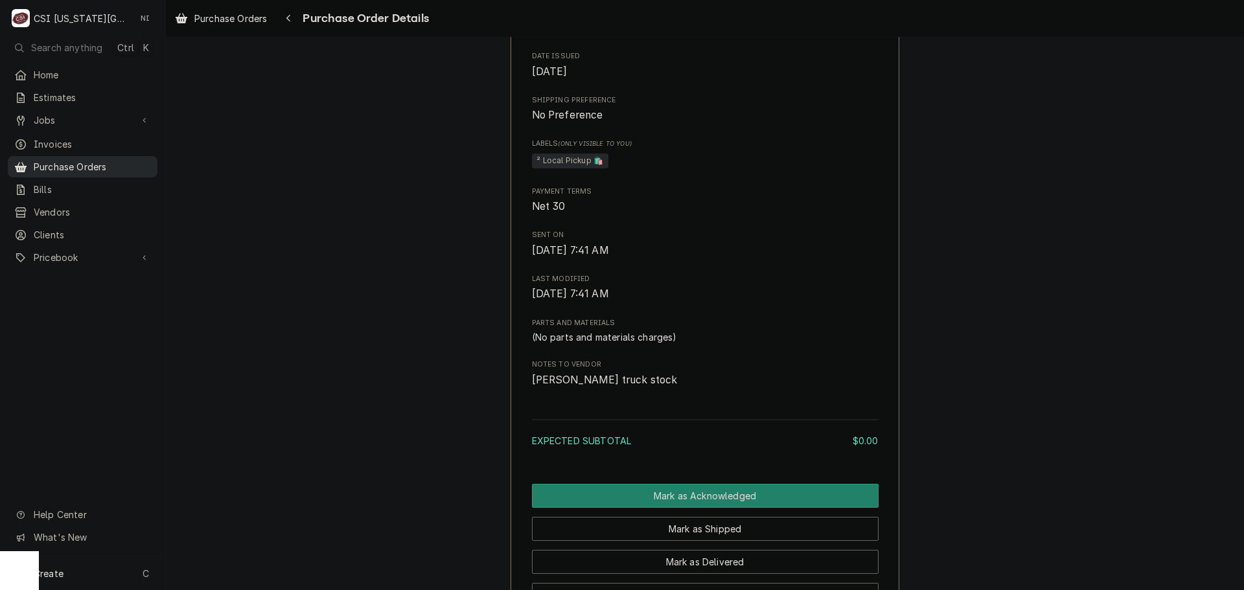
click at [130, 165] on span "Purchase Orders" at bounding box center [92, 167] width 117 height 14
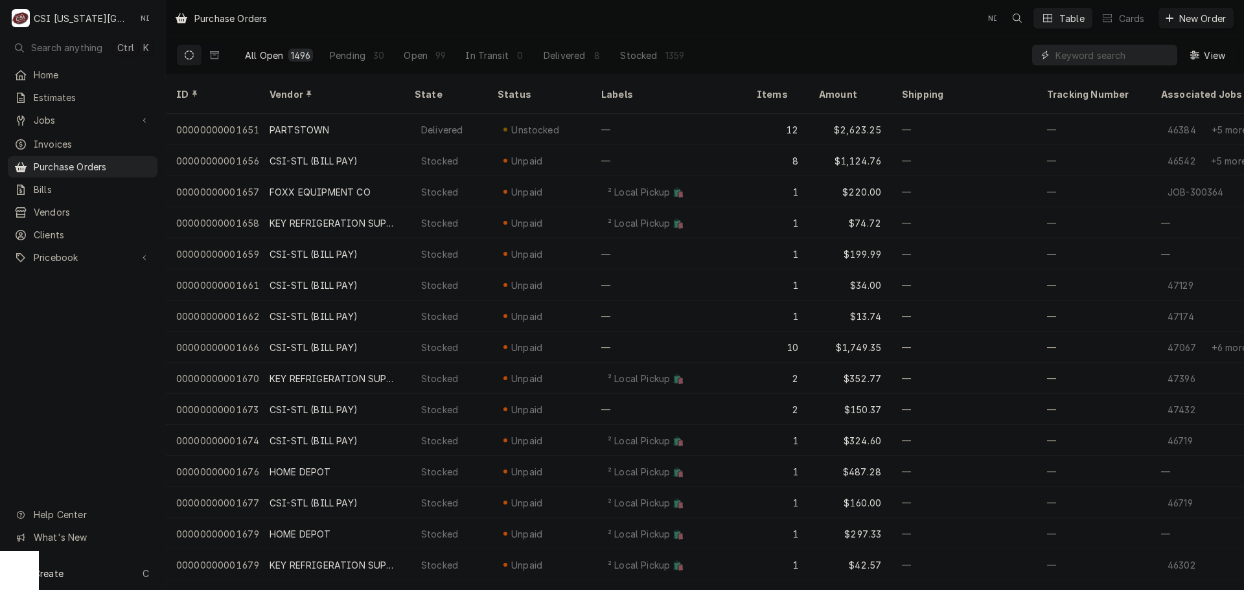
click at [1119, 54] on input "Dynamic Content Wrapper" at bounding box center [1112, 55] width 115 height 21
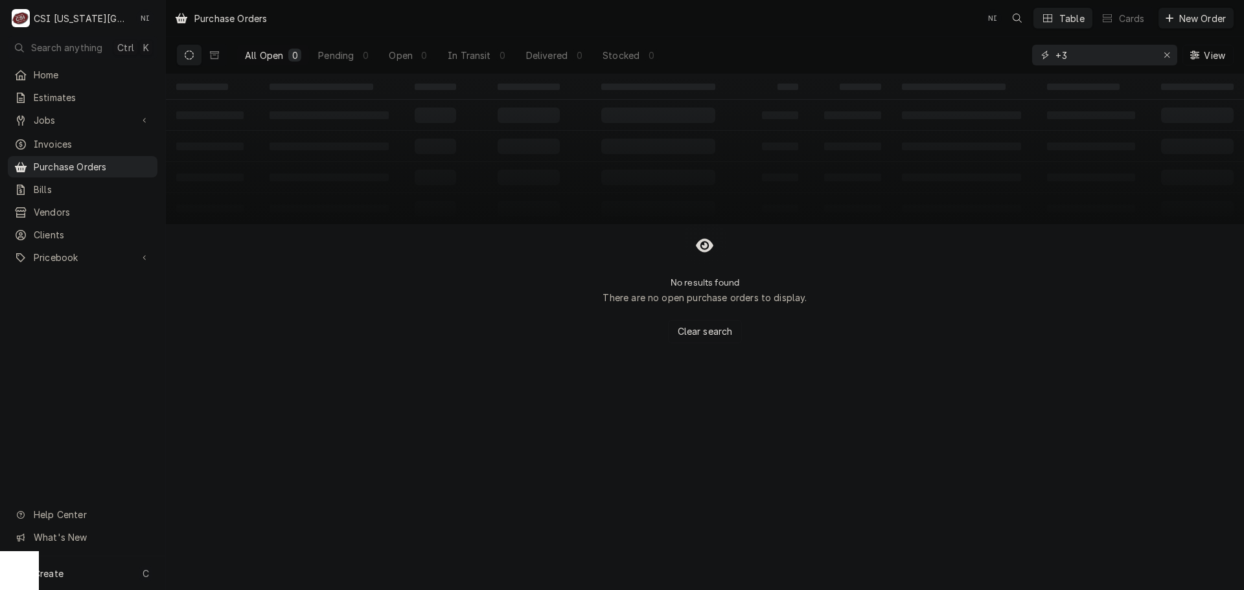
type input "+"
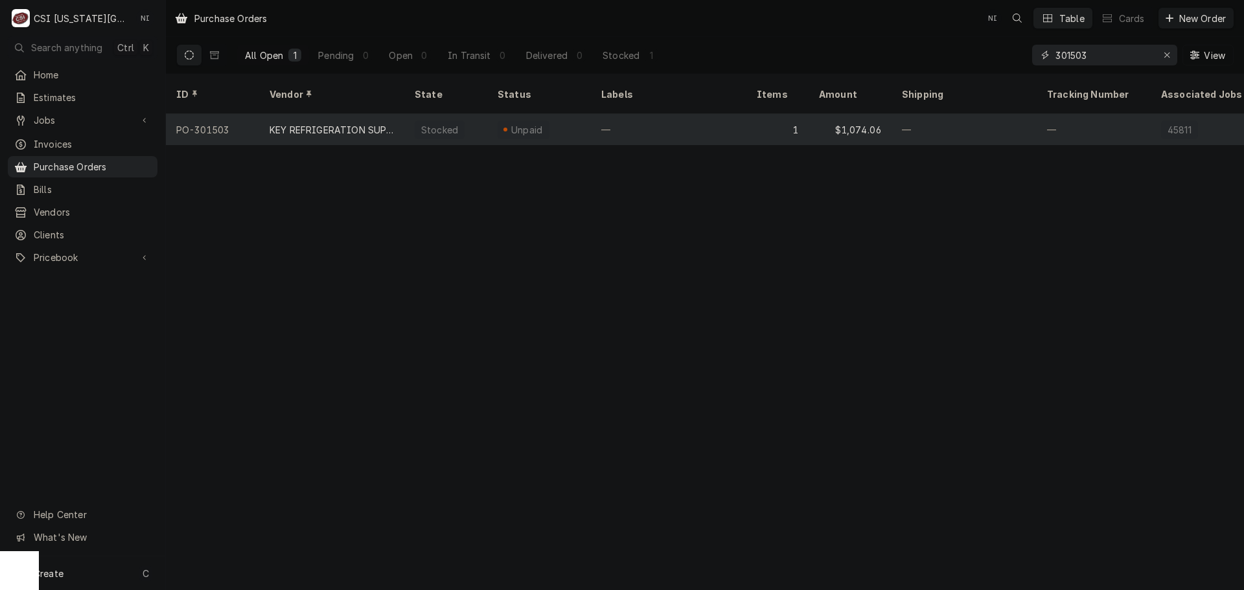
type input "301503"
click at [489, 114] on div "Unpaid" at bounding box center [539, 129] width 104 height 31
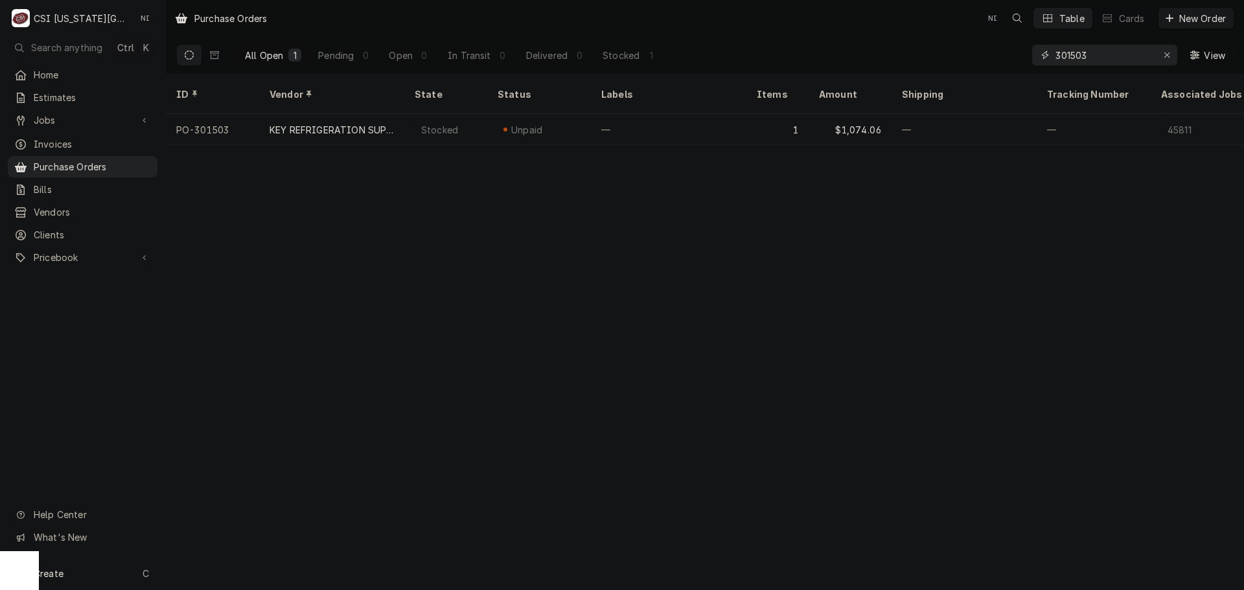
drag, startPoint x: 1095, startPoint y: 63, endPoint x: 1004, endPoint y: 65, distance: 90.7
click at [1004, 65] on div "All Open 1 Pending 0 Open 0 In Transit 0 Delivered 0 Stocked 1 301503 View" at bounding box center [704, 55] width 1057 height 36
type input "301486"
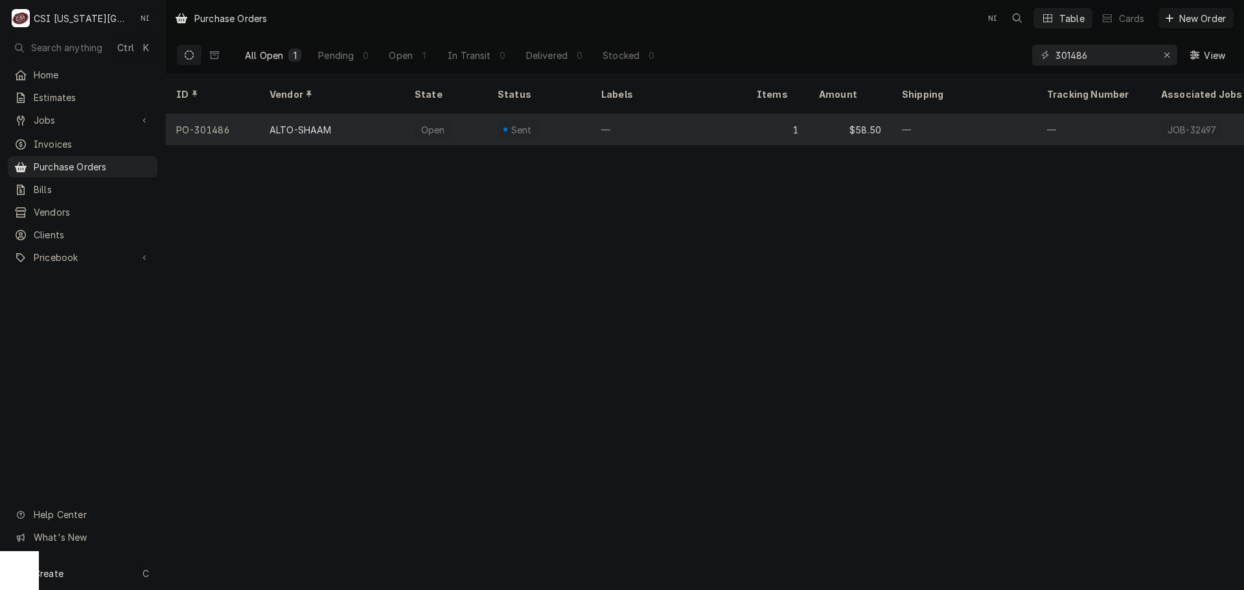
click at [606, 114] on div "—" at bounding box center [668, 129] width 155 height 31
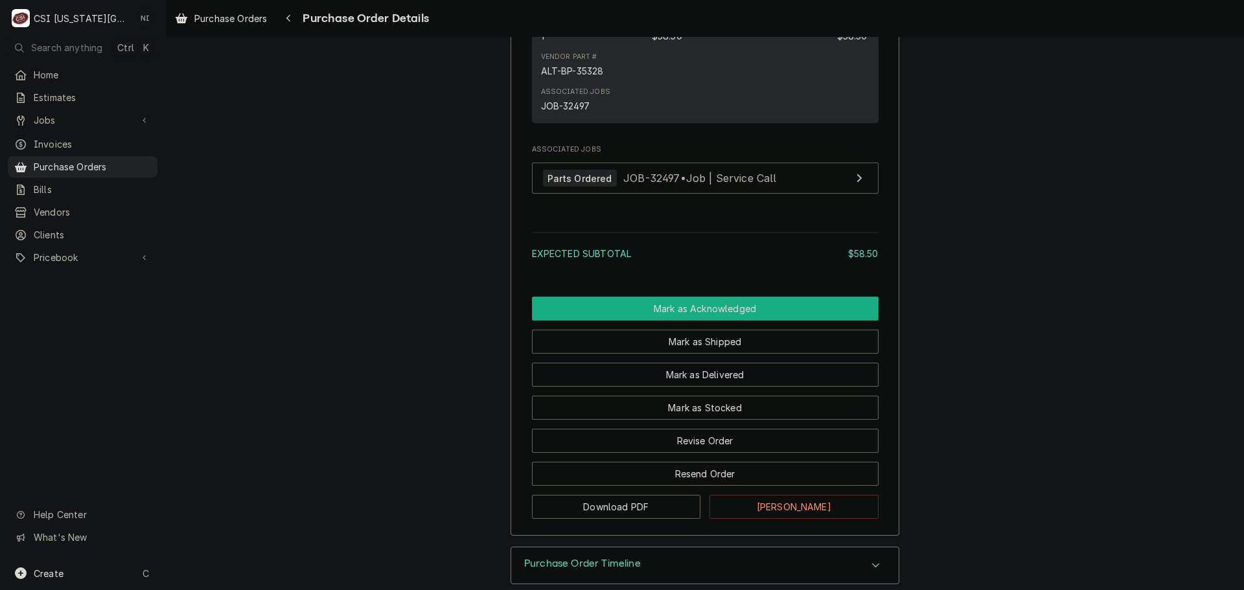
scroll to position [999, 0]
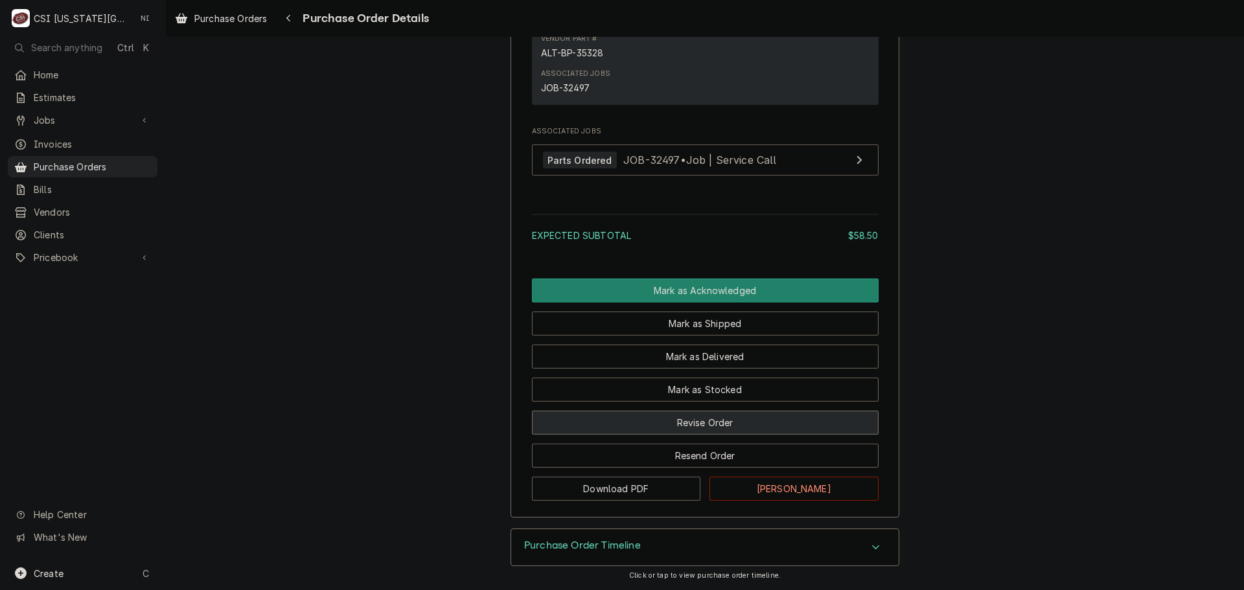
click at [697, 417] on button "Revise Order" at bounding box center [705, 423] width 347 height 24
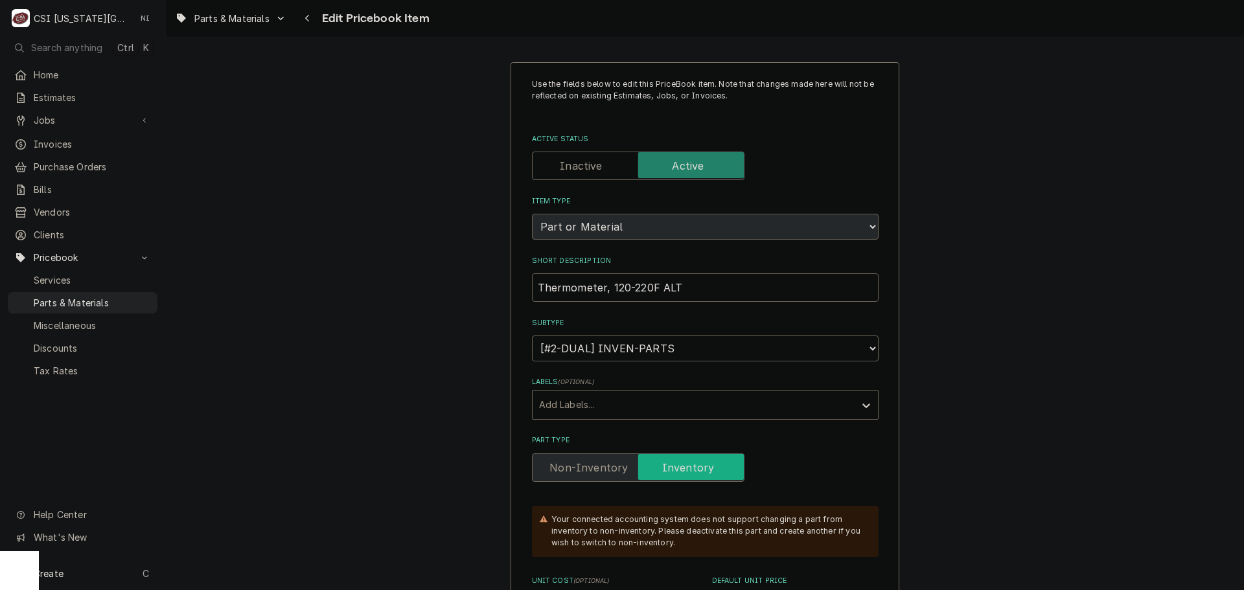
drag, startPoint x: 693, startPoint y: 287, endPoint x: 468, endPoint y: 297, distance: 225.1
paste input "Bolt Closure, Locking Bar"
type textarea "x"
type input "Bolt Closure, Locking Bar"
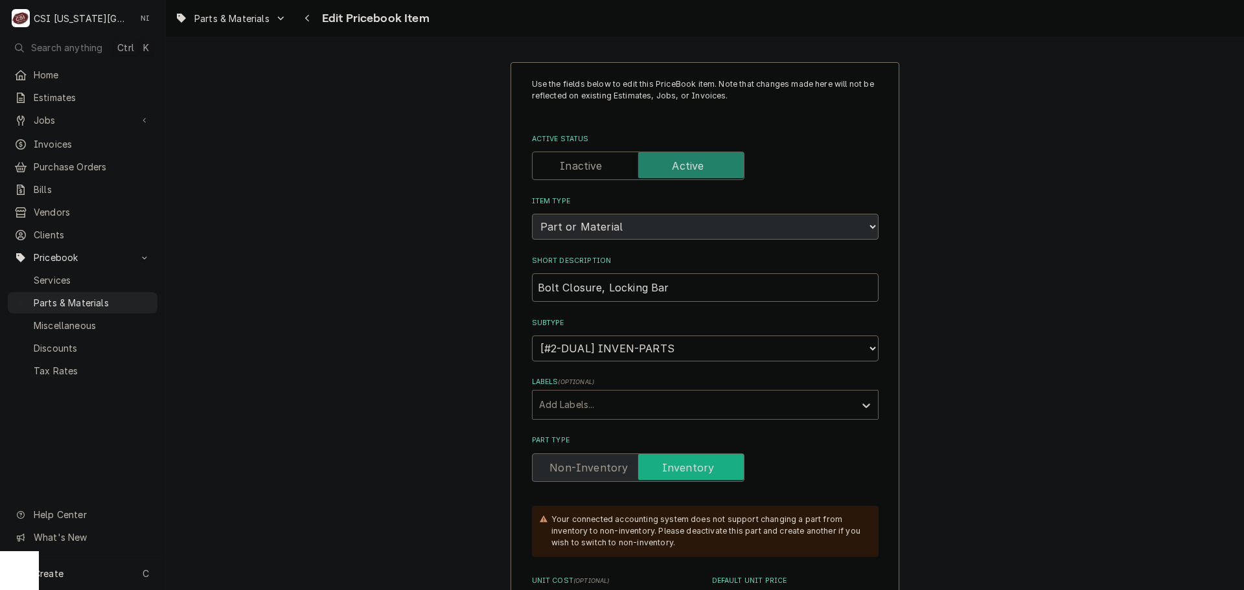
click at [630, 402] on div "Labels" at bounding box center [693, 404] width 309 height 23
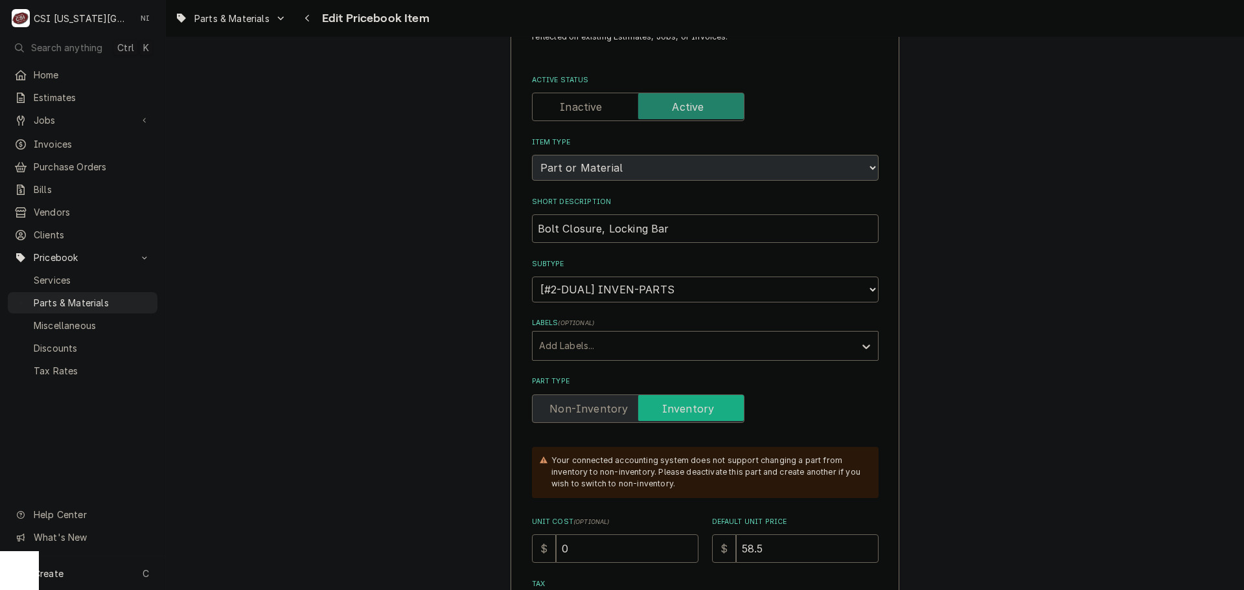
scroll to position [130, 0]
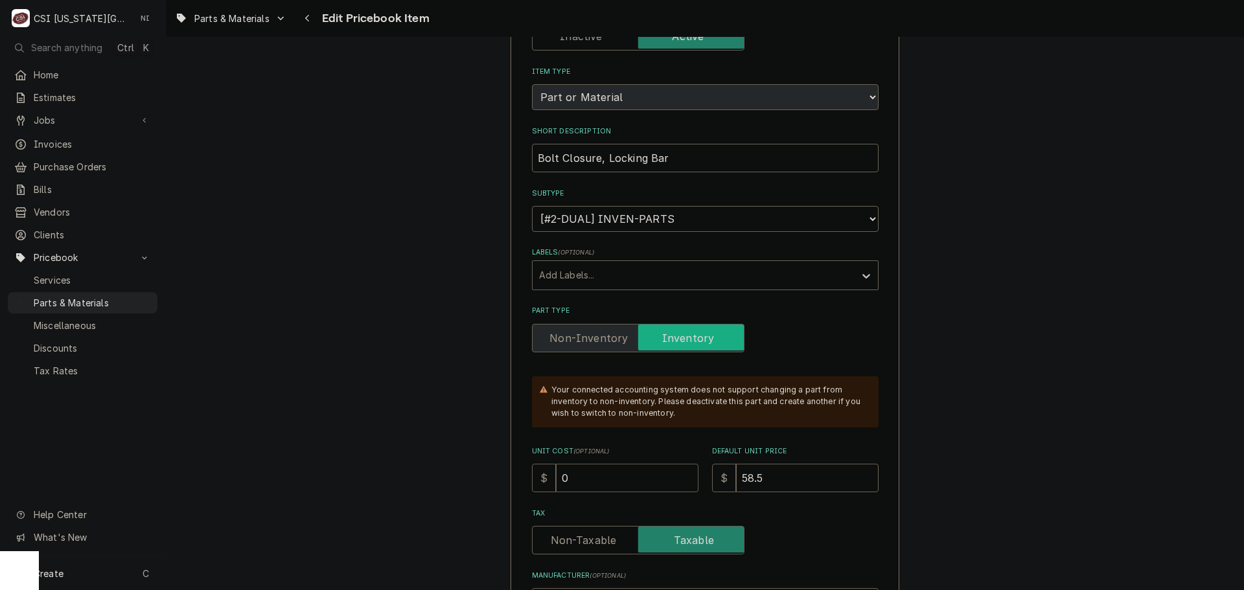
drag, startPoint x: 573, startPoint y: 479, endPoint x: 527, endPoint y: 478, distance: 46.0
type textarea "x"
type input "5"
type textarea "x"
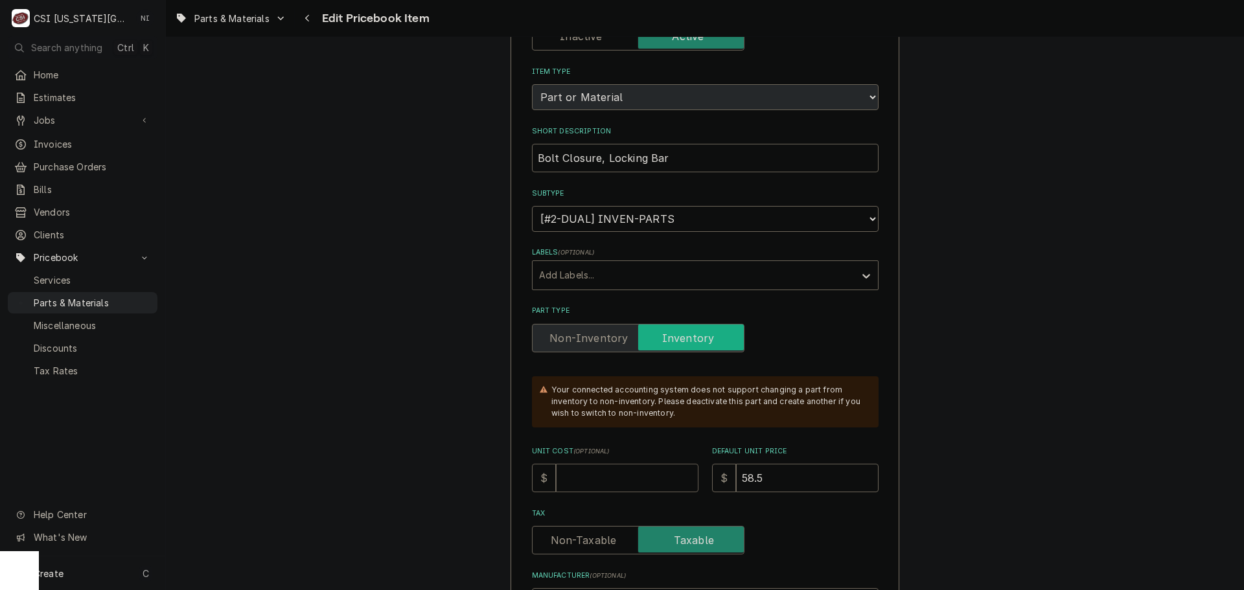
click at [580, 470] on input "Unit Cost ( optional )" at bounding box center [627, 478] width 143 height 29
type textarea "x"
type input "2"
type textarea "x"
type input "26"
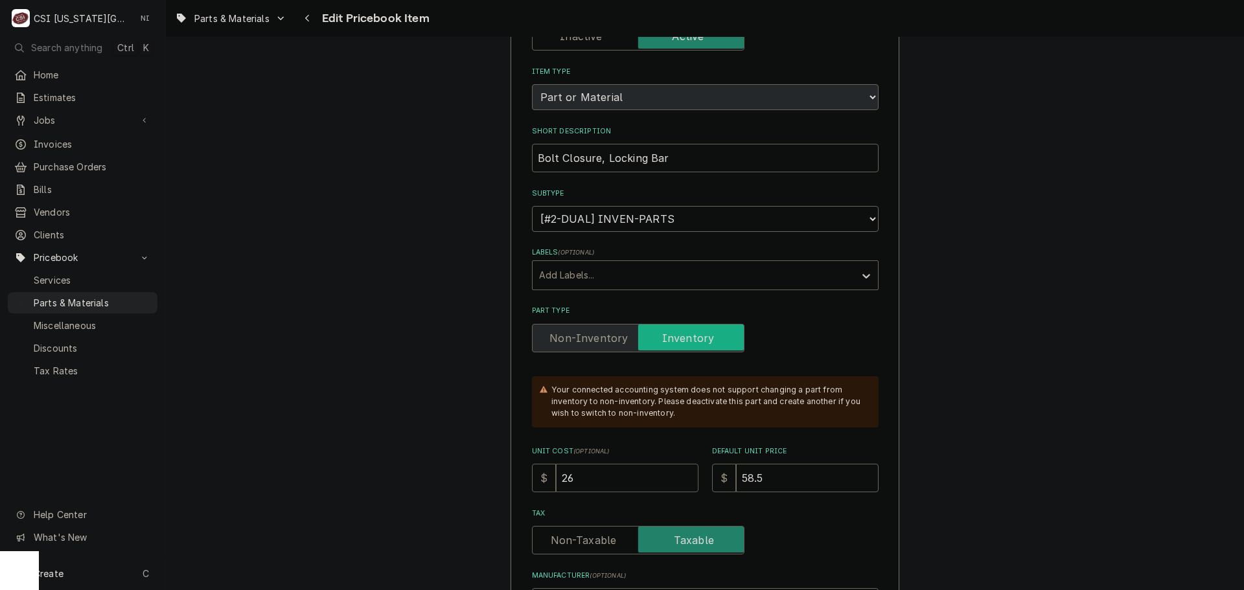
type textarea "x"
type input "26.5"
type textarea "x"
type input "26.50"
drag, startPoint x: 766, startPoint y: 476, endPoint x: 680, endPoint y: 483, distance: 86.5
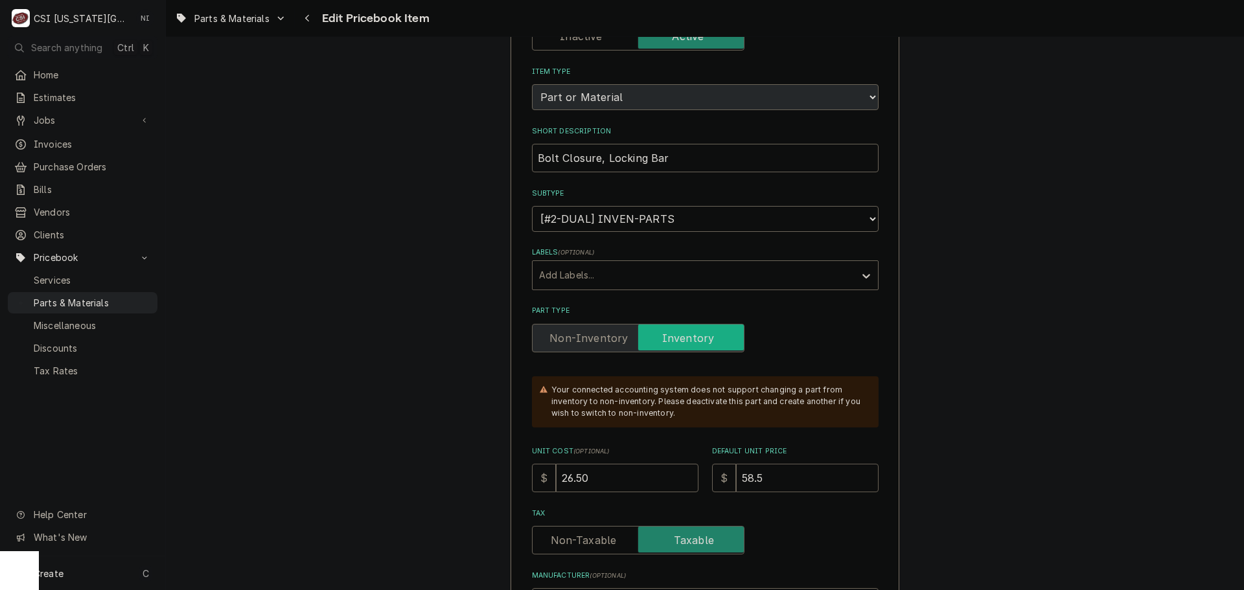
click at [680, 483] on div "Unit Cost ( optional ) $ 26.50 Default Unit Price $ 58.5" at bounding box center [705, 469] width 347 height 46
type textarea "x"
type input "53"
type textarea "x"
type input "53"
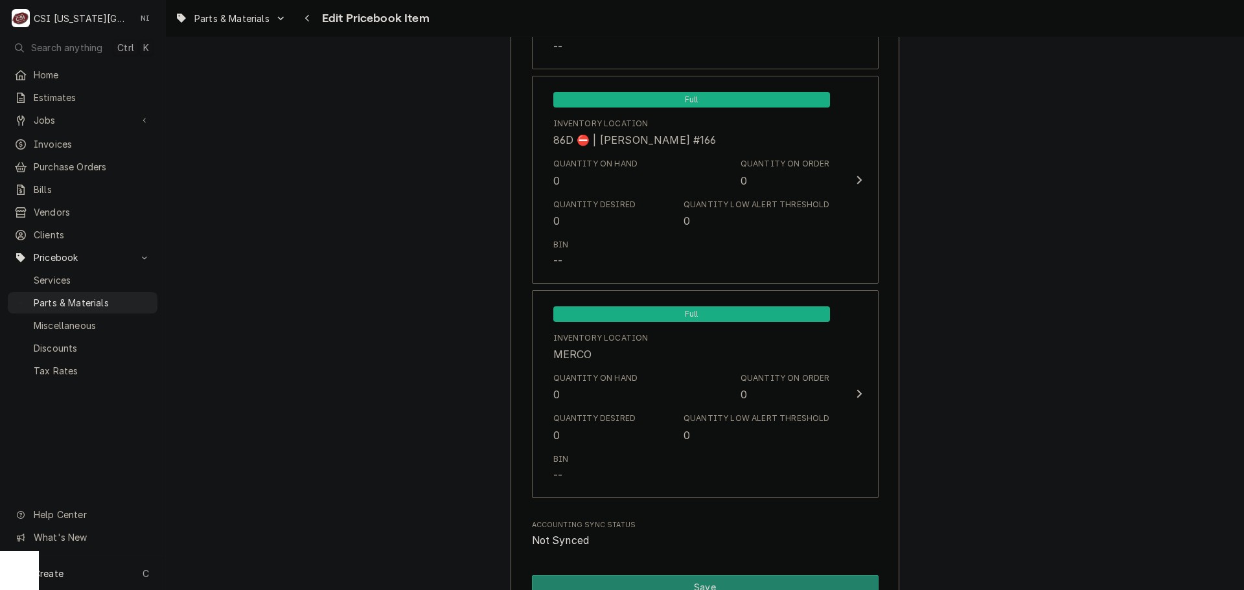
scroll to position [12665, 0]
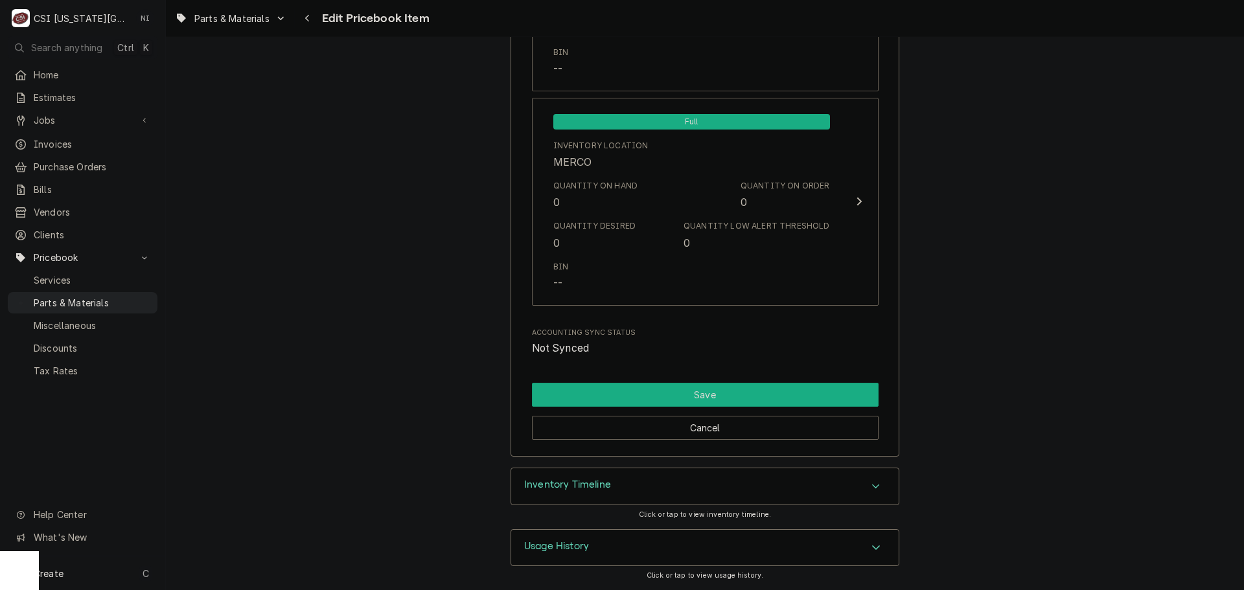
click at [662, 393] on button "Save" at bounding box center [705, 395] width 347 height 24
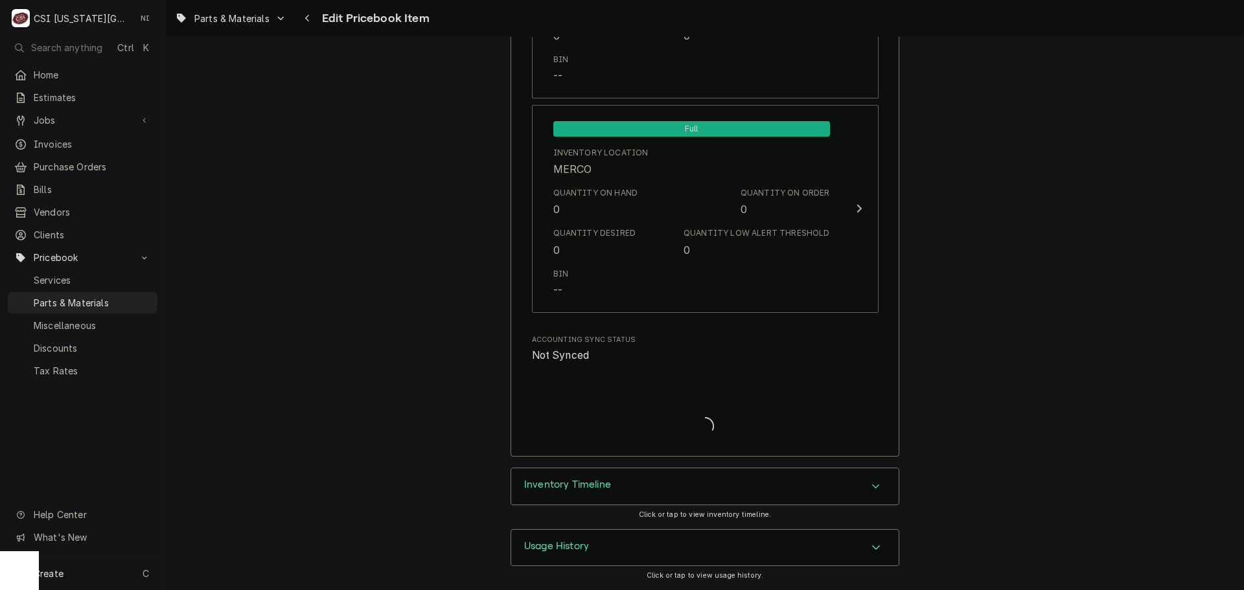
type textarea "x"
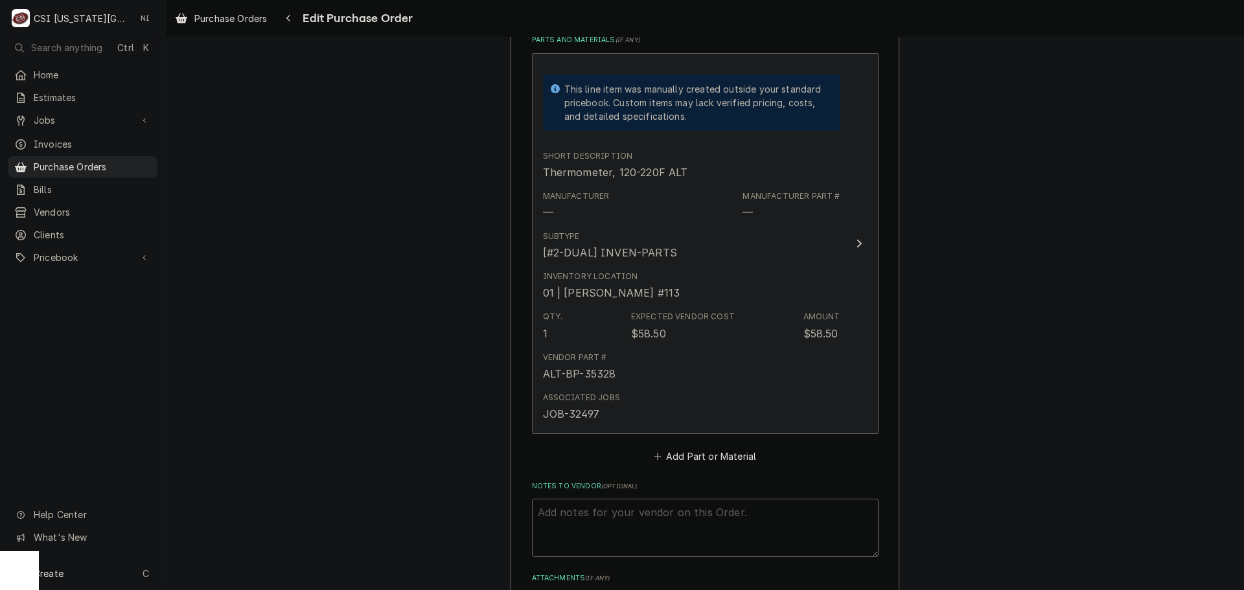
scroll to position [583, 0]
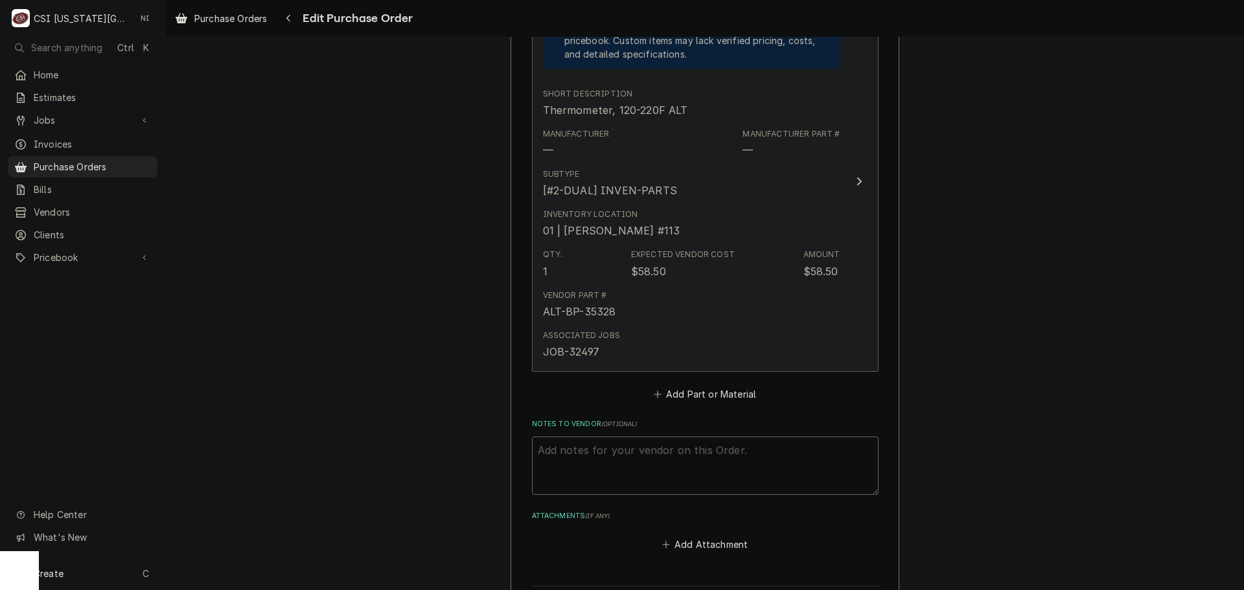
click at [728, 300] on div "Vendor Part # ALT-BP-35328" at bounding box center [691, 304] width 297 height 40
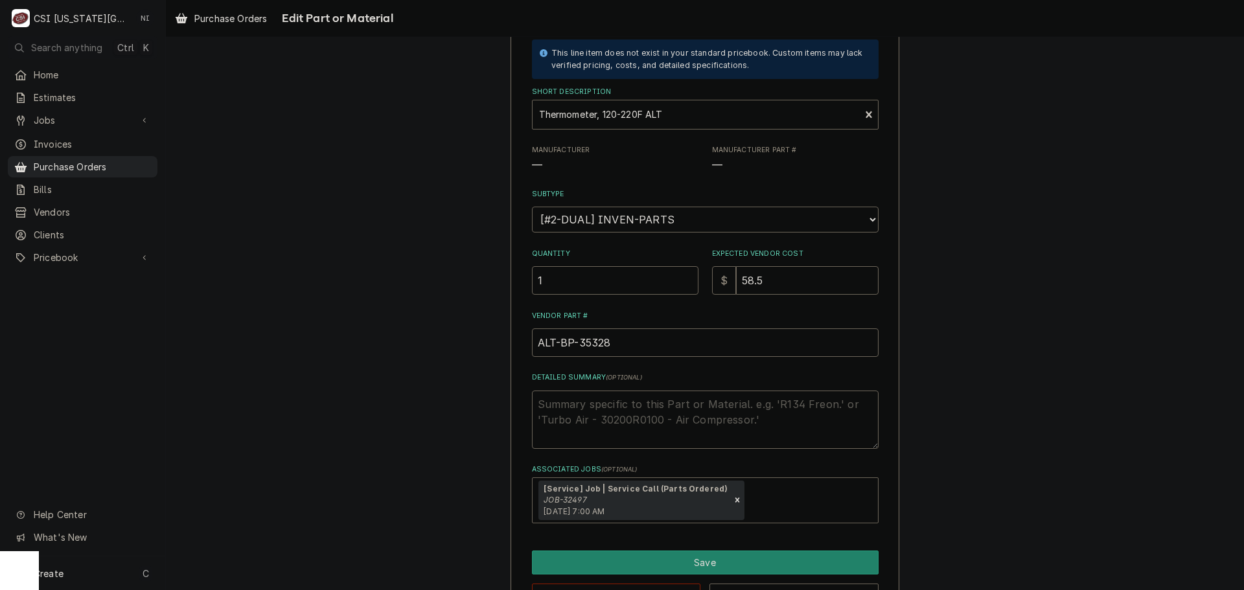
scroll to position [124, 0]
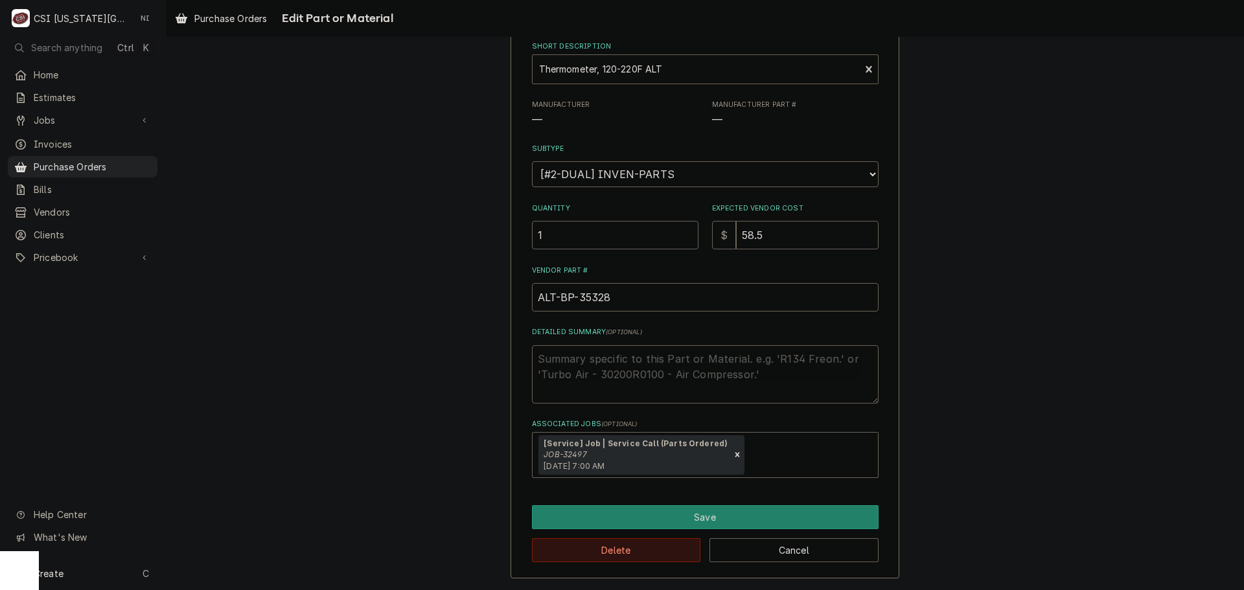
click at [647, 549] on button "Delete" at bounding box center [616, 550] width 169 height 24
type textarea "x"
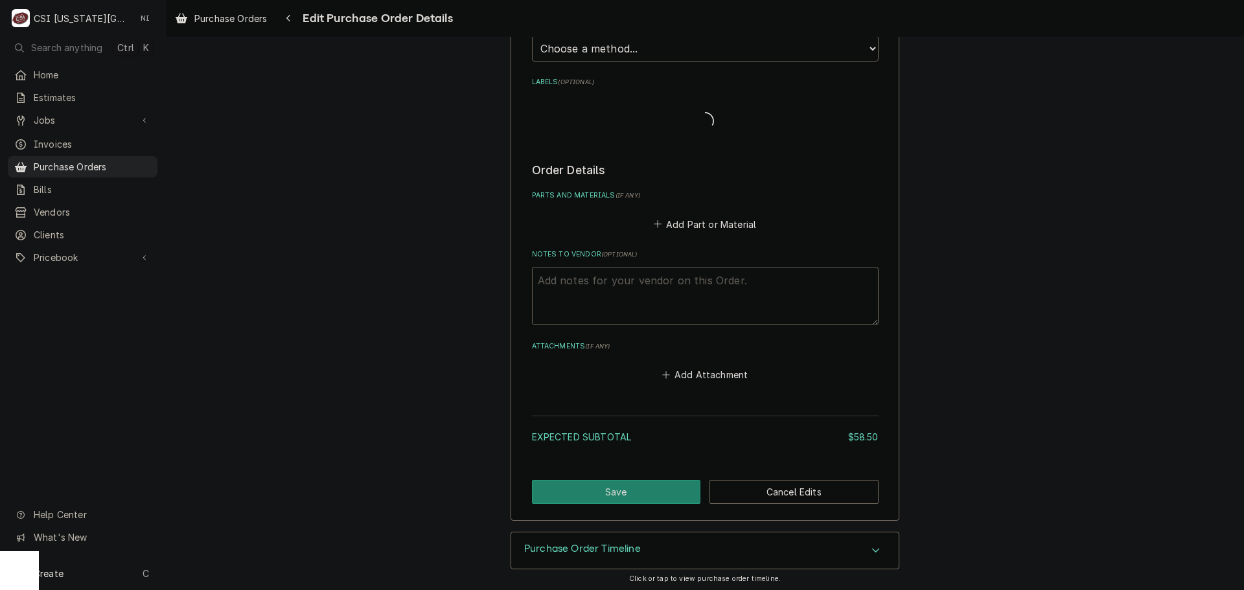
scroll to position [369, 0]
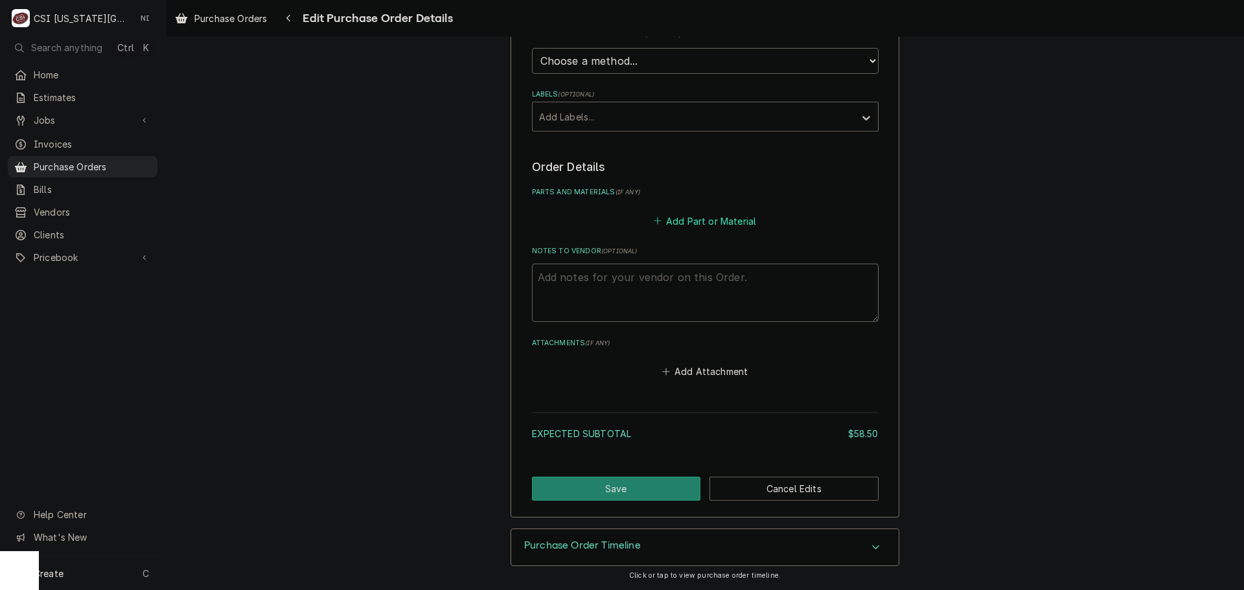
click at [675, 222] on button "Add Part or Material" at bounding box center [704, 221] width 107 height 18
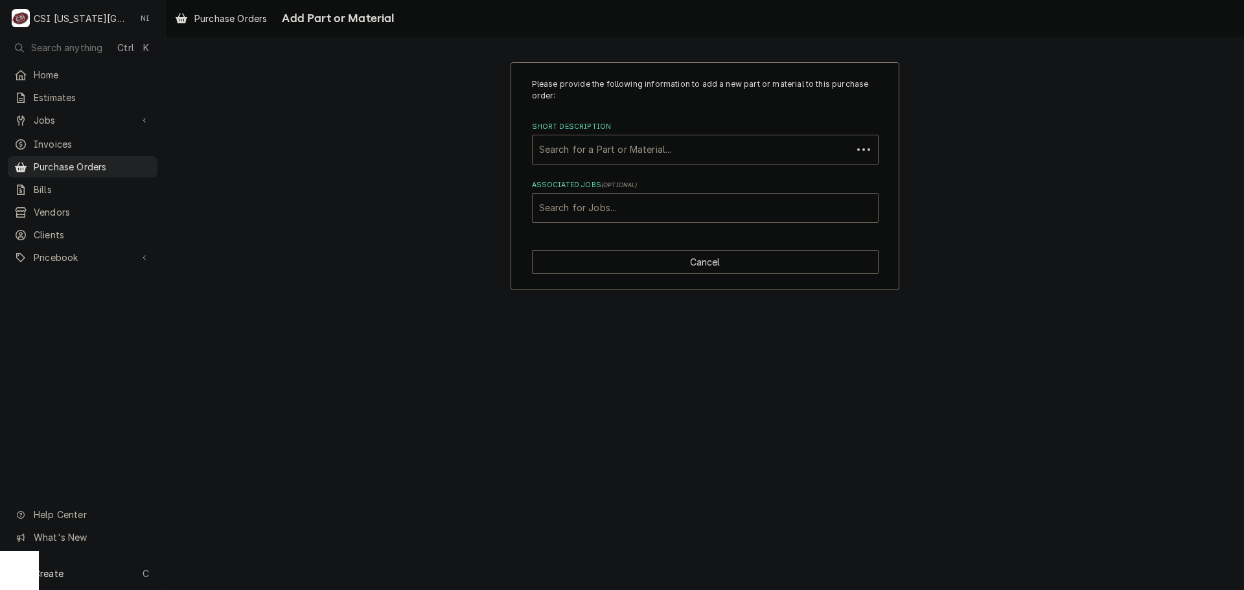
click at [620, 211] on div "Associated Jobs" at bounding box center [705, 207] width 332 height 23
type input "32497"
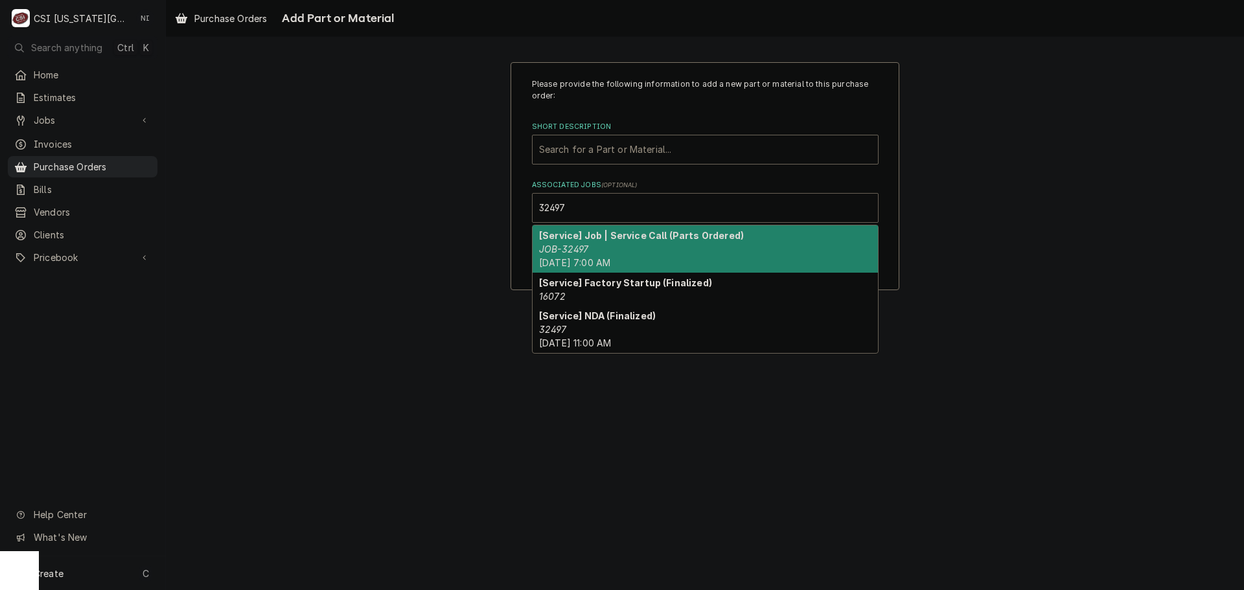
drag, startPoint x: 618, startPoint y: 253, endPoint x: 628, endPoint y: 248, distance: 11.6
click at [626, 251] on div "[Service] Job | Service Call (Parts Ordered) JOB-32497 [DATE] 7:00 AM" at bounding box center [705, 248] width 345 height 47
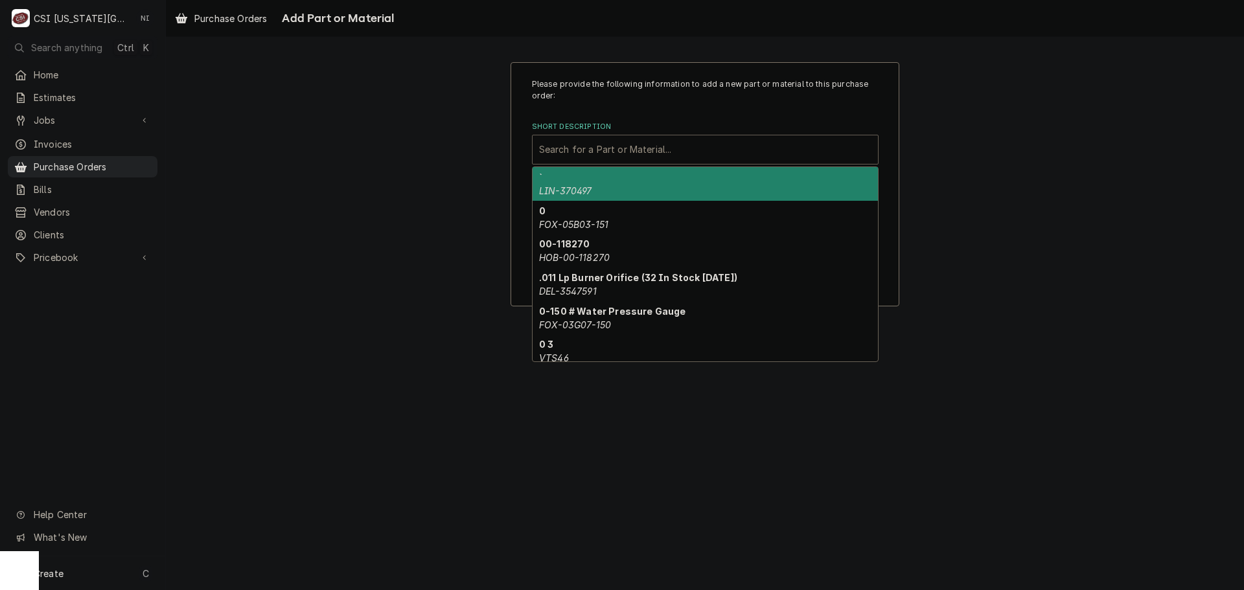
click at [617, 153] on div "Short Description" at bounding box center [705, 149] width 332 height 23
paste input "Bolt Closure, Locking Bar"
type input "Bolt Closure, Locking Bar"
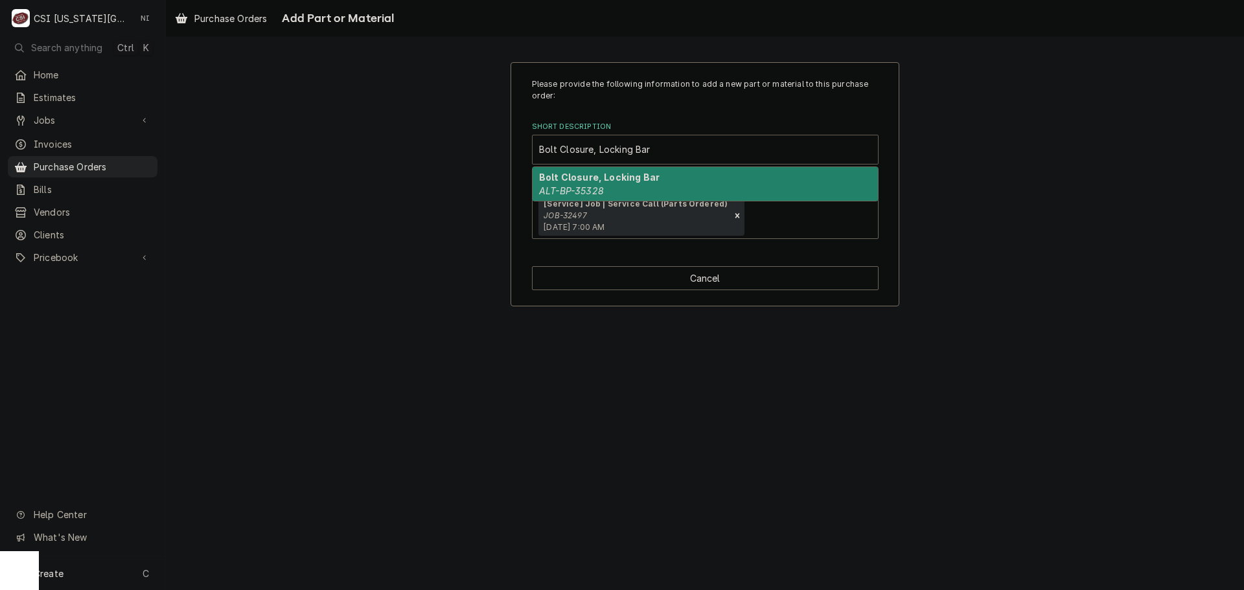
click at [608, 186] on div "Bolt Closure, Locking Bar ALT-BP-35328" at bounding box center [705, 184] width 345 height 34
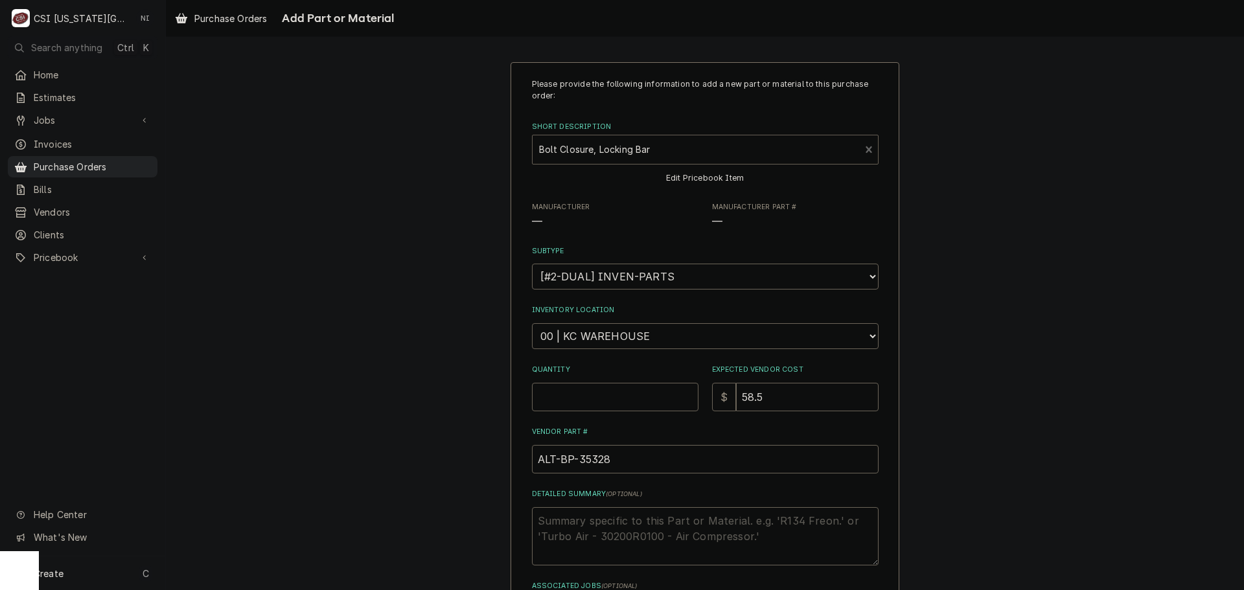
type textarea "x"
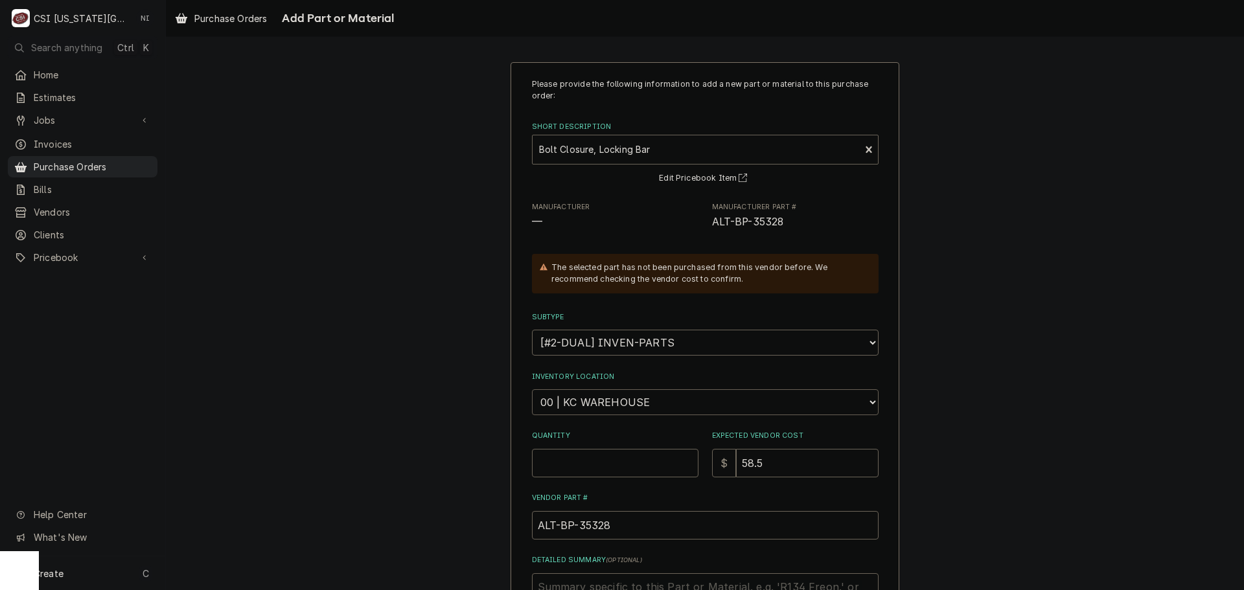
click at [574, 400] on select "Choose a location... 00 | KC WAREHOUSE 00 | MAIN WAREHOUSE 01 | [PERSON_NAME] #…" at bounding box center [705, 402] width 347 height 26
select select "2772"
click at [532, 389] on select "Choose a location... 00 | KC WAREHOUSE 00 | MAIN WAREHOUSE 01 | [PERSON_NAME] #…" at bounding box center [705, 402] width 347 height 26
click at [584, 470] on input "Quantity" at bounding box center [615, 463] width 167 height 29
type textarea "x"
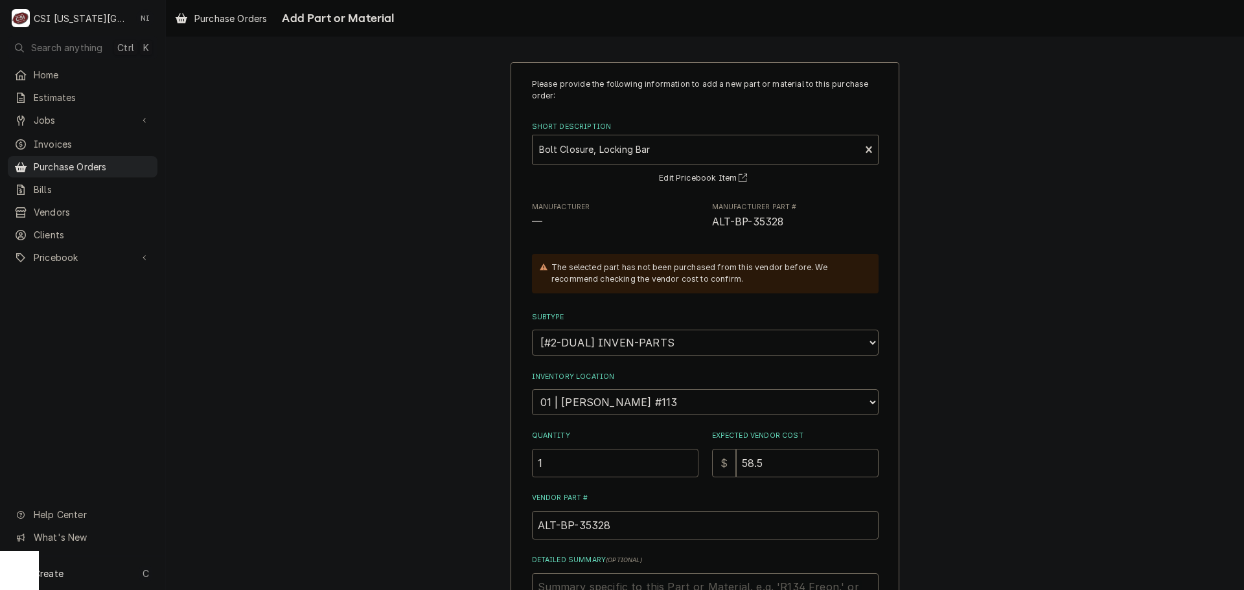
type input "1"
type textarea "x"
type input "2"
type textarea "x"
type input "26"
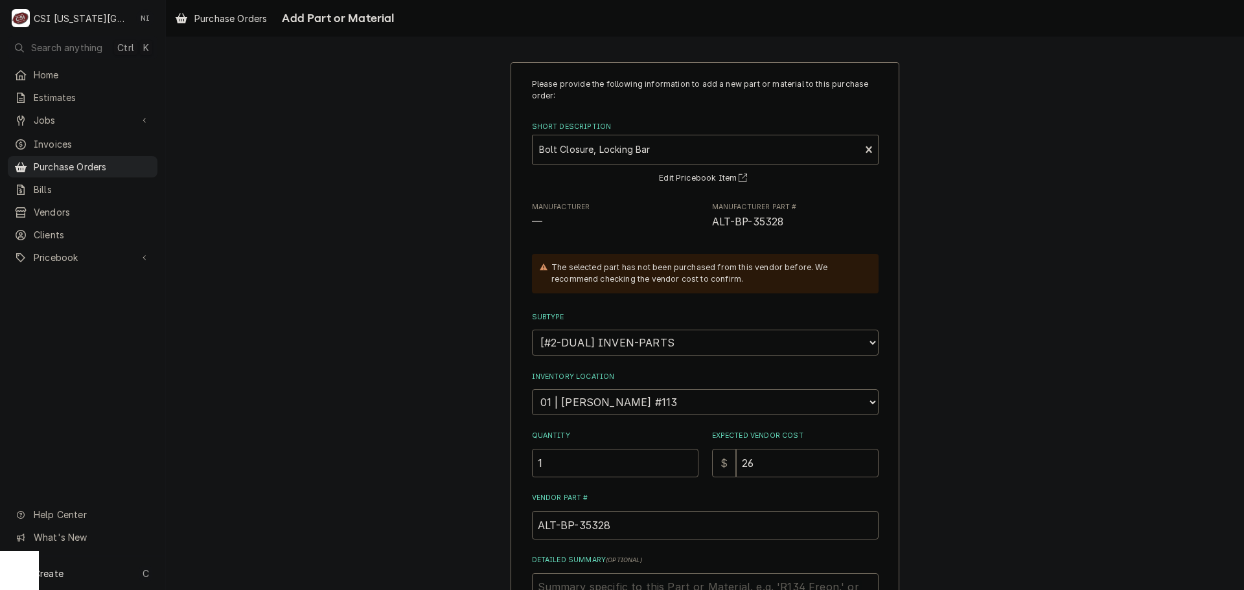
type textarea "x"
type input "26.5"
type textarea "x"
type input "26.50"
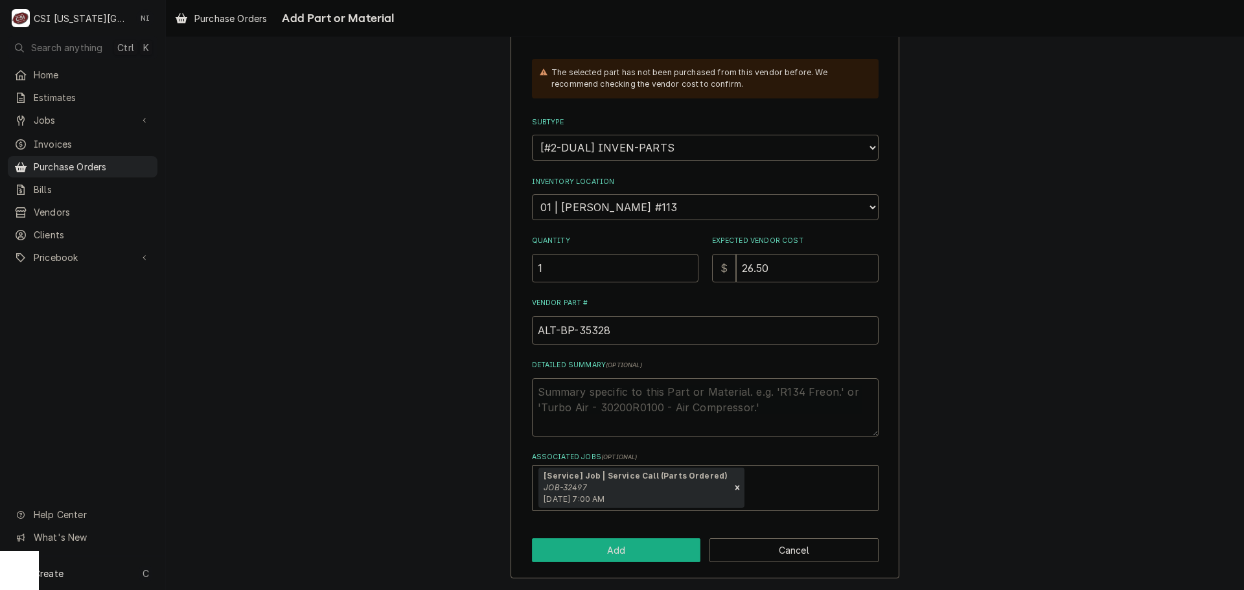
click at [645, 553] on button "Add" at bounding box center [616, 550] width 169 height 24
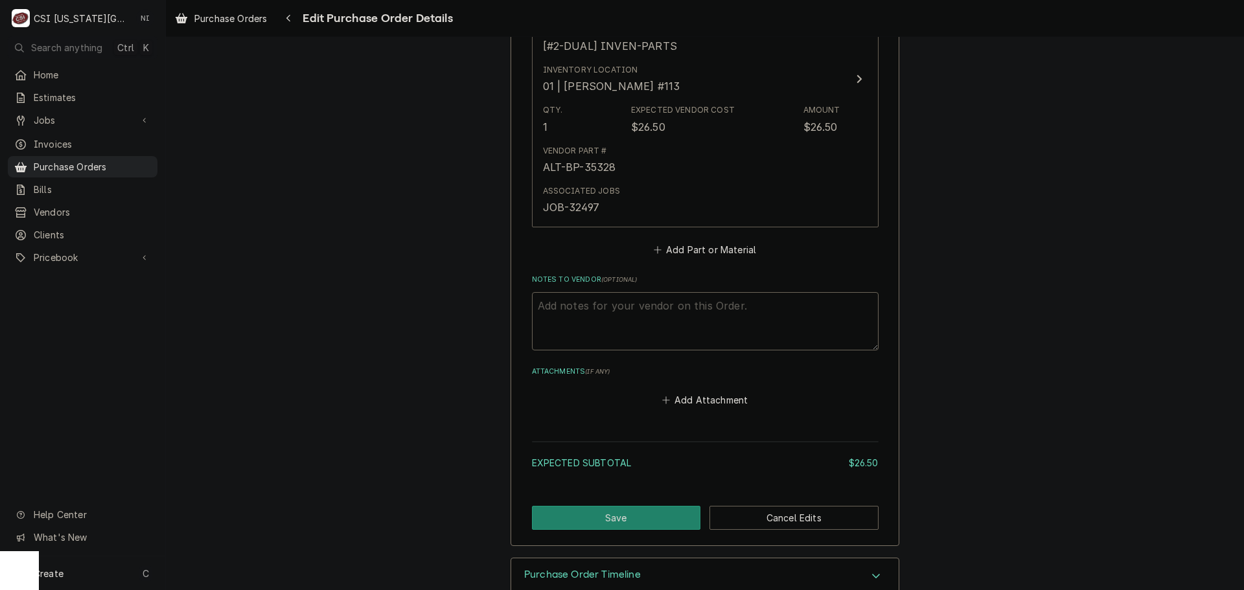
scroll to position [671, 0]
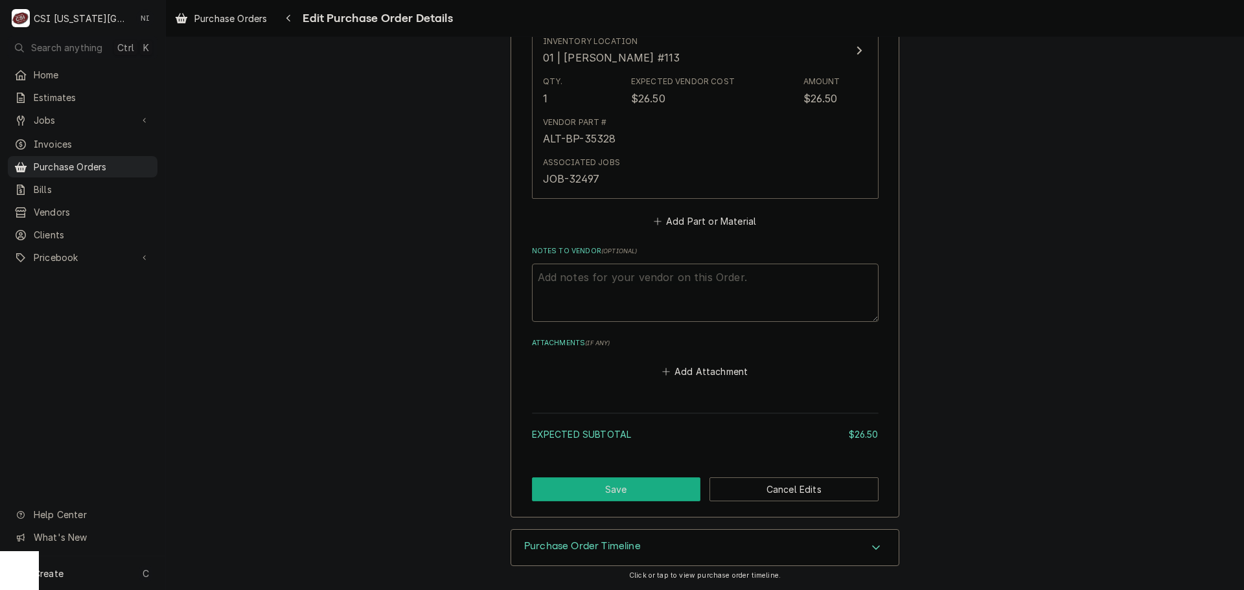
click at [631, 483] on button "Save" at bounding box center [616, 490] width 169 height 24
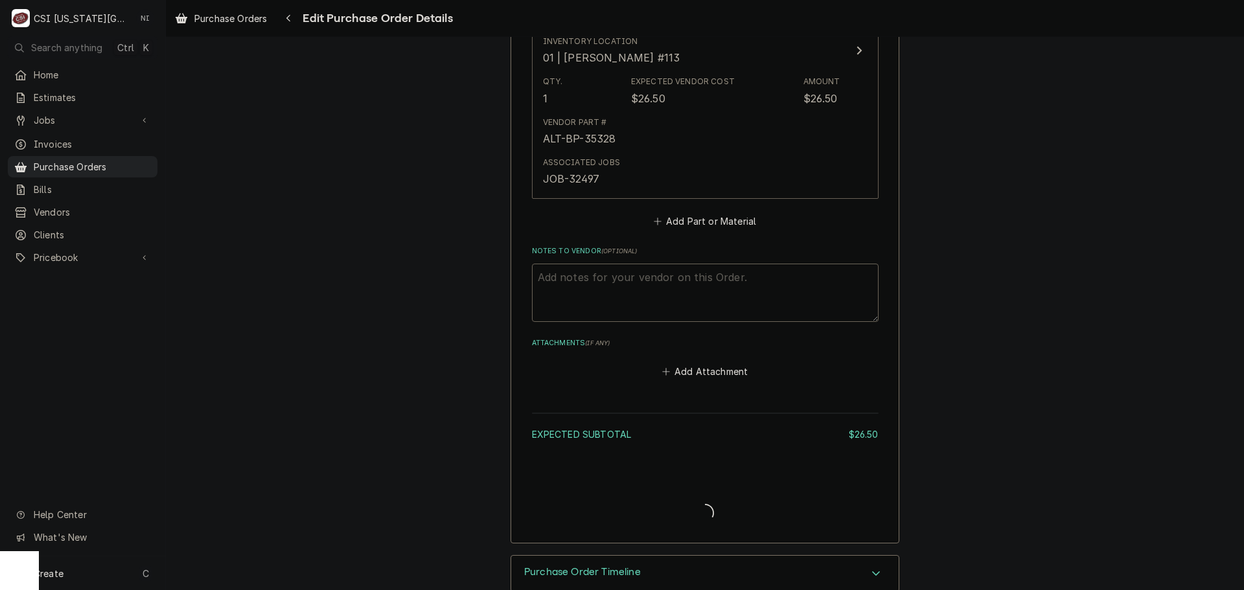
type textarea "x"
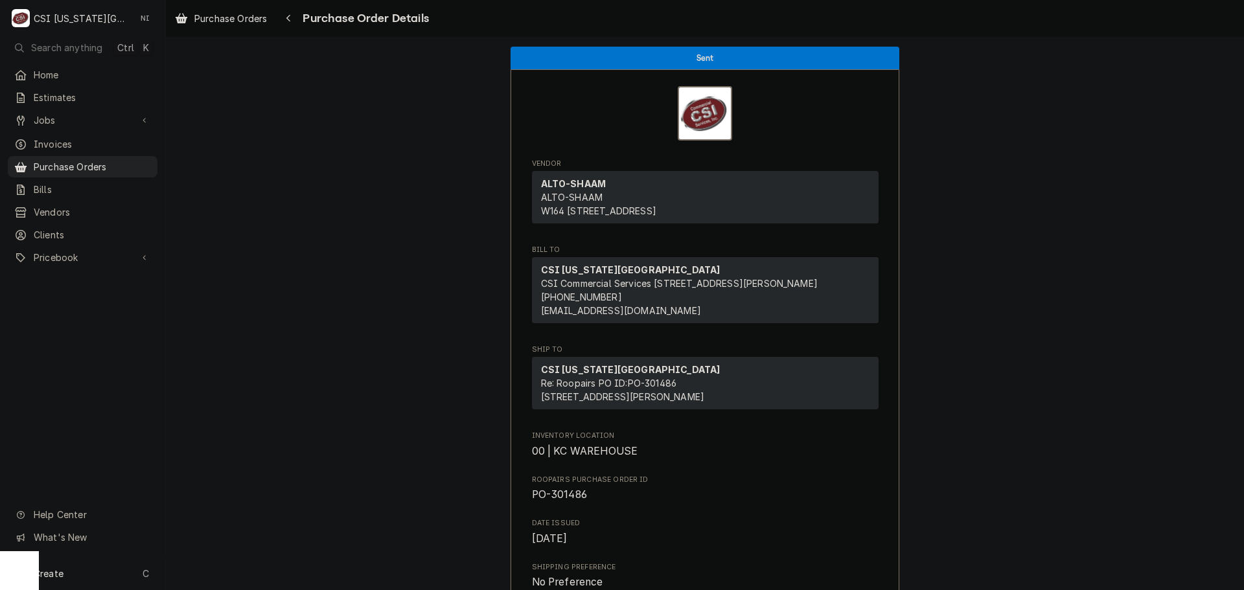
drag, startPoint x: 117, startPoint y: 163, endPoint x: 171, endPoint y: 82, distance: 98.1
click at [115, 163] on span "Purchase Orders" at bounding box center [92, 167] width 117 height 14
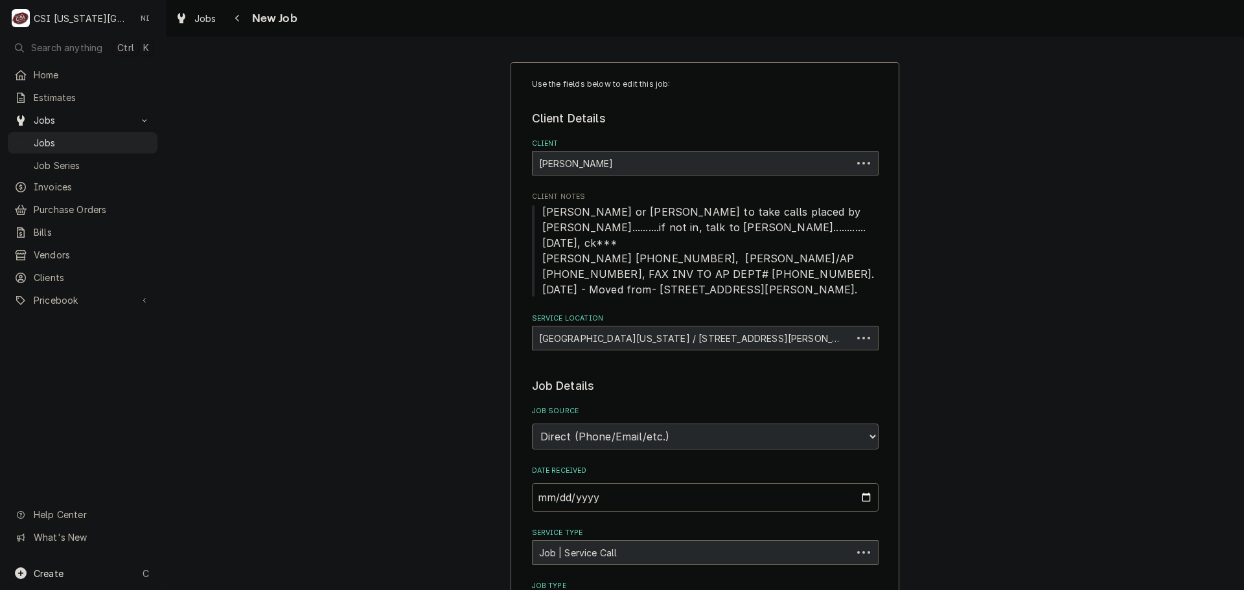
type textarea "x"
click at [58, 136] on span "Jobs" at bounding box center [92, 143] width 117 height 14
